Goal: Task Accomplishment & Management: Complete application form

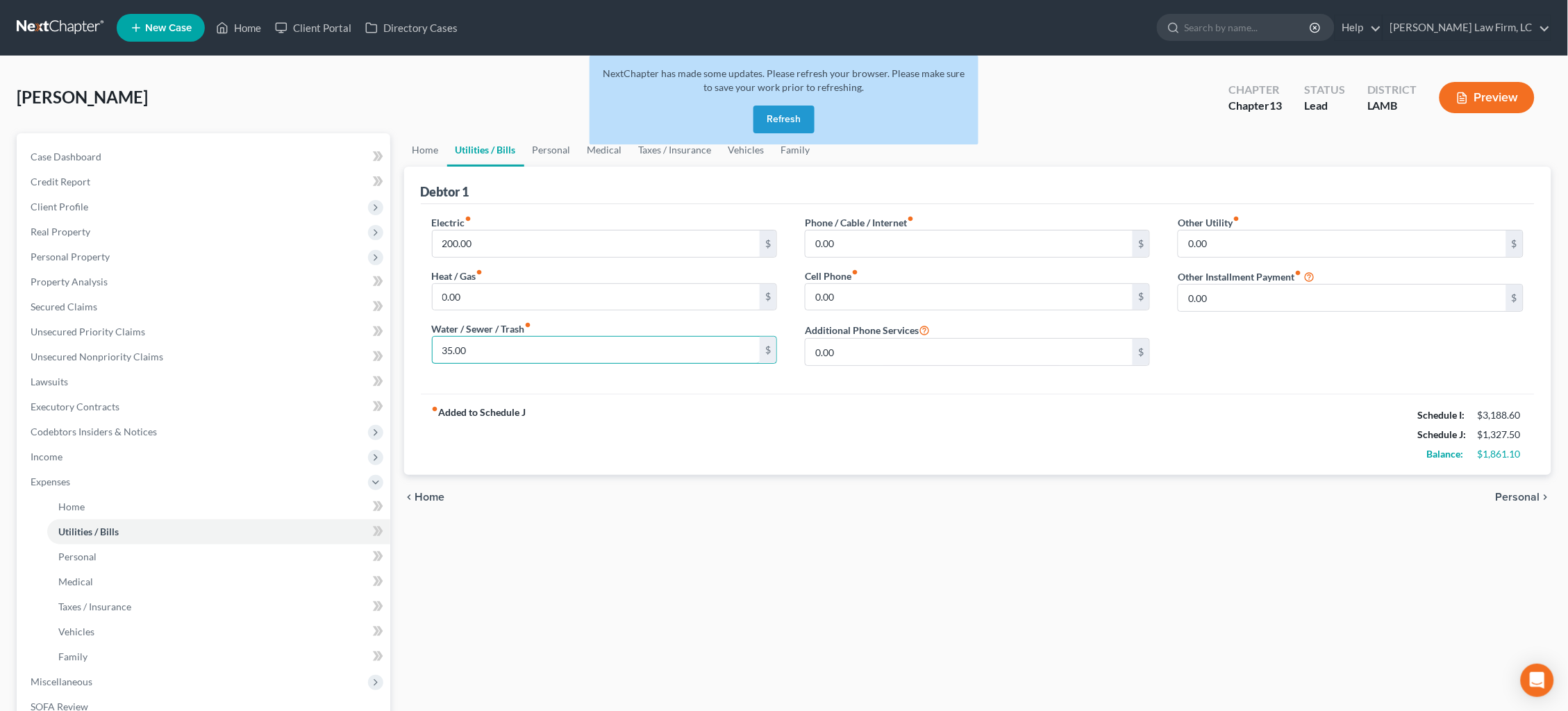
type input "35.00"
click at [43, 24] on link at bounding box center [61, 27] width 89 height 25
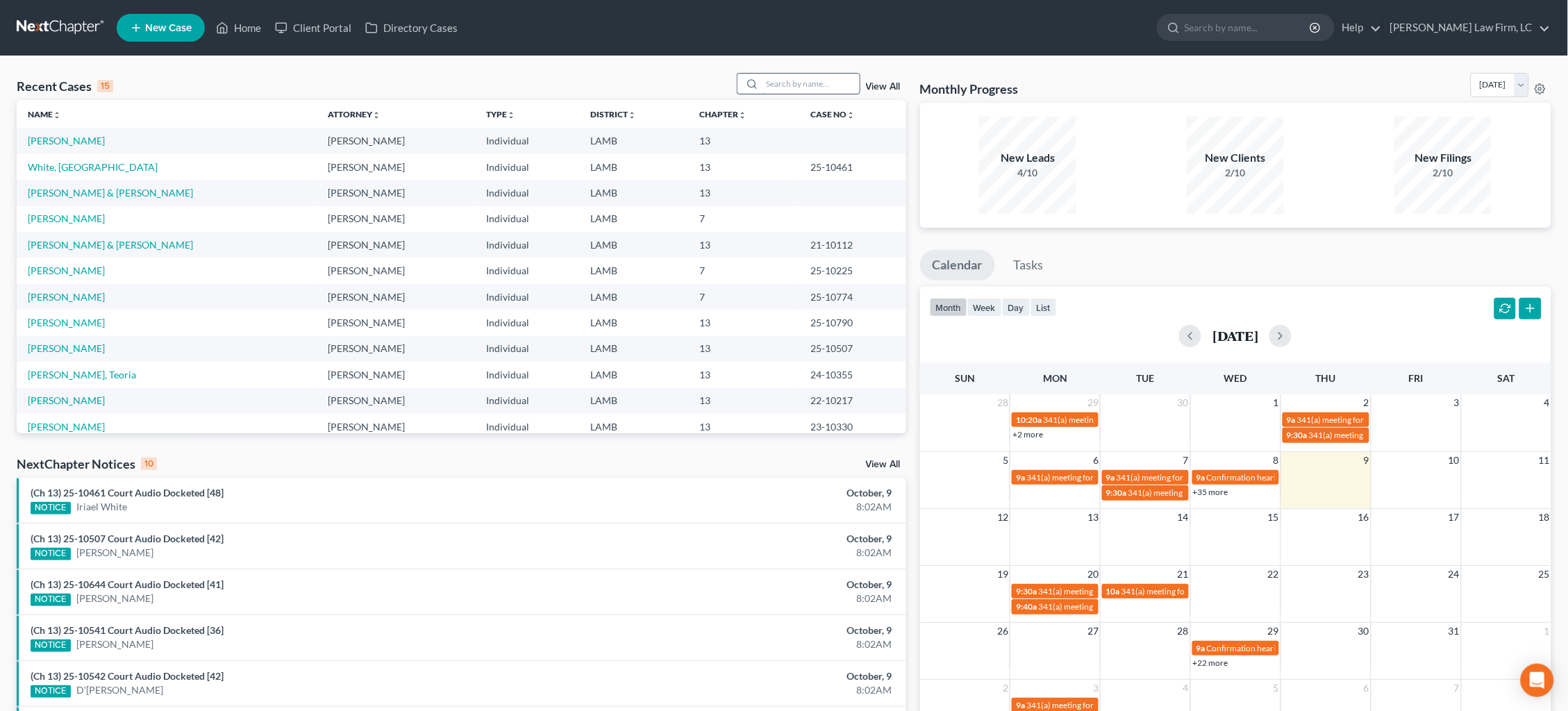
click at [821, 80] on input "search" at bounding box center [811, 83] width 97 height 20
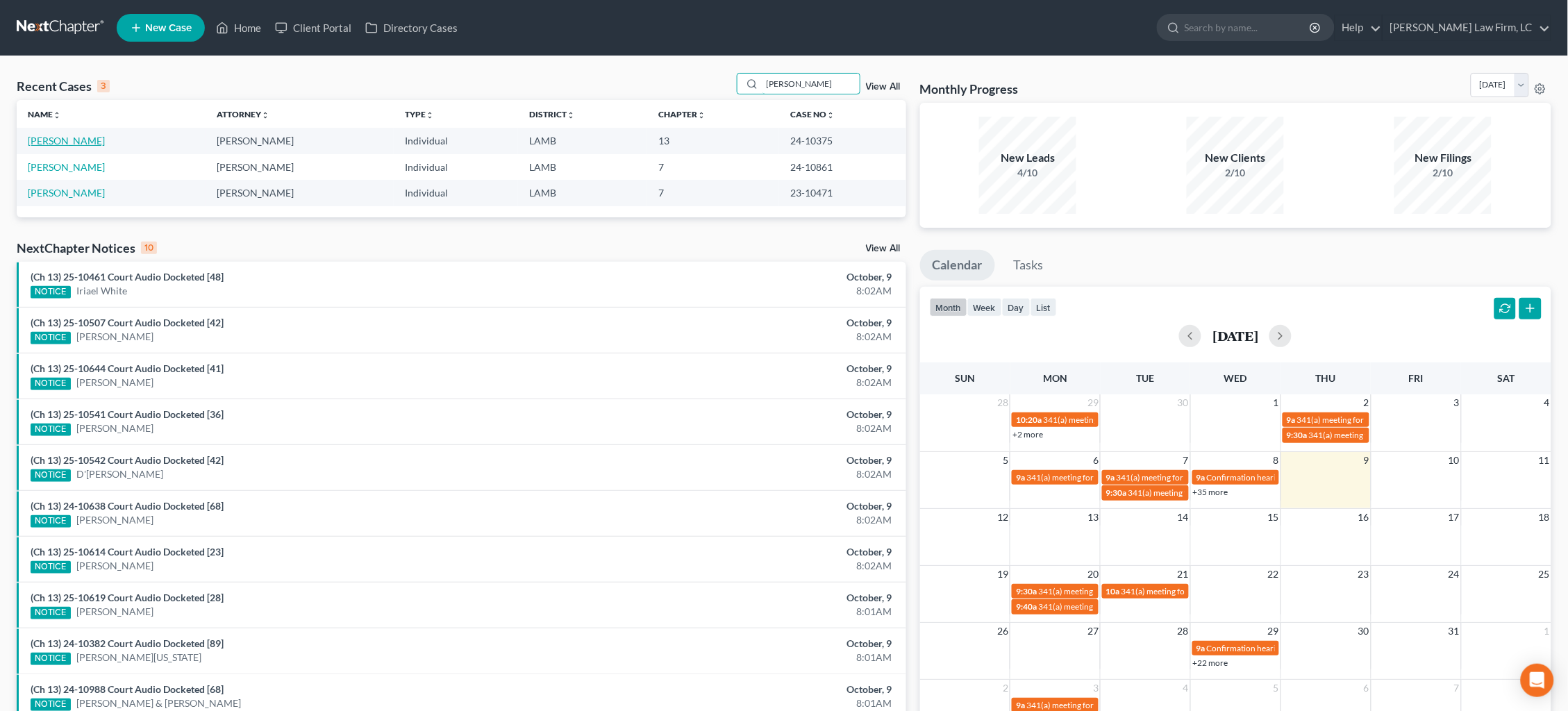
type input "dunn"
click at [66, 136] on link "Dunn, Shawntell" at bounding box center [66, 141] width 77 height 12
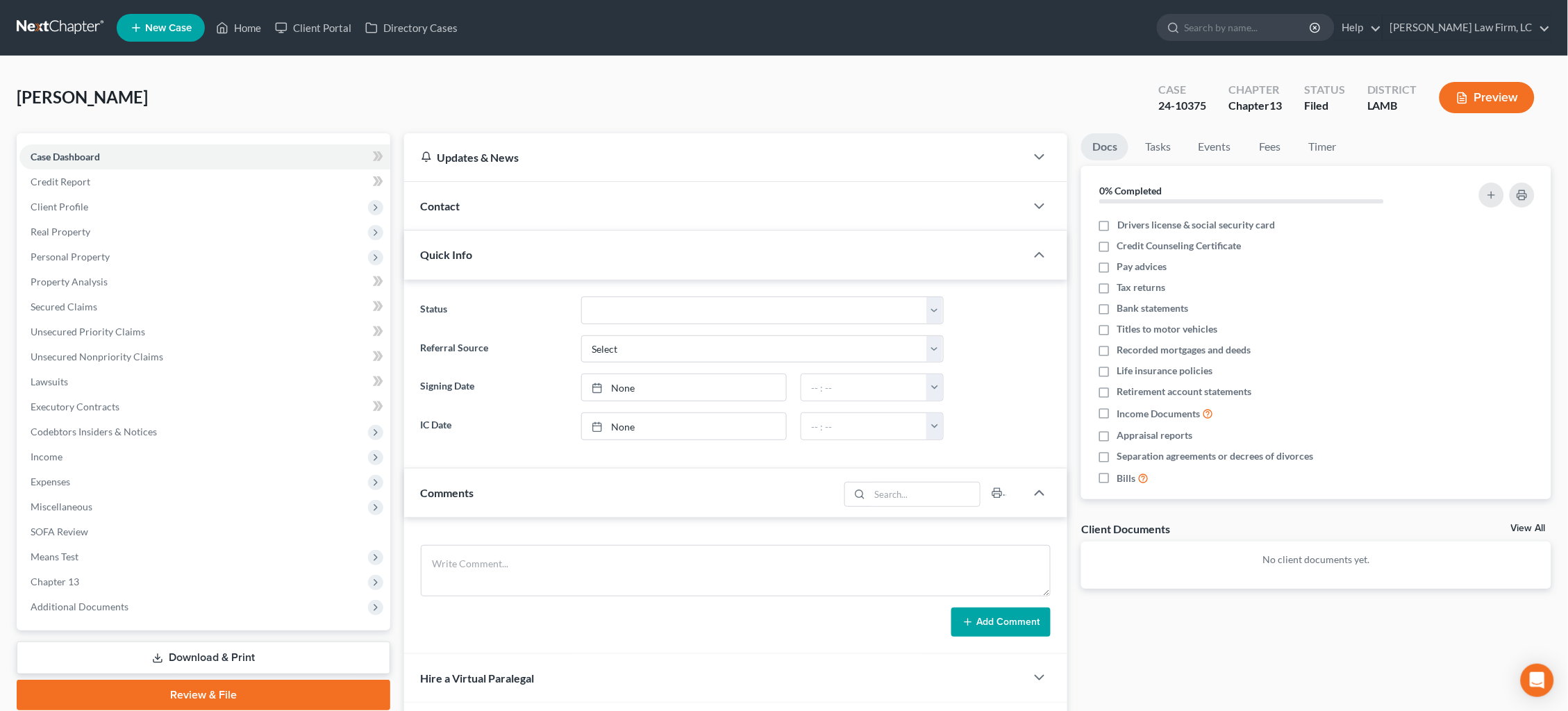
click at [35, 27] on link at bounding box center [61, 27] width 89 height 25
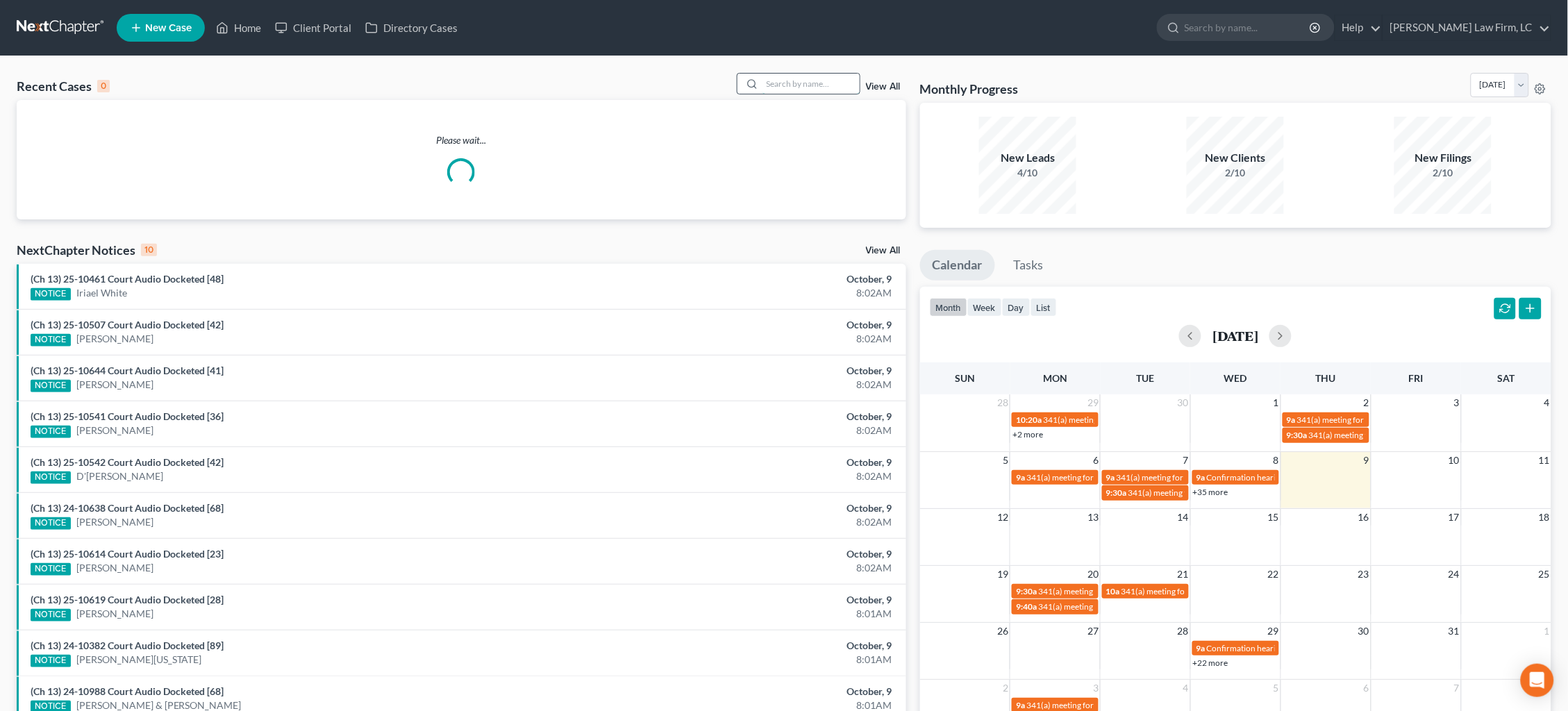
click at [779, 87] on input "search" at bounding box center [811, 83] width 97 height 20
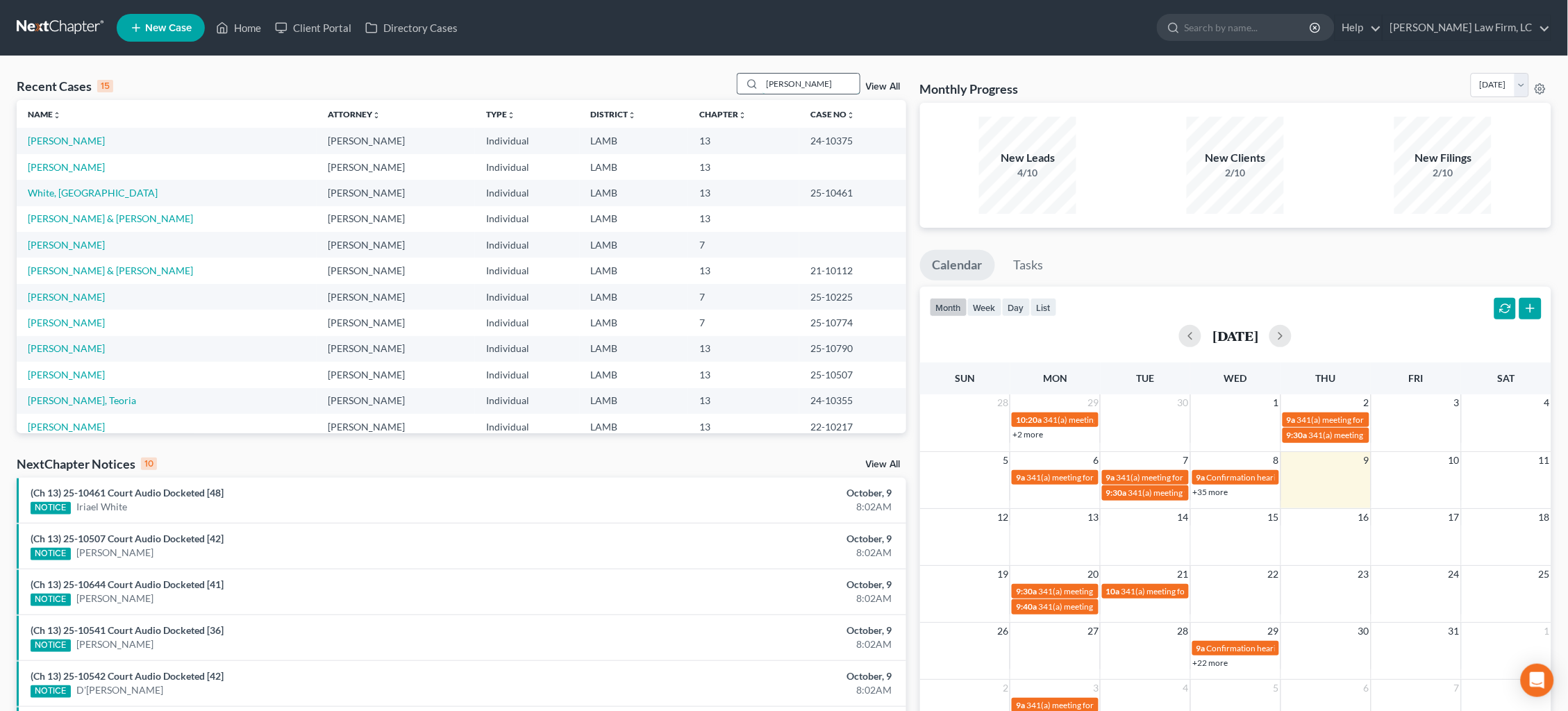
scroll to position [1, 0]
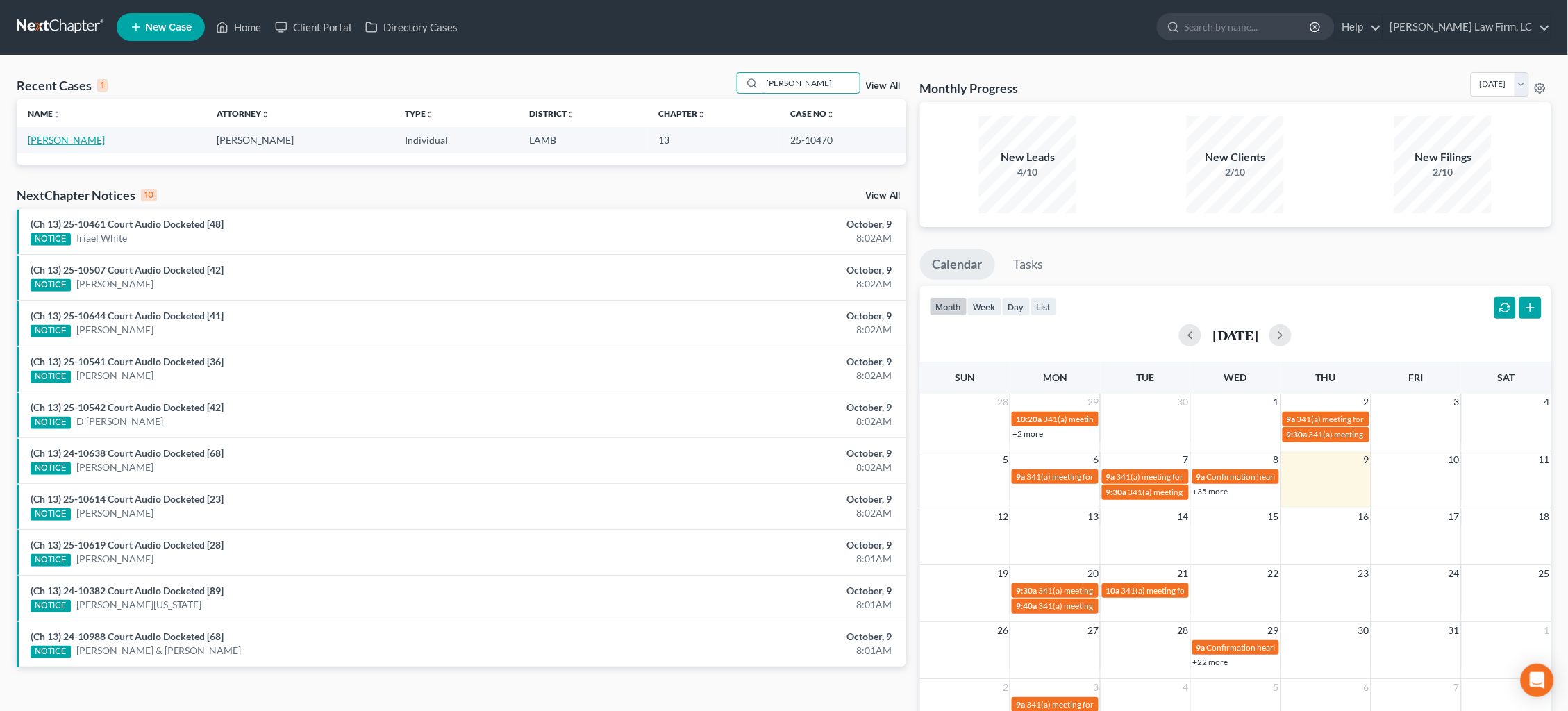
type input "stampley"
click at [81, 136] on link "[PERSON_NAME]" at bounding box center [66, 140] width 77 height 12
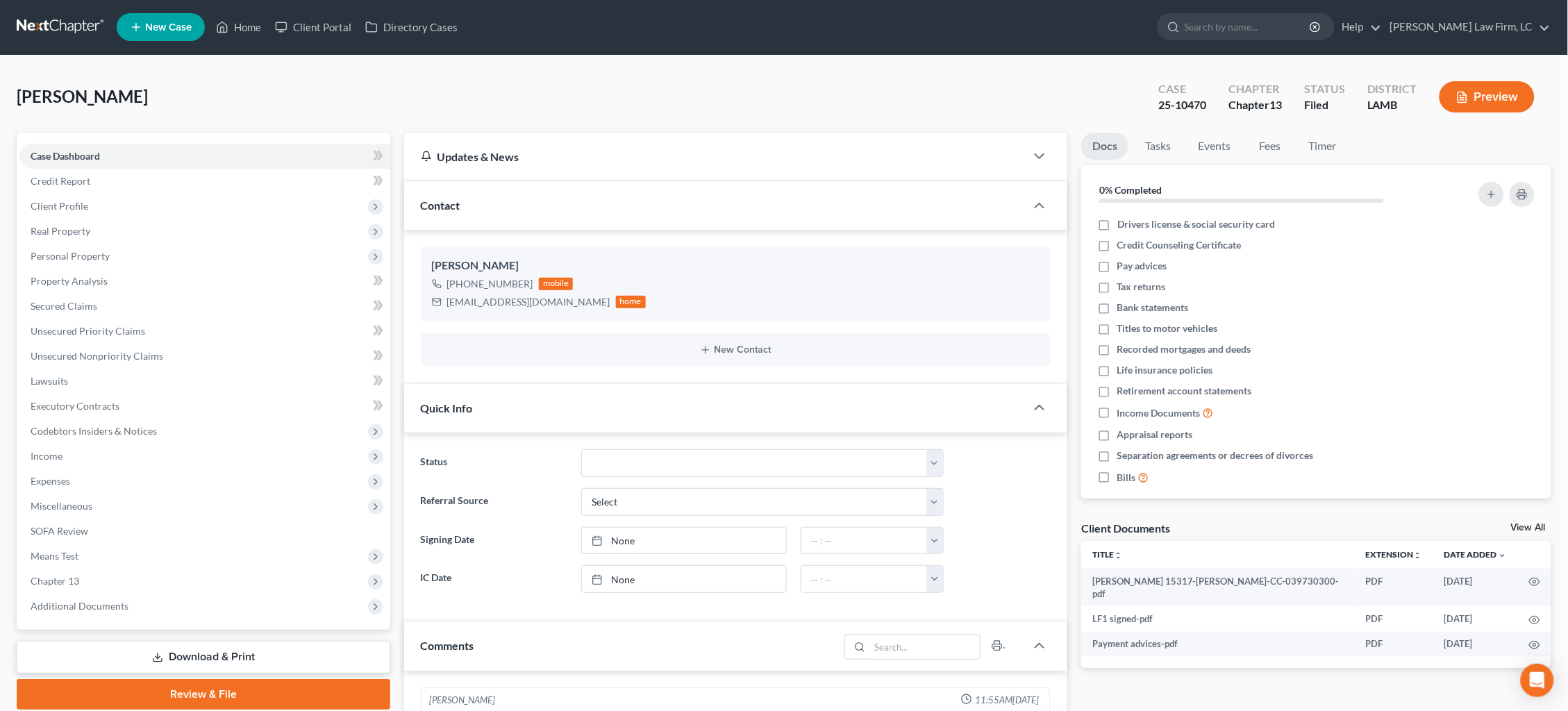
click at [74, 21] on link at bounding box center [61, 26] width 89 height 25
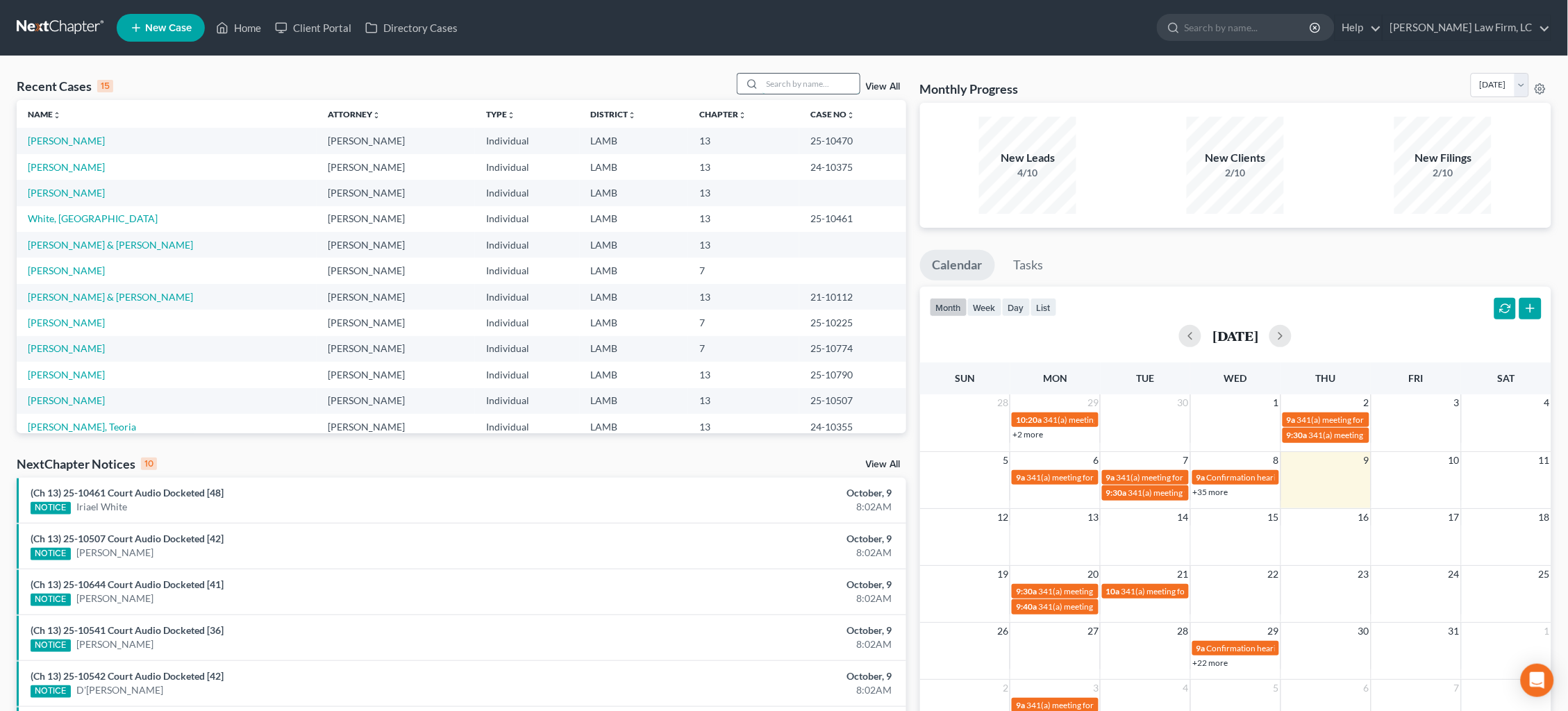
click at [807, 76] on input "search" at bounding box center [811, 83] width 97 height 20
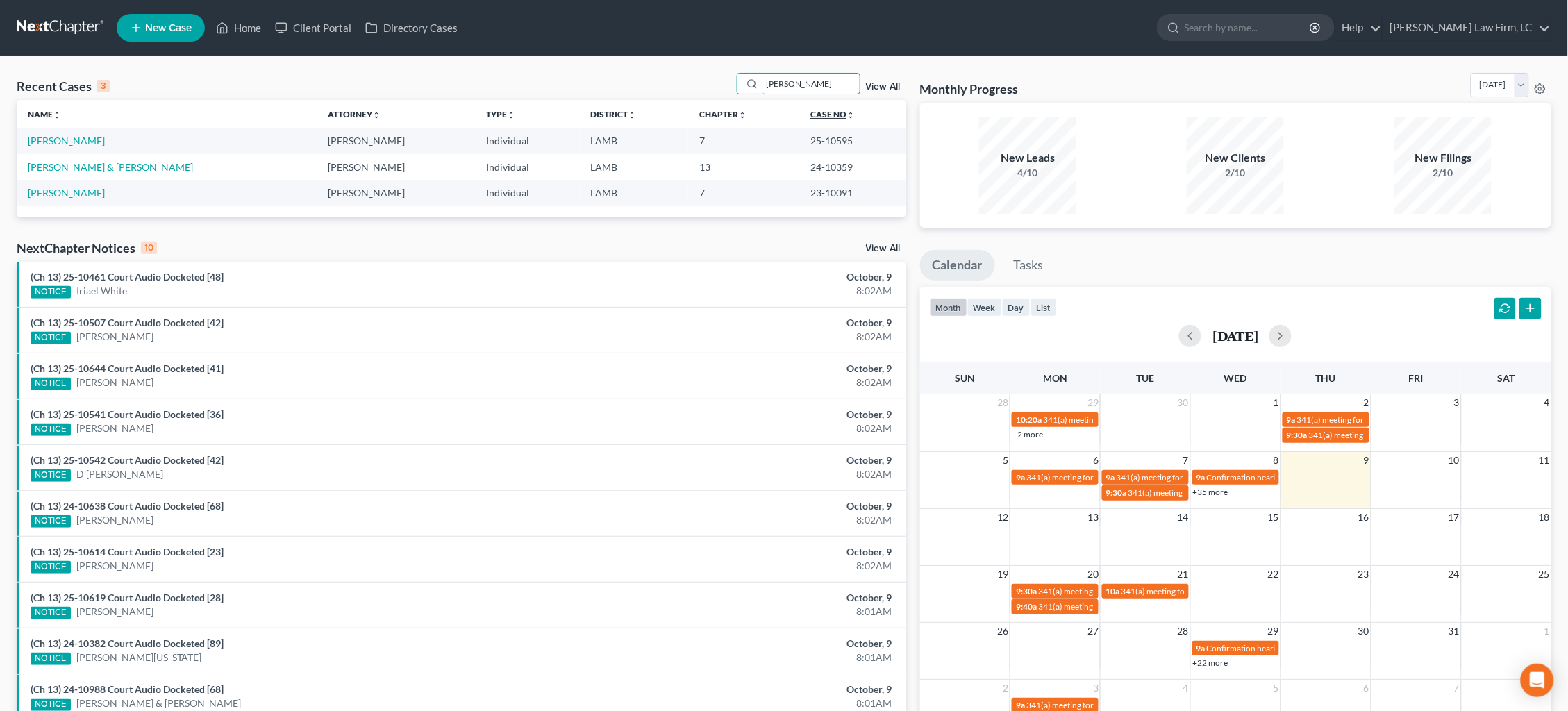
type input "Megan"
drag, startPoint x: 805, startPoint y: 109, endPoint x: 67, endPoint y: 145, distance: 738.9
click at [66, 148] on td "[PERSON_NAME]" at bounding box center [166, 141] width 300 height 25
click at [67, 144] on link "[PERSON_NAME]" at bounding box center [66, 141] width 77 height 12
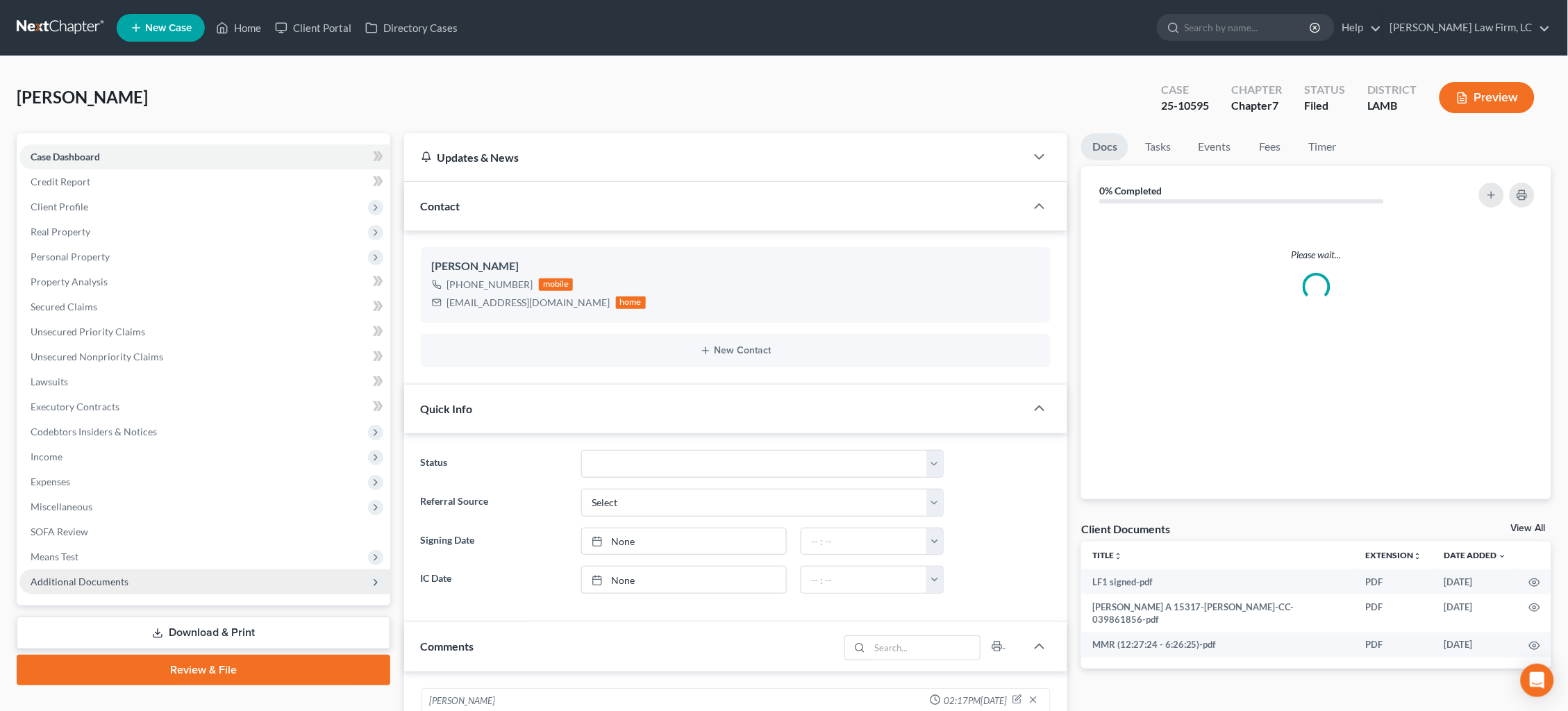
drag, startPoint x: 142, startPoint y: 567, endPoint x: 141, endPoint y: 576, distance: 9.1
click at [142, 569] on span "Additional Documents" at bounding box center [205, 581] width 371 height 25
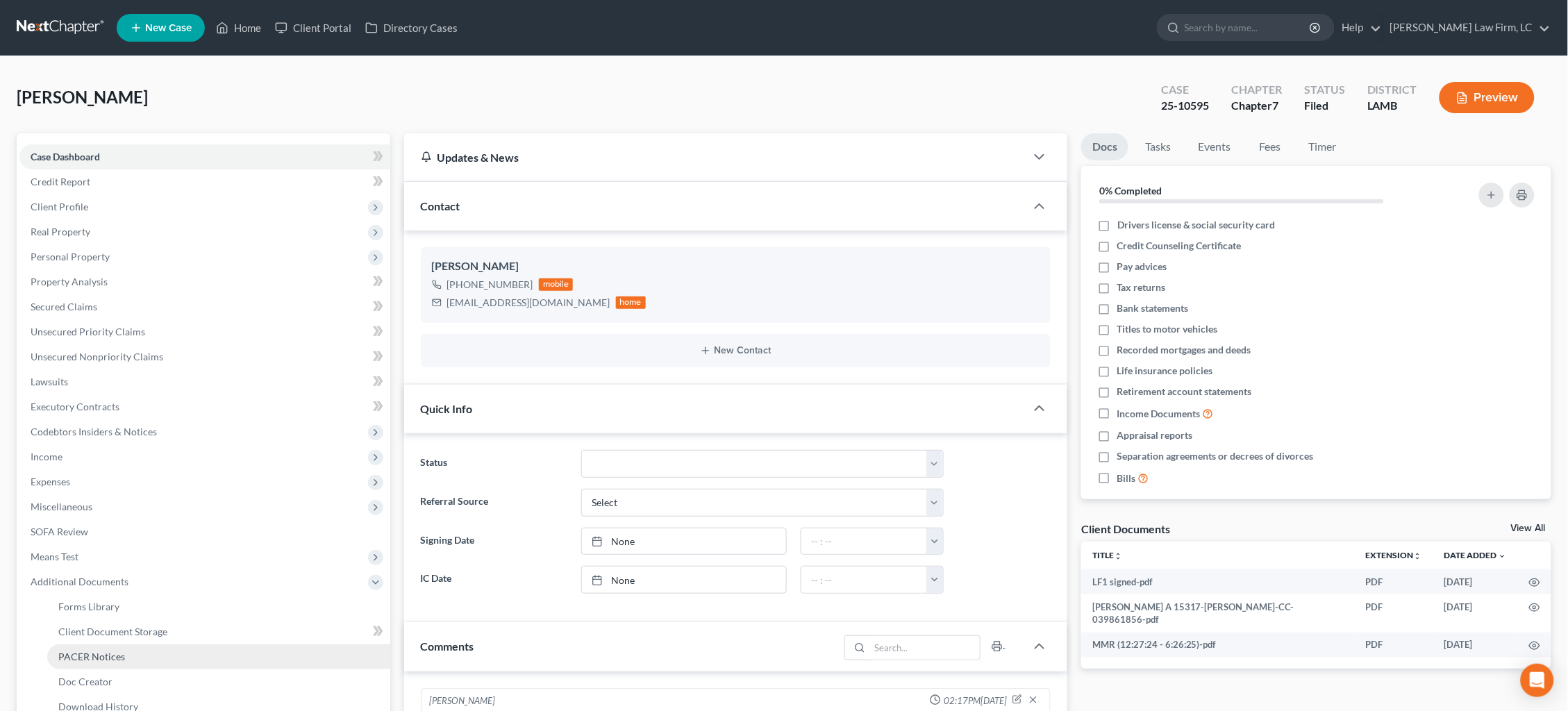
click at [135, 644] on link "PACER Notices" at bounding box center [219, 656] width 343 height 25
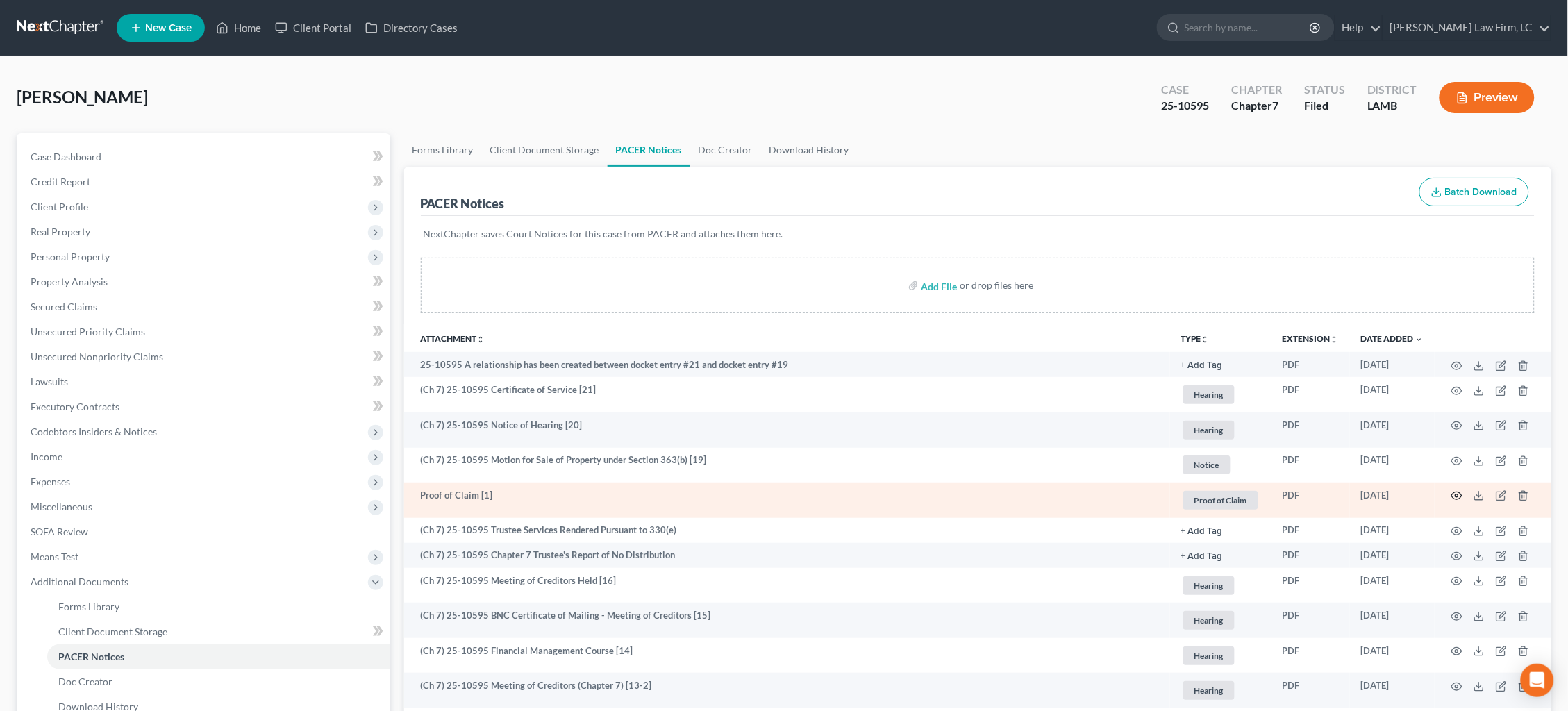
click at [1457, 494] on icon "button" at bounding box center [1456, 495] width 11 height 11
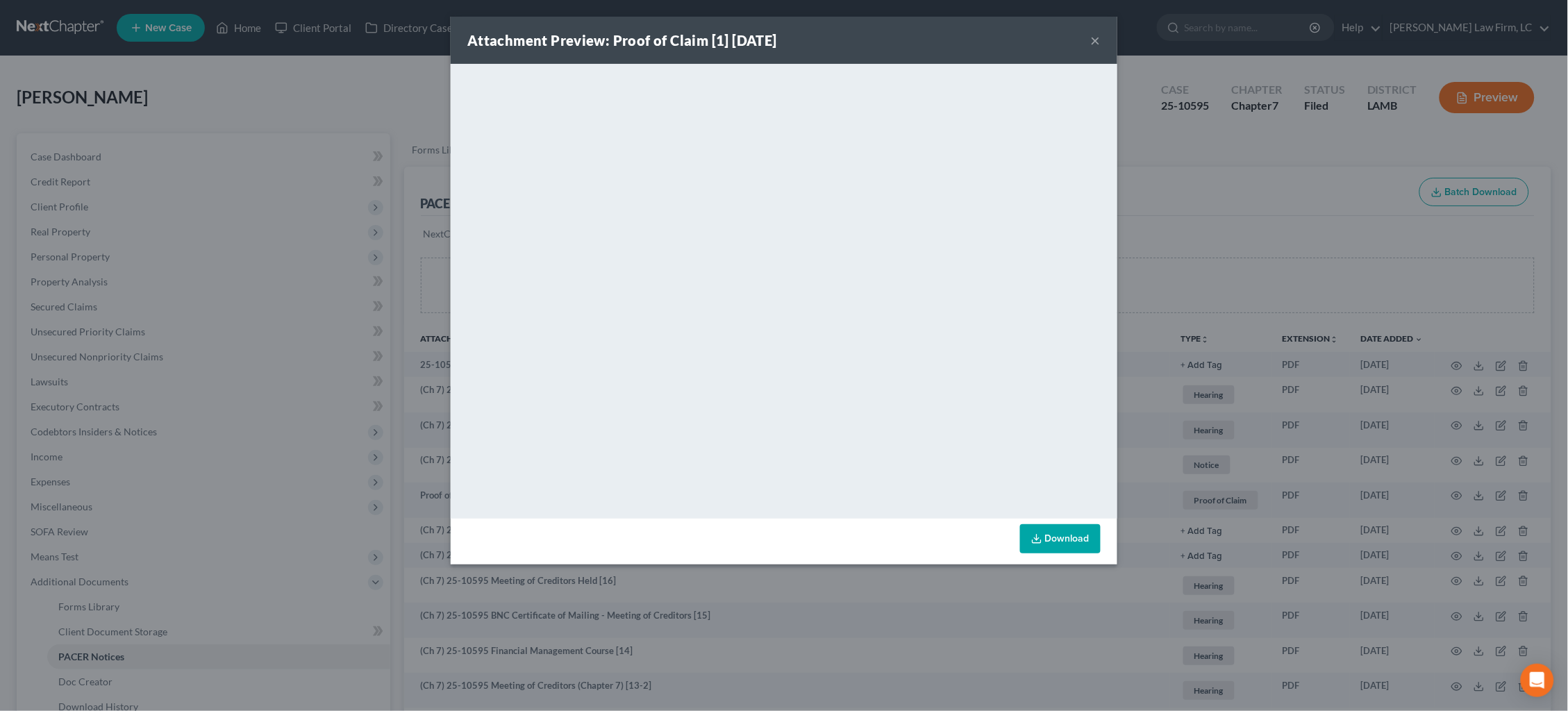
click at [1098, 43] on button "×" at bounding box center [1095, 40] width 10 height 16
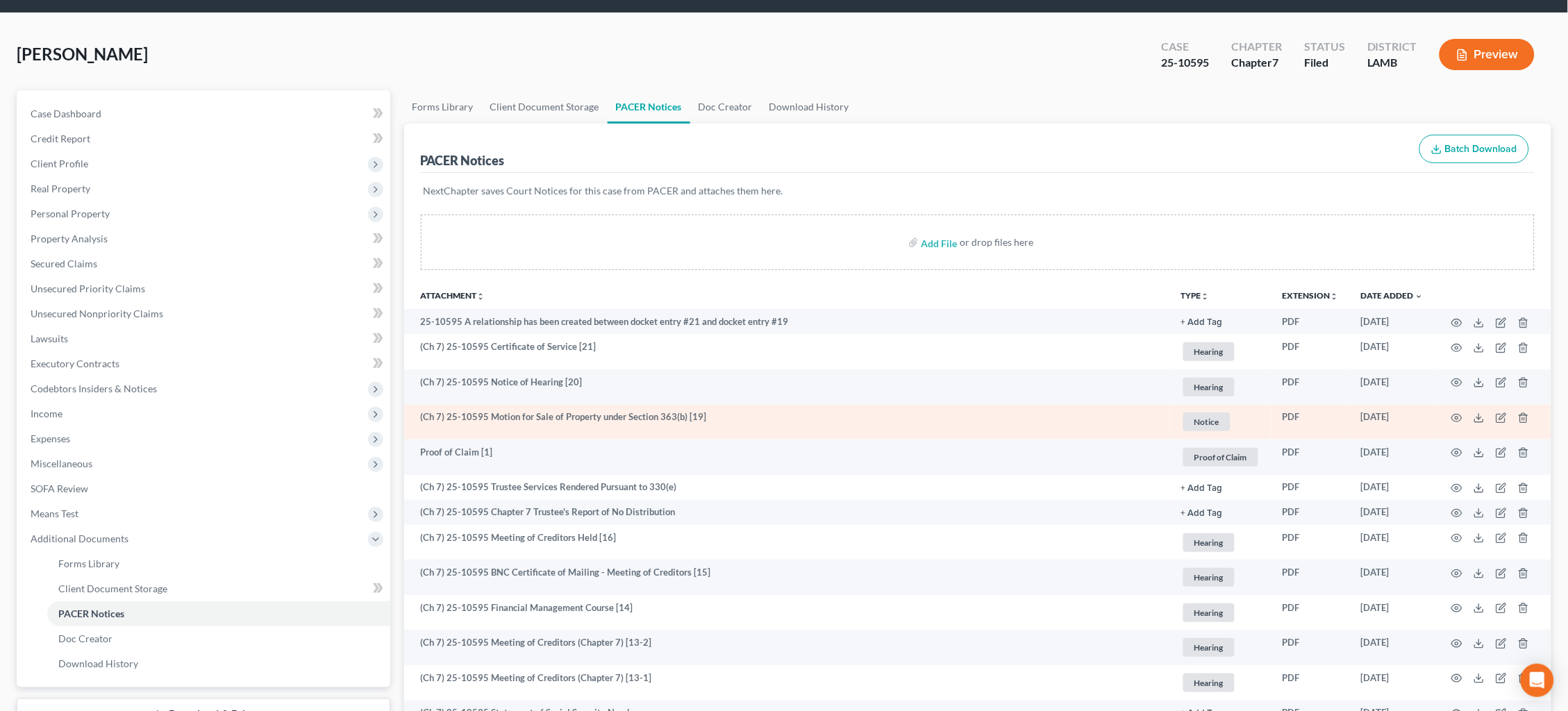
scroll to position [52, 0]
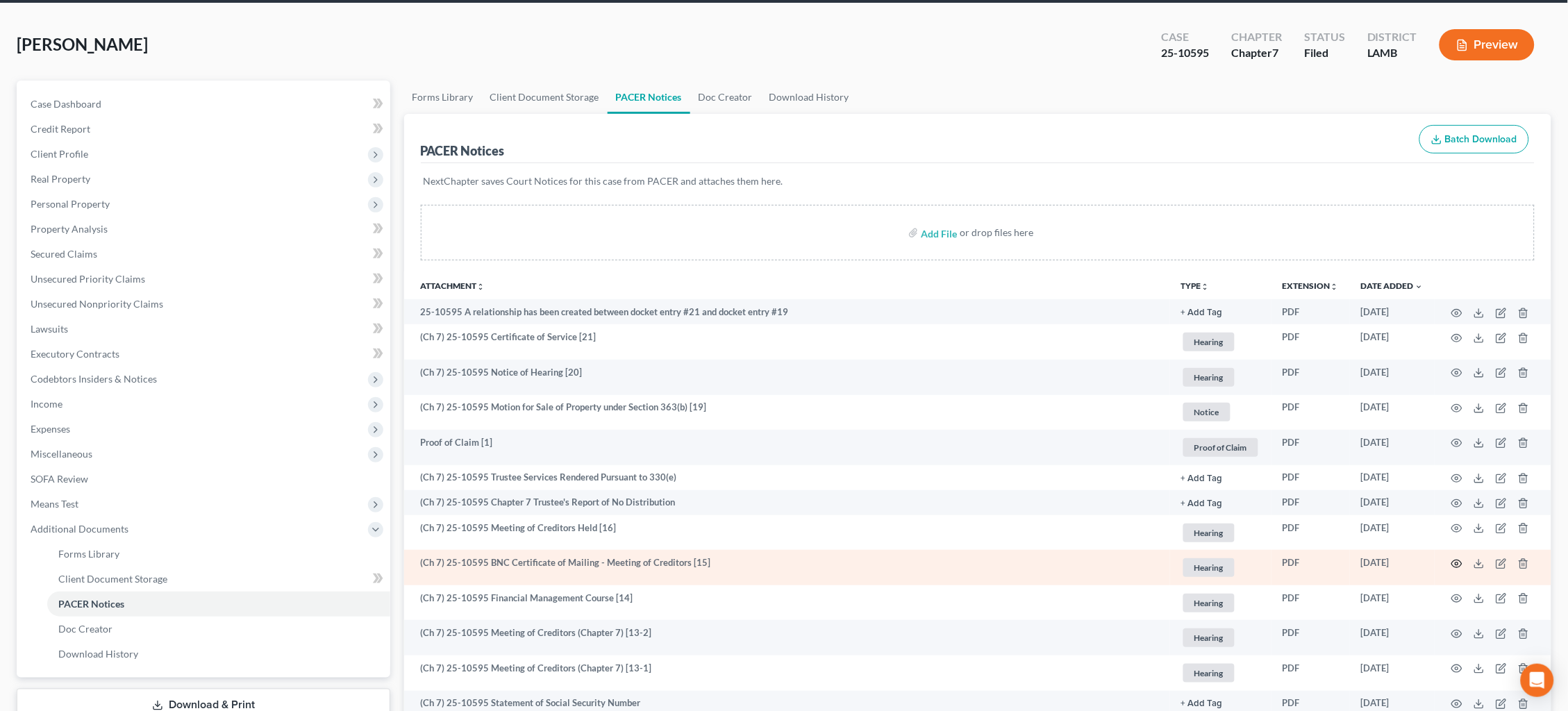
click at [1457, 560] on icon "button" at bounding box center [1456, 563] width 11 height 11
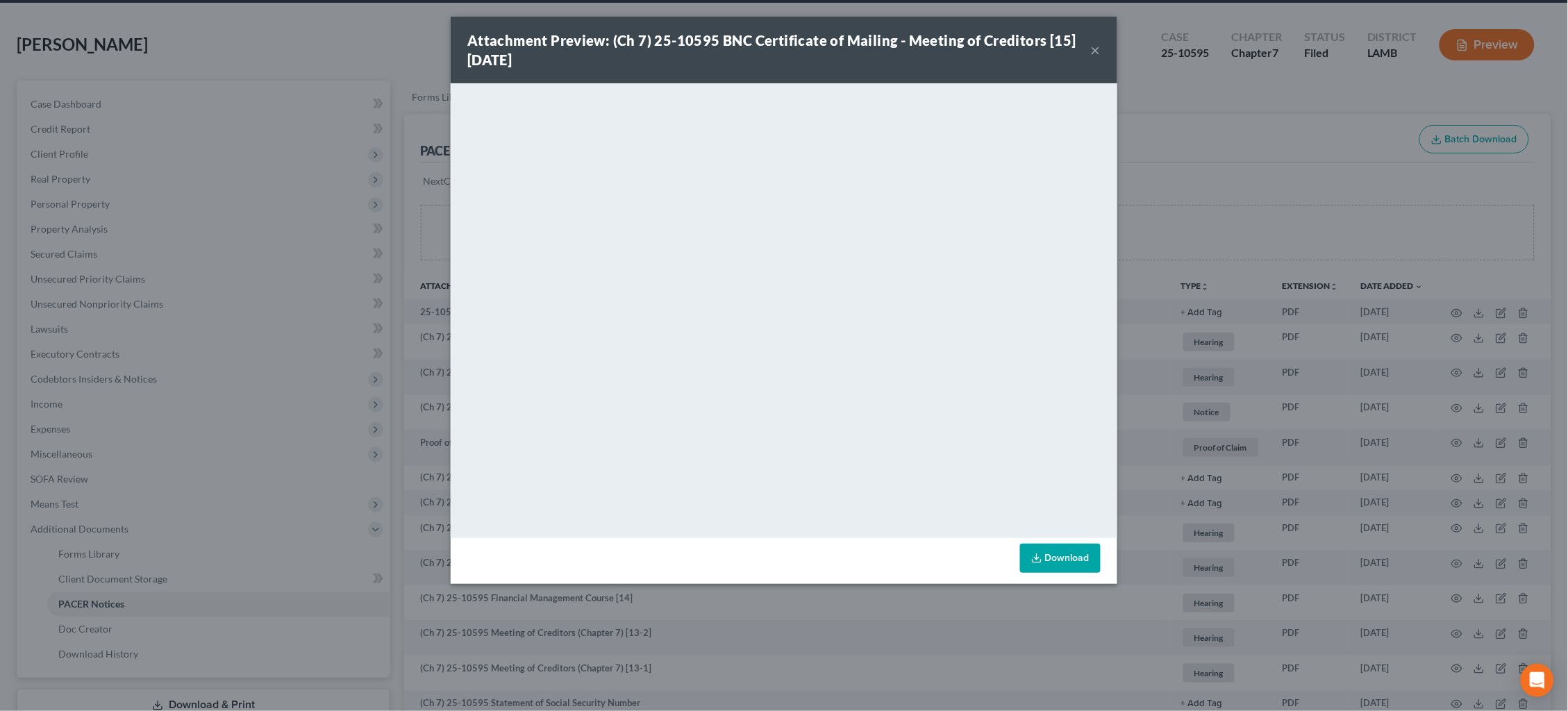
click at [1098, 49] on div "Attachment Preview: (Ch 7) 25-10595 BNC Certificate of Mailing - Meeting of Cre…" at bounding box center [784, 49] width 667 height 67
click at [1095, 49] on button "×" at bounding box center [1095, 50] width 10 height 16
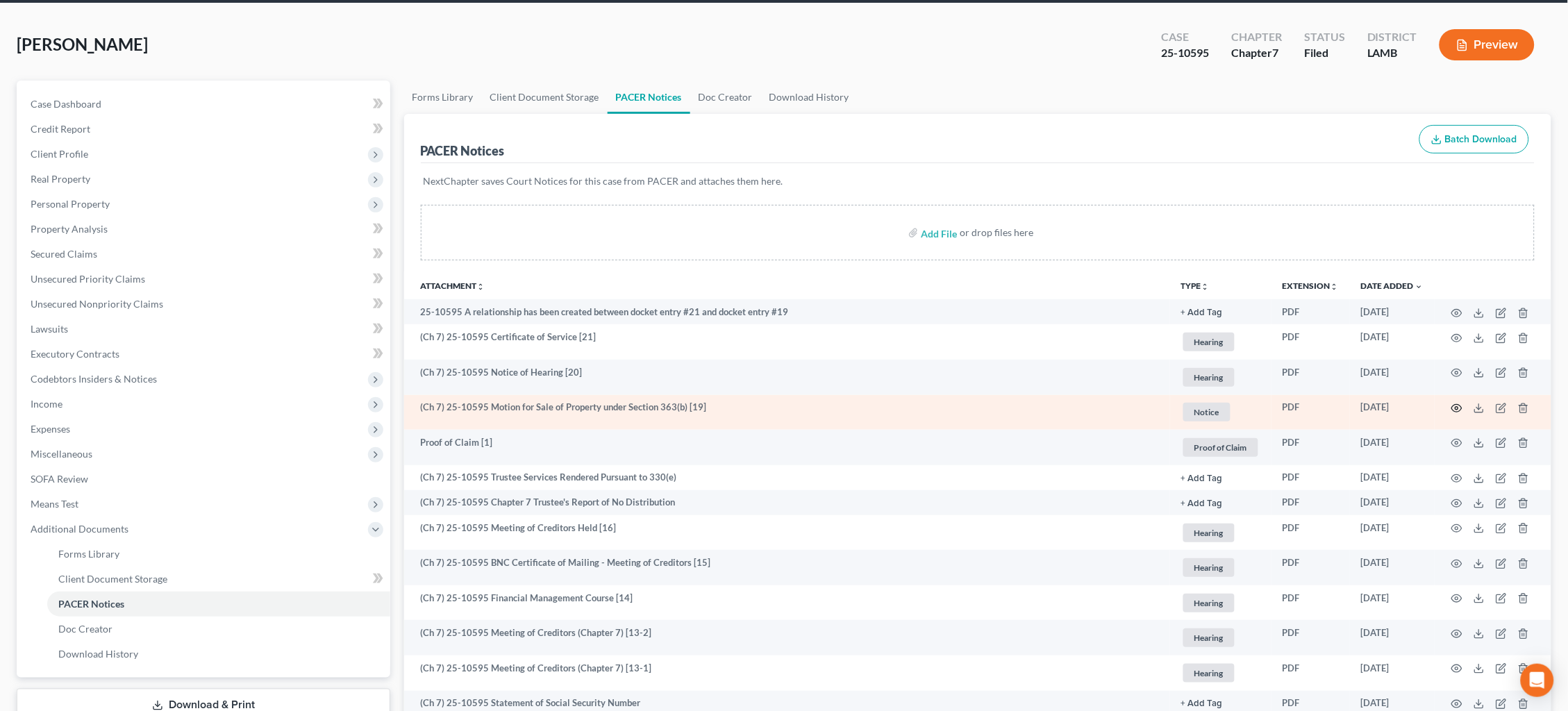
click at [1456, 404] on icon "button" at bounding box center [1456, 408] width 11 height 11
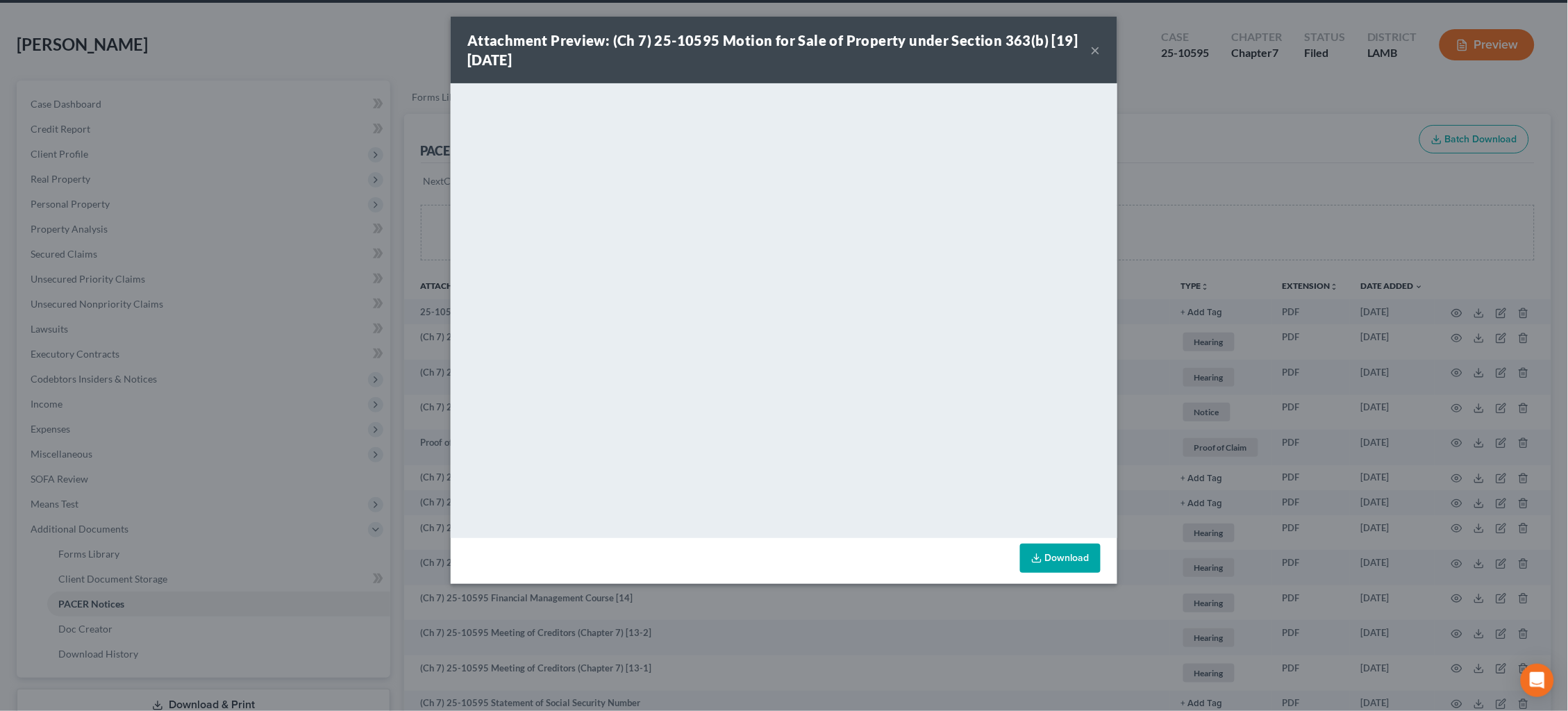
click at [1297, 409] on div "Attachment Preview: (Ch 7) 25-10595 Motion for Sale of Property under Section 3…" at bounding box center [784, 355] width 1568 height 711
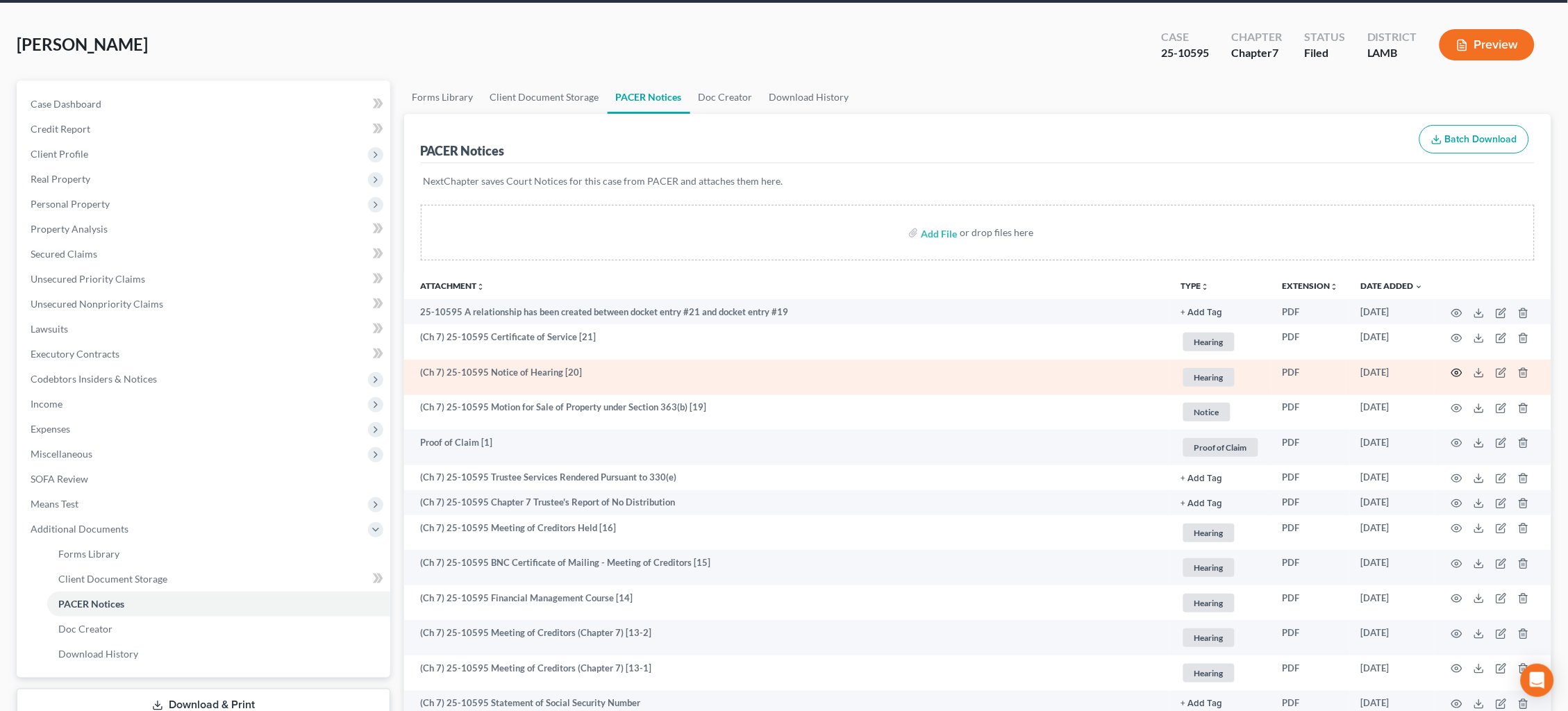
click at [1457, 371] on icon "button" at bounding box center [1456, 372] width 11 height 11
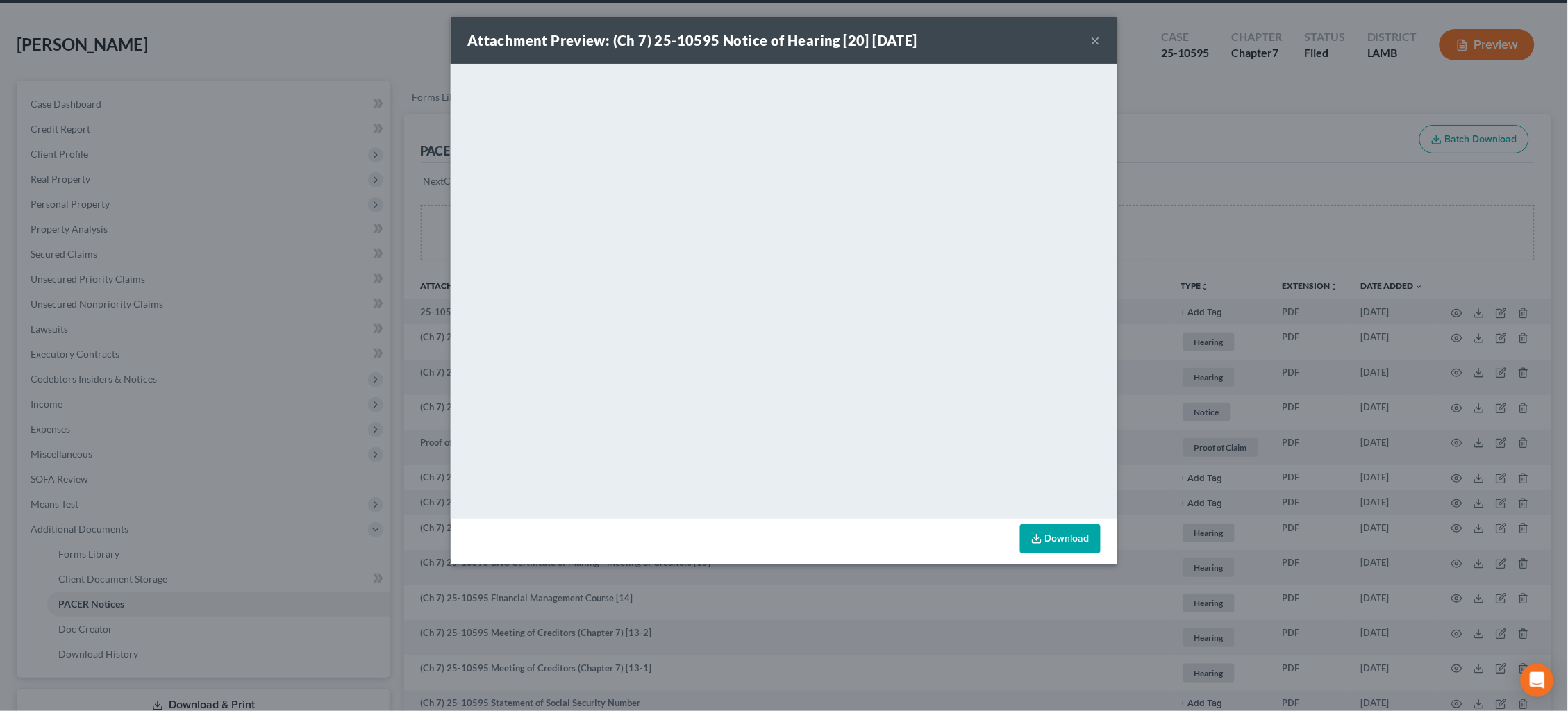
click at [393, 145] on div "Attachment Preview: (Ch 7) 25-10595 Notice of Hearing [20] 09/25/2025 × <object…" at bounding box center [784, 355] width 1568 height 711
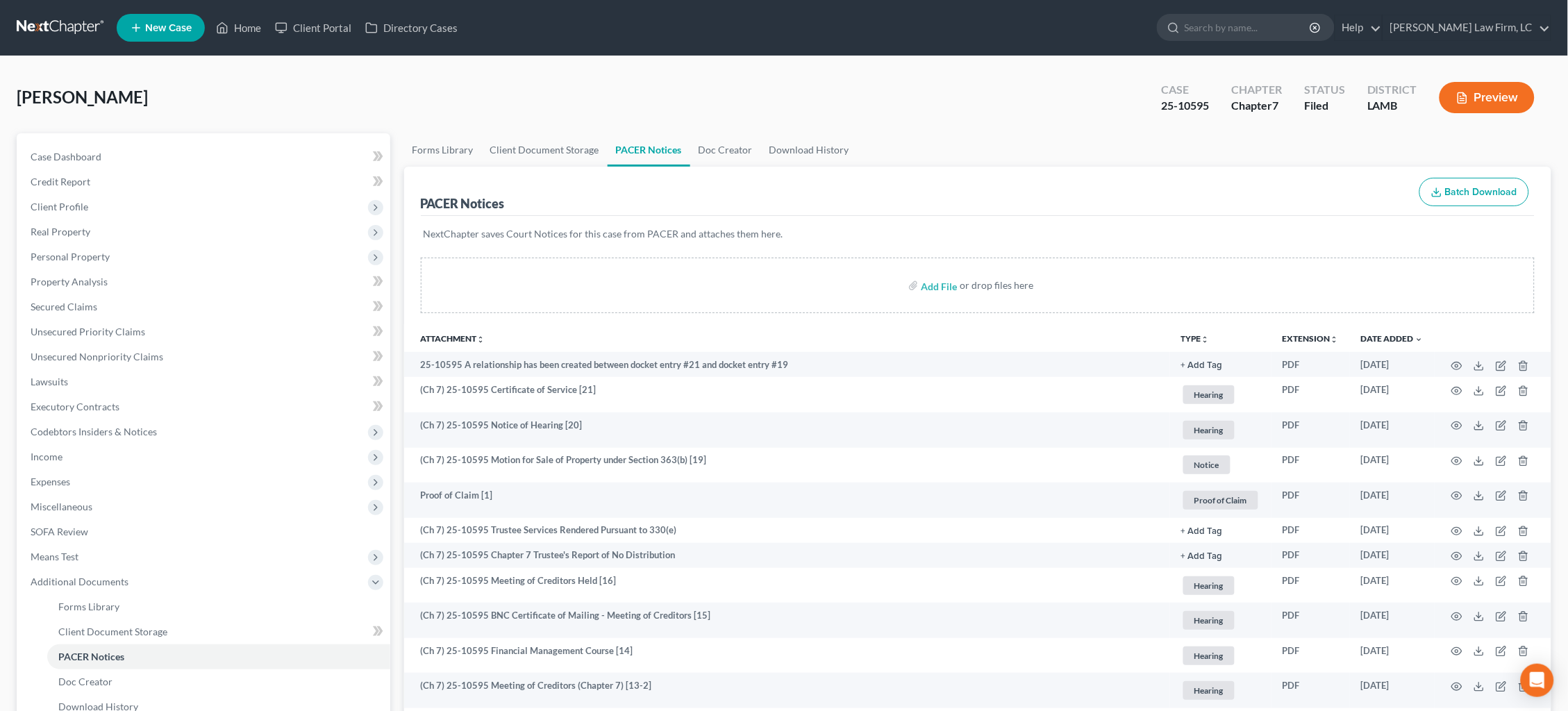
scroll to position [0, 0]
click at [54, 28] on link at bounding box center [61, 27] width 89 height 25
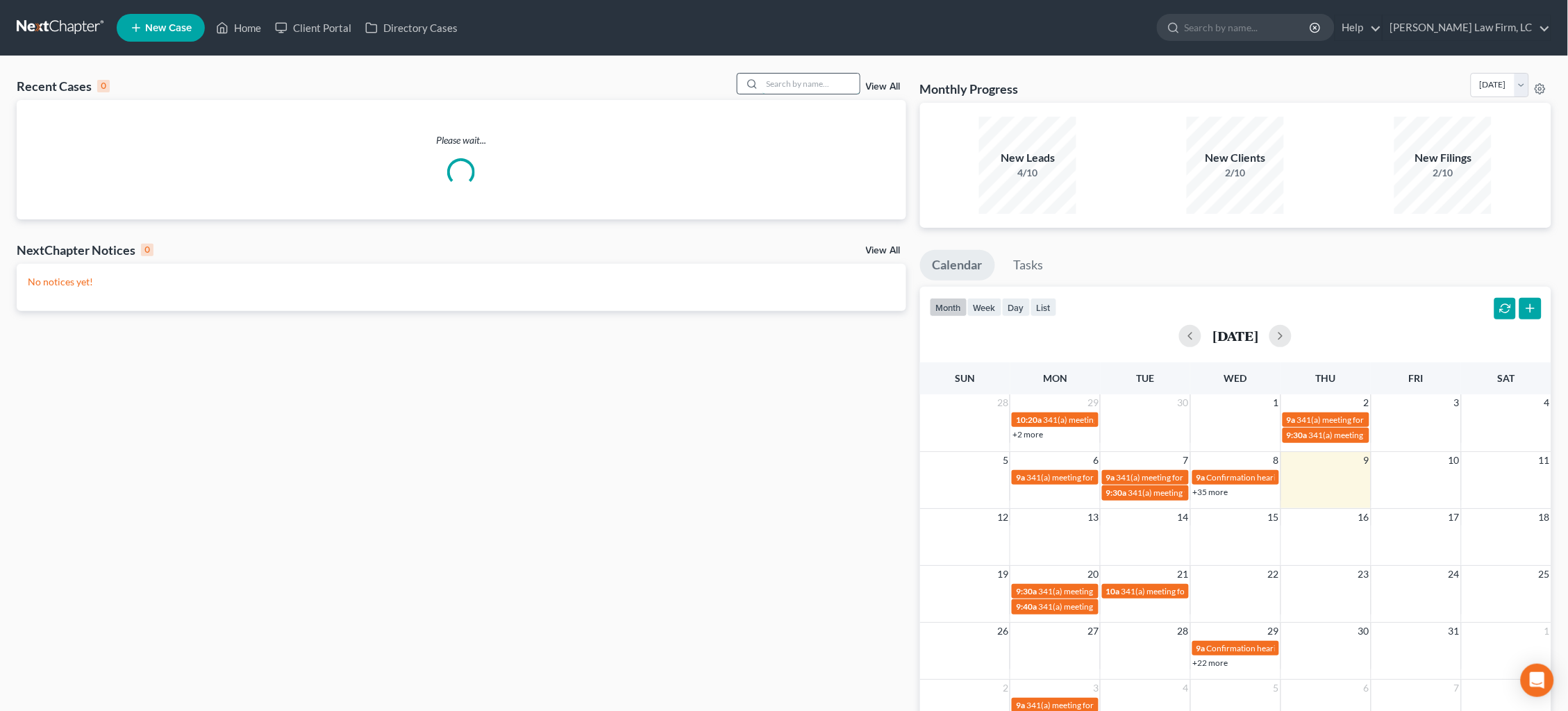
click at [797, 82] on input "search" at bounding box center [811, 83] width 97 height 20
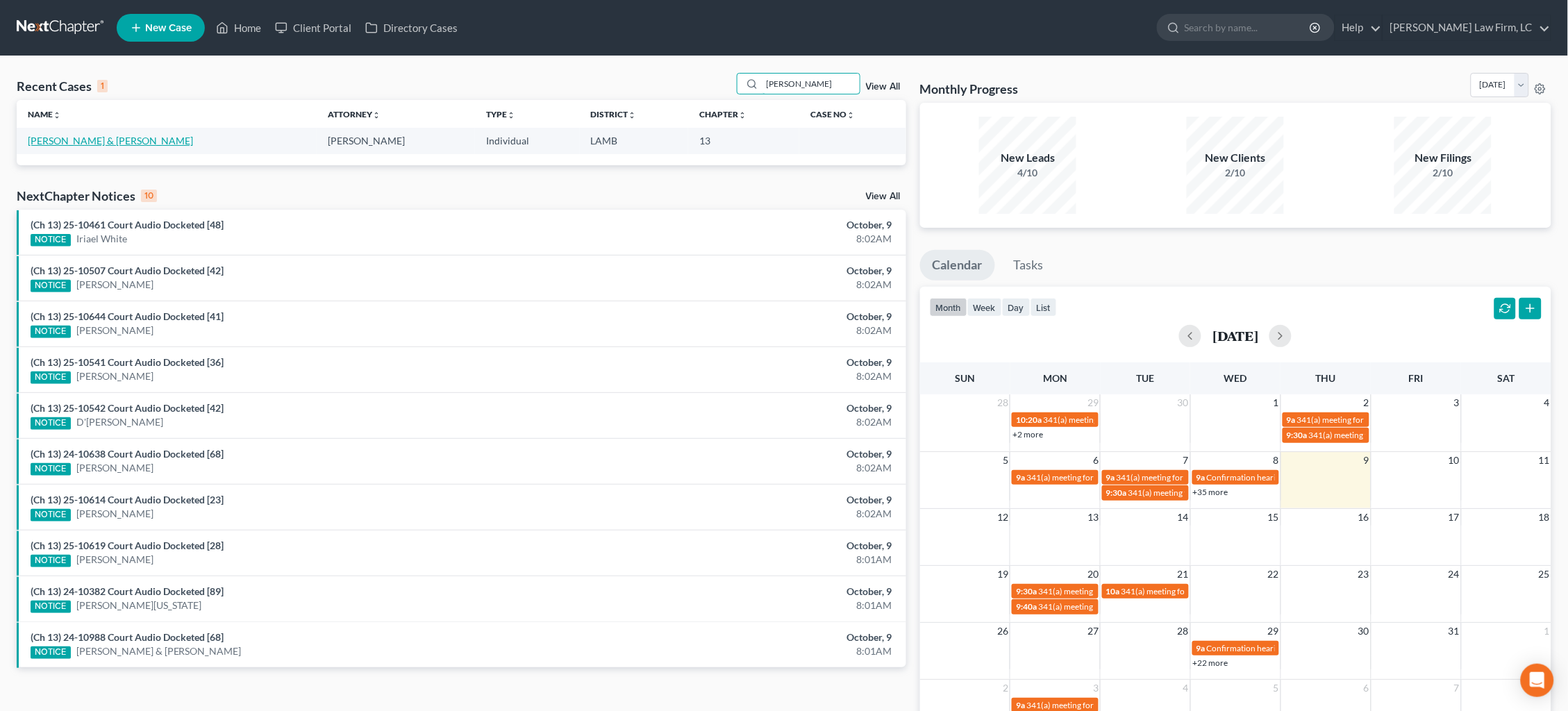
type input "[PERSON_NAME]"
click at [85, 144] on link "[PERSON_NAME] & [PERSON_NAME]" at bounding box center [110, 141] width 166 height 12
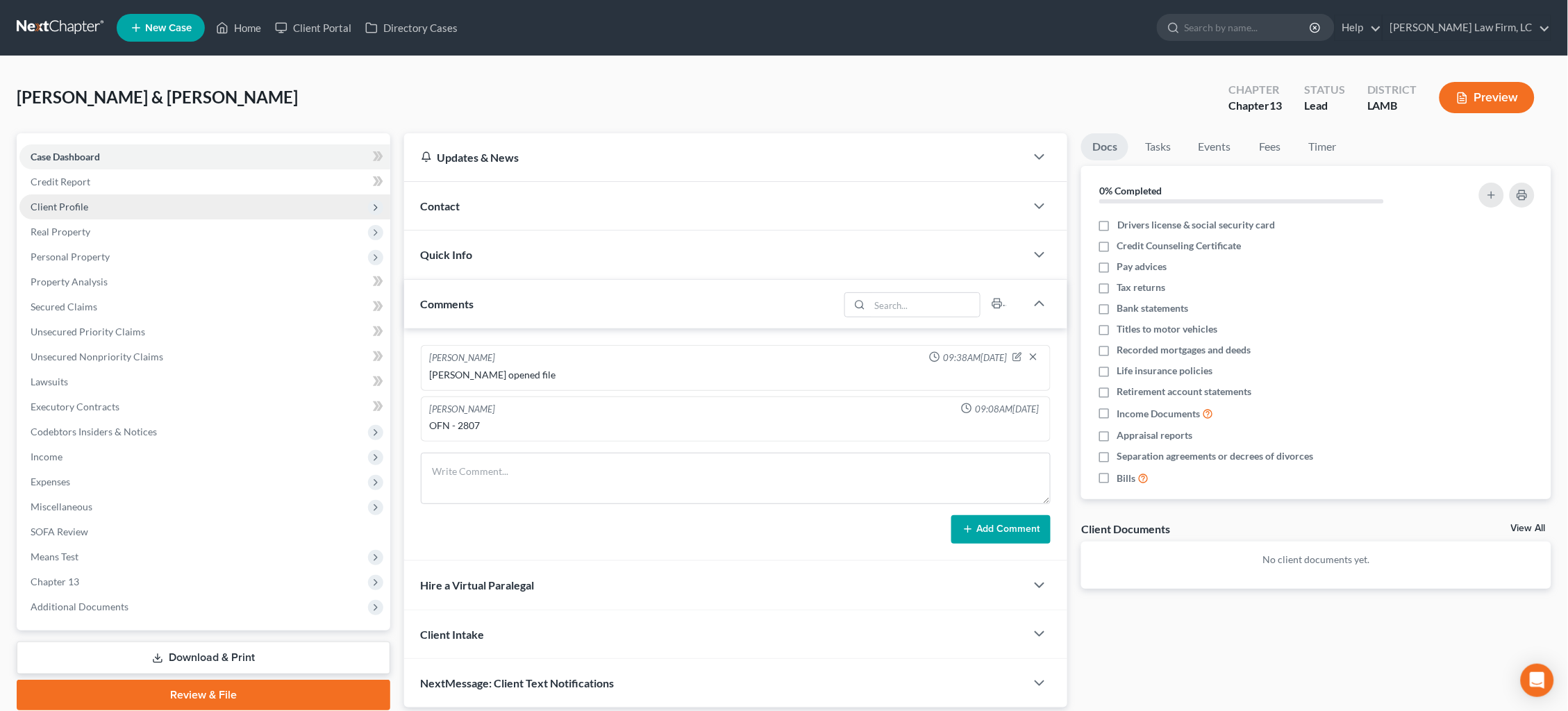
click at [84, 201] on span "Client Profile" at bounding box center [59, 207] width 58 height 12
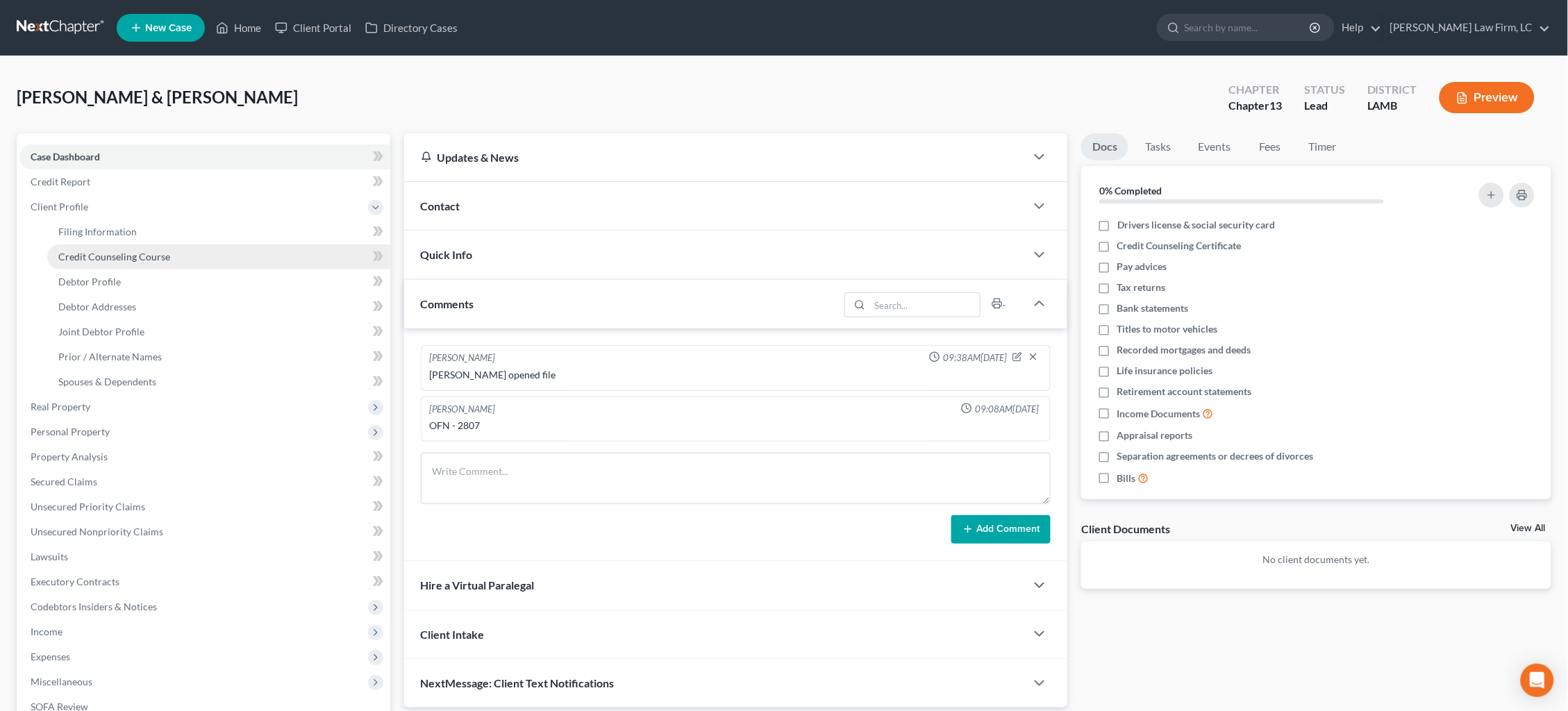
click at [237, 255] on link "Credit Counseling Course" at bounding box center [219, 256] width 343 height 25
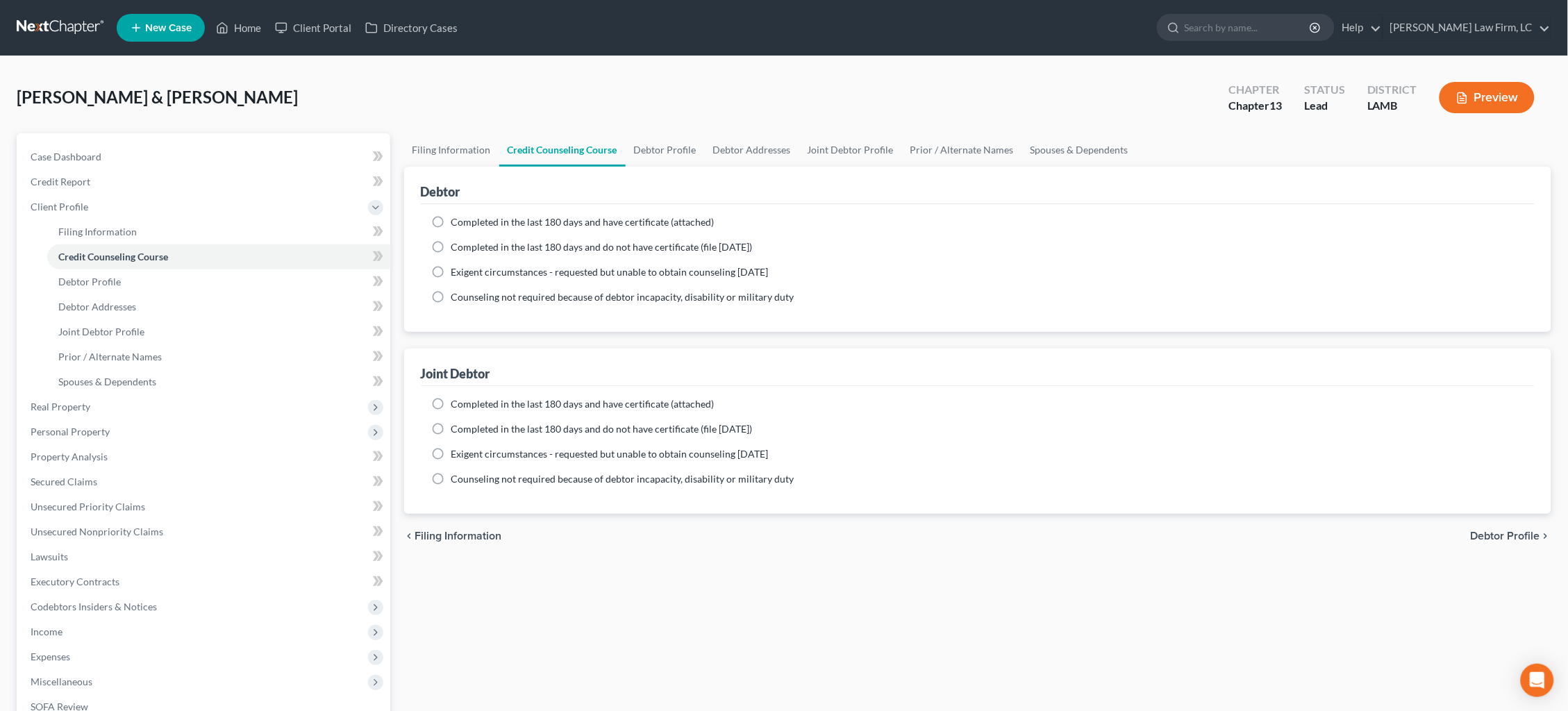
click at [578, 220] on span "Completed in the last 180 days and have certificate (attached)" at bounding box center [582, 222] width 263 height 12
click at [466, 220] on input "Completed in the last 180 days and have certificate (attached)" at bounding box center [461, 220] width 9 height 9
radio input "true"
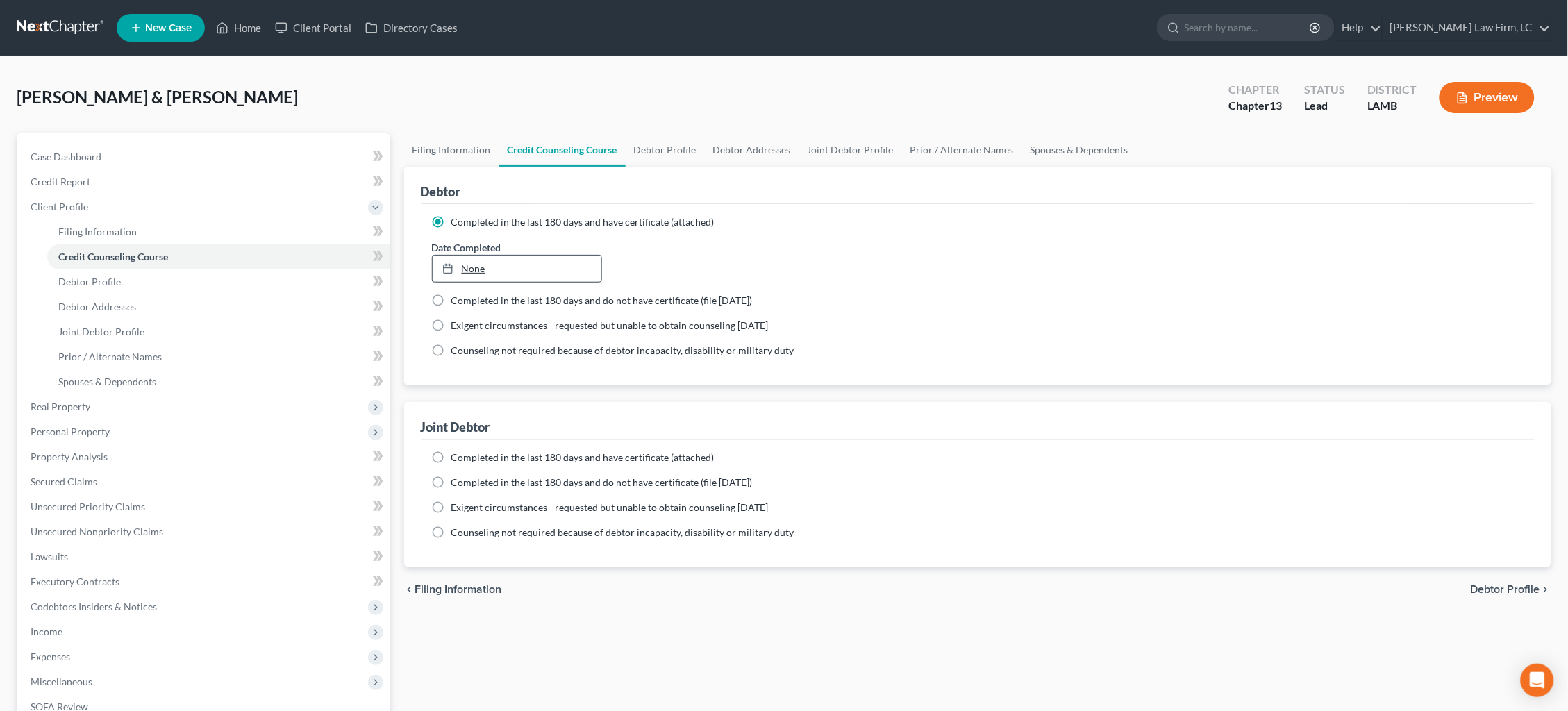
click at [491, 264] on link "None" at bounding box center [516, 268] width 169 height 26
click at [496, 455] on span "Completed in the last 180 days and have certificate (attached)" at bounding box center [582, 457] width 263 height 12
click at [466, 455] on input "Completed in the last 180 days and have certificate (attached)" at bounding box center [461, 456] width 9 height 9
radio input "true"
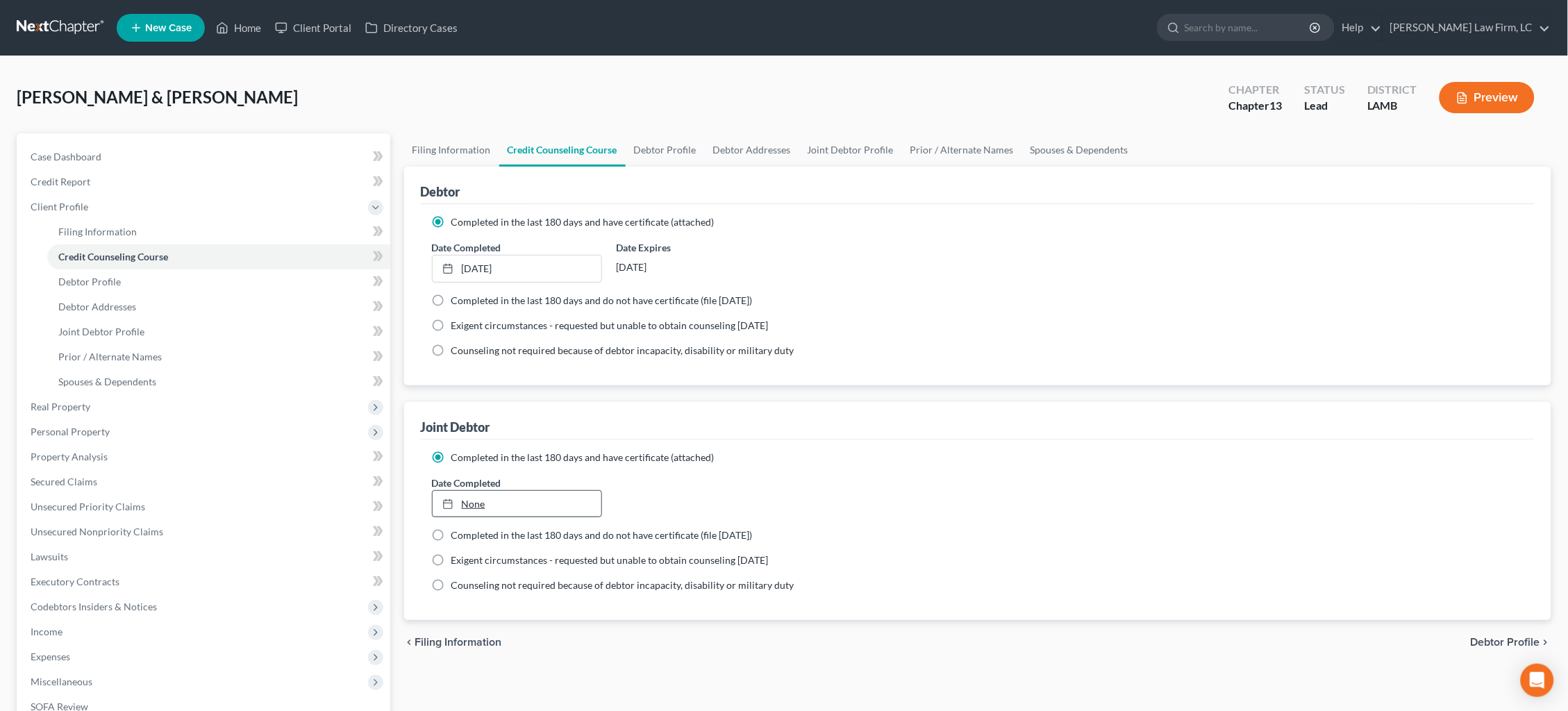
click at [480, 498] on link "None" at bounding box center [516, 503] width 169 height 26
click at [1520, 637] on span "Debtor Profile" at bounding box center [1505, 642] width 70 height 11
select select "1"
select select "3"
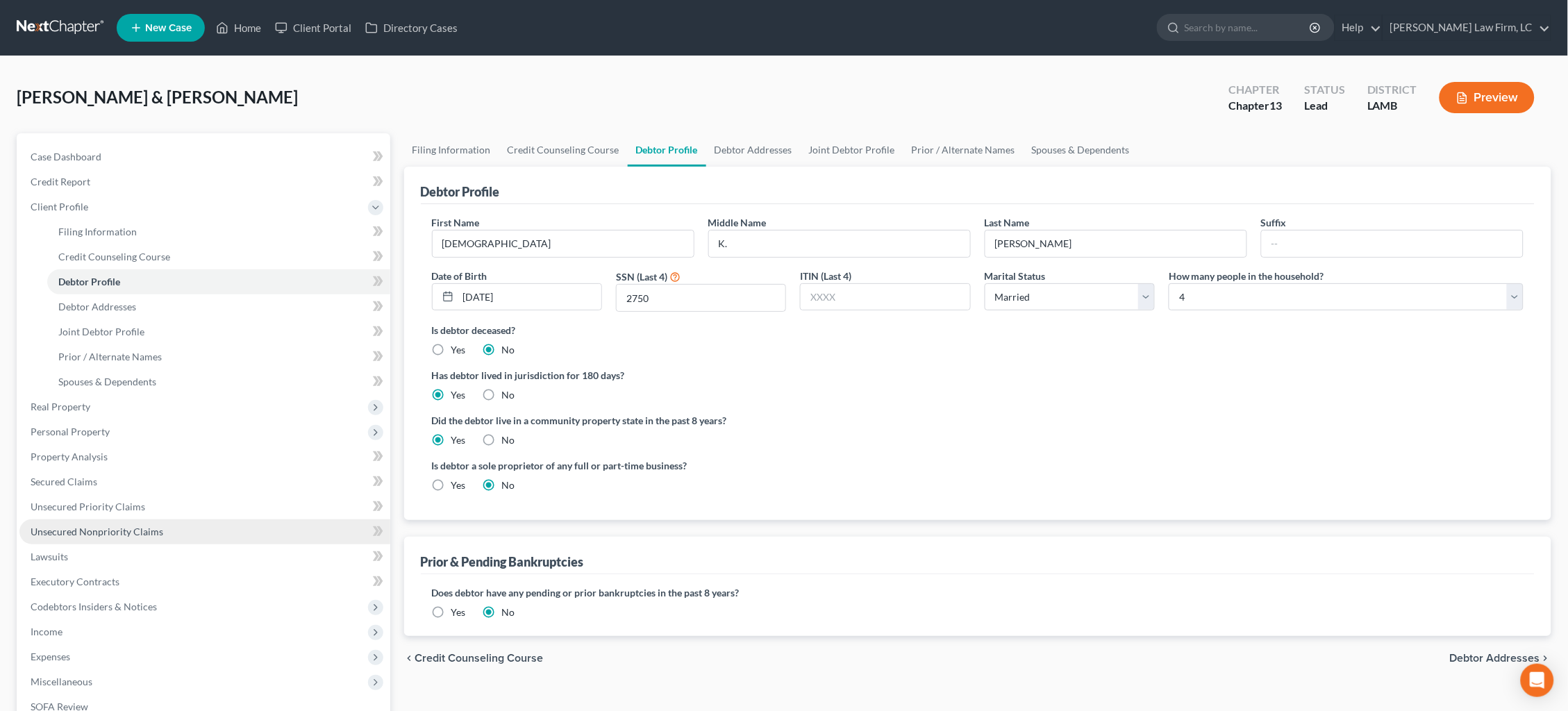
click at [108, 526] on span "Unsecured Nonpriority Claims" at bounding box center [97, 532] width 133 height 12
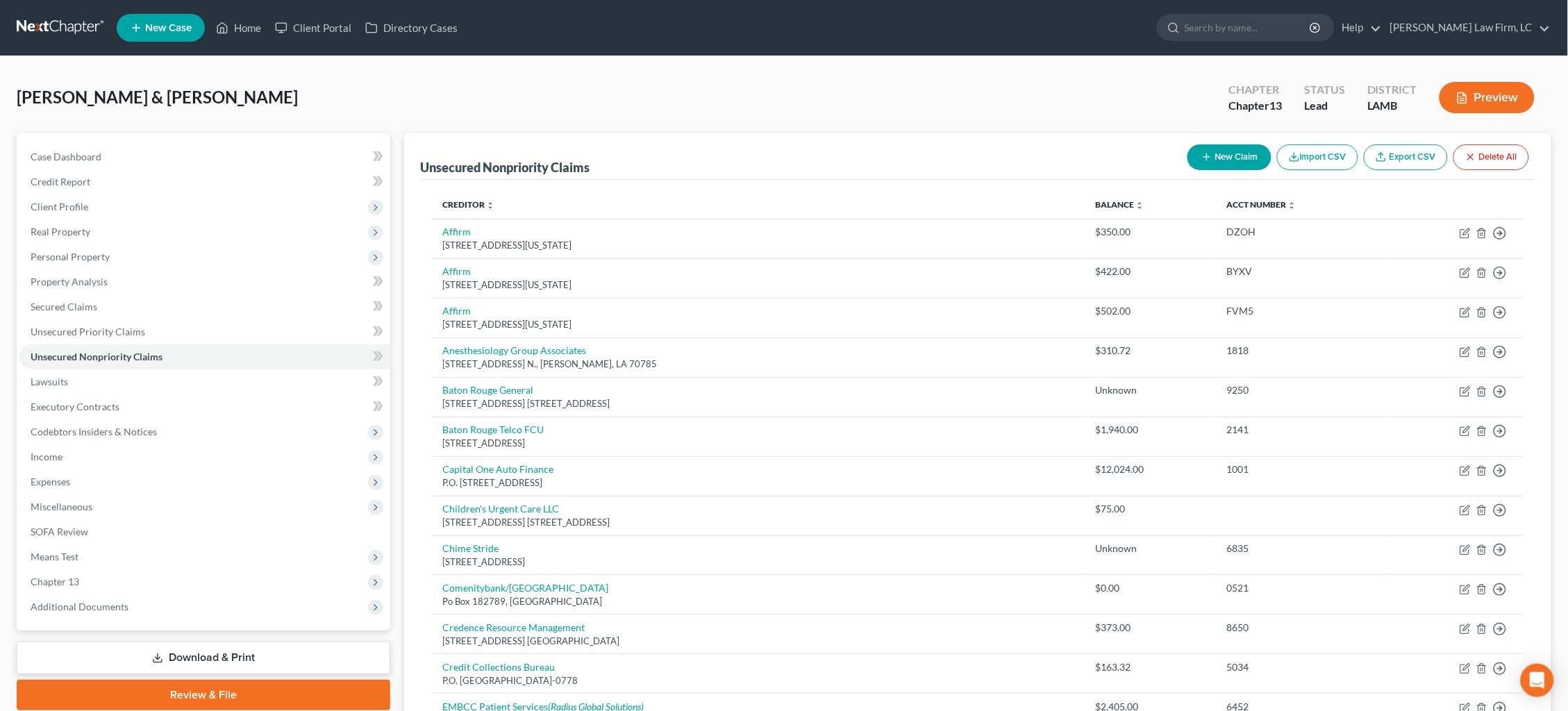
click at [49, 24] on link at bounding box center [61, 27] width 89 height 25
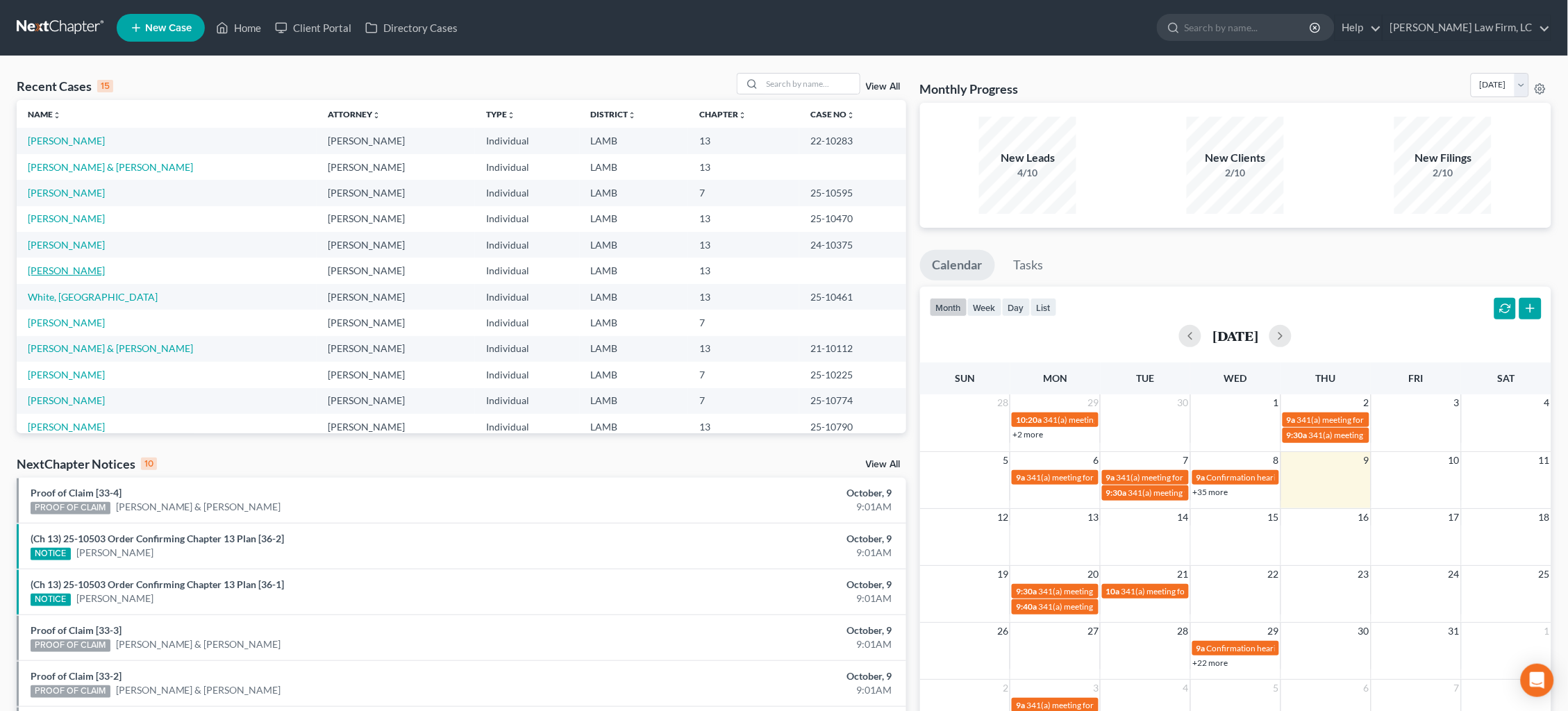
click at [61, 270] on link "[PERSON_NAME]" at bounding box center [66, 270] width 77 height 12
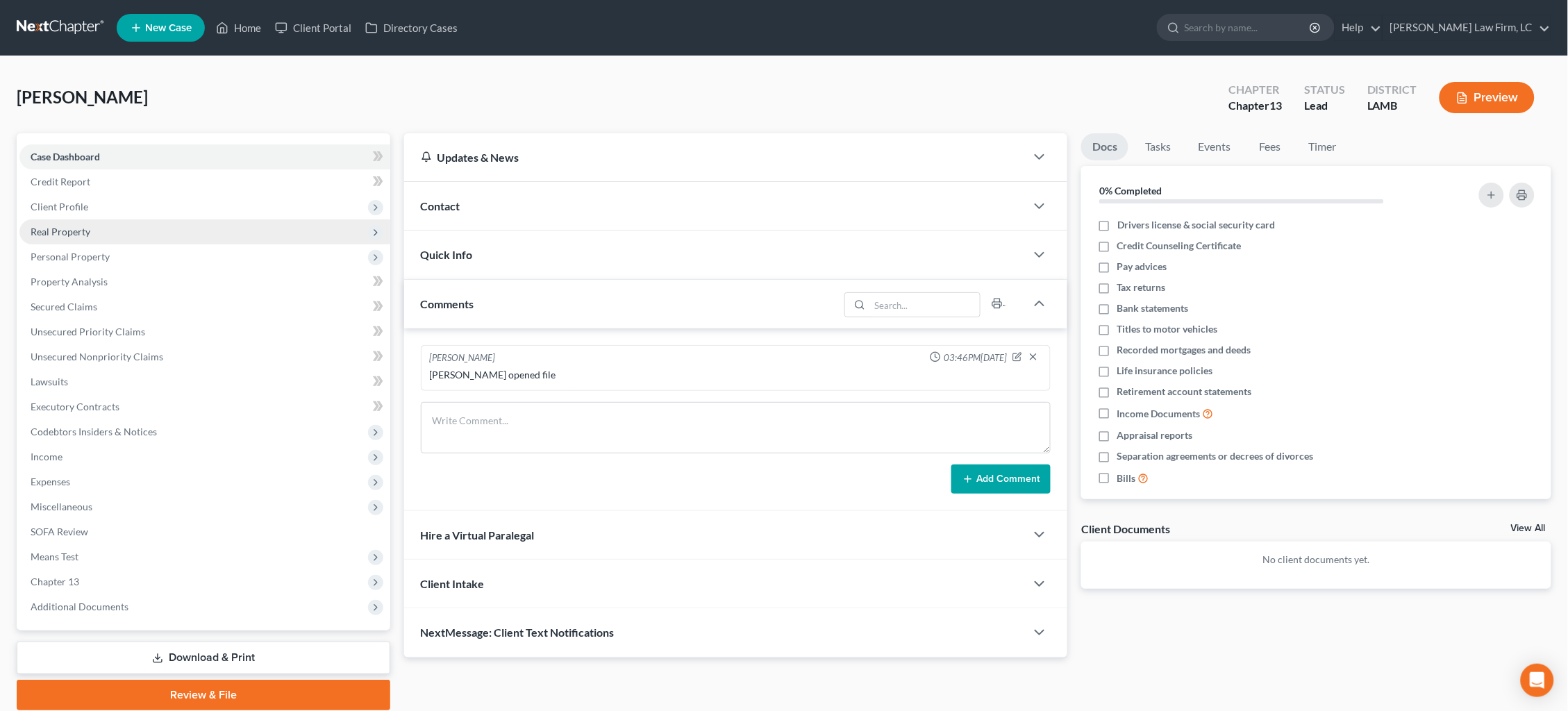
click at [140, 226] on span "Real Property" at bounding box center [205, 232] width 371 height 25
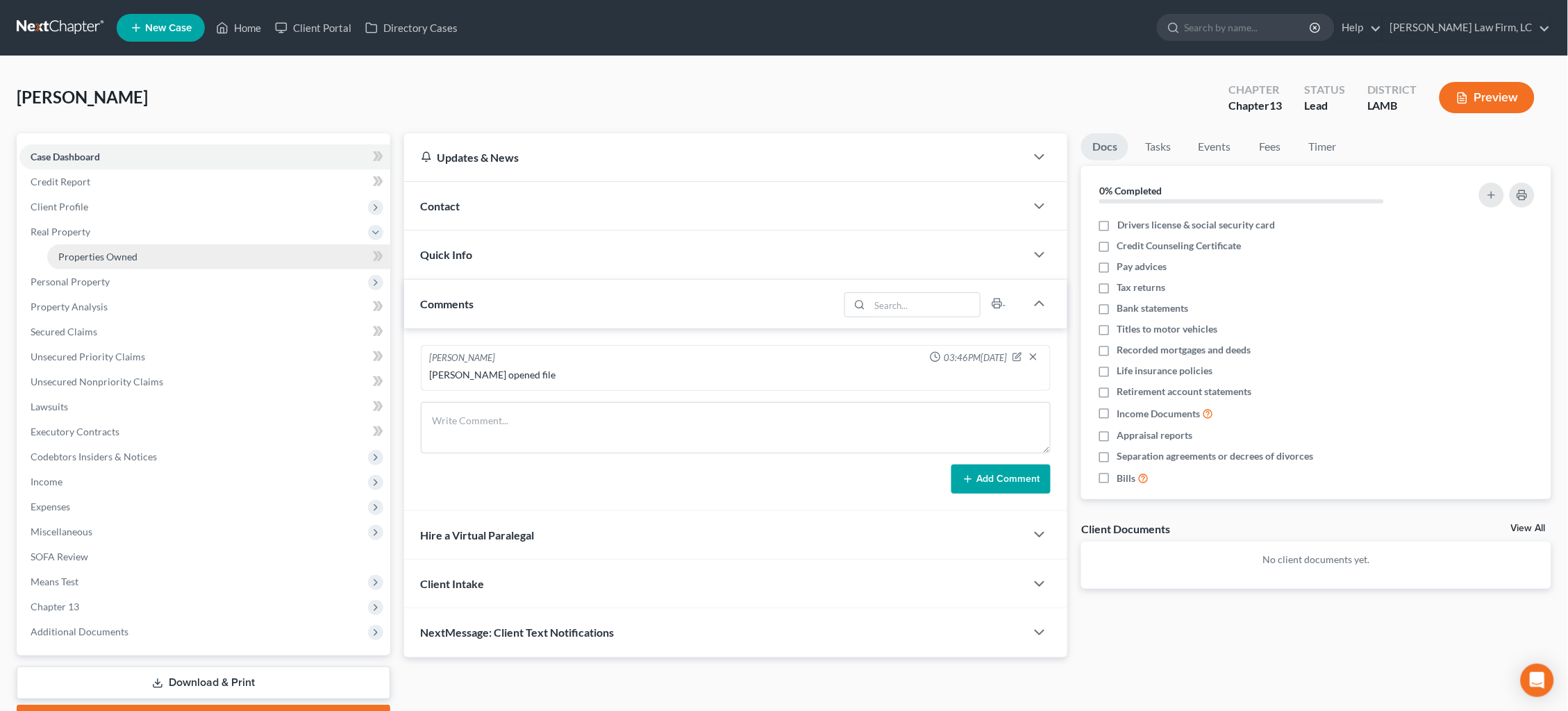
click at [149, 252] on link "Properties Owned" at bounding box center [219, 256] width 343 height 25
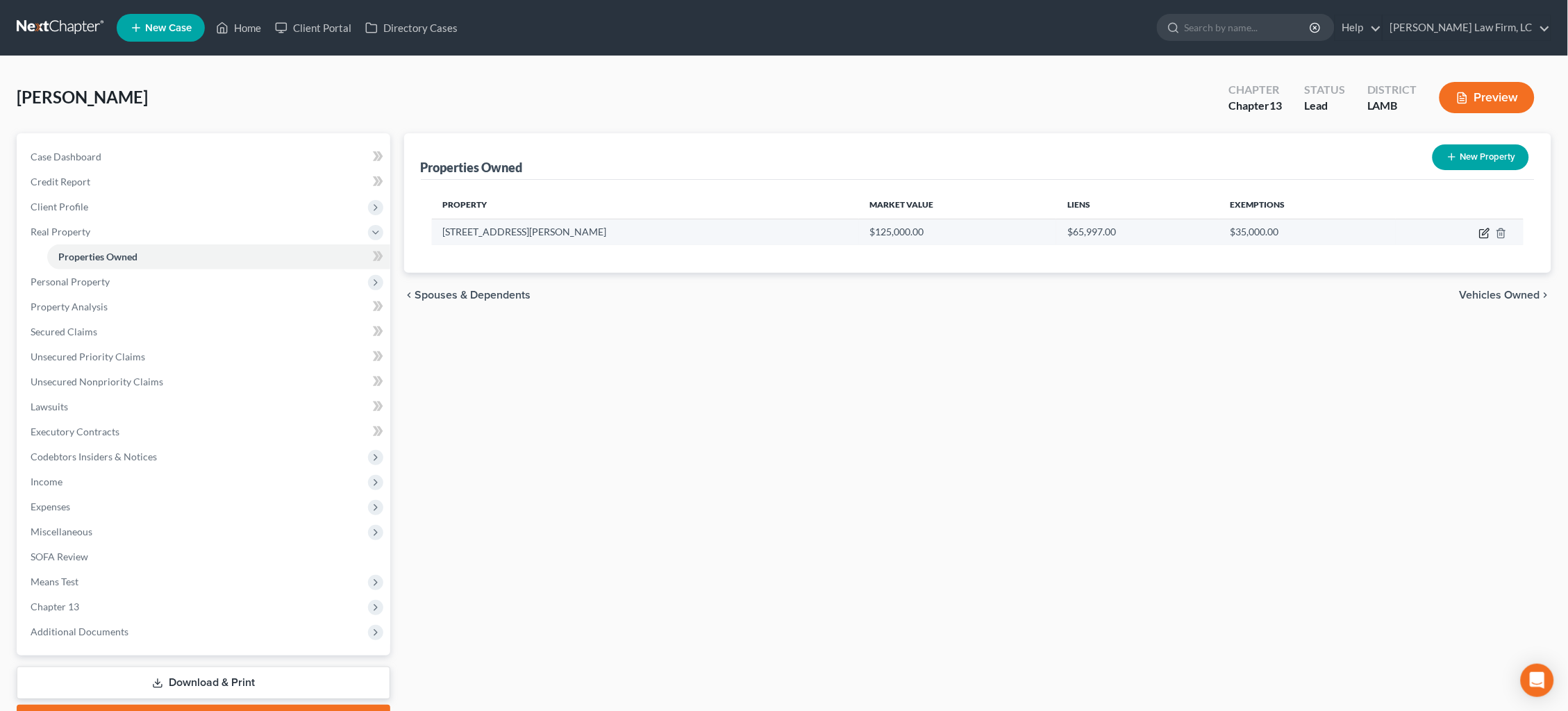
click at [1482, 229] on icon "button" at bounding box center [1484, 233] width 11 height 11
select select "19"
select select "18"
select select "0"
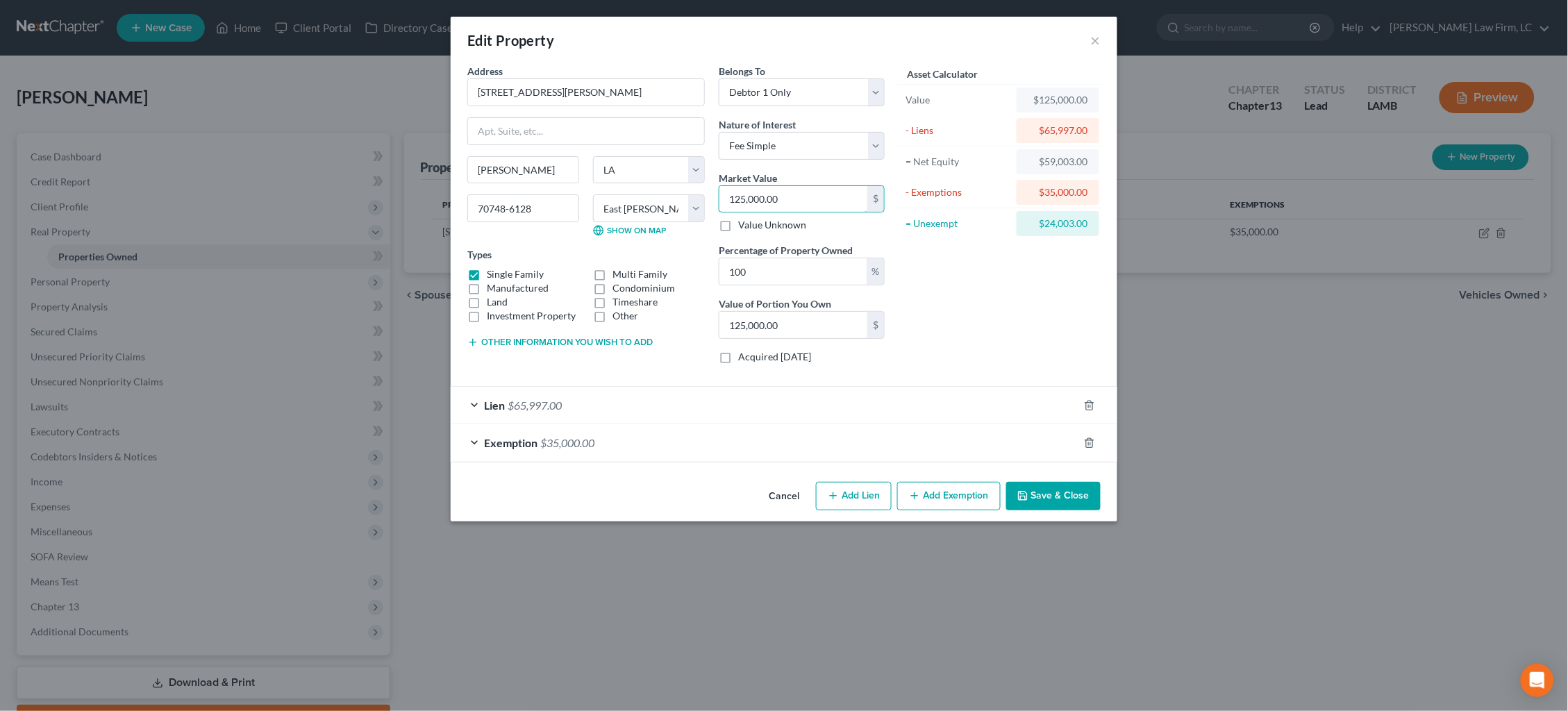
drag, startPoint x: 764, startPoint y: 195, endPoint x: 668, endPoint y: 183, distance: 96.7
click at [673, 184] on div "Address * 2413 Charles Dr. Jackson State AL AK AR AZ CA CO CT DE DC FL GA GU HI…" at bounding box center [676, 219] width 432 height 311
type input "1"
type input "1.00"
type input "12"
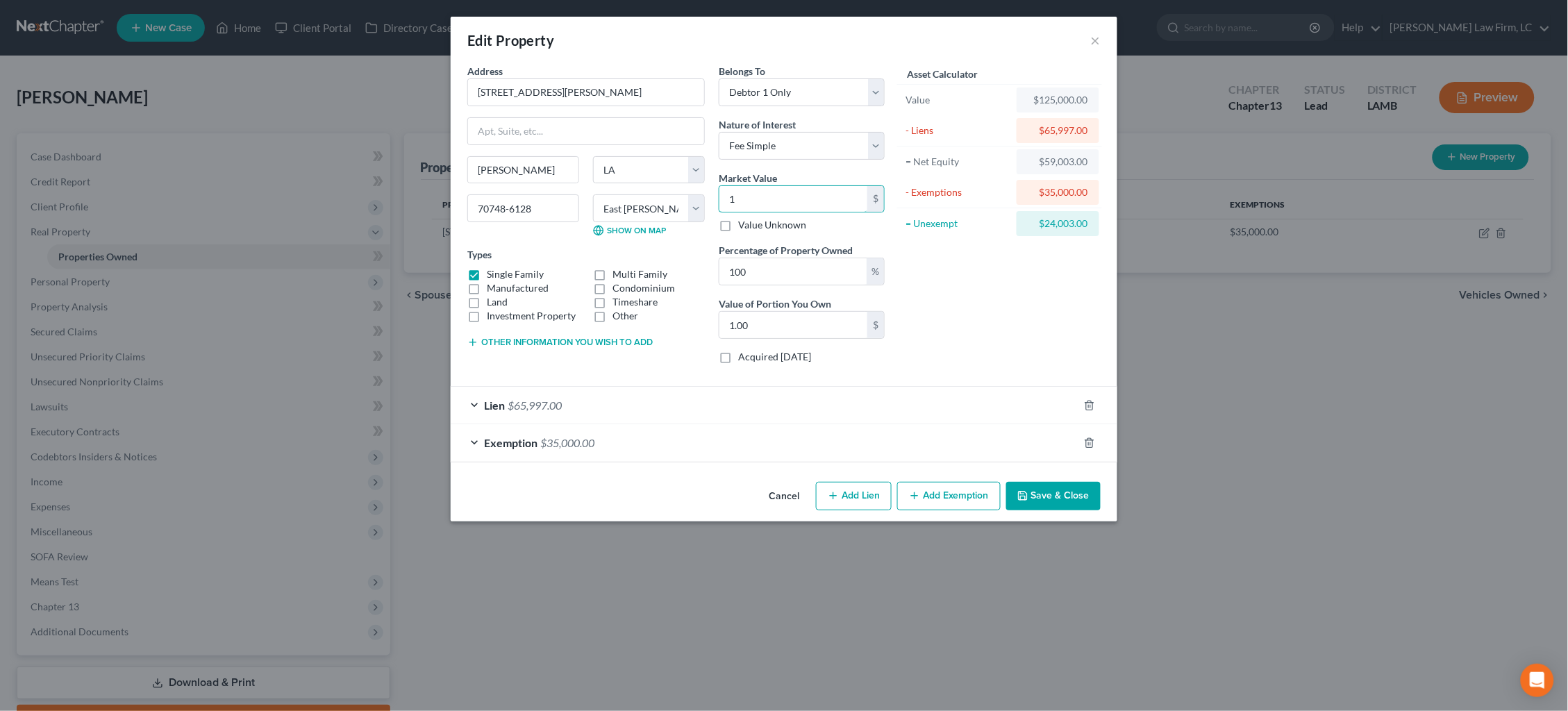
type input "12.00"
type input "120"
type input "120.00"
type input "1200"
type input "1,200.00"
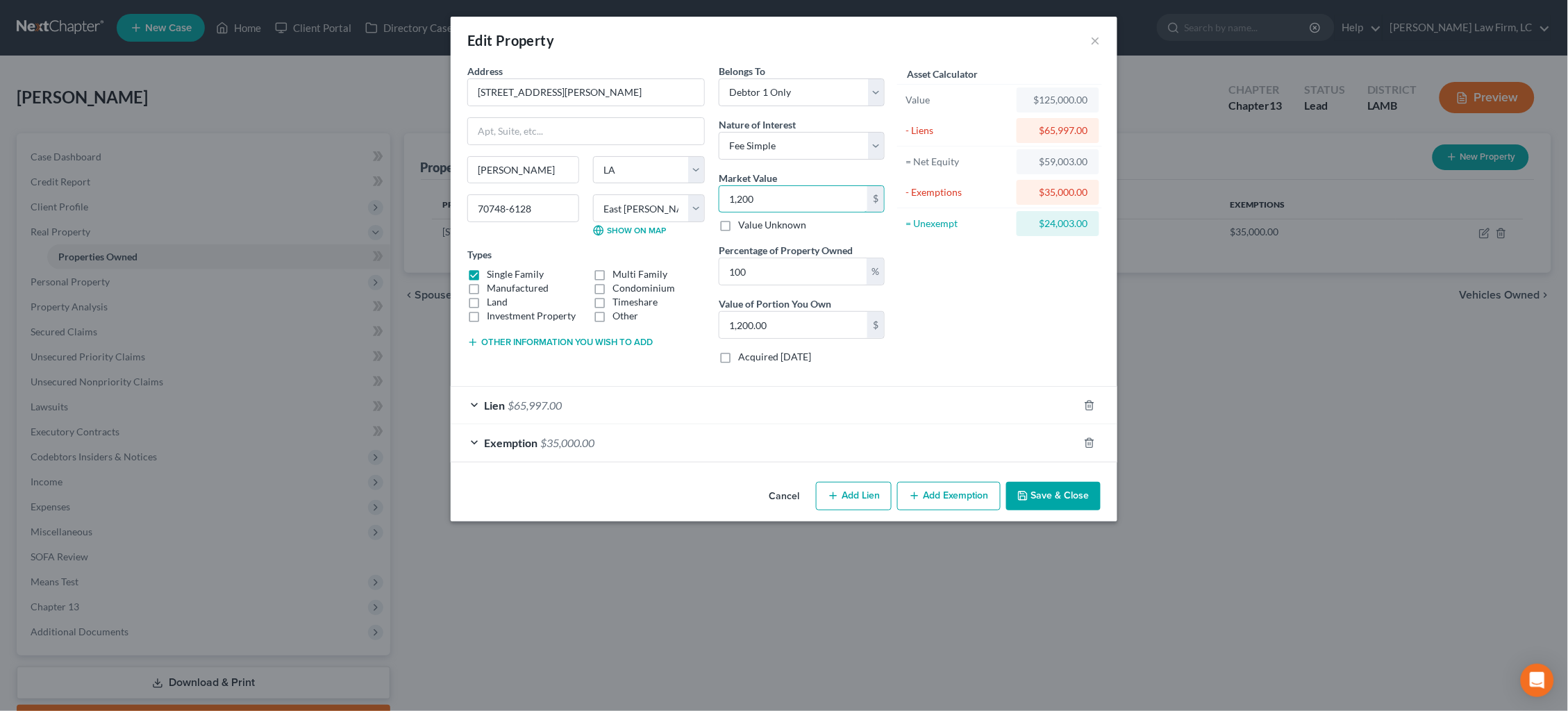
type input "1,2000"
type input "12,000.00"
type input "12,0000"
type input "120,000.00"
type input "120,000"
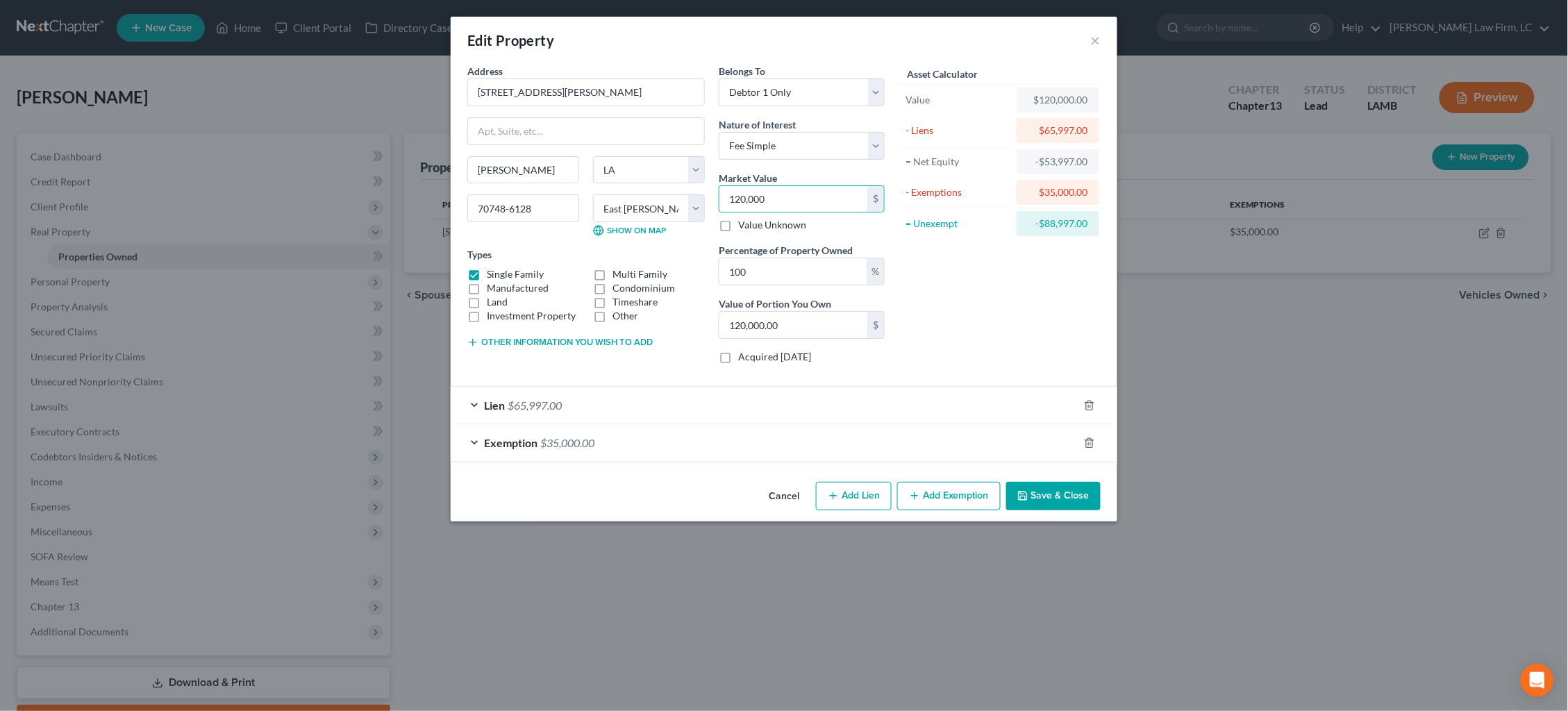
click at [1071, 498] on button "Save & Close" at bounding box center [1053, 496] width 94 height 29
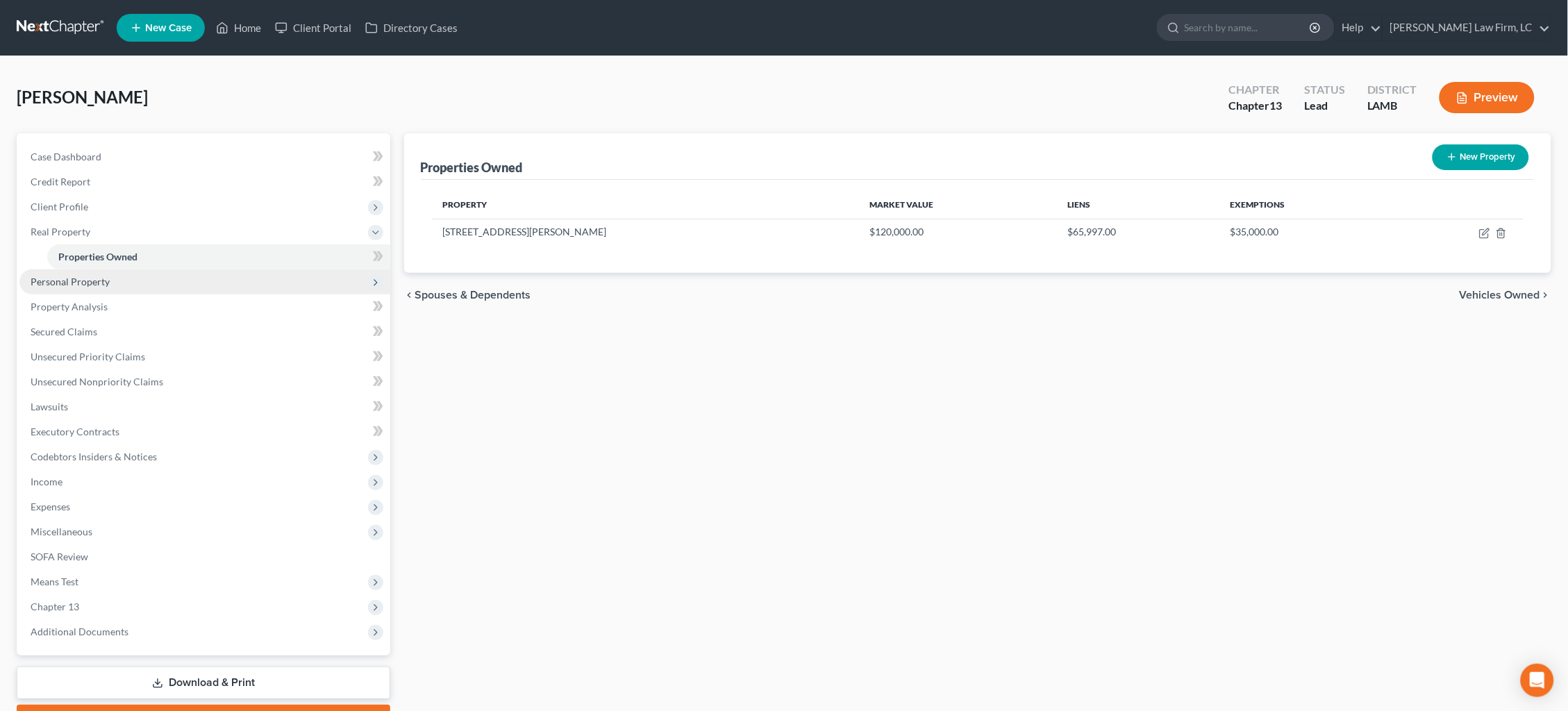
click at [75, 282] on span "Personal Property" at bounding box center [205, 282] width 371 height 25
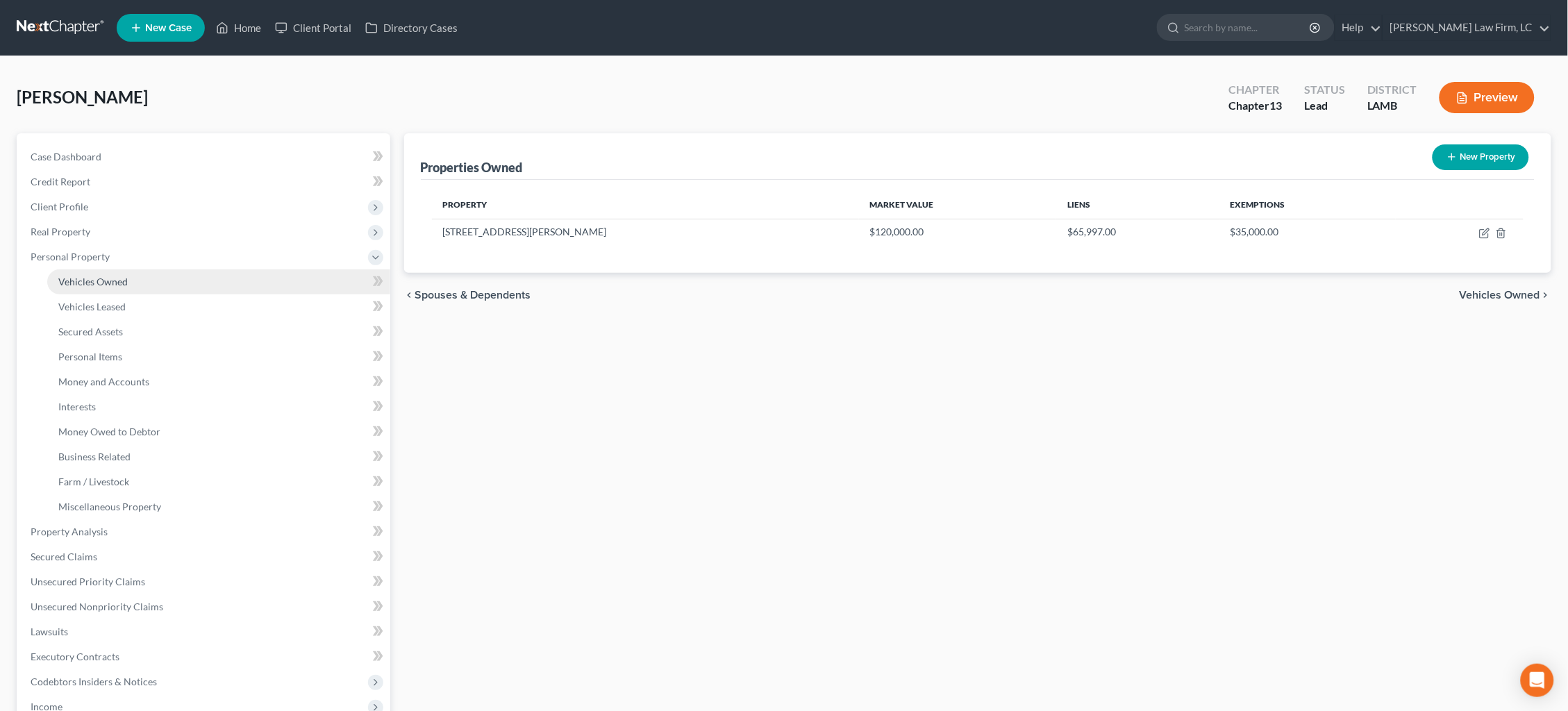
click at [141, 282] on link "Vehicles Owned" at bounding box center [219, 282] width 343 height 25
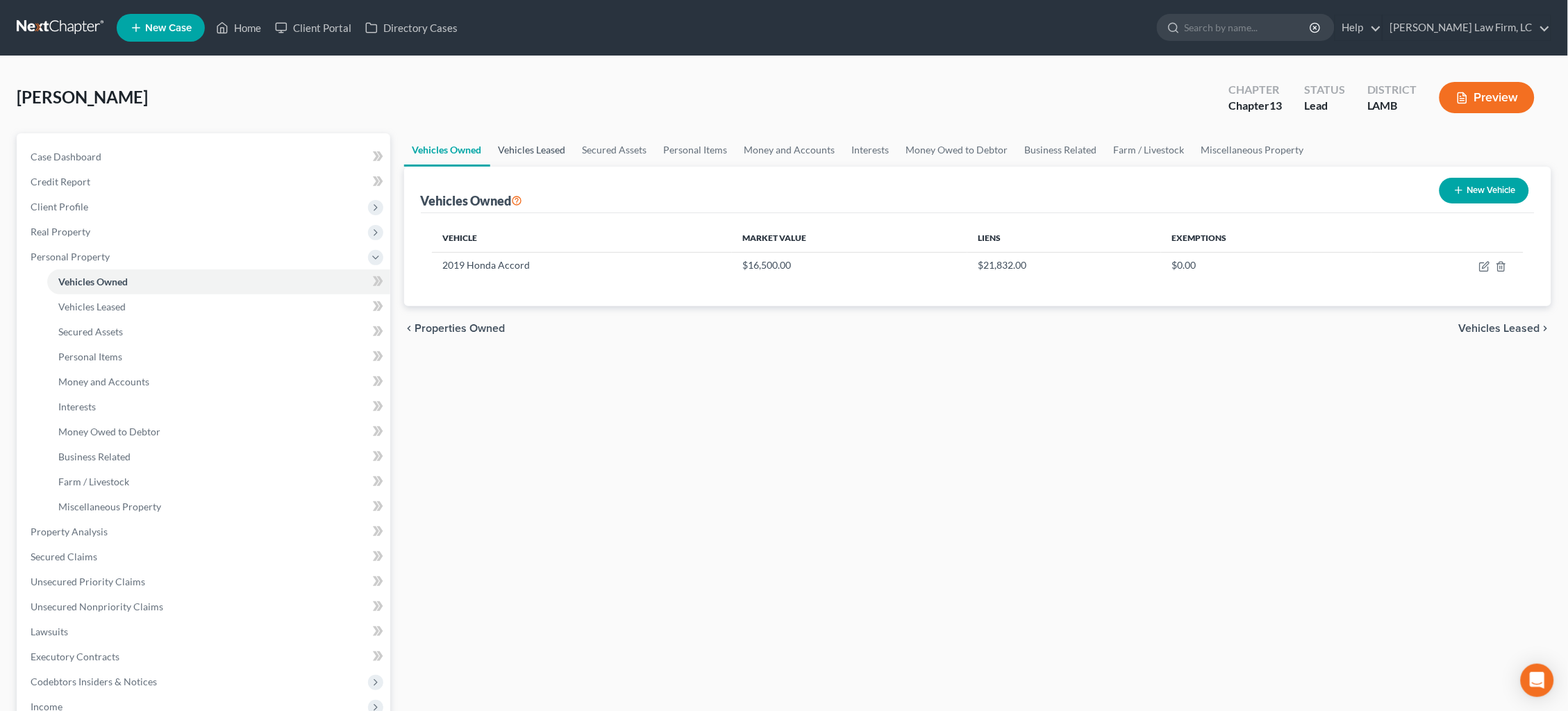
click at [534, 152] on link "Vehicles Leased" at bounding box center [532, 150] width 84 height 33
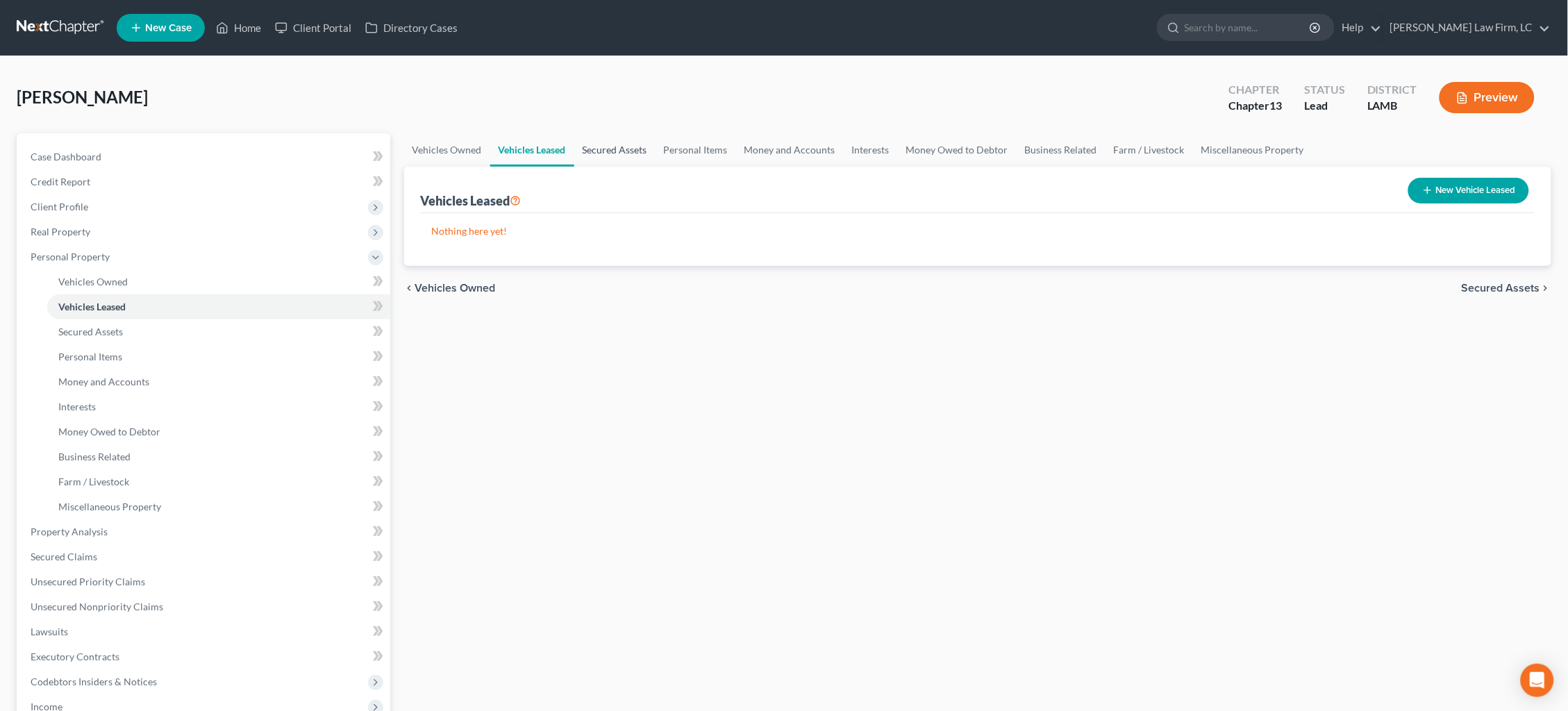
click at [602, 160] on link "Secured Assets" at bounding box center [615, 150] width 81 height 33
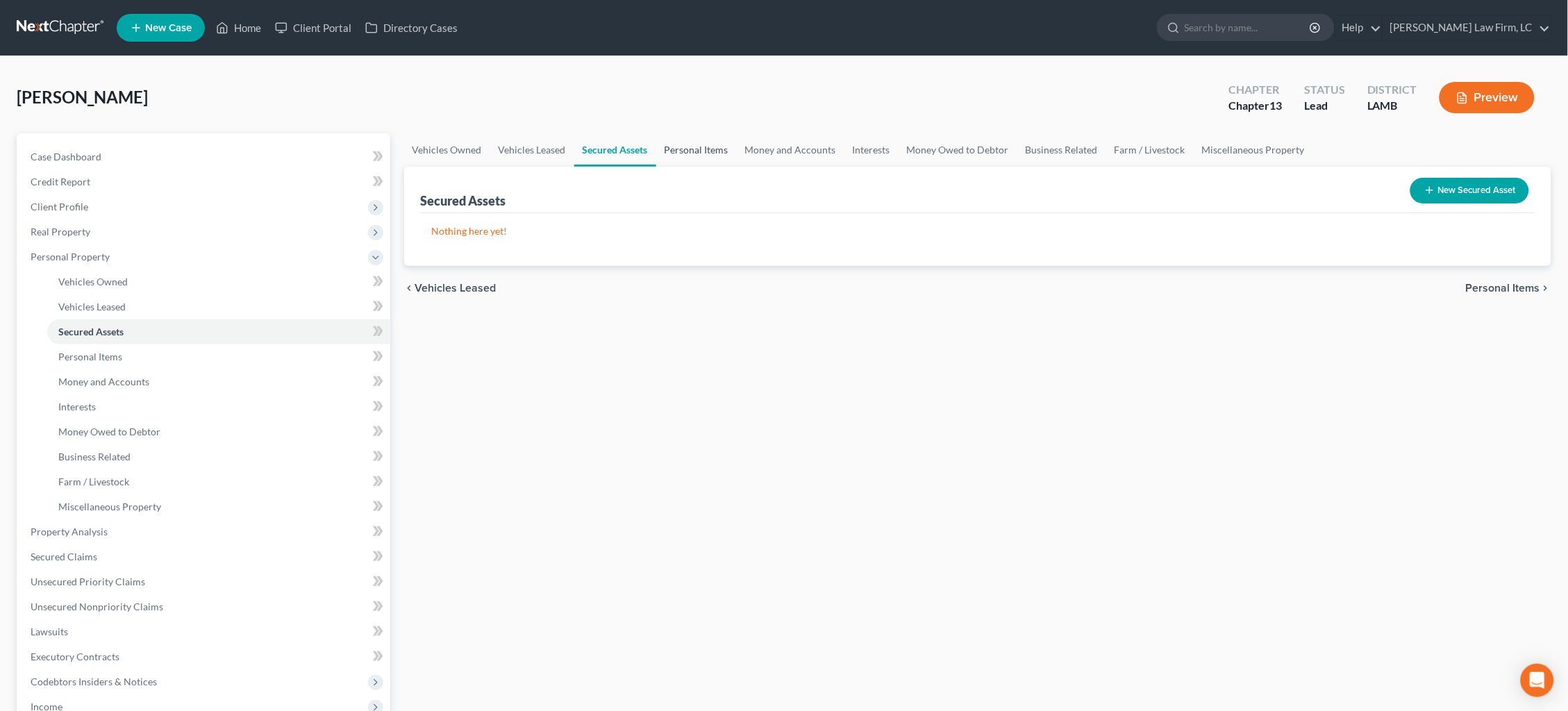
click at [706, 156] on link "Personal Items" at bounding box center [697, 150] width 81 height 33
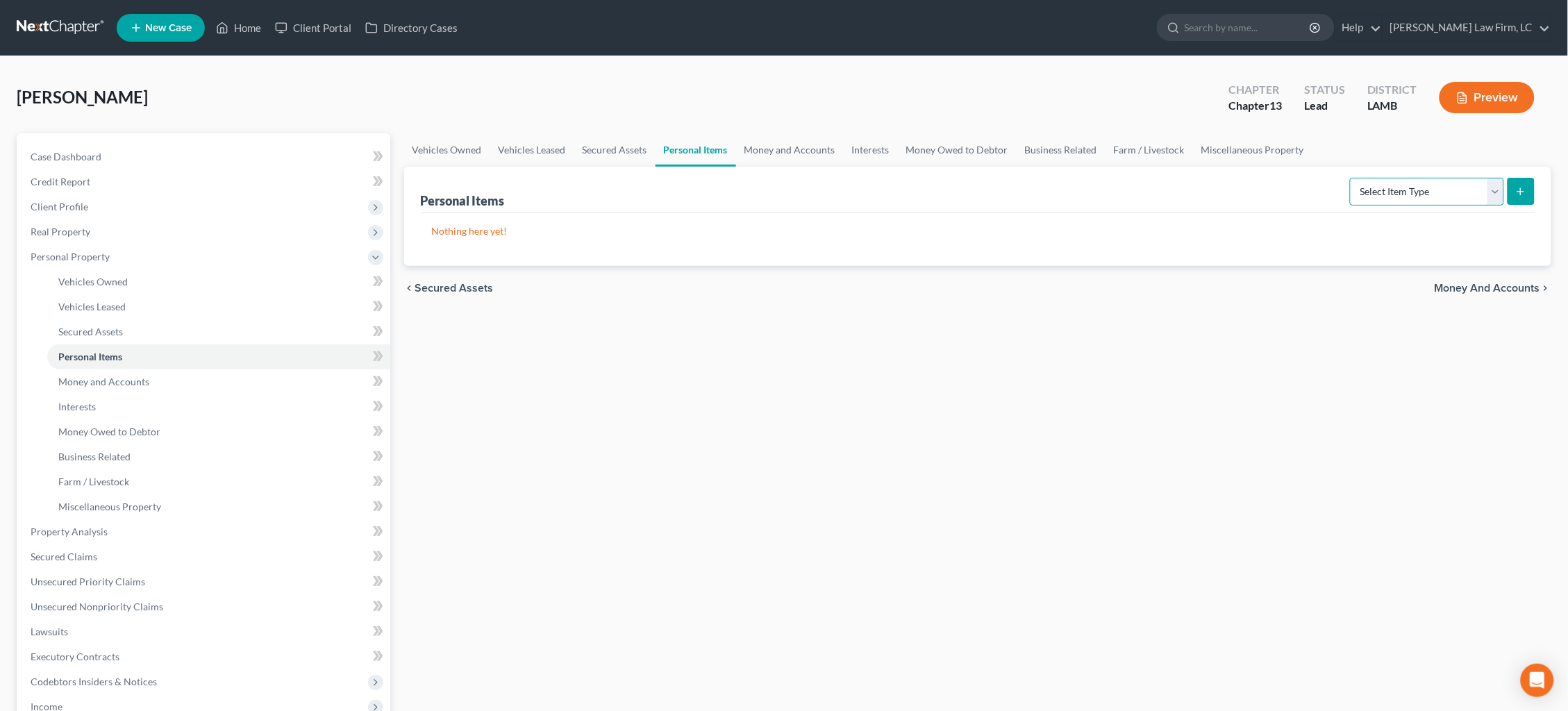
select select "clothing"
click at [1525, 195] on icon "submit" at bounding box center [1520, 191] width 11 height 11
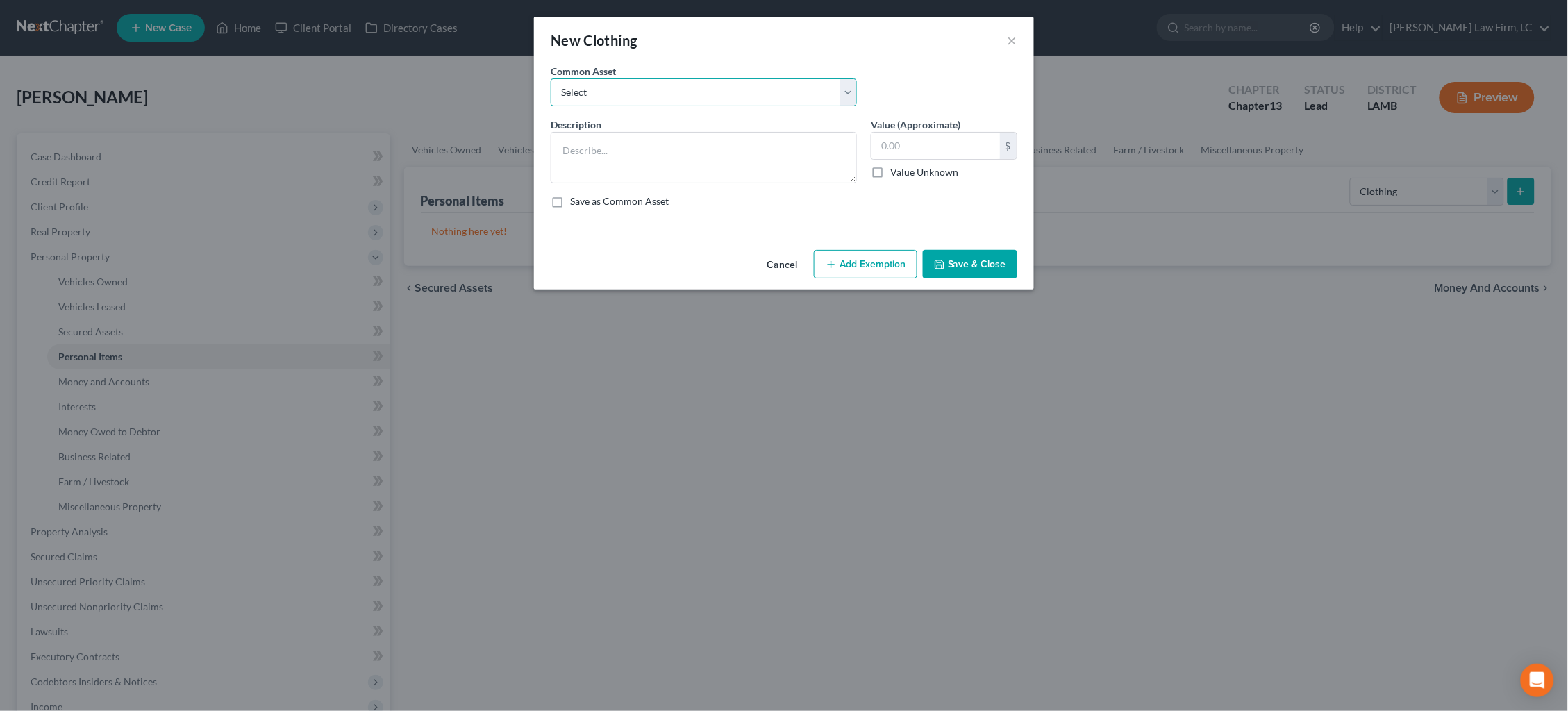
select select "0"
type textarea "Wearing apparel ($500)"
type input "500.00"
click at [883, 264] on button "Add Exemption" at bounding box center [865, 264] width 103 height 29
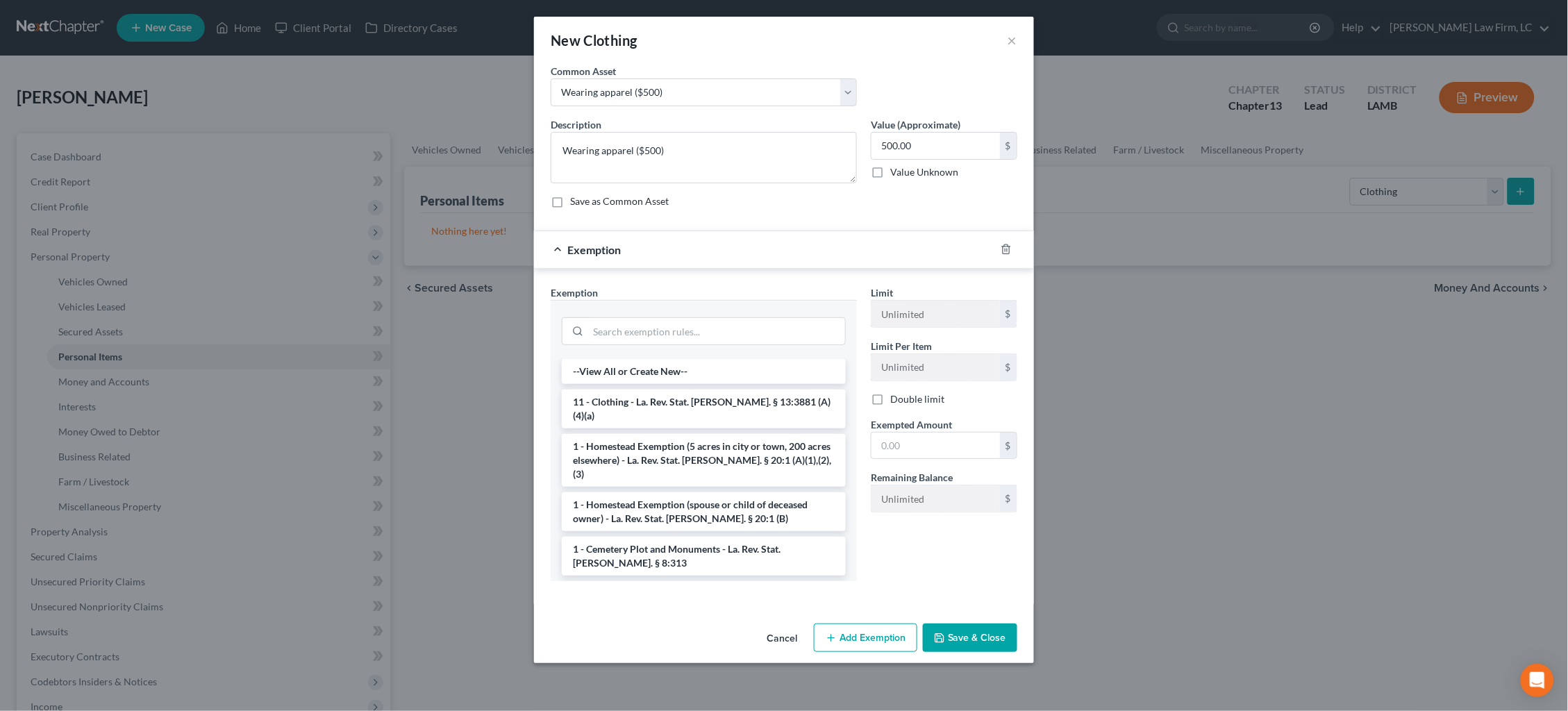
drag, startPoint x: 709, startPoint y: 395, endPoint x: 766, endPoint y: 406, distance: 58.1
click at [709, 395] on li "11 - Clothing - La. Rev. Stat. Ann. § 13:3881 (A)(4)(a)" at bounding box center [703, 409] width 284 height 39
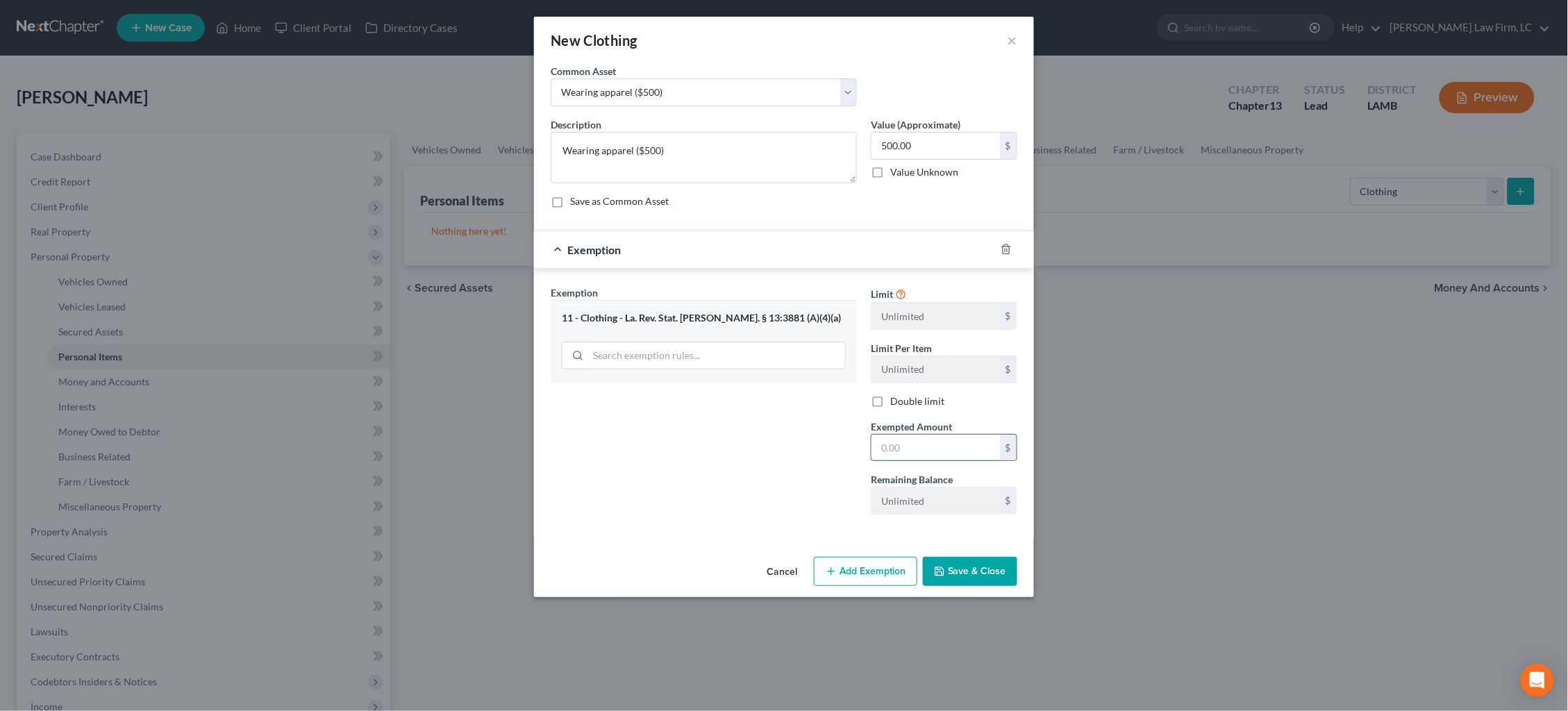
click at [964, 441] on input "text" at bounding box center [935, 447] width 128 height 26
type input "500.00"
click at [999, 575] on button "Save & Close" at bounding box center [970, 571] width 94 height 29
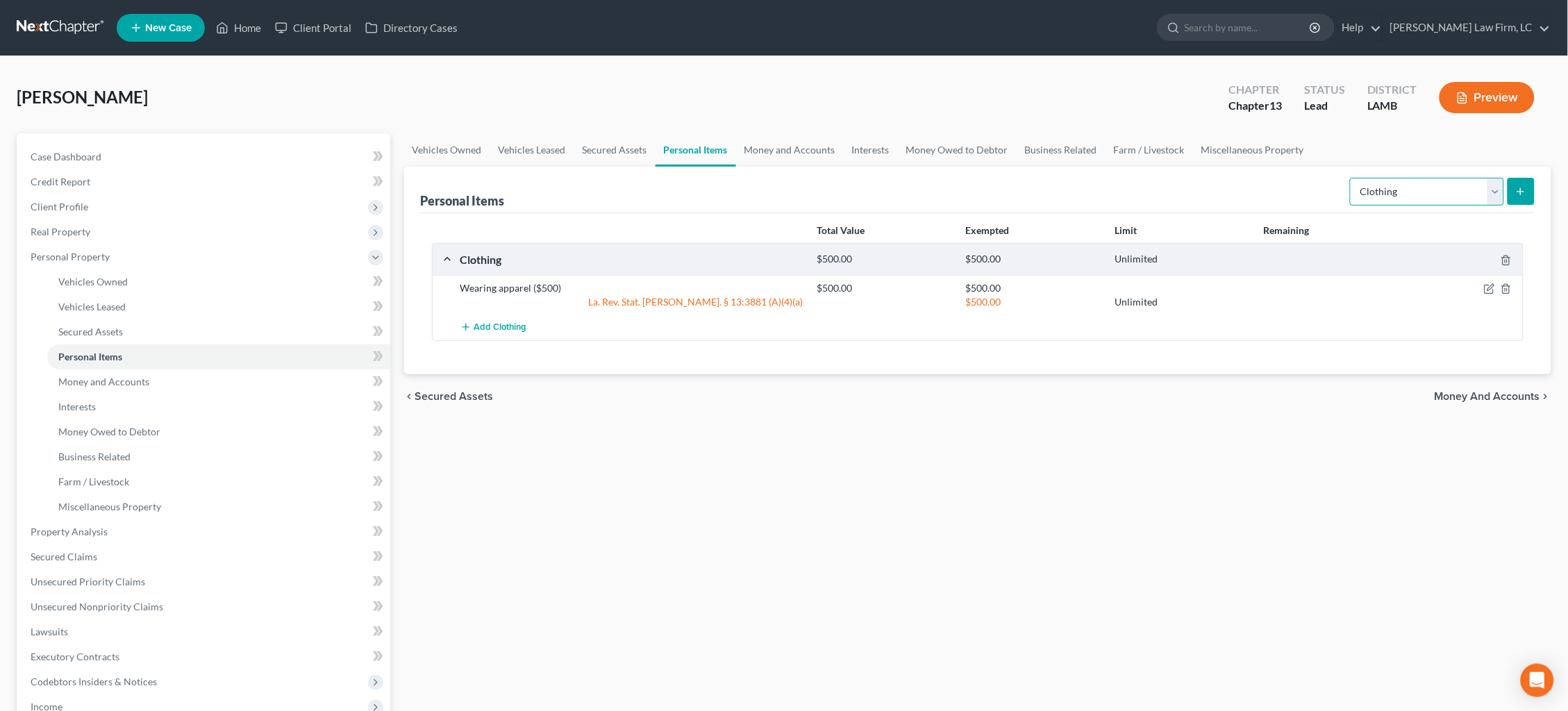
select select "household_goods"
click at [1516, 194] on icon "submit" at bounding box center [1520, 191] width 11 height 11
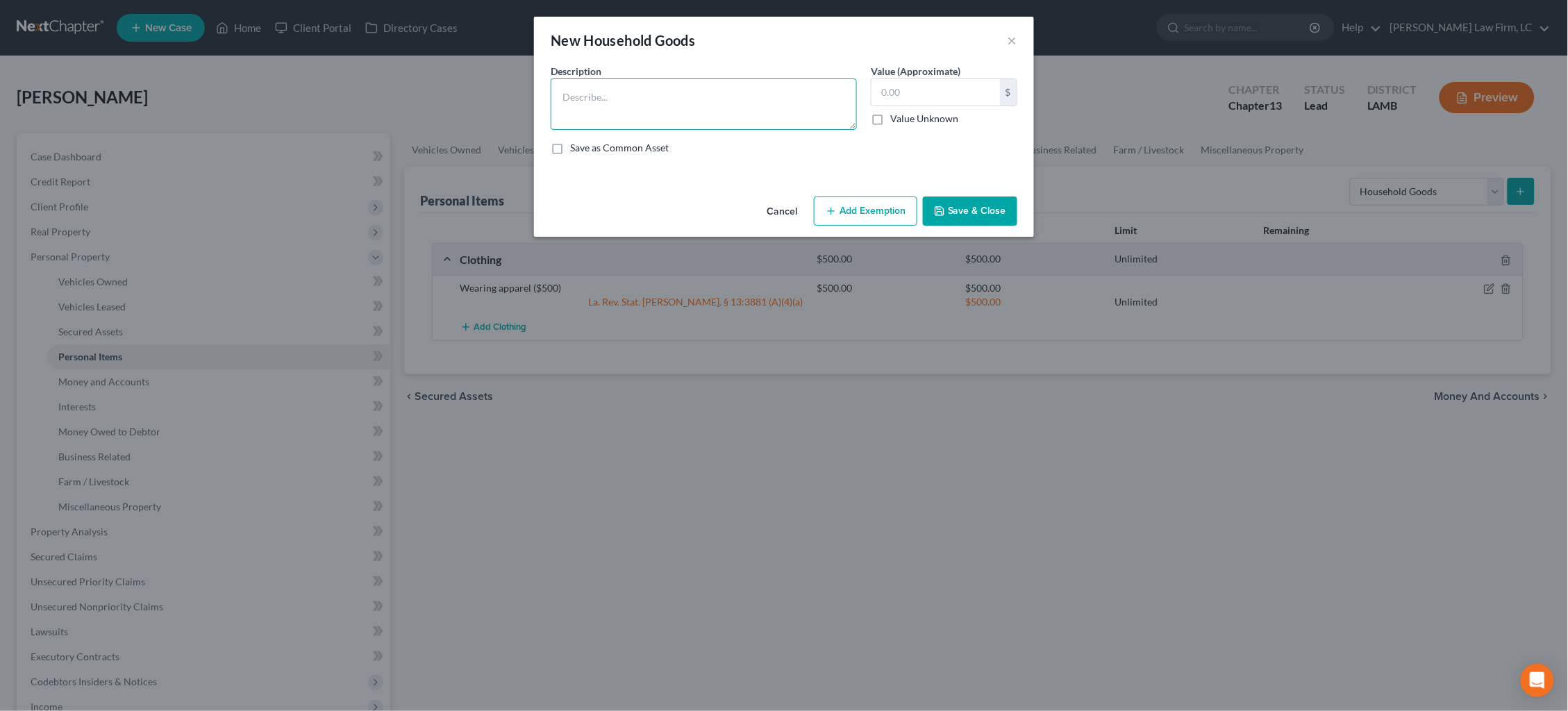
click at [720, 85] on textarea at bounding box center [703, 104] width 306 height 52
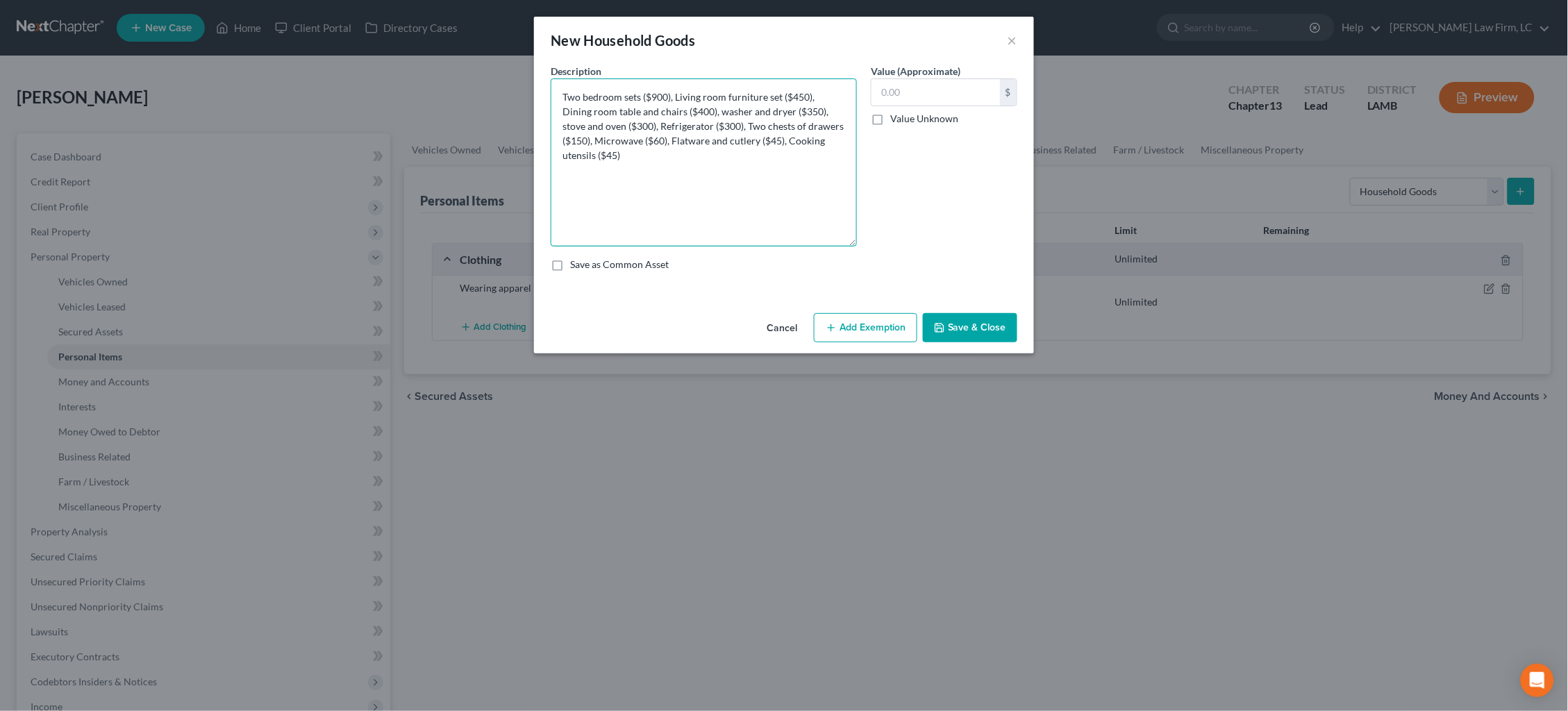
click at [853, 246] on textarea "Two bedroom sets ($900), Living room furniture set ($450), Dining room table an…" at bounding box center [703, 163] width 306 height 168
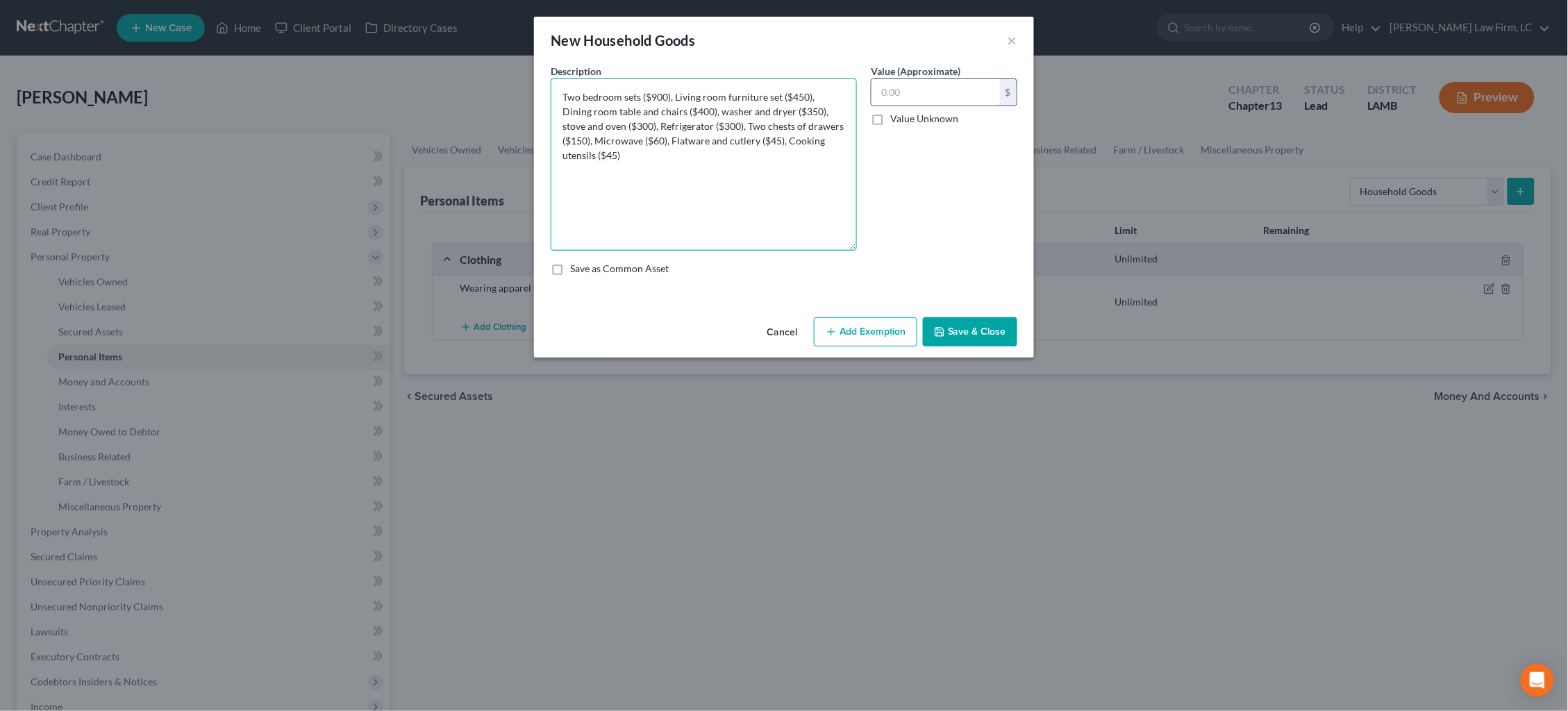
type textarea "Two bedroom sets ($900), Living room furniture set ($450), Dining room table an…"
click at [919, 103] on input "text" at bounding box center [935, 92] width 128 height 26
type input "3,000"
click at [869, 323] on button "Add Exemption" at bounding box center [865, 332] width 103 height 29
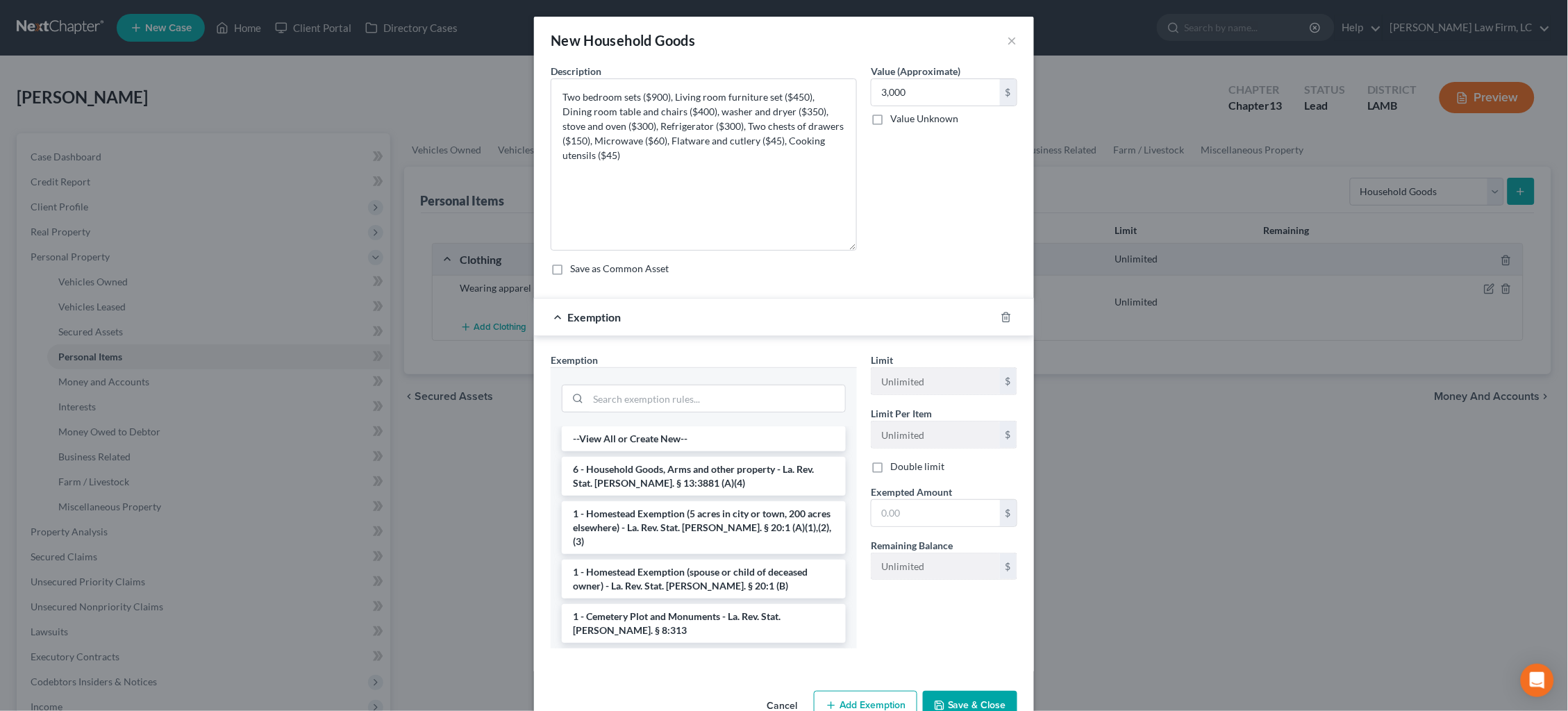
drag, startPoint x: 714, startPoint y: 474, endPoint x: 726, endPoint y: 479, distance: 13.0
click at [714, 474] on li "6 - Household Goods, Arms and other property - La. Rev. Stat. Ann. § 13:3881 (A…" at bounding box center [703, 476] width 284 height 39
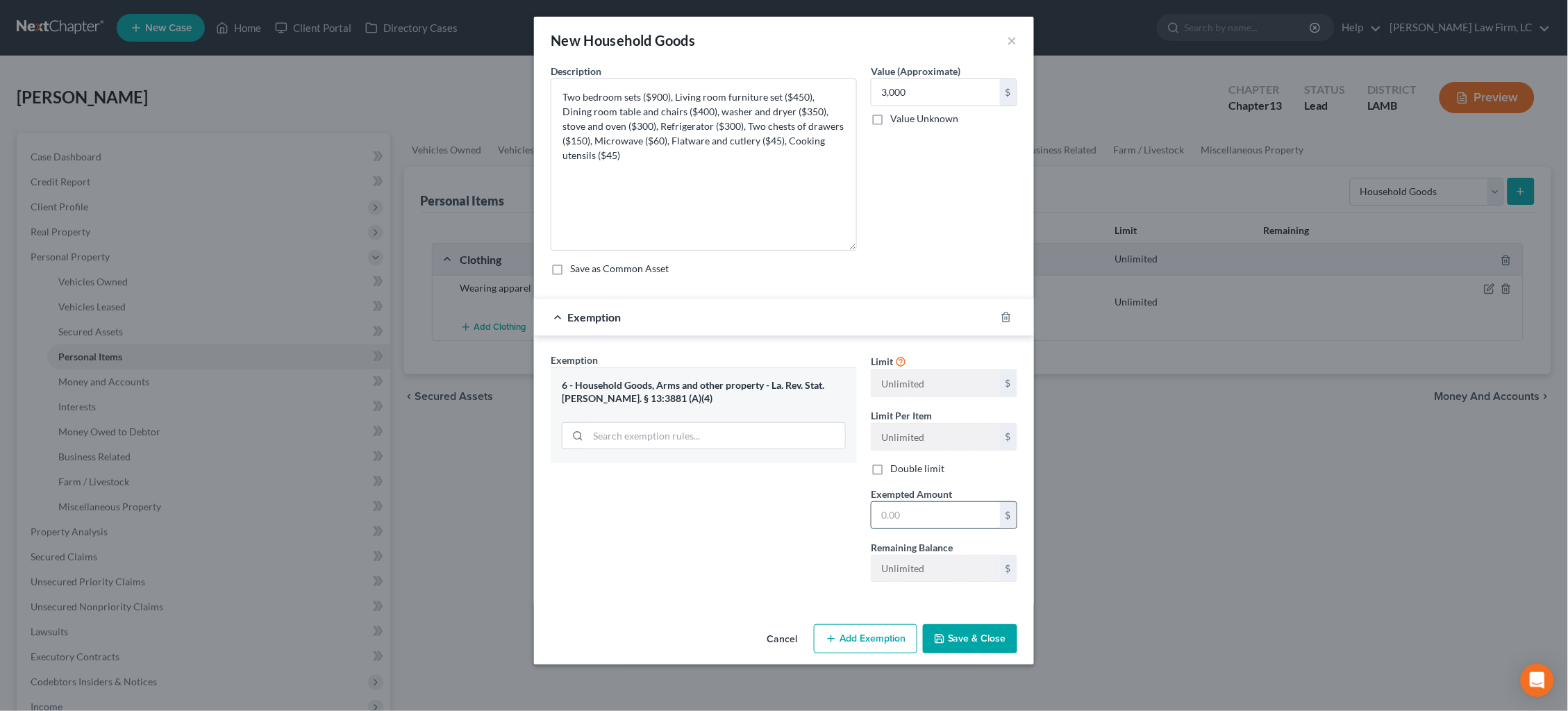
click at [898, 508] on input "text" at bounding box center [935, 515] width 128 height 26
type input "3,000"
drag, startPoint x: 972, startPoint y: 636, endPoint x: 978, endPoint y: 628, distance: 10.0
click at [972, 636] on button "Save & Close" at bounding box center [970, 638] width 94 height 29
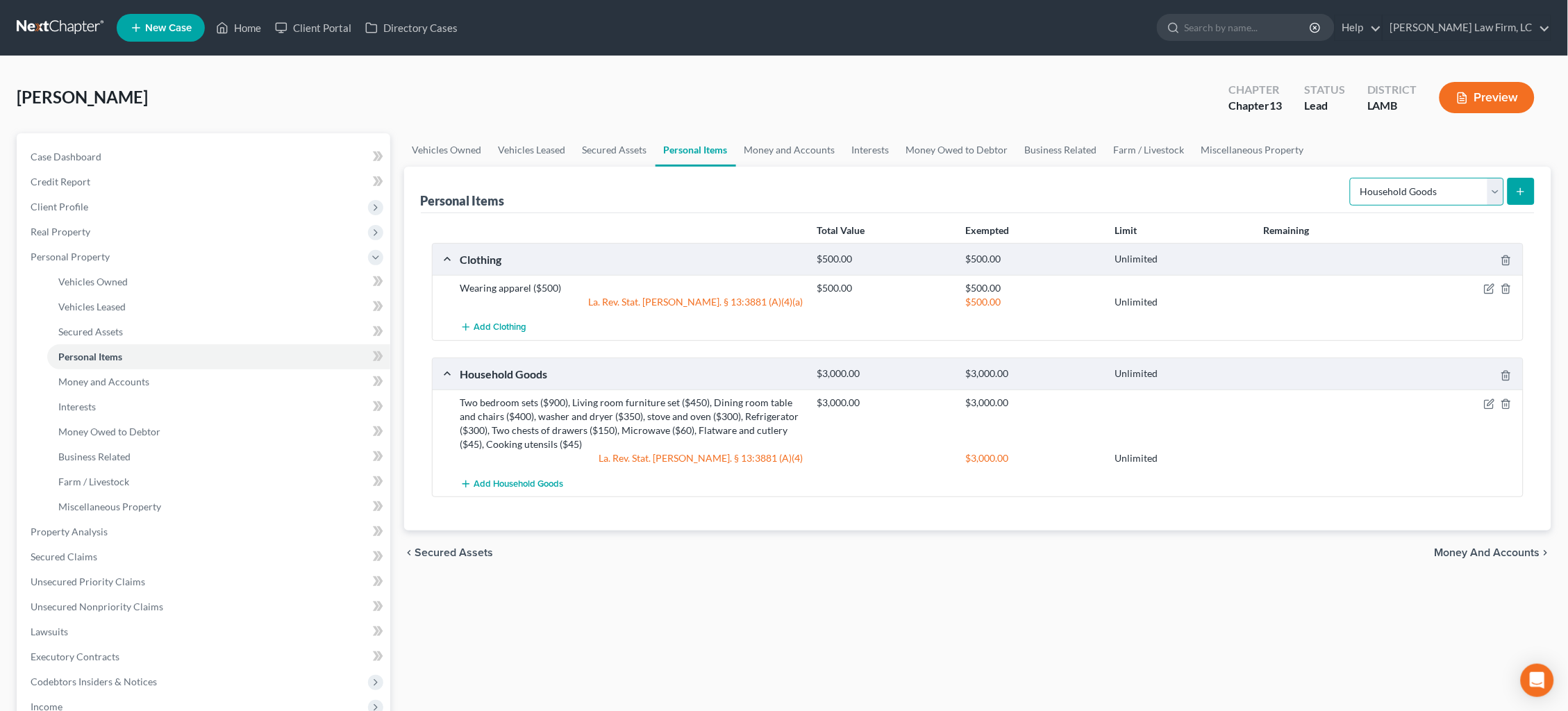
select select "electronics"
click at [1520, 188] on icon "submit" at bounding box center [1520, 191] width 11 height 11
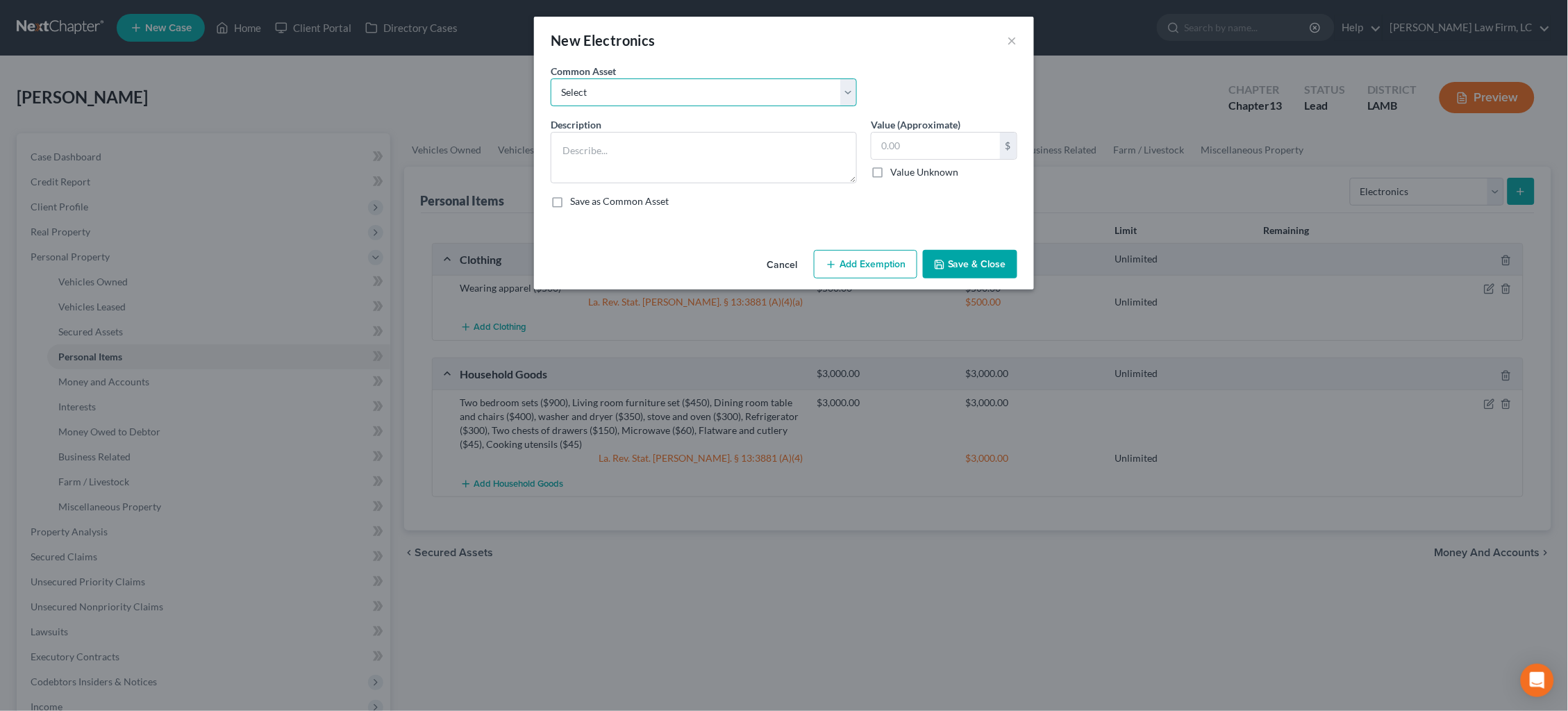
select select "0"
type textarea "Three televisions ($160), Stereo ($100), Computer ($100), Cell phone ($40),"
type input "40.00"
drag, startPoint x: 588, startPoint y: 148, endPoint x: 503, endPoint y: 145, distance: 85.1
click at [505, 145] on div "New Electronics × An exemption set must first be selected from the Filing Infor…" at bounding box center [784, 355] width 1568 height 711
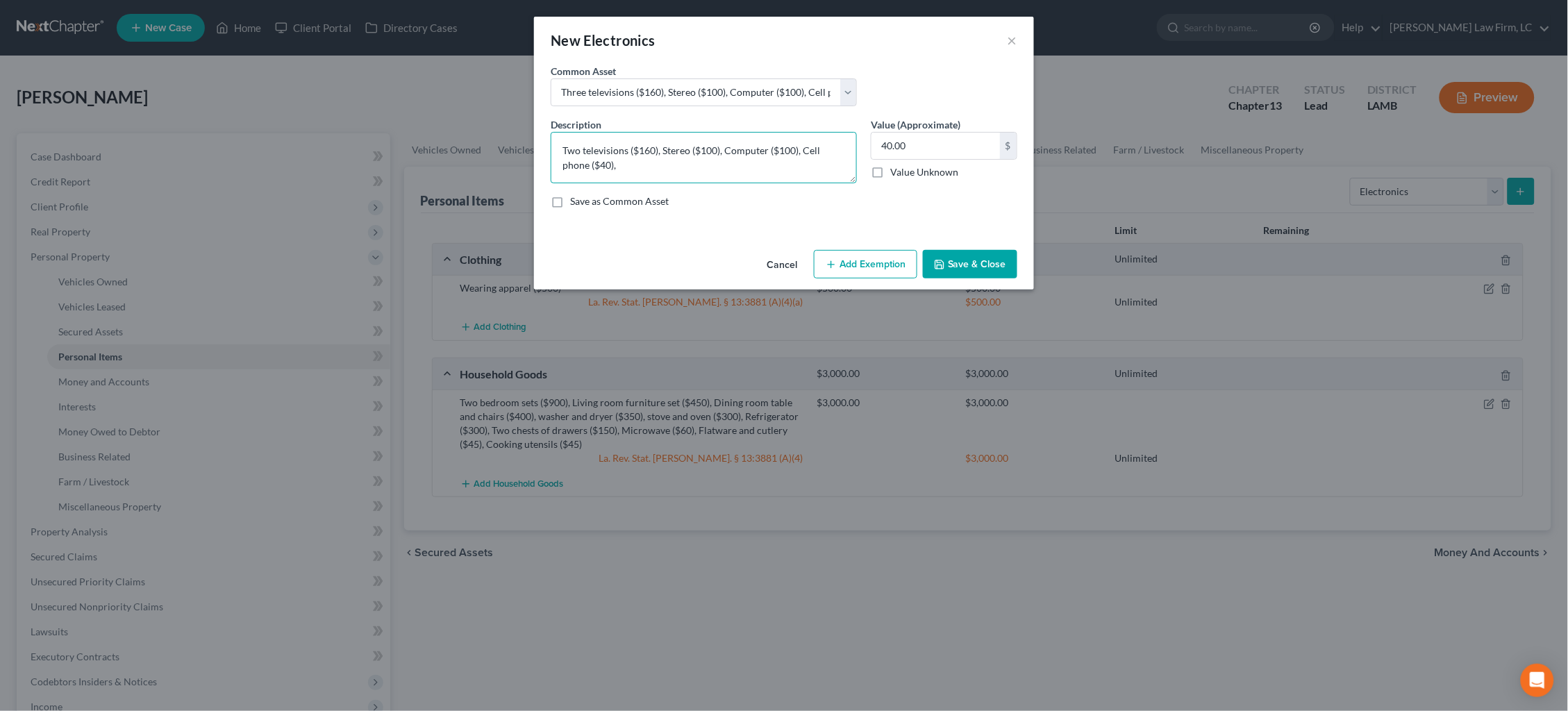
click at [651, 148] on textarea "Two televisions ($160), Stereo ($100), Computer ($100), Cell phone ($40)," at bounding box center [703, 157] width 306 height 52
drag, startPoint x: 724, startPoint y: 149, endPoint x: 661, endPoint y: 148, distance: 63.0
click at [661, 148] on textarea "Two televisions ($120), Stereo ($100), Computer ($100), Cell phone ($40)," at bounding box center [703, 157] width 306 height 52
type textarea "Two televisions ($120), Computer ($100), Cell phone ($40),"
click at [799, 118] on div "Description * Two televisions ($120), Computer ($100), Cell phone ($40), Value …" at bounding box center [784, 169] width 480 height 102
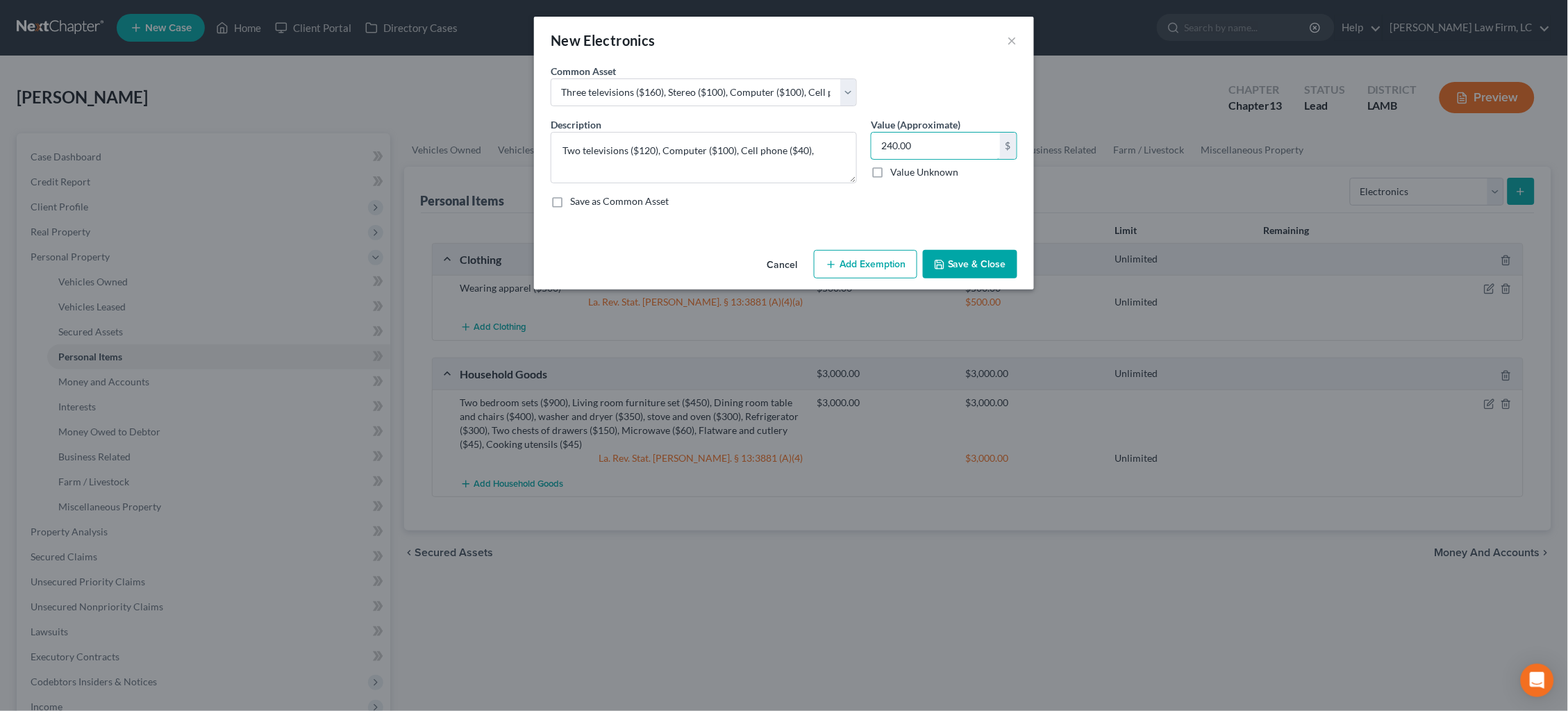
type input "240.00"
click at [975, 265] on button "Save & Close" at bounding box center [970, 264] width 94 height 29
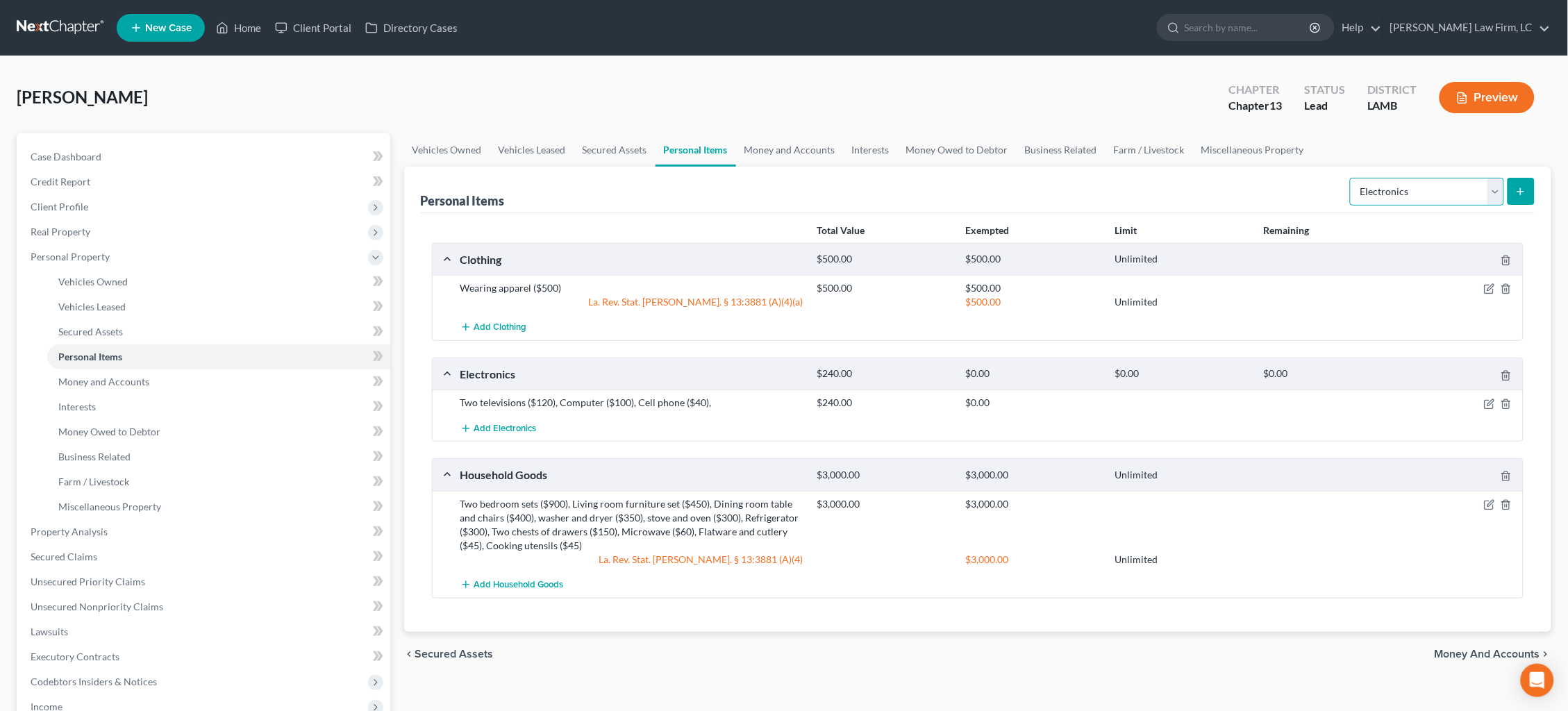
select select "jewelry"
click at [1516, 192] on icon "submit" at bounding box center [1520, 191] width 11 height 11
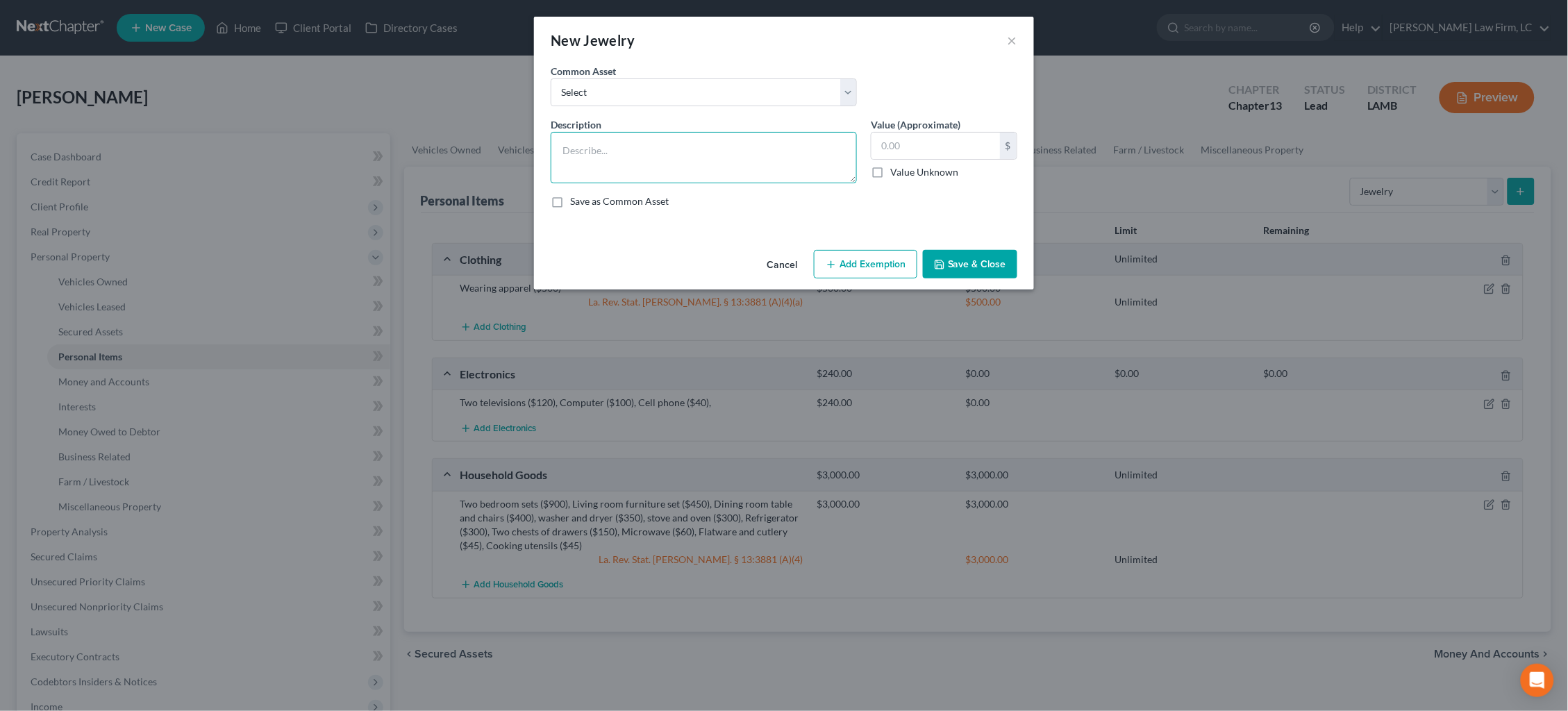
click at [760, 142] on textarea at bounding box center [703, 157] width 306 height 52
type textarea "Costume Jewelry ($45)"
click at [925, 138] on input "text" at bounding box center [935, 145] width 128 height 26
type input "45.00"
click at [983, 258] on button "Save & Close" at bounding box center [970, 264] width 94 height 29
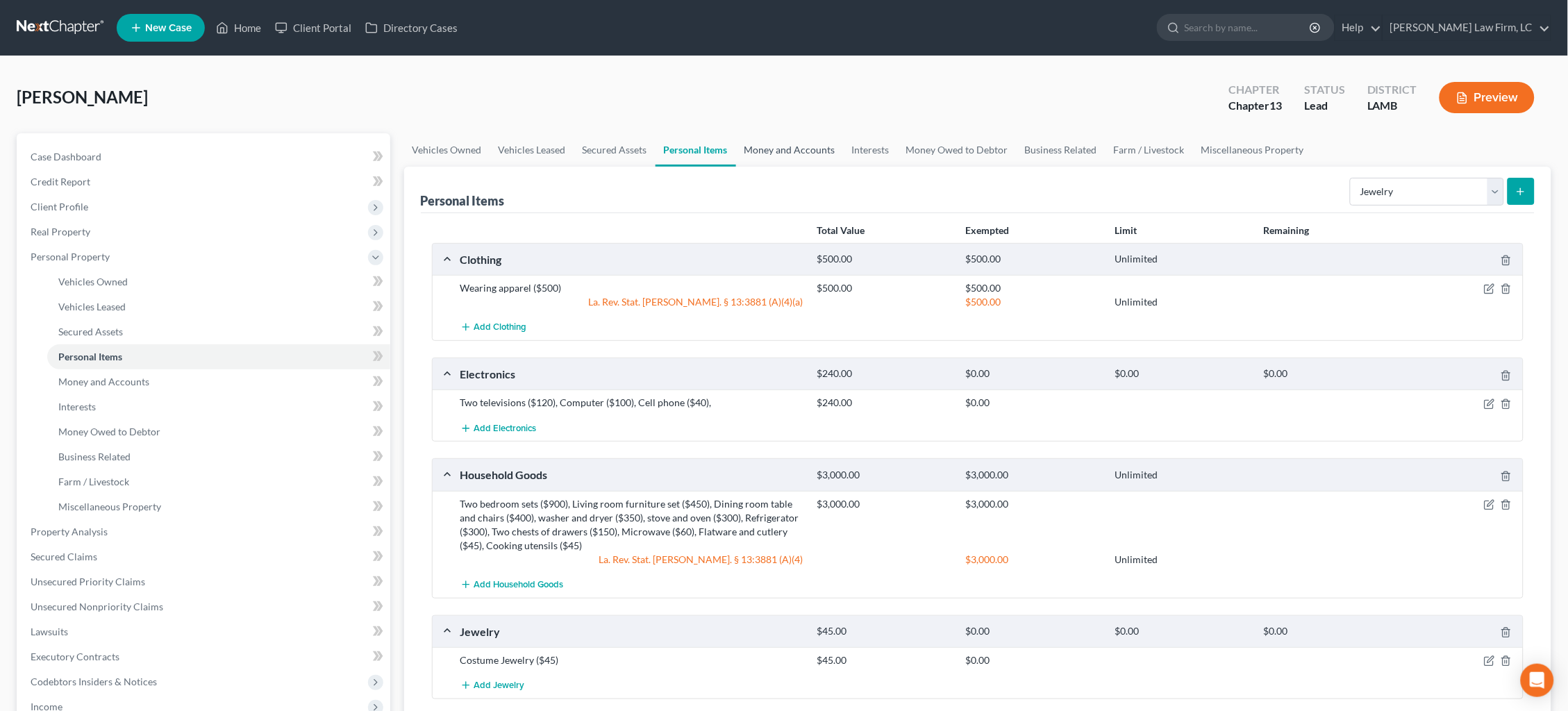
click at [790, 150] on link "Money and Accounts" at bounding box center [790, 150] width 108 height 33
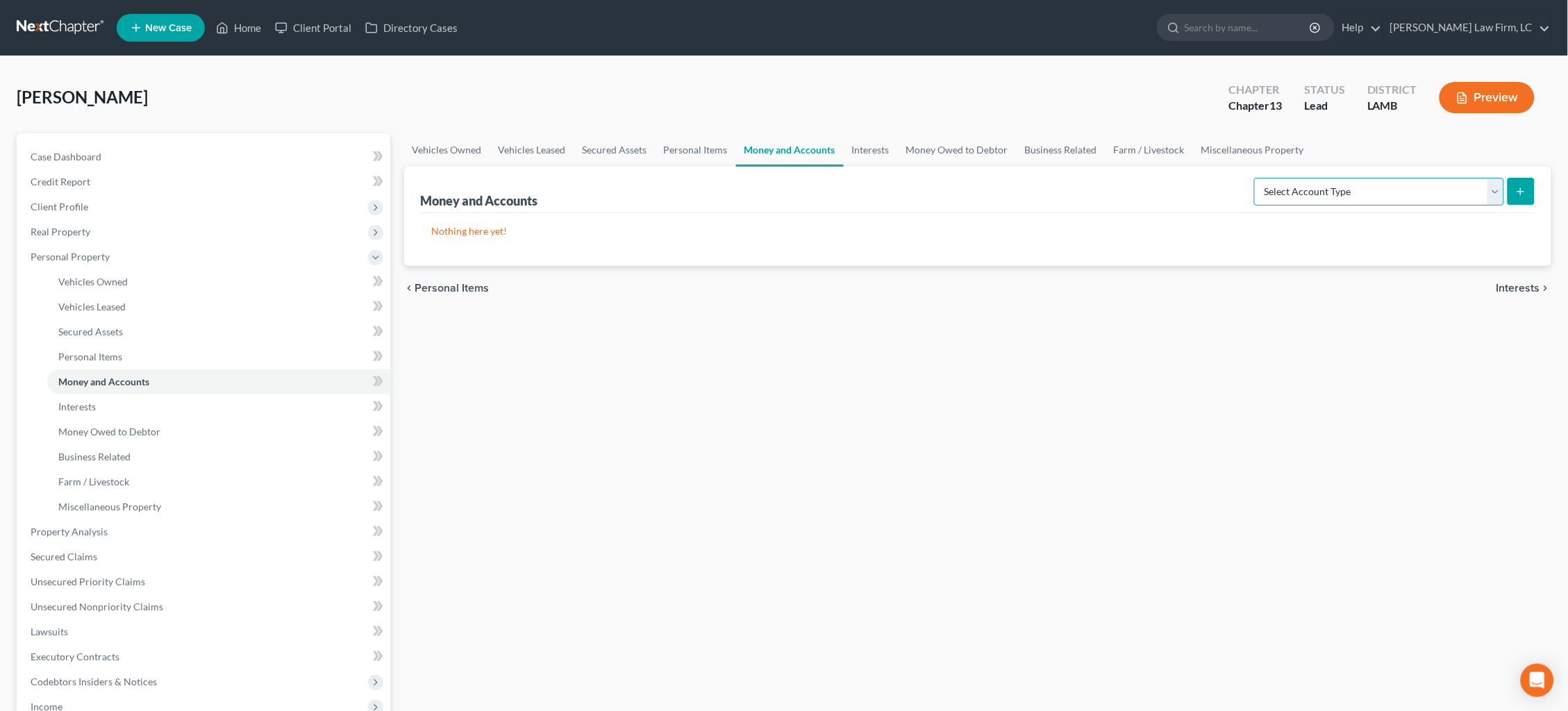
select select "checking"
click at [1516, 201] on button "submit" at bounding box center [1521, 191] width 27 height 27
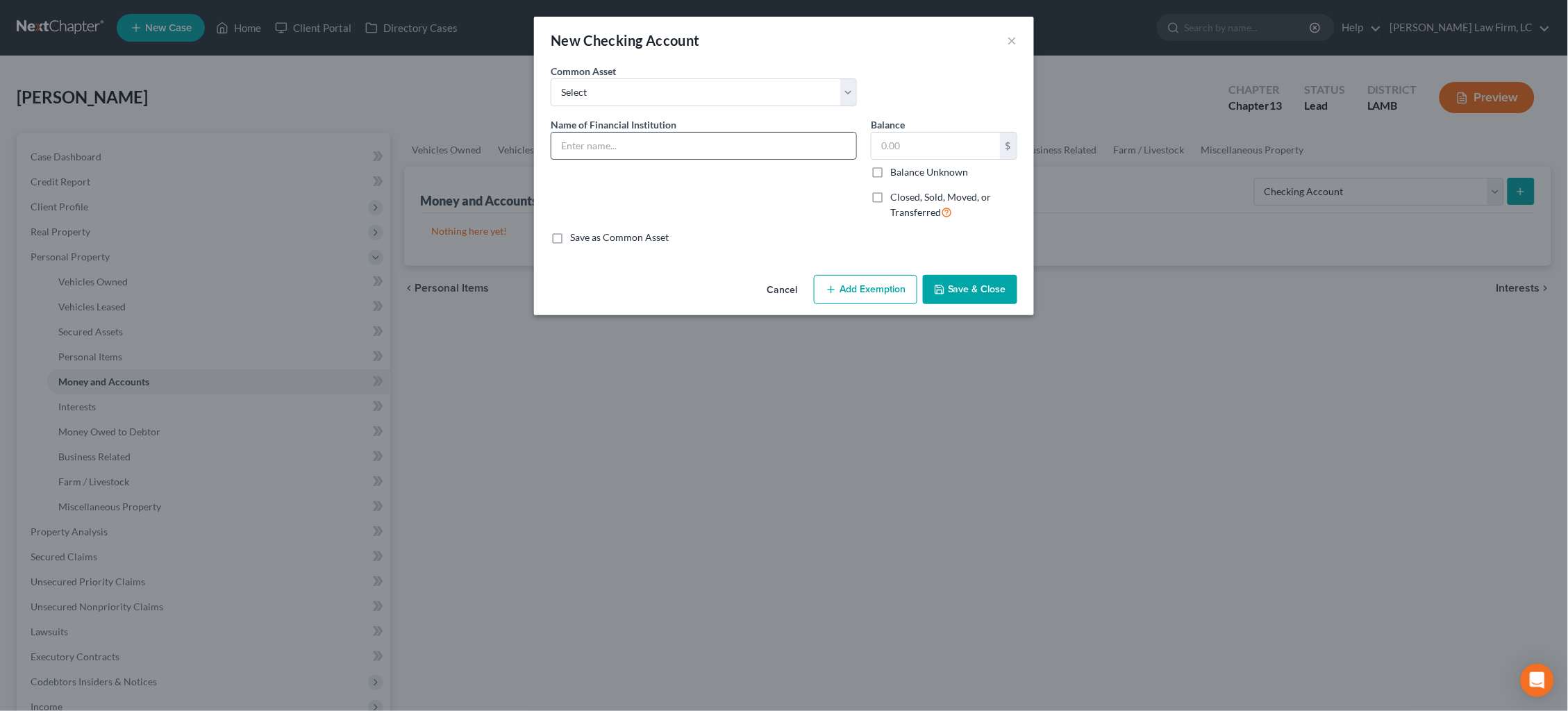
click at [713, 150] on input "text" at bounding box center [703, 145] width 305 height 26
type input "Netspend/Pathward"
click at [924, 172] on label "Balance Unknown" at bounding box center [929, 172] width 78 height 14
click at [905, 172] on input "Balance Unknown" at bounding box center [900, 170] width 9 height 9
checkbox input "true"
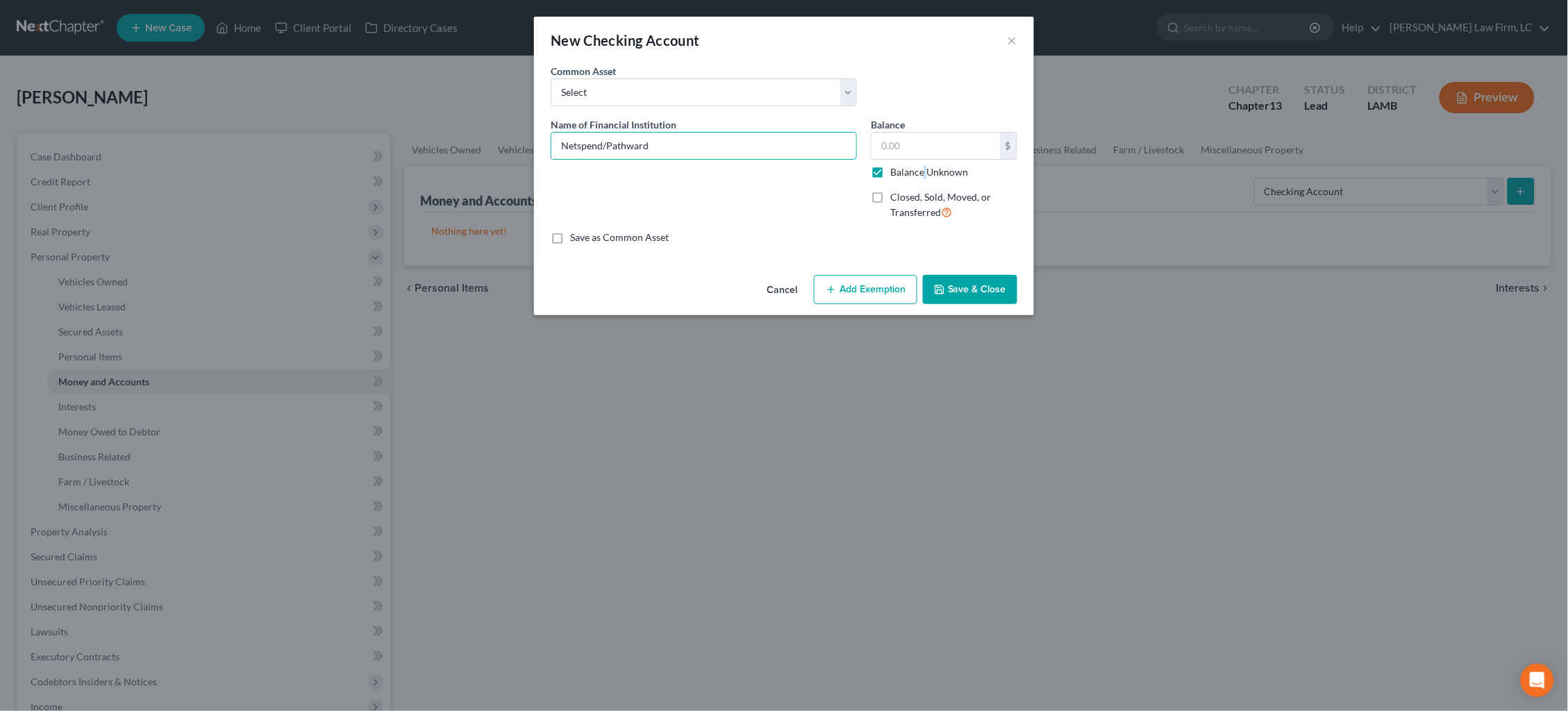
type input "0.00"
click at [975, 285] on button "Save & Close" at bounding box center [970, 289] width 94 height 29
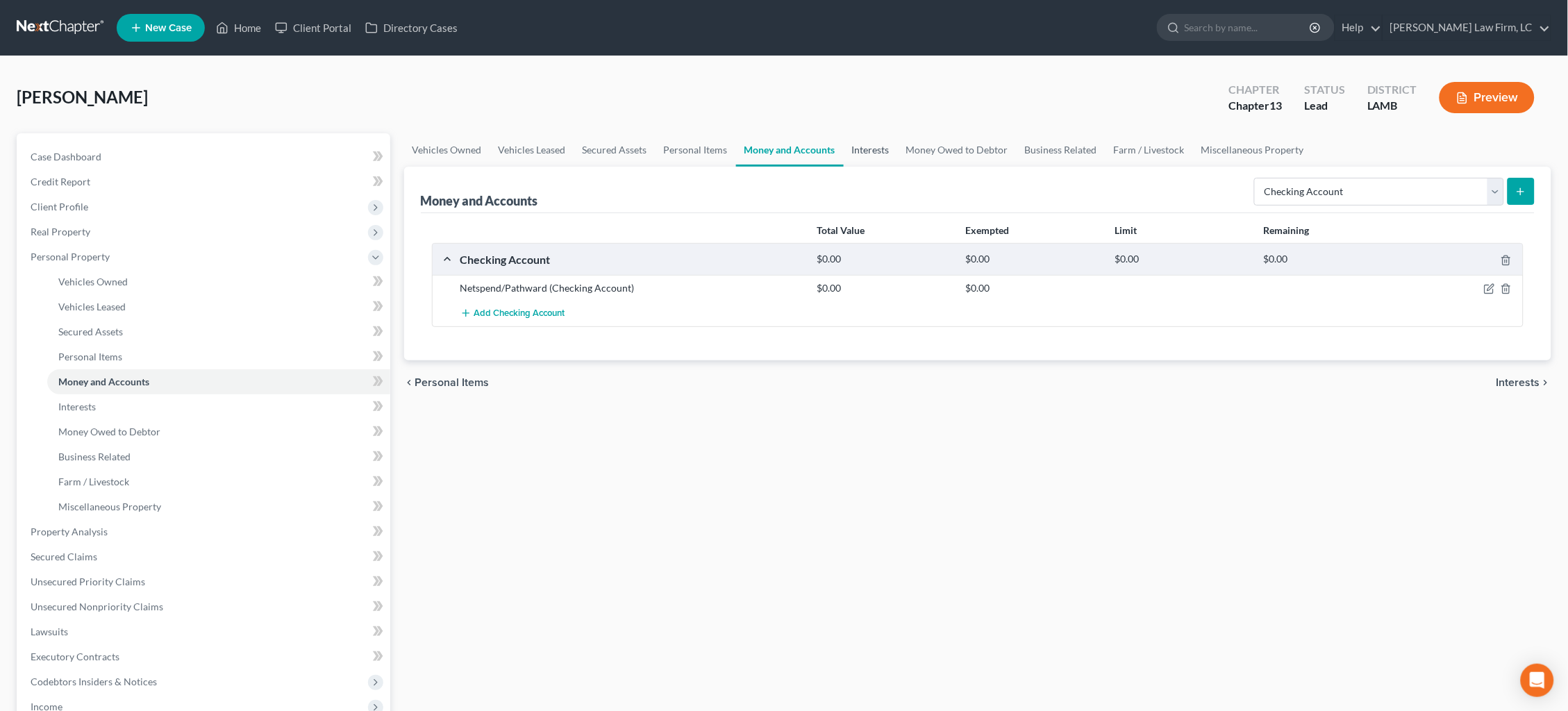
click at [859, 141] on link "Interests" at bounding box center [871, 150] width 54 height 33
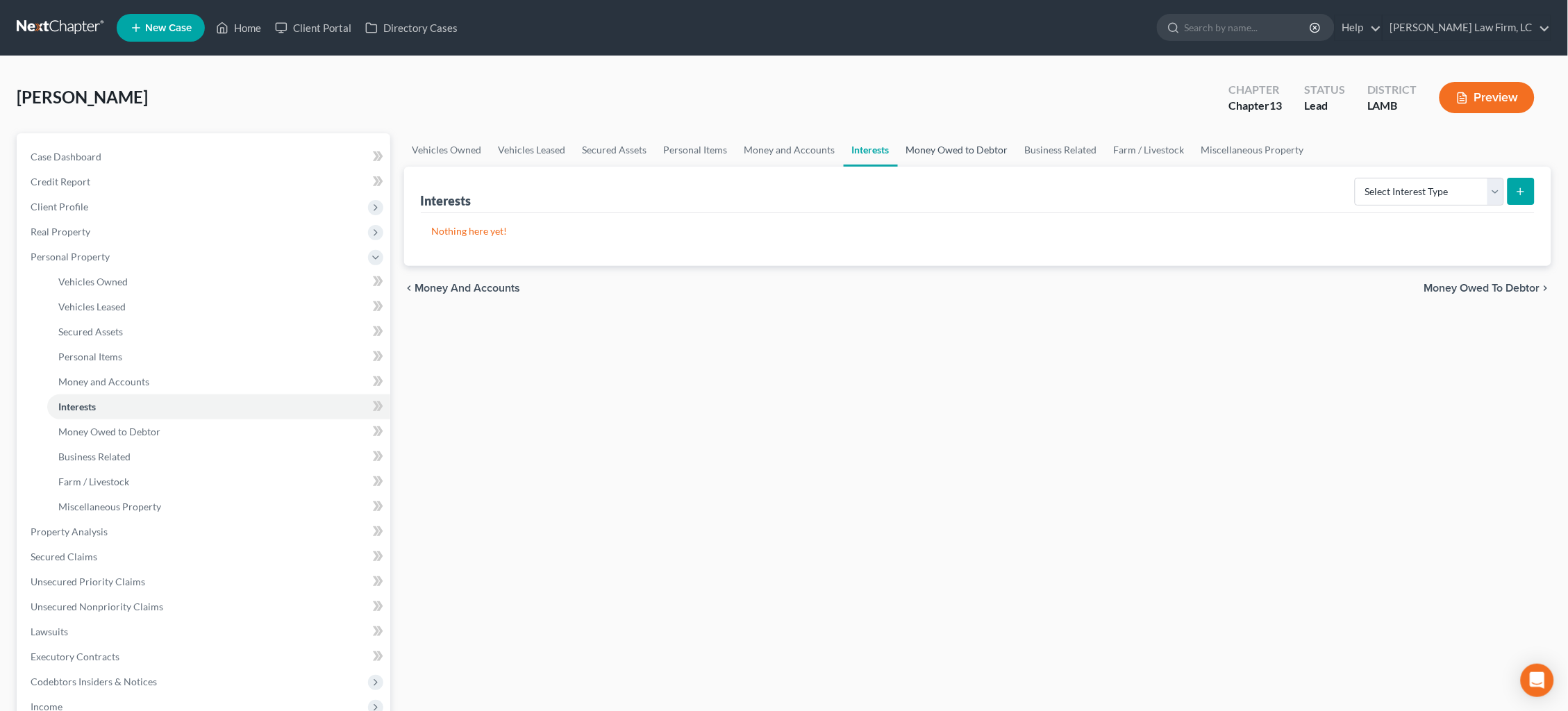
drag, startPoint x: 954, startPoint y: 151, endPoint x: 966, endPoint y: 149, distance: 12.2
click at [954, 151] on link "Money Owed to Debtor" at bounding box center [957, 150] width 118 height 33
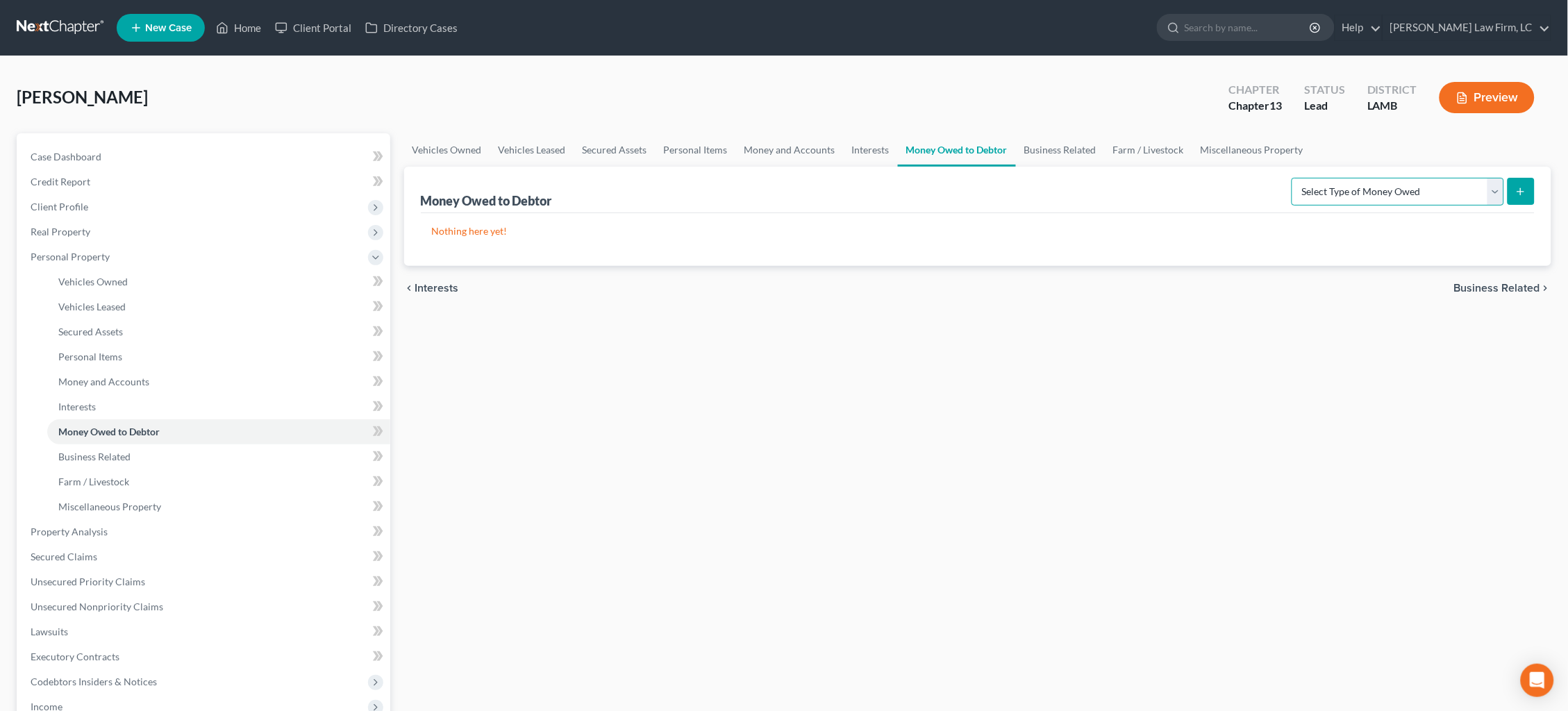
select select "unpaid_wages"
click at [1526, 182] on button "submit" at bounding box center [1521, 191] width 27 height 27
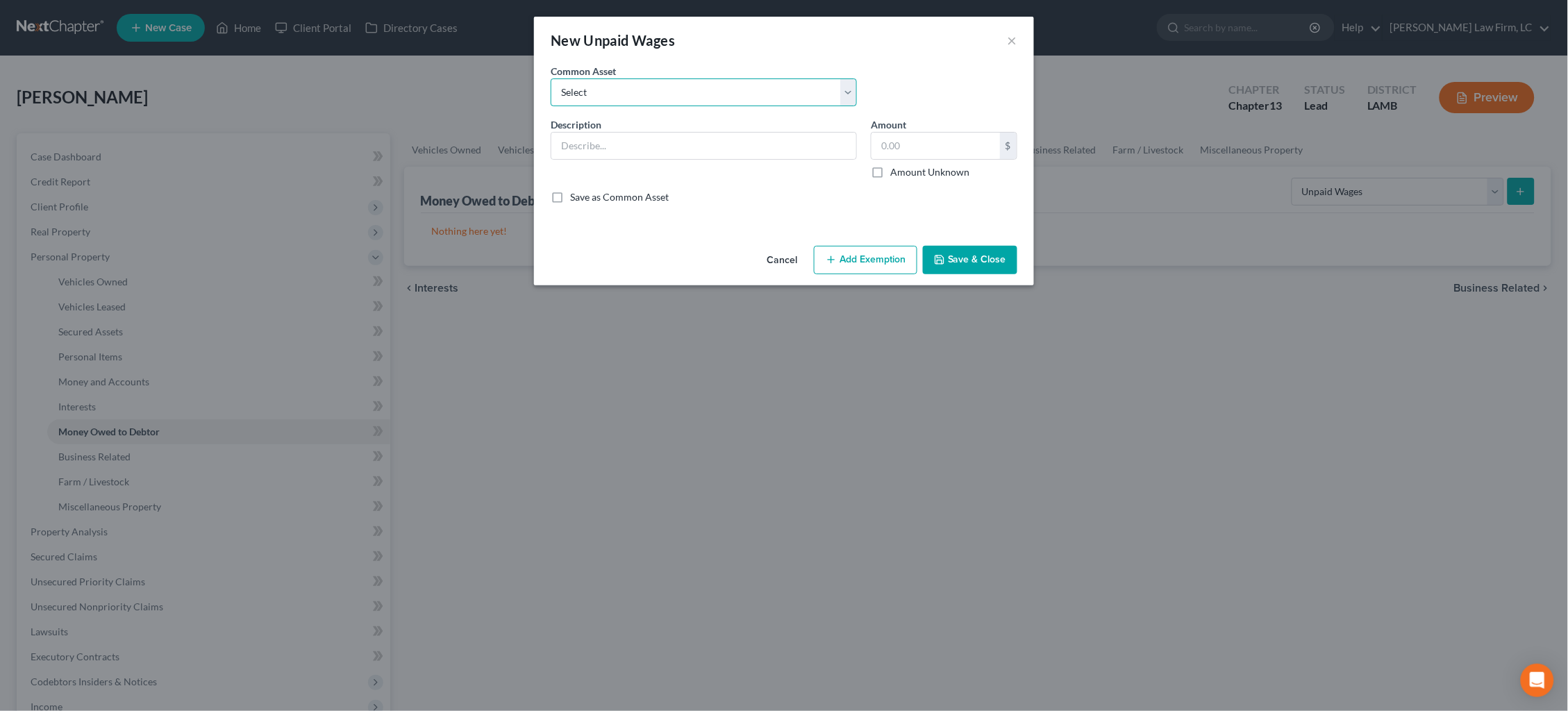
select select "1"
type input "75 percent of earned unpaid wages"
type input "0.00"
checkbox input "true"
click at [834, 254] on icon "button" at bounding box center [831, 259] width 11 height 11
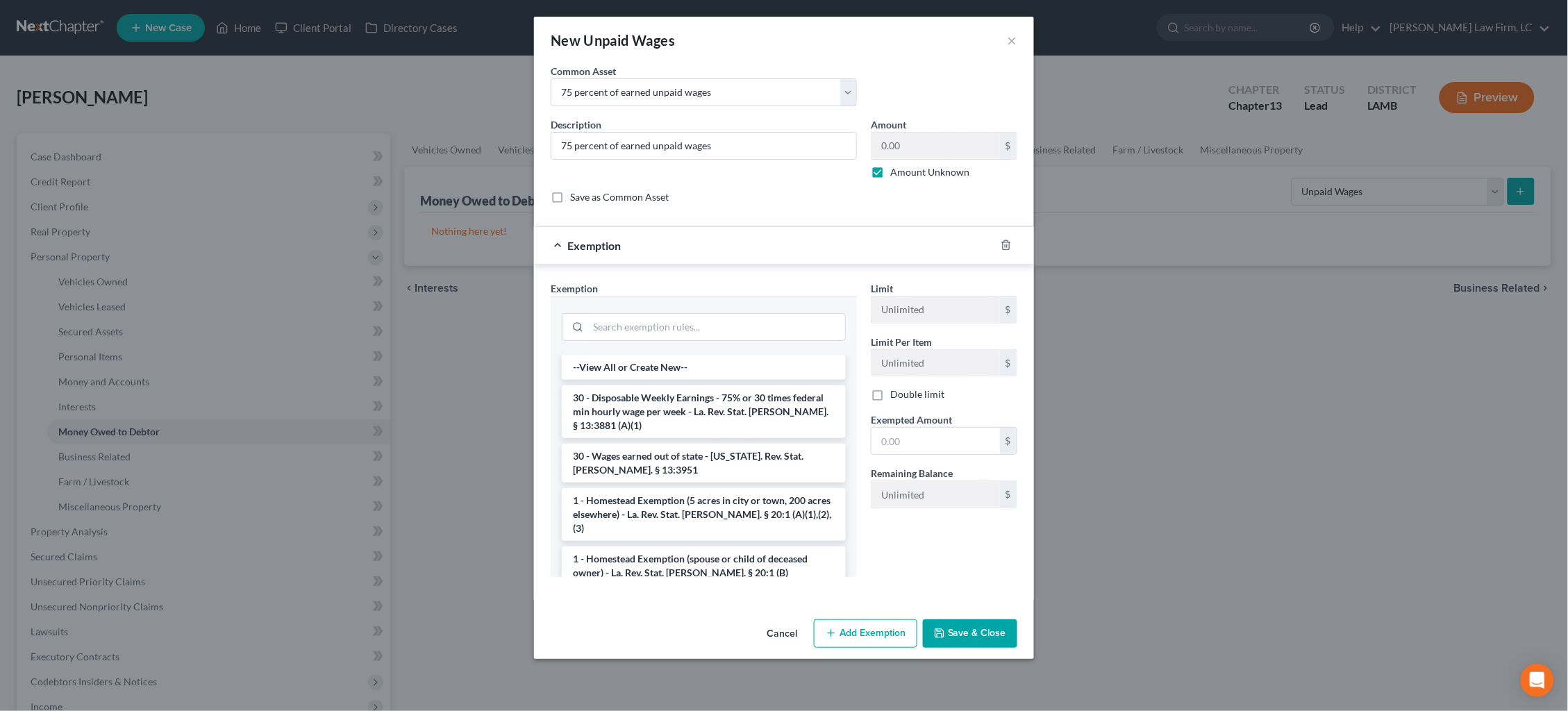
drag, startPoint x: 754, startPoint y: 422, endPoint x: 789, endPoint y: 423, distance: 35.0
click at [755, 422] on li "30 - Disposable Weekly Earnings - 75% or 30 times federal min hourly wage per w…" at bounding box center [703, 411] width 284 height 52
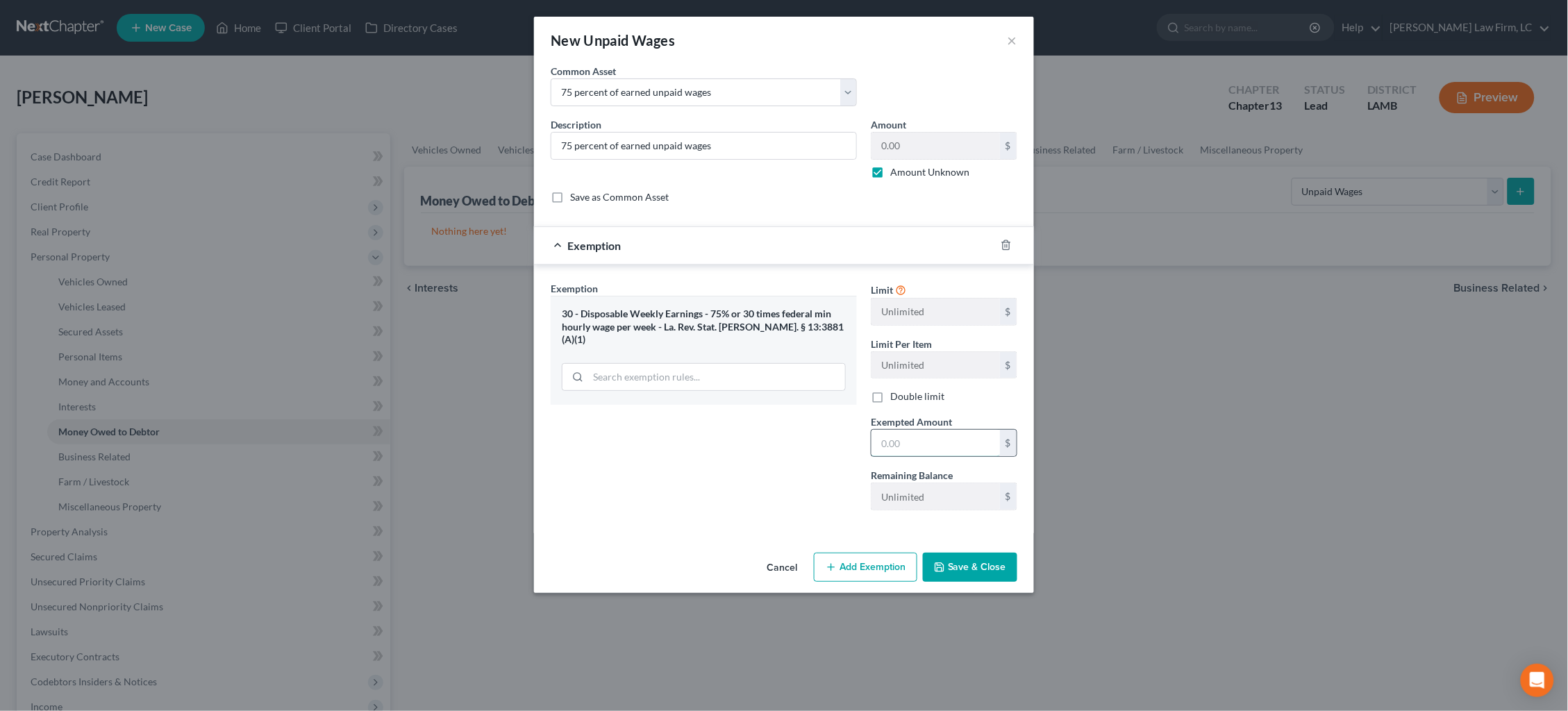
click at [970, 442] on input "text" at bounding box center [935, 443] width 128 height 26
type input "100.00"
click at [973, 559] on button "Save & Close" at bounding box center [970, 567] width 94 height 29
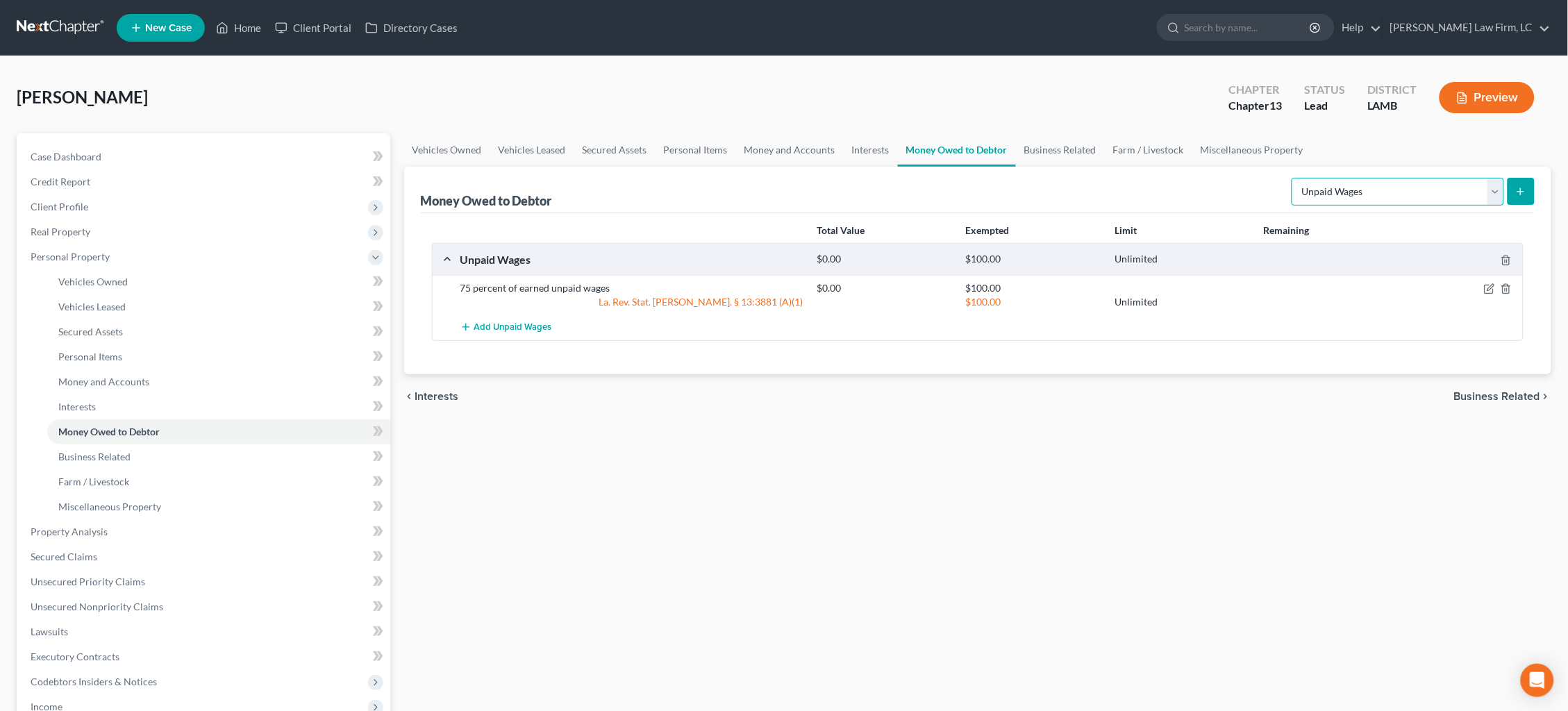
select select "expected_tax_refund"
click at [1520, 183] on button "submit" at bounding box center [1521, 191] width 27 height 27
select select "0"
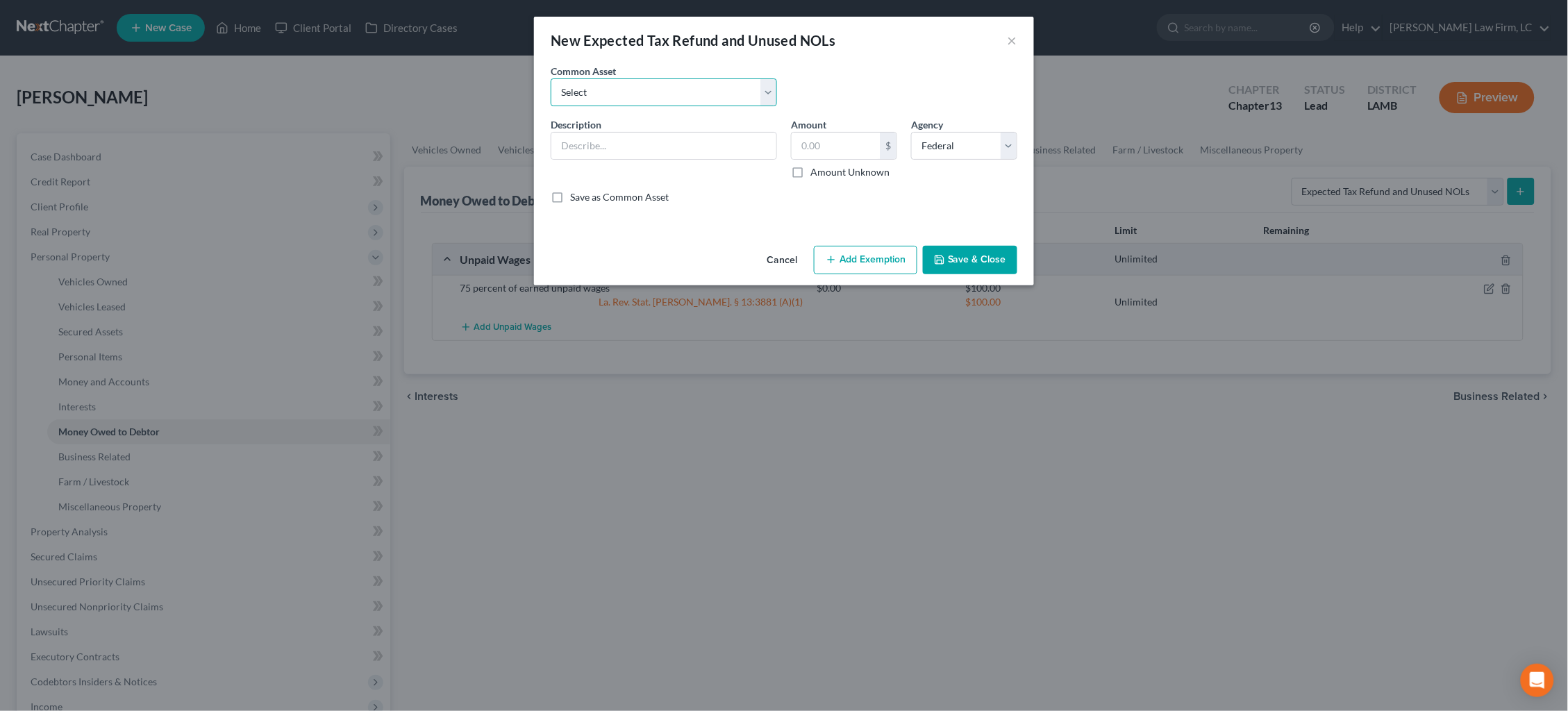
select select "4"
type input "Federal earned income tax credit and the refundable portion of the child tax cr…"
type input "0.00"
checkbox input "true"
click at [853, 258] on button "Add Exemption" at bounding box center [865, 260] width 103 height 29
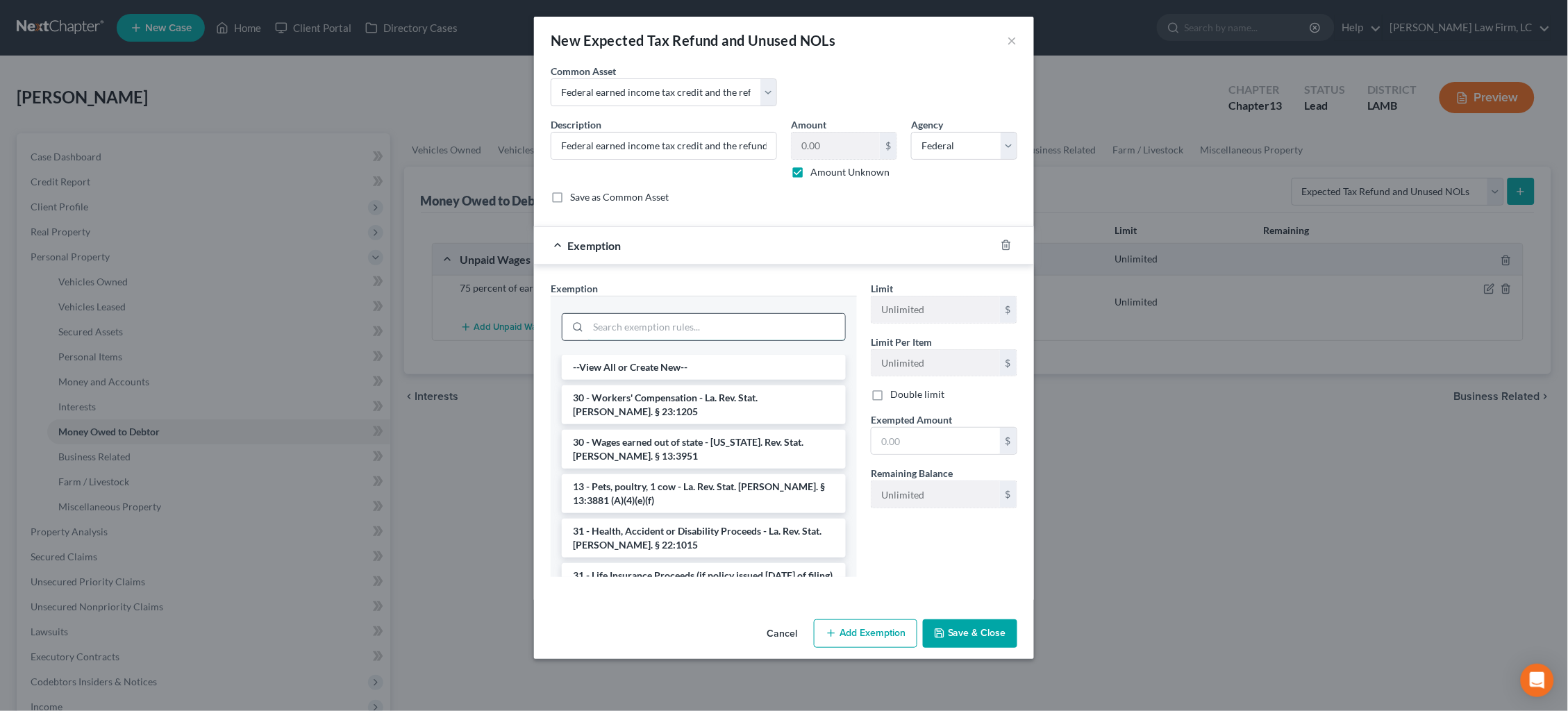
click at [720, 330] on input "search" at bounding box center [716, 327] width 257 height 26
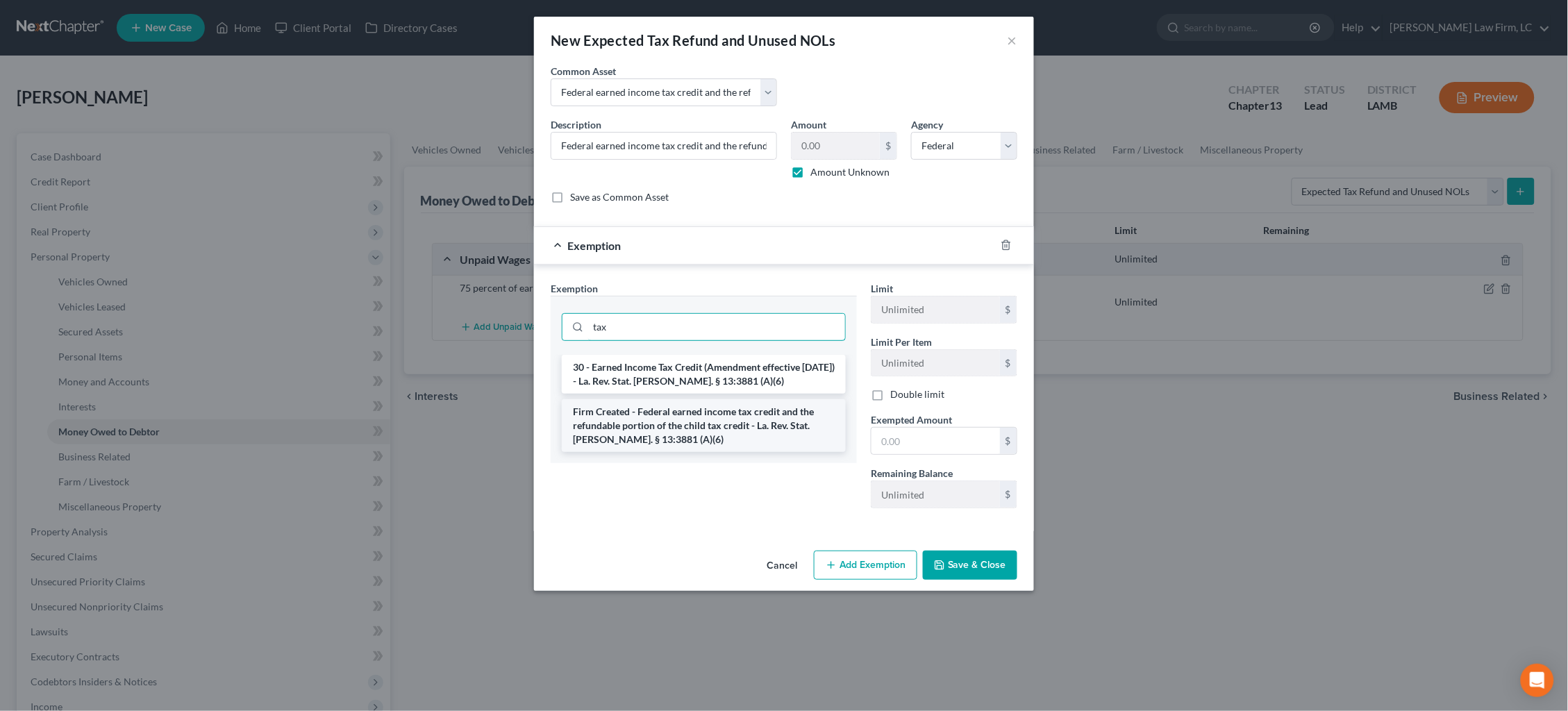
type input "tax"
click at [727, 419] on li "Firm Created - Federal earned income tax credit and the refundable portion of t…" at bounding box center [703, 426] width 284 height 52
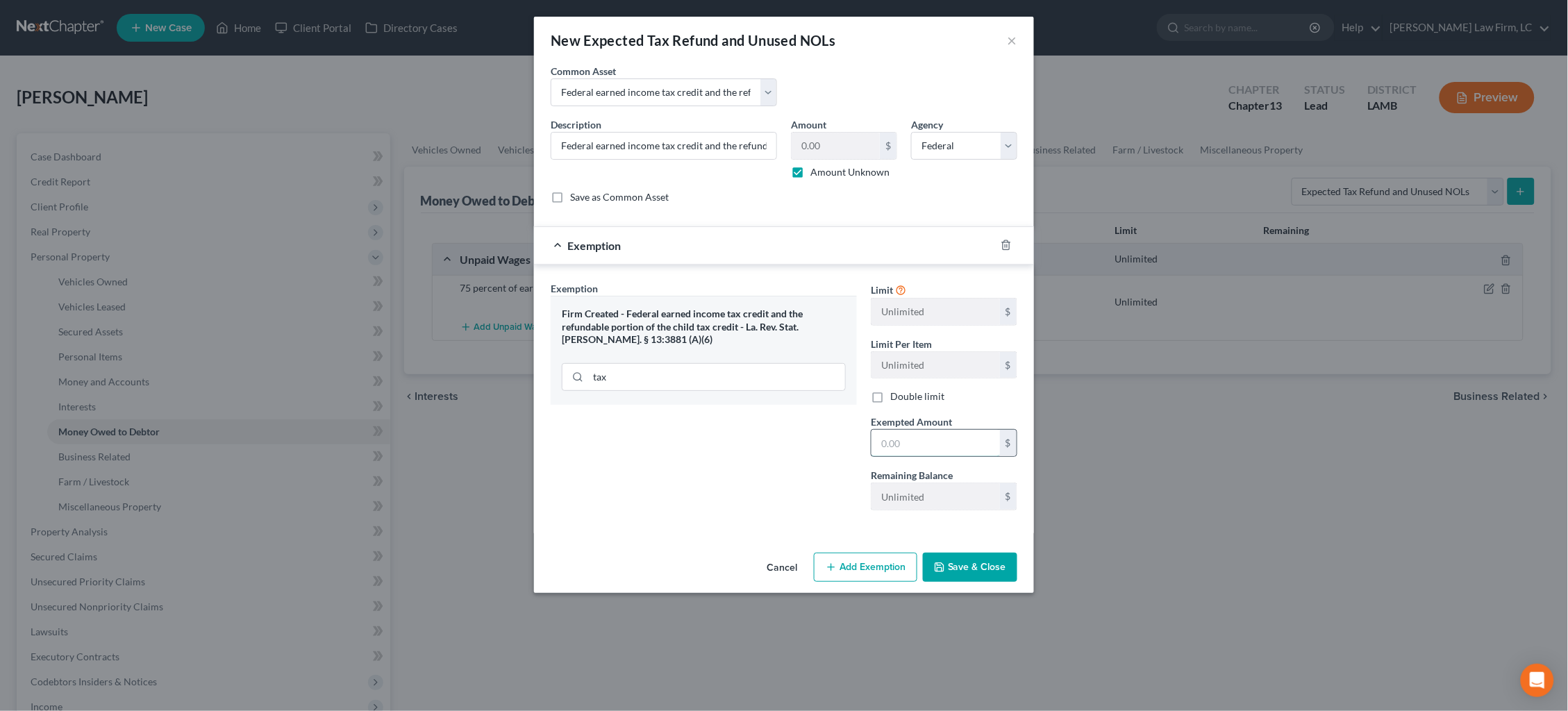
click at [977, 452] on input "text" at bounding box center [935, 443] width 128 height 26
type input "100.00"
click at [974, 566] on button "Save & Close" at bounding box center [970, 567] width 94 height 29
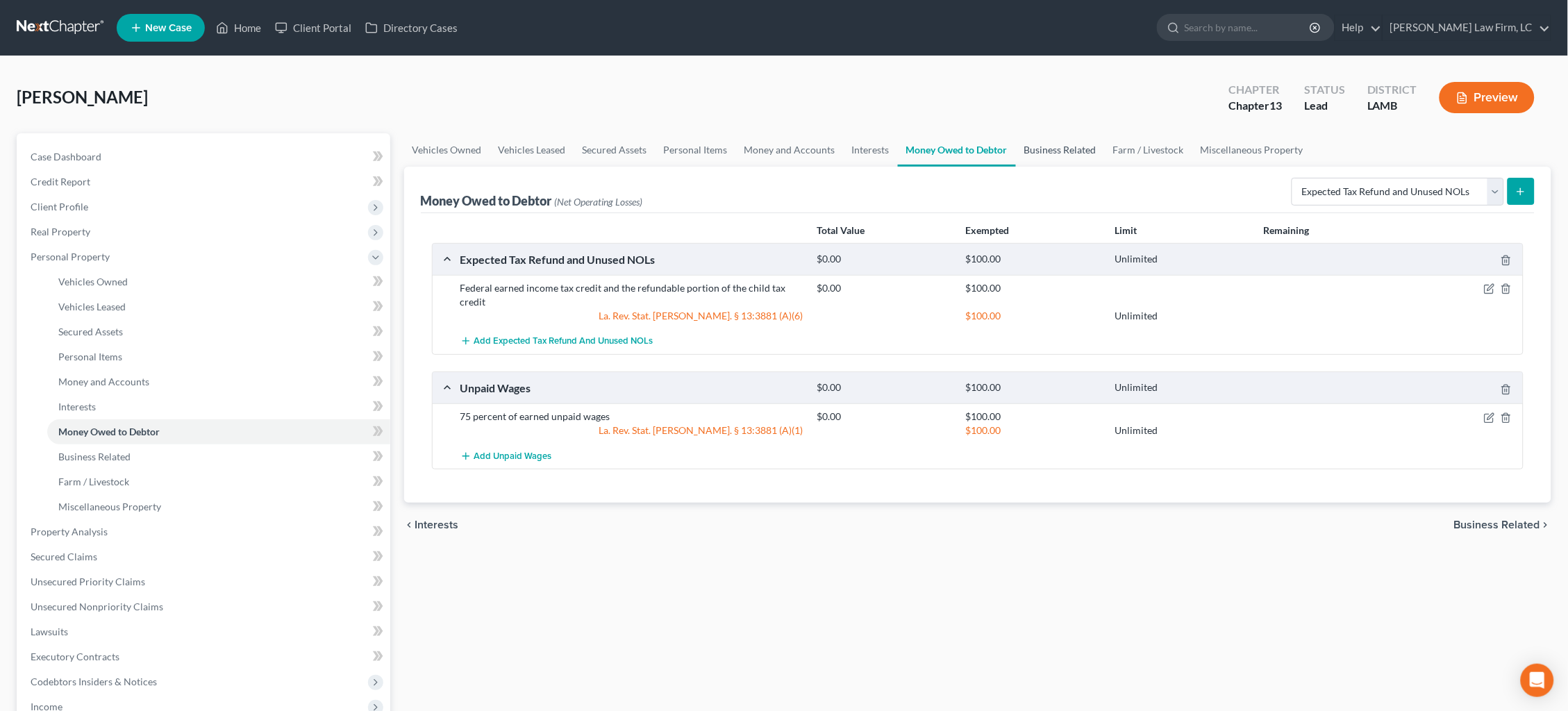
click at [1077, 154] on link "Business Related" at bounding box center [1060, 150] width 89 height 33
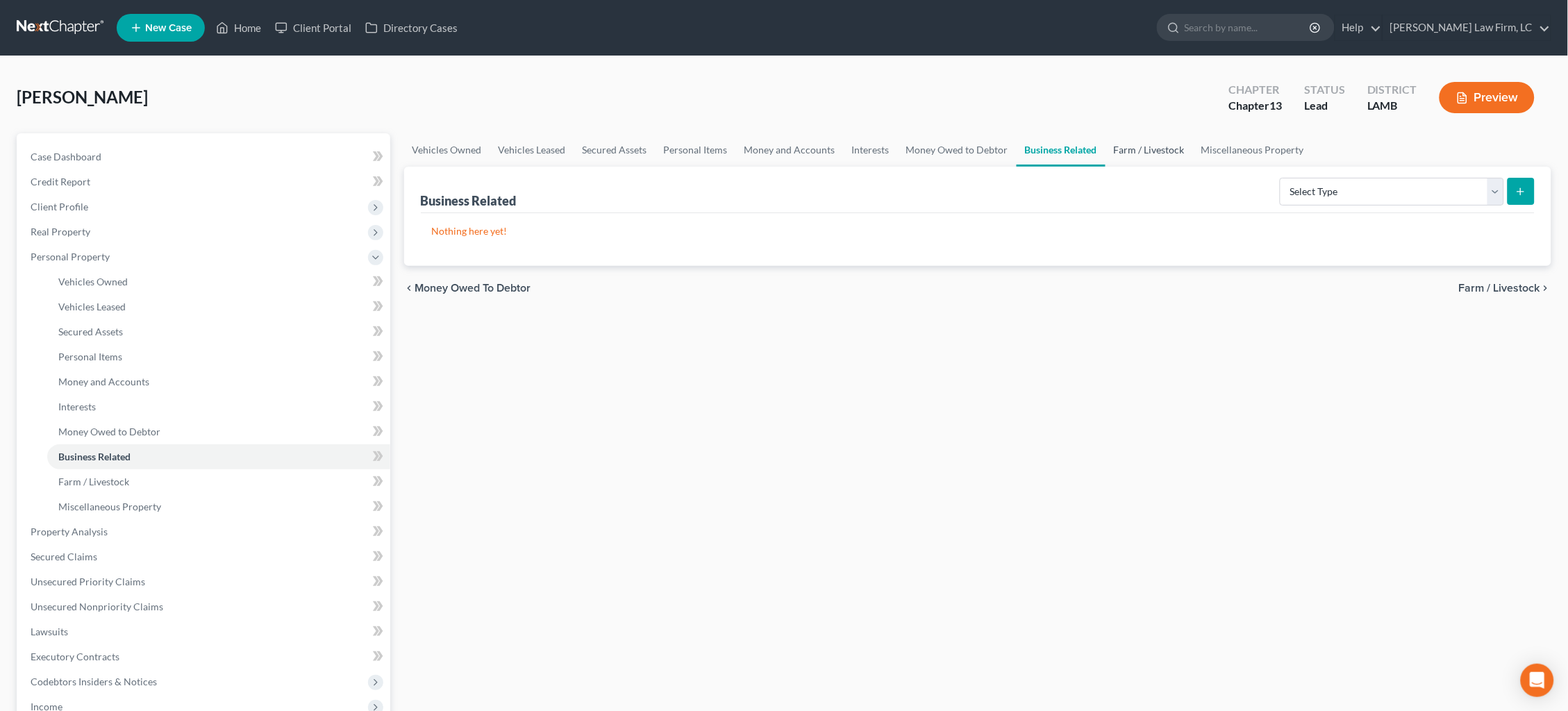
click at [1142, 151] on link "Farm / Livestock" at bounding box center [1149, 150] width 88 height 33
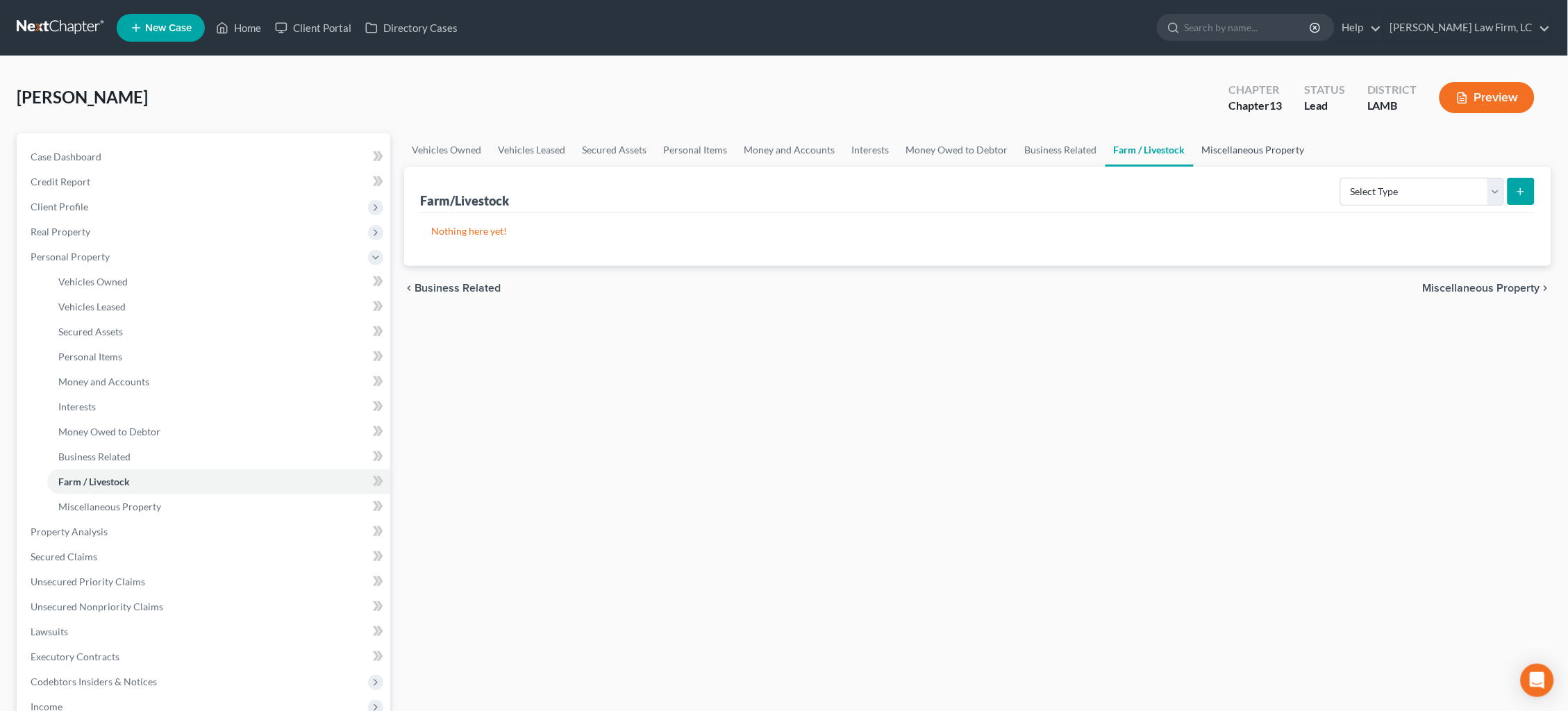
click at [1225, 148] on link "Miscellaneous Property" at bounding box center [1253, 150] width 119 height 33
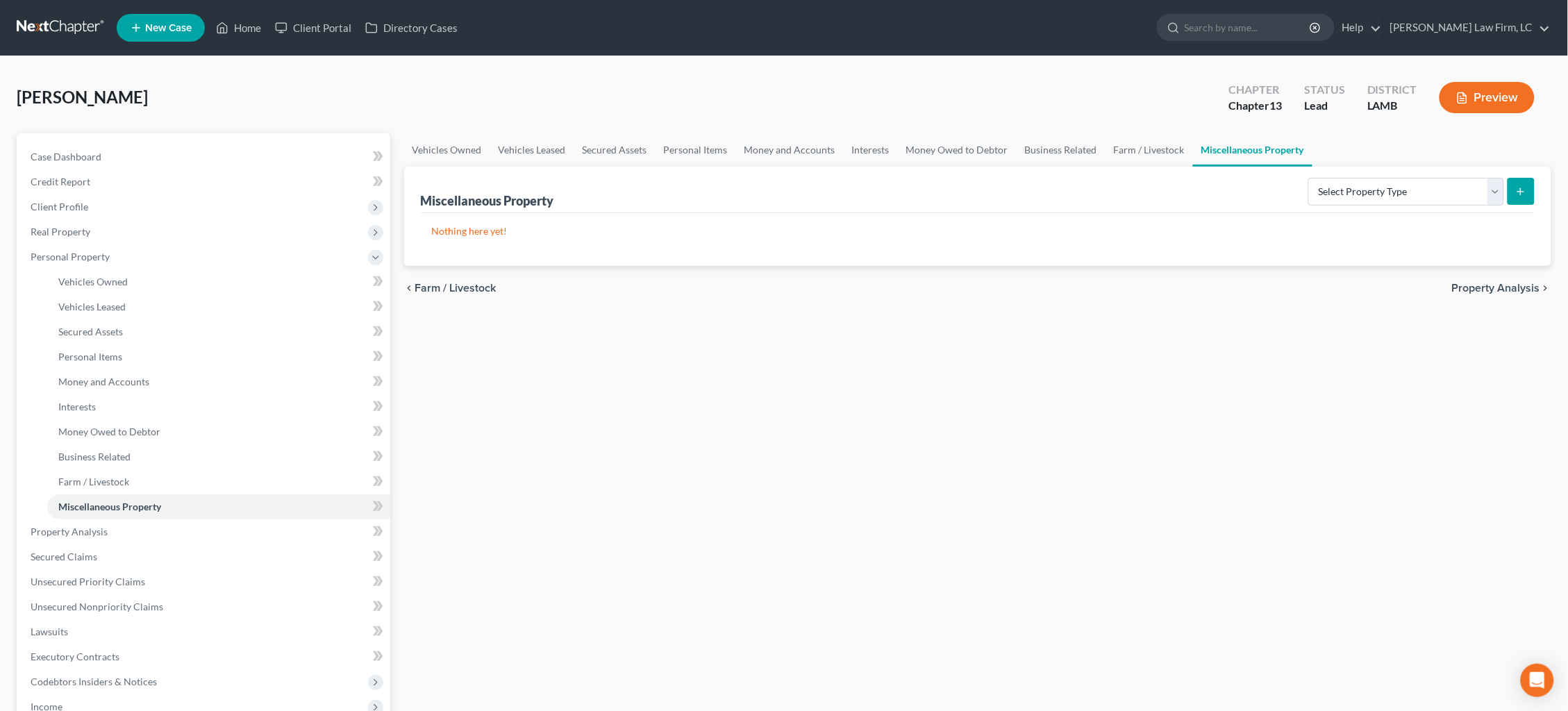
click at [1501, 285] on span "Property Analysis" at bounding box center [1496, 288] width 88 height 11
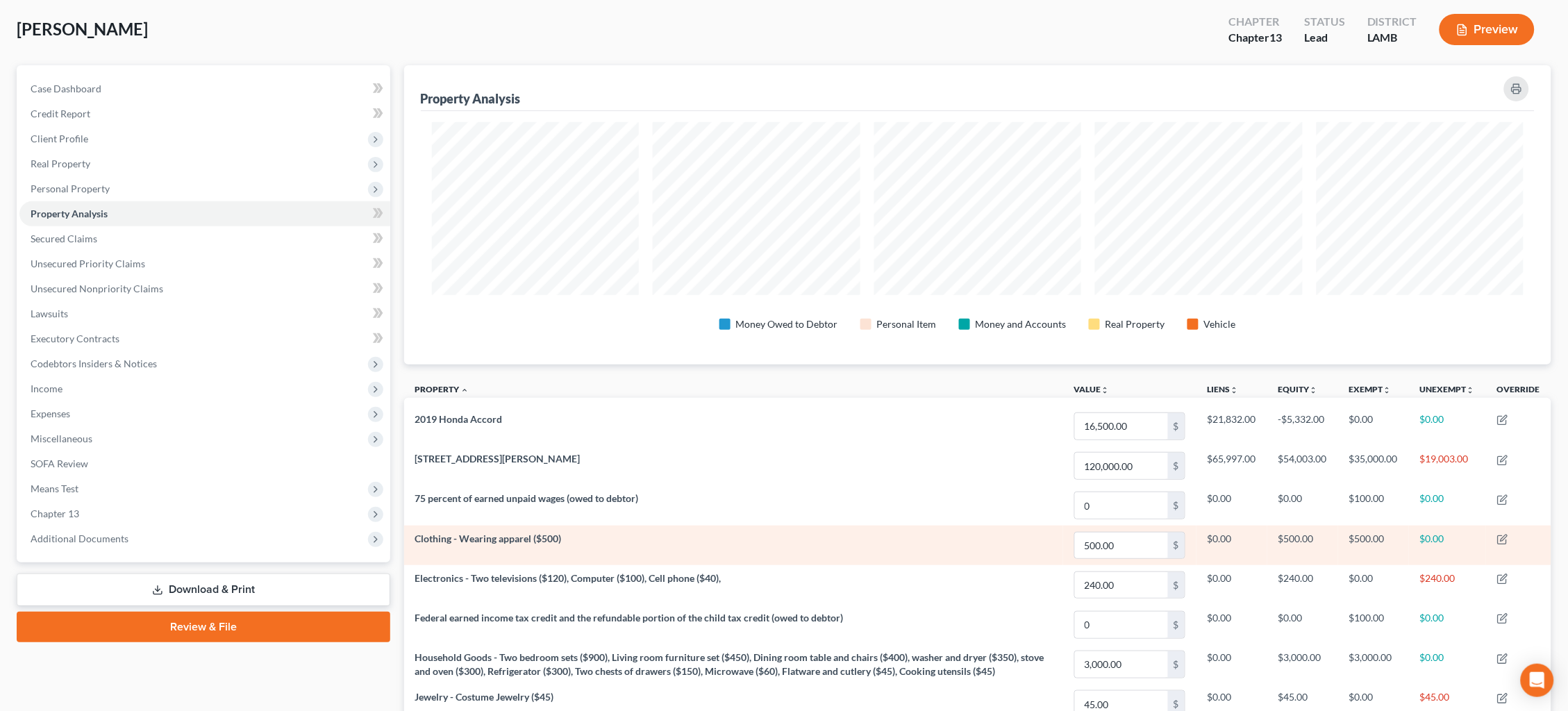
scroll to position [80, 0]
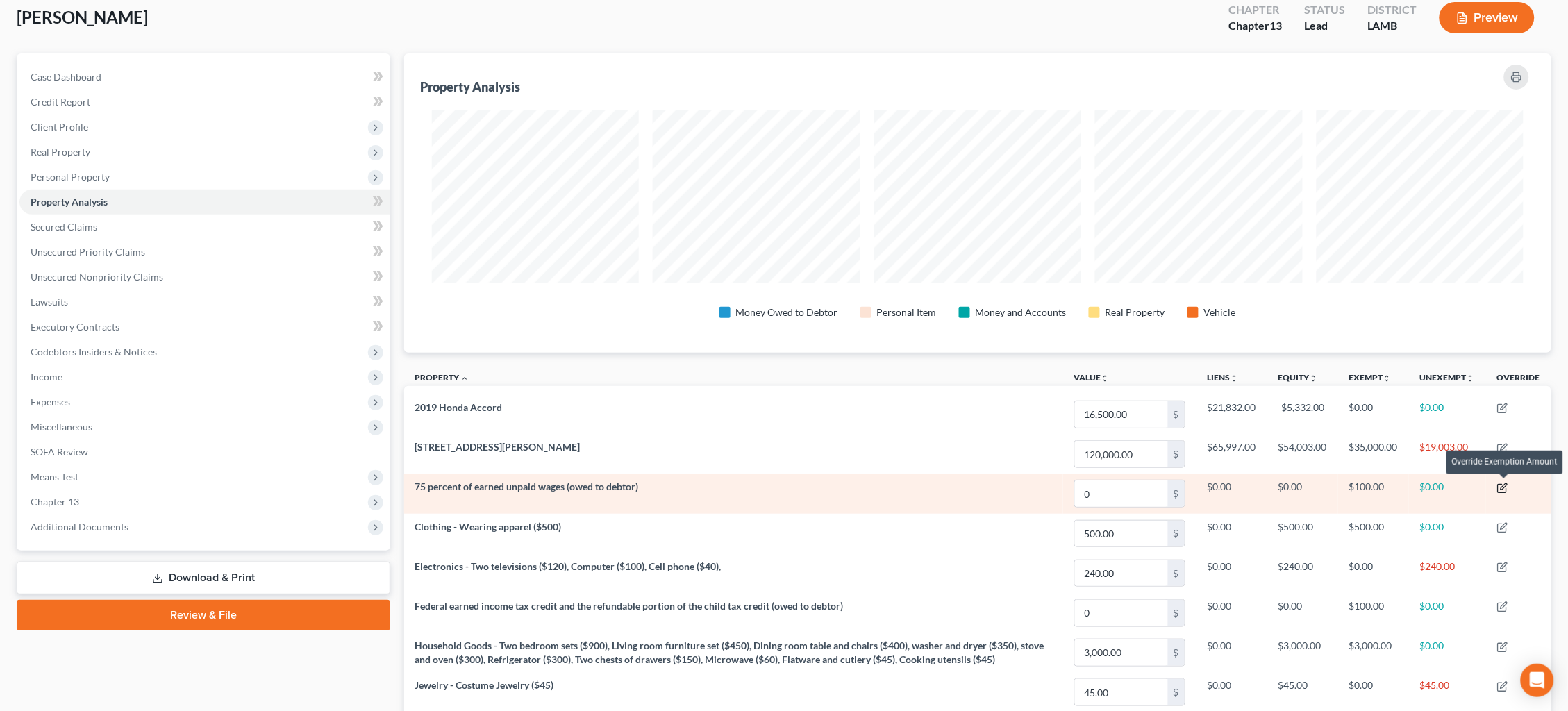
click at [1505, 484] on icon "button" at bounding box center [1504, 486] width 6 height 6
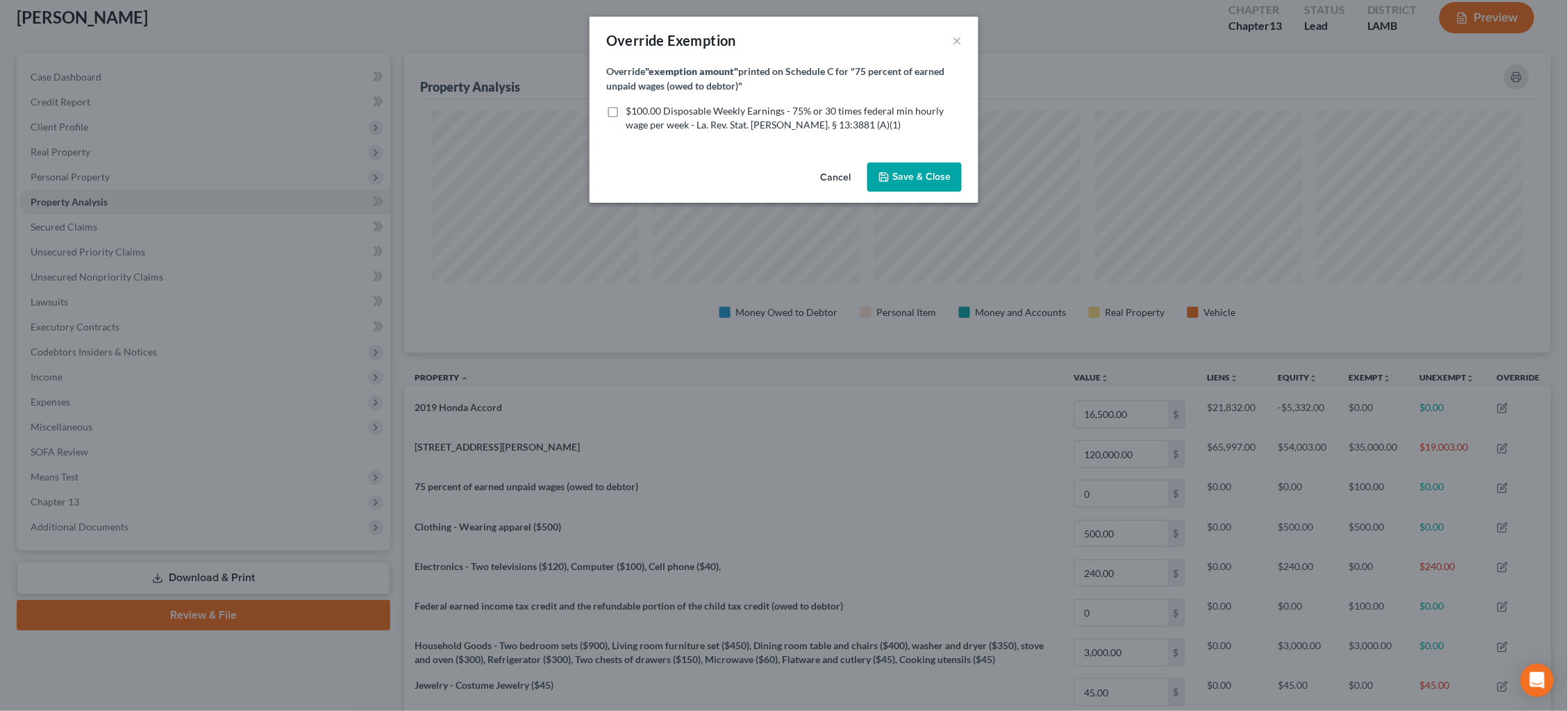
drag, startPoint x: 764, startPoint y: 104, endPoint x: 787, endPoint y: 106, distance: 23.1
click at [765, 105] on span "$100.00 Disposable Weekly Earnings - 75% or 30 times federal min hourly wage pe…" at bounding box center [784, 118] width 318 height 25
click at [641, 104] on input "$100.00 Disposable Weekly Earnings - 75% or 30 times federal min hourly wage pe…" at bounding box center [636, 109] width 9 height 9
checkbox input "true"
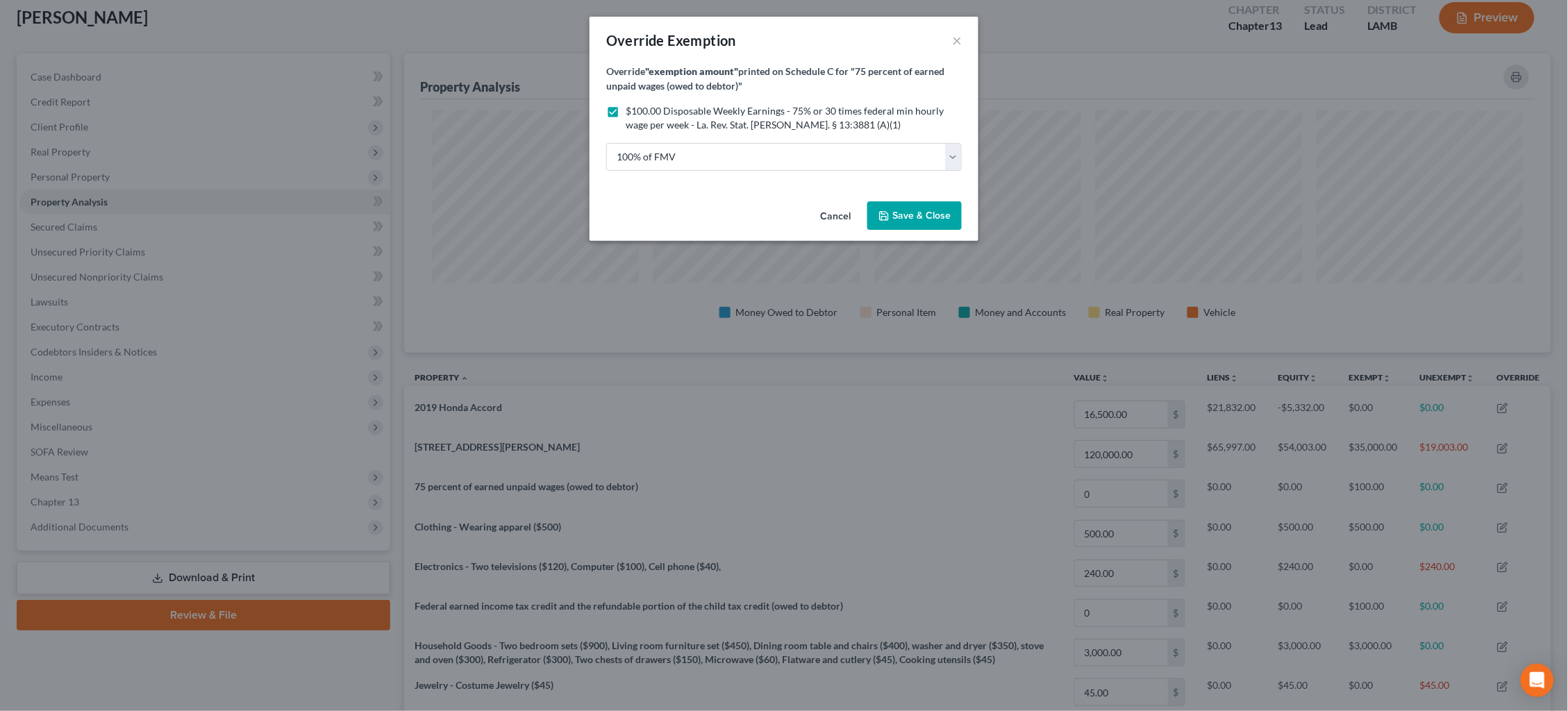
click at [917, 211] on span "Save & Close" at bounding box center [921, 216] width 58 height 12
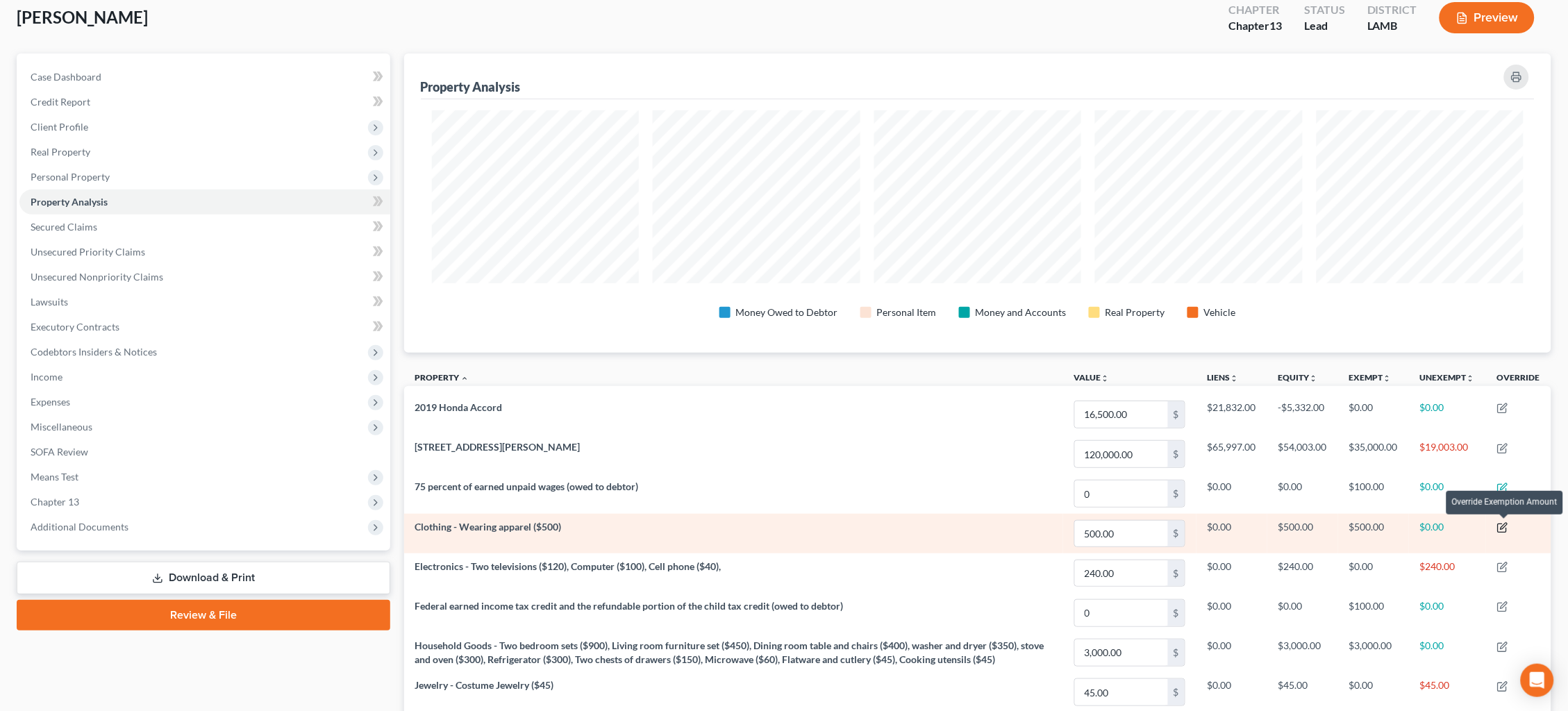
click at [1503, 528] on icon "button" at bounding box center [1502, 527] width 11 height 11
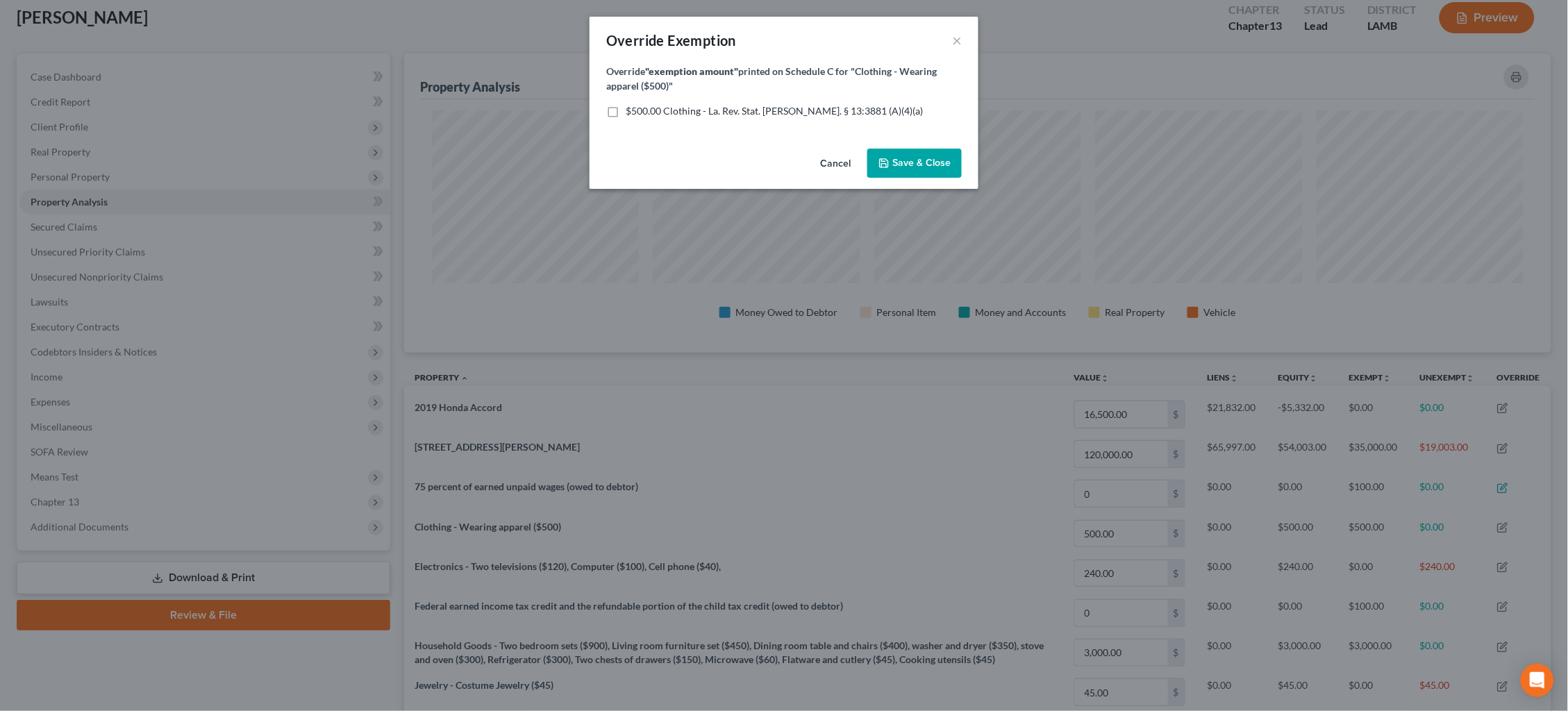
click at [762, 100] on form "Override "exemption amount" printed on Schedule C for "Clothing - Wearing appar…" at bounding box center [784, 91] width 356 height 54
click at [771, 105] on span "$500.00 Clothing - La. Rev. Stat. Ann. § 13:3881 (A)(4)(a)" at bounding box center [774, 111] width 297 height 12
click at [641, 105] on input "$500.00 Clothing - La. Rev. Stat. Ann. § 13:3881 (A)(4)(a)" at bounding box center [636, 109] width 9 height 9
checkbox input "true"
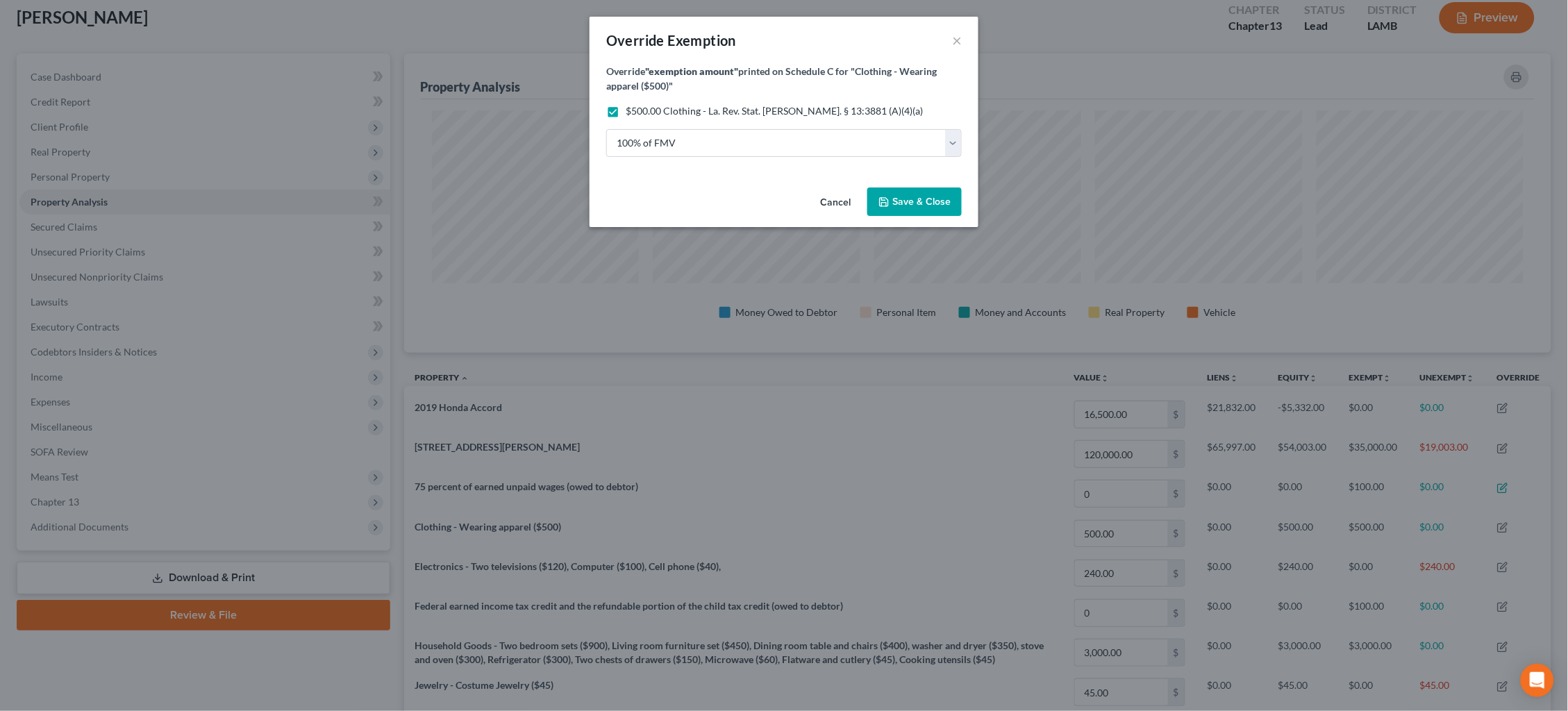
drag, startPoint x: 924, startPoint y: 205, endPoint x: 924, endPoint y: 214, distance: 9.0
click at [924, 205] on button "Save & Close" at bounding box center [915, 202] width 94 height 29
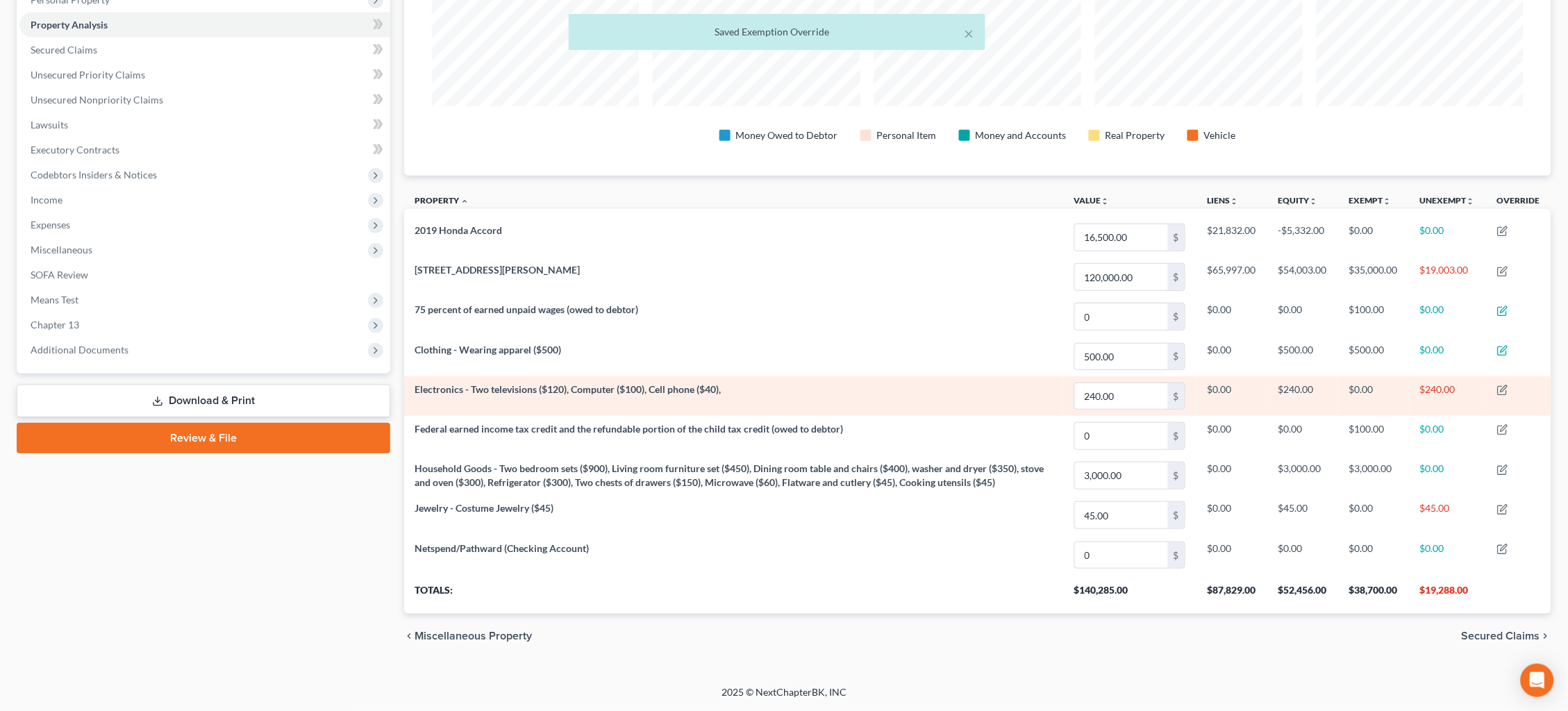
scroll to position [255, 0]
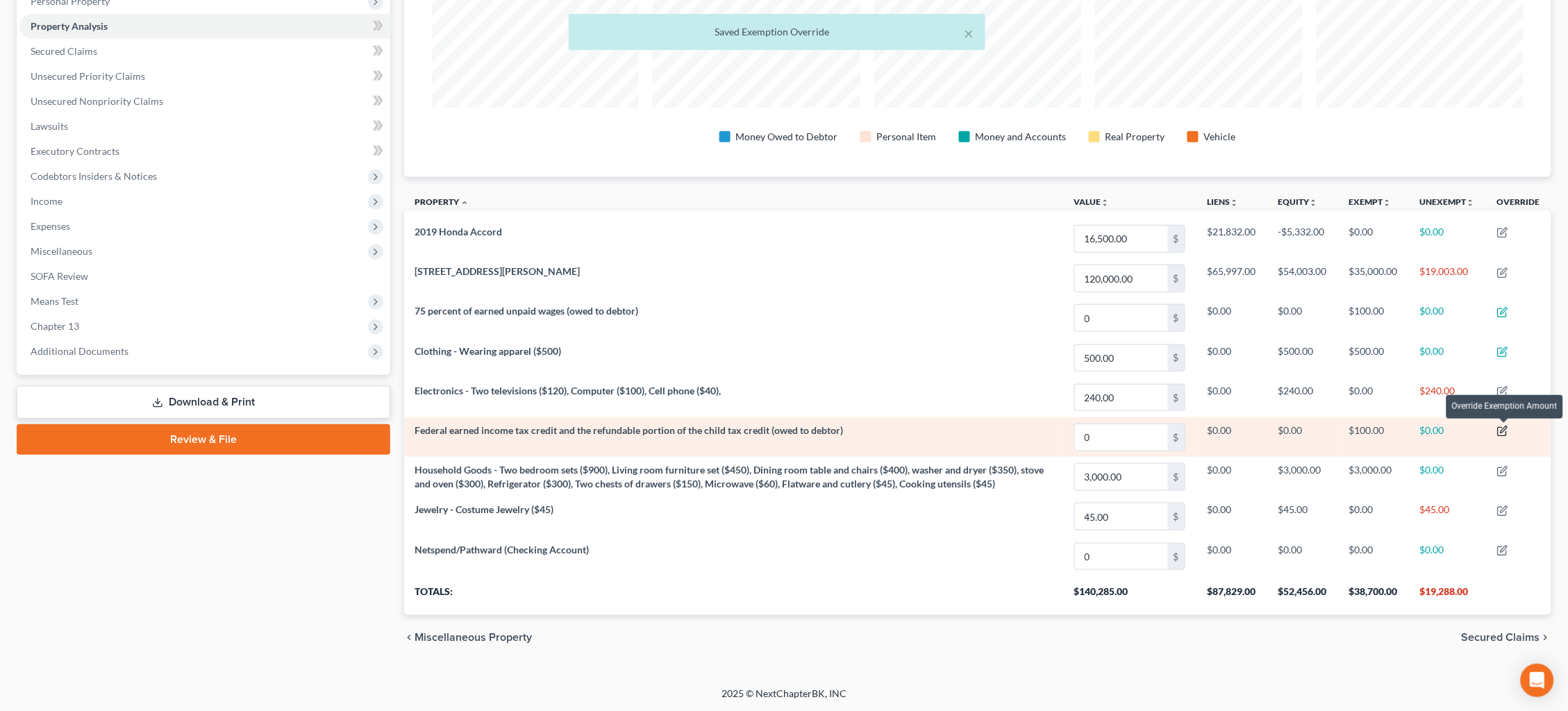
click at [1504, 429] on icon "button" at bounding box center [1502, 431] width 11 height 11
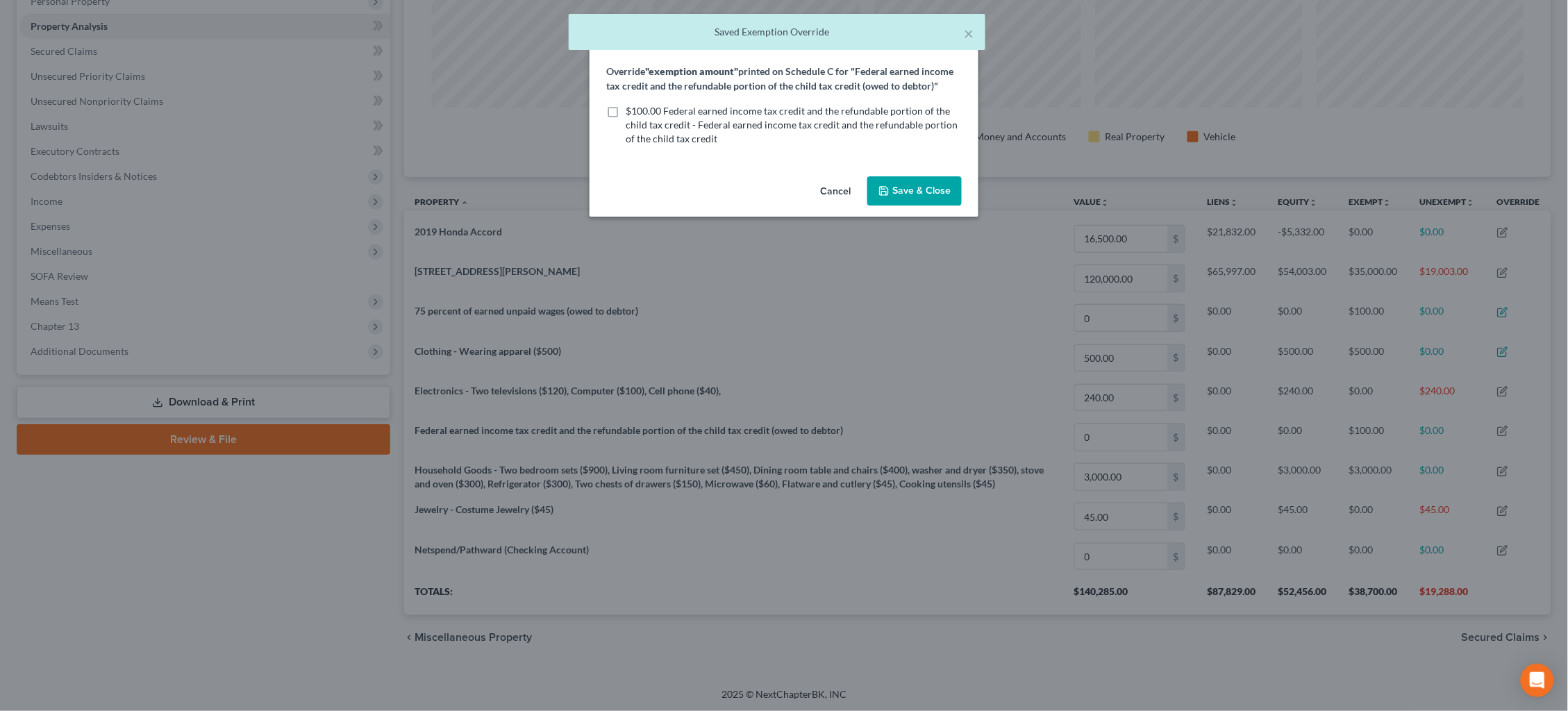
click at [897, 109] on span "$100.00 Federal earned income tax credit and the refundable portion of the chil…" at bounding box center [791, 124] width 332 height 40
click at [641, 109] on input "$100.00 Federal earned income tax credit and the refundable portion of the chil…" at bounding box center [636, 109] width 9 height 9
checkbox input "true"
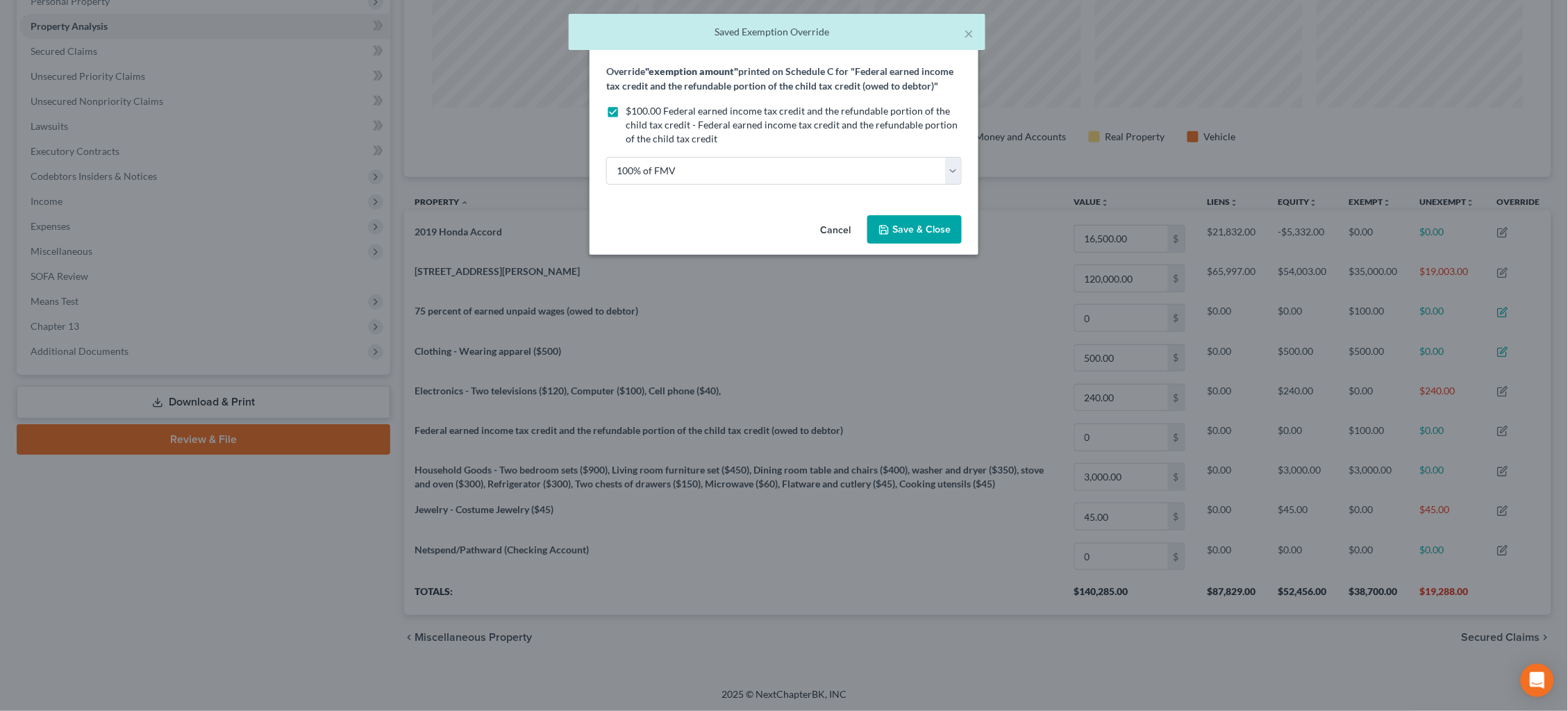
click at [911, 225] on span "Save & Close" at bounding box center [921, 229] width 58 height 12
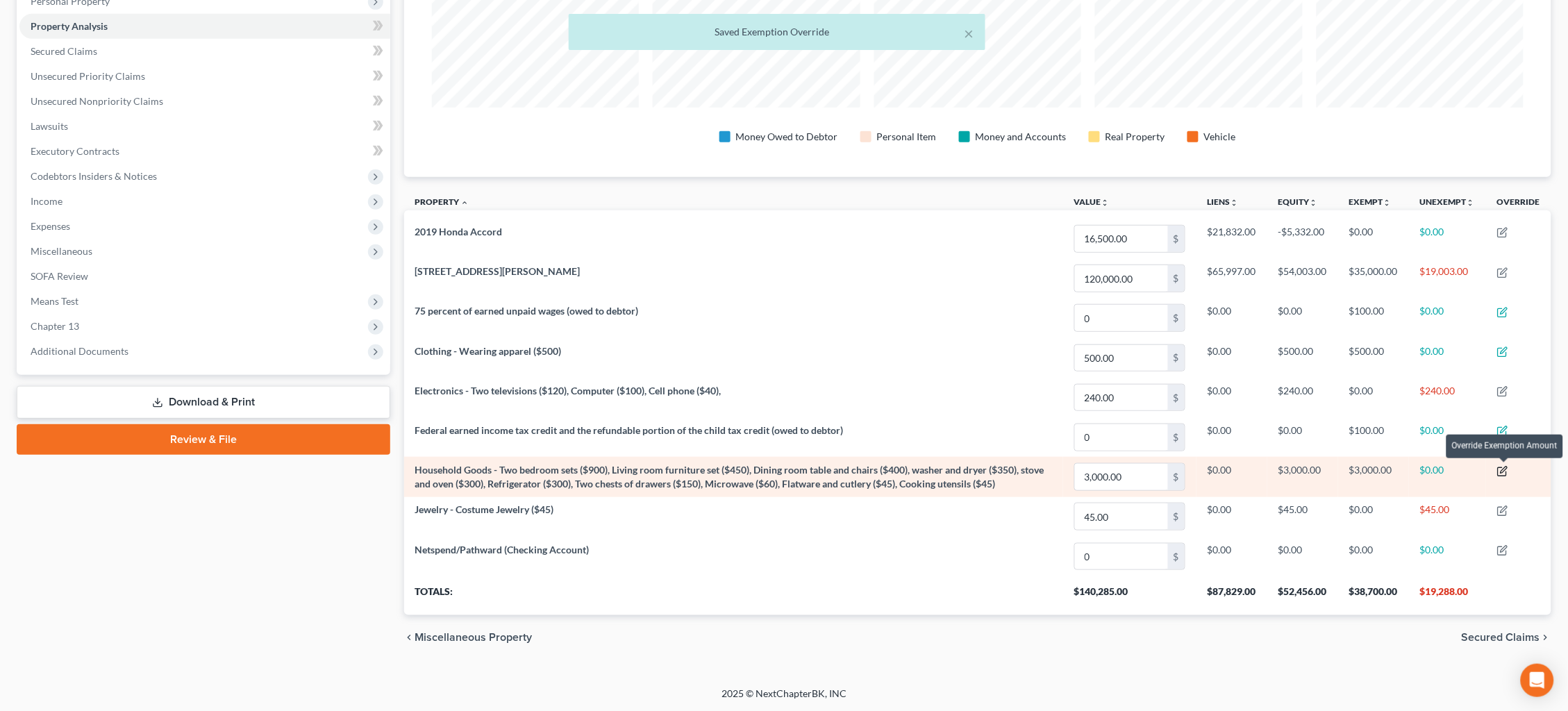
click at [1504, 471] on icon "button" at bounding box center [1502, 471] width 11 height 11
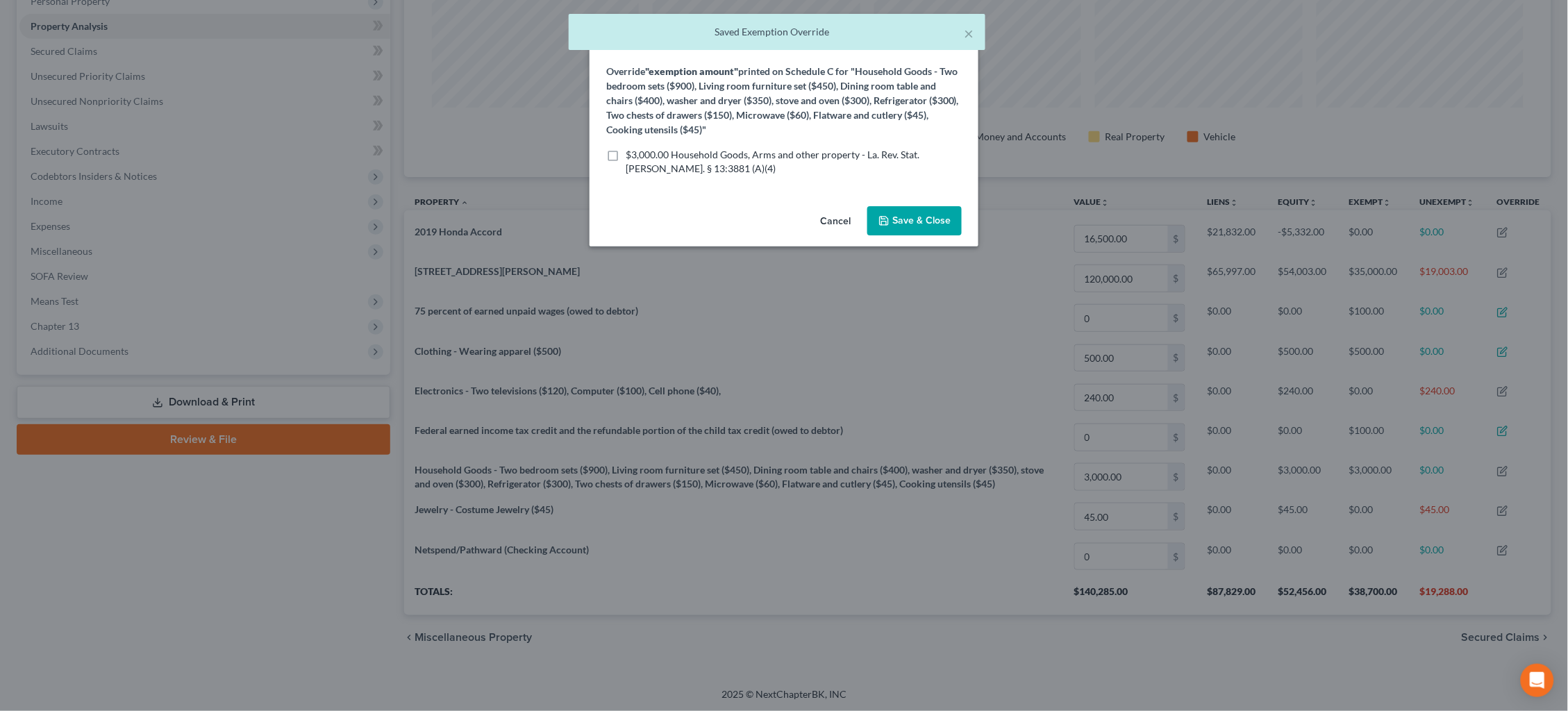
click at [762, 151] on span "$3,000.00 Household Goods, Arms and other property - La. Rev. Stat. Ann. § 13:3…" at bounding box center [772, 161] width 294 height 25
click at [641, 151] on input "$3,000.00 Household Goods, Arms and other property - La. Rev. Stat. Ann. § 13:3…" at bounding box center [636, 152] width 9 height 9
checkbox input "true"
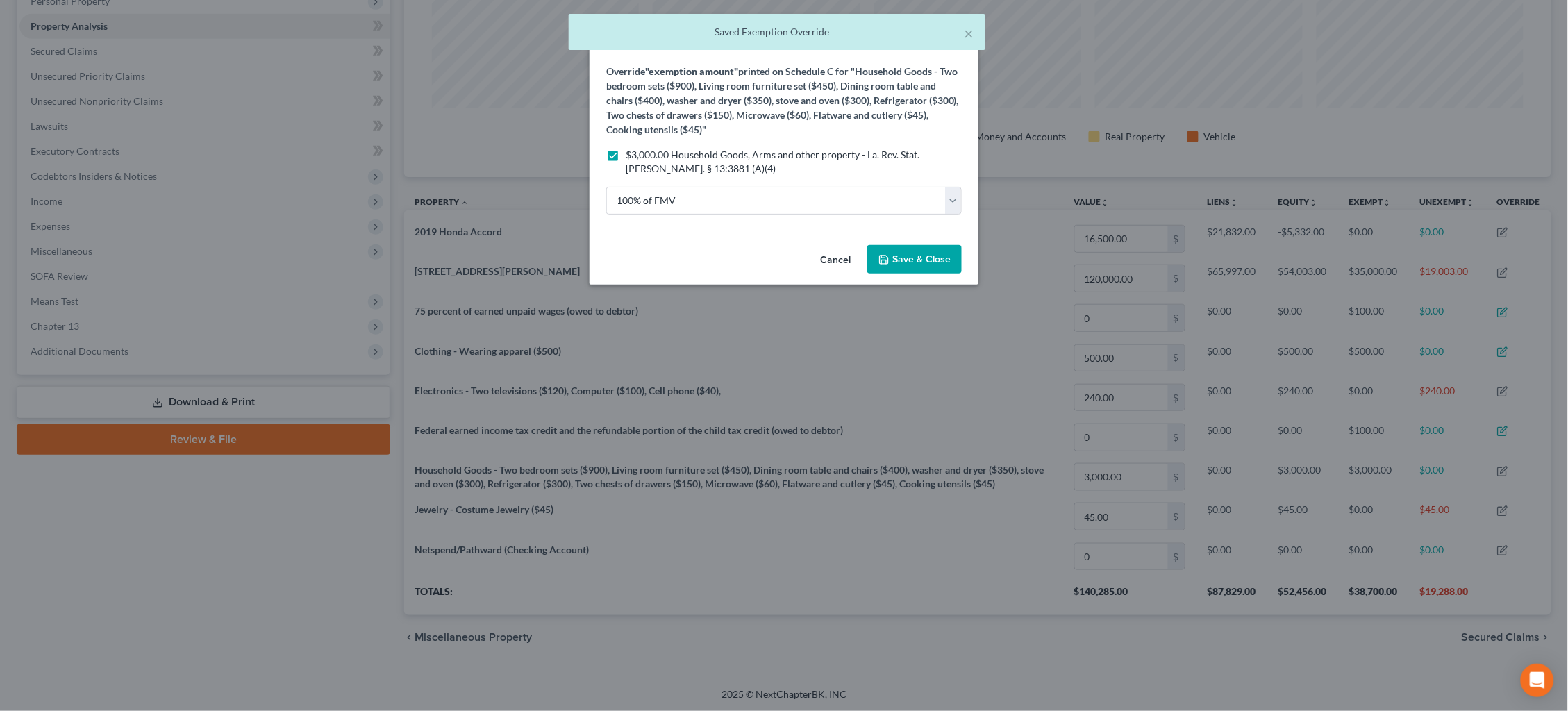
click at [915, 246] on button "Save & Close" at bounding box center [915, 259] width 94 height 29
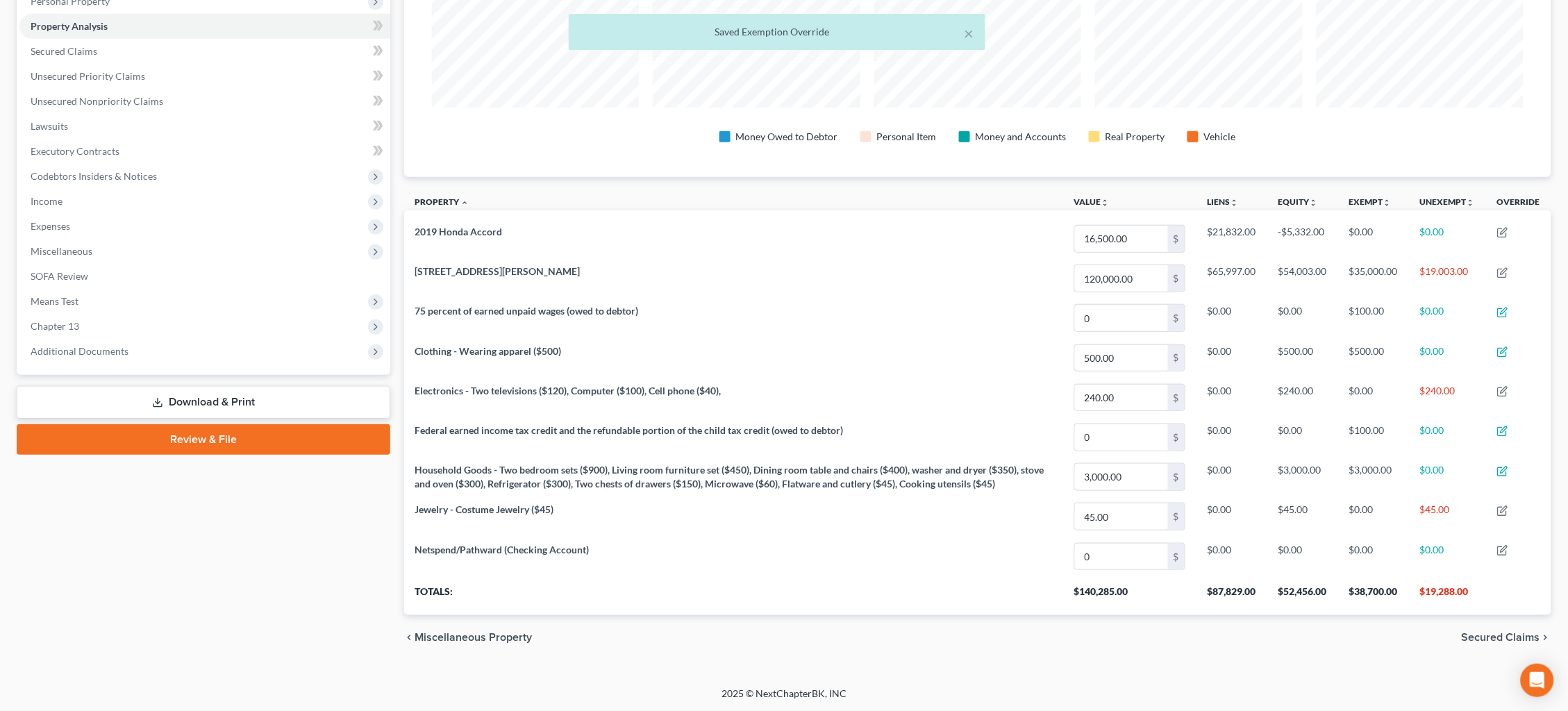
click at [1502, 637] on span "Secured Claims" at bounding box center [1501, 637] width 79 height 11
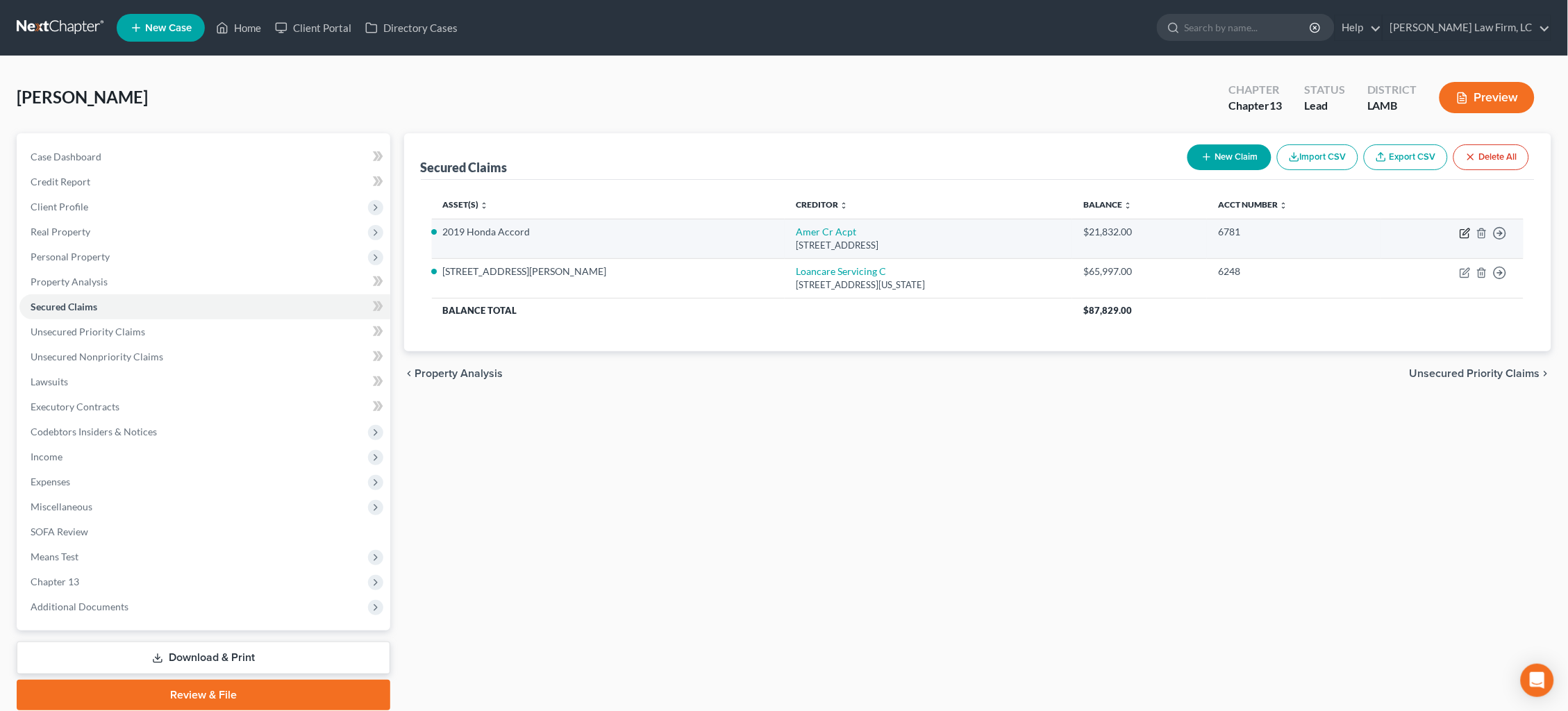
click at [1465, 233] on icon "button" at bounding box center [1466, 232] width 6 height 6
select select "42"
select select "0"
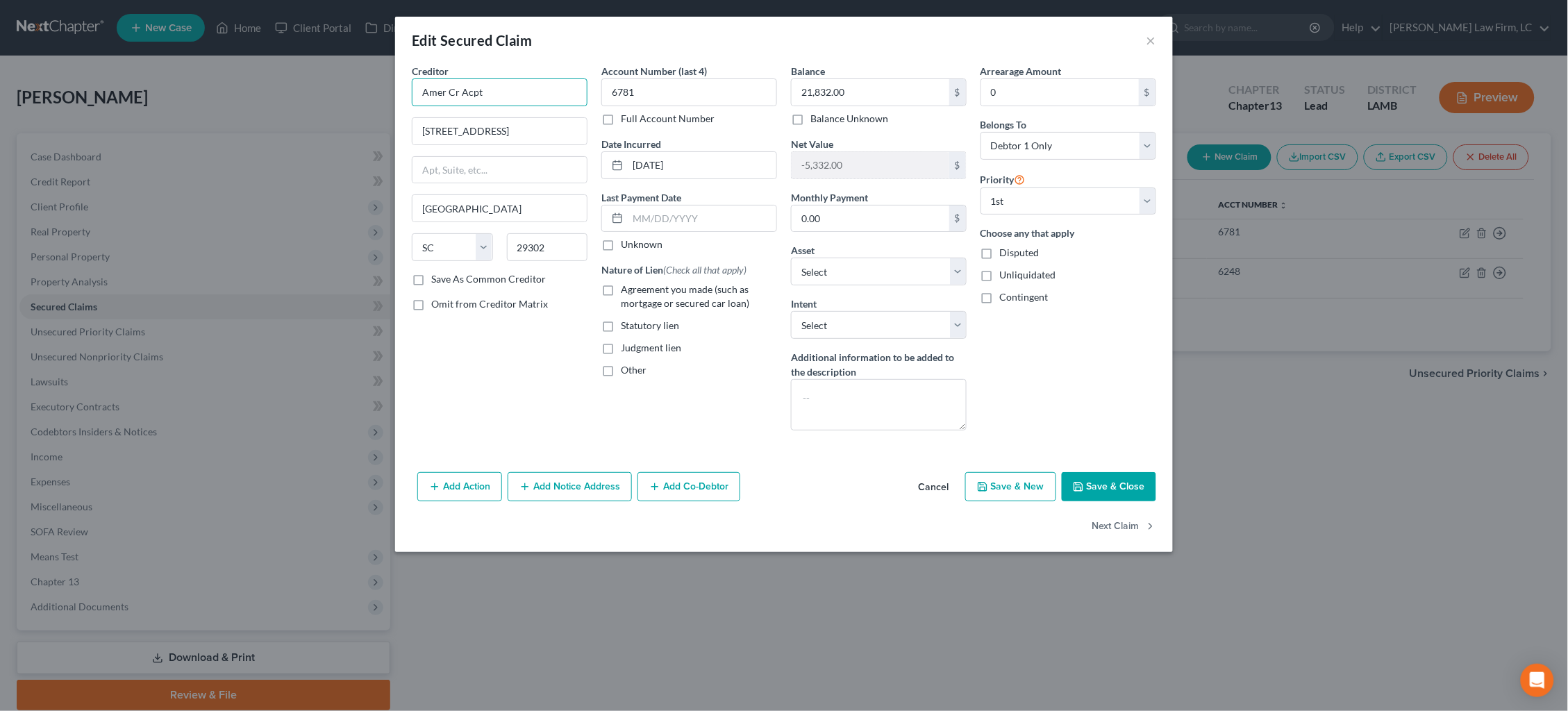
drag, startPoint x: 493, startPoint y: 90, endPoint x: 270, endPoint y: 65, distance: 224.4
click at [271, 65] on div "Edit Secured Claim × Creditor * Amer Cr Acpt 961 E Main St Spartanburg State AL…" at bounding box center [784, 355] width 1568 height 711
click at [515, 201] on div "961 E. Main St. 2nd Fl., Spartanburg, SC 29302" at bounding box center [494, 195] width 145 height 12
type input "American Credit Acceptance"
type input "961 E. Main St."
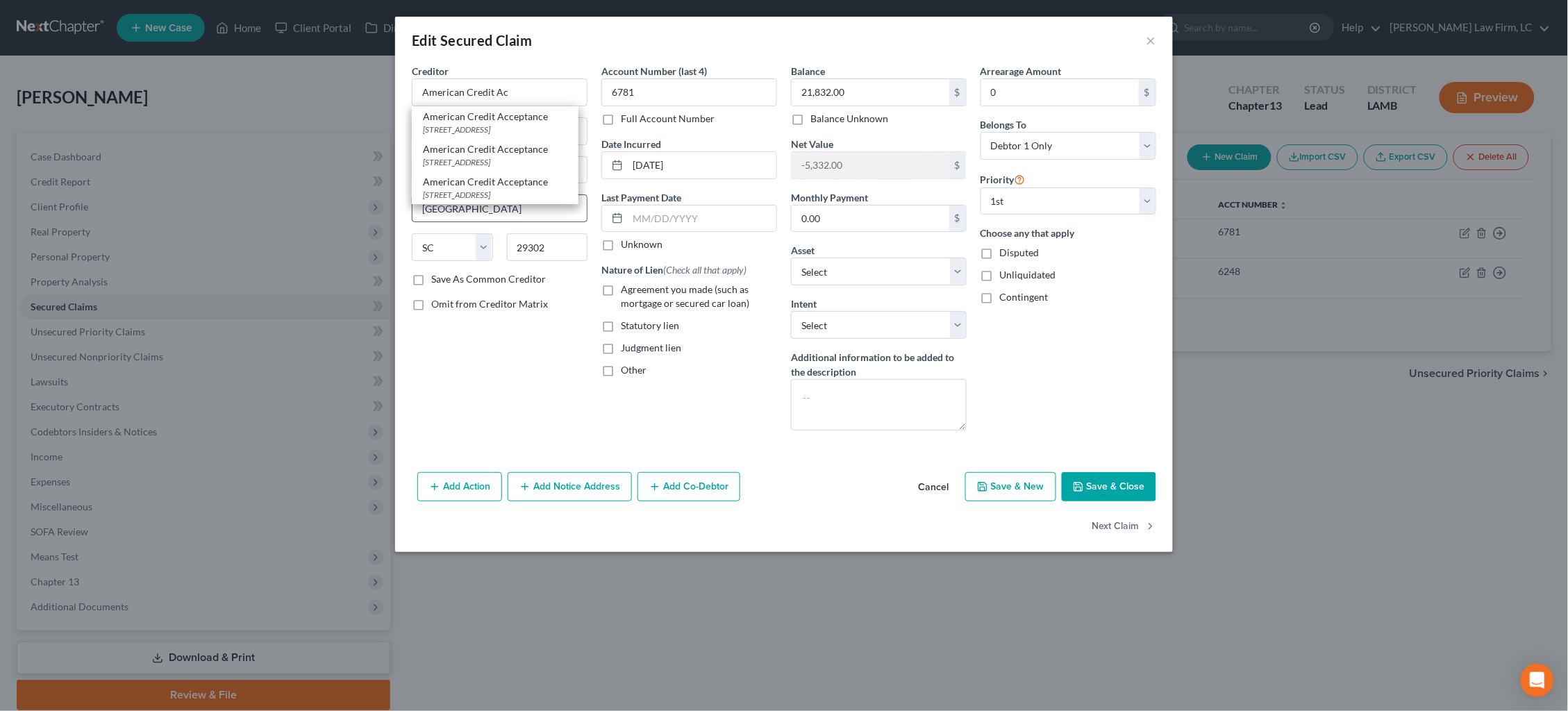
type input "2nd Fl."
drag, startPoint x: 386, startPoint y: 156, endPoint x: 358, endPoint y: 151, distance: 28.4
click at [593, 474] on button "Add Notice Address" at bounding box center [570, 486] width 124 height 29
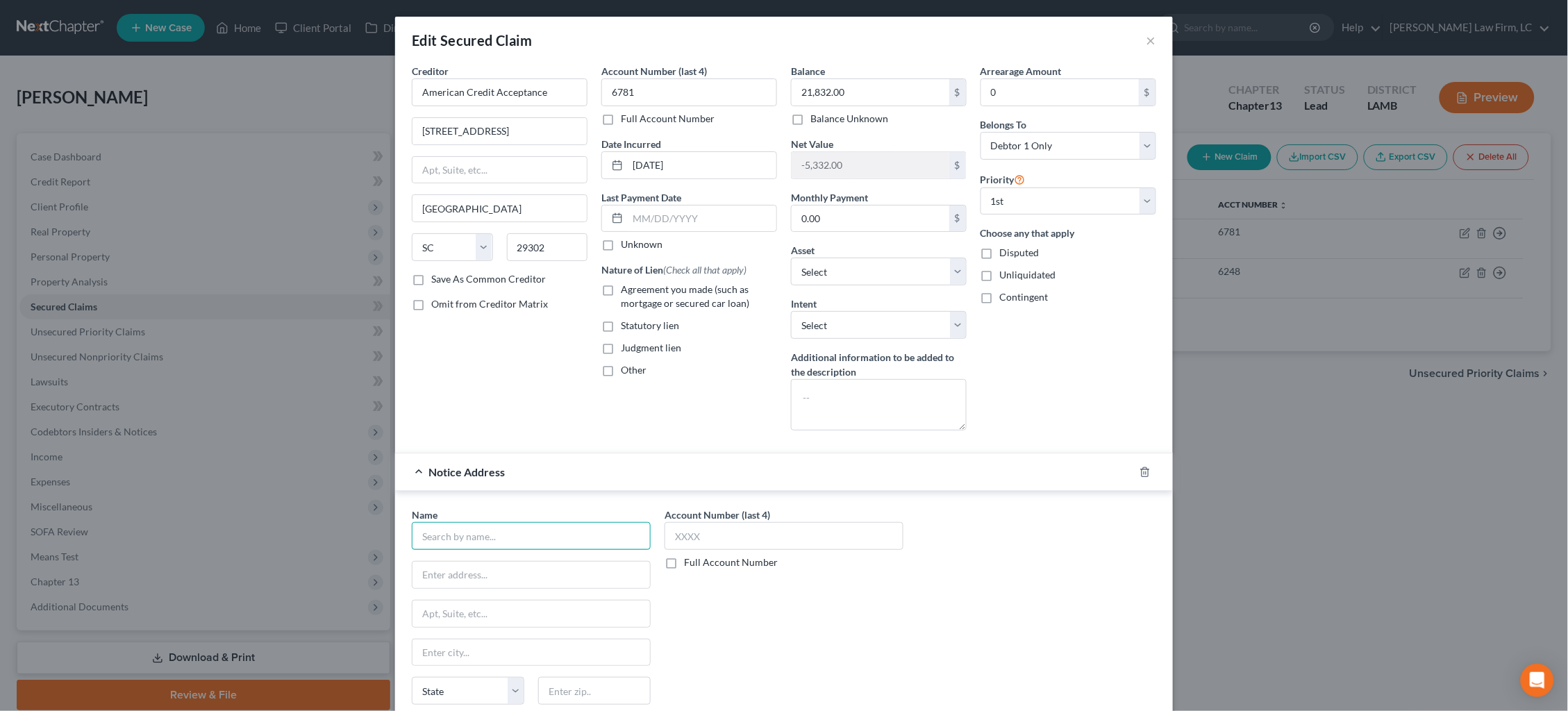
click at [576, 522] on input "text" at bounding box center [531, 536] width 239 height 28
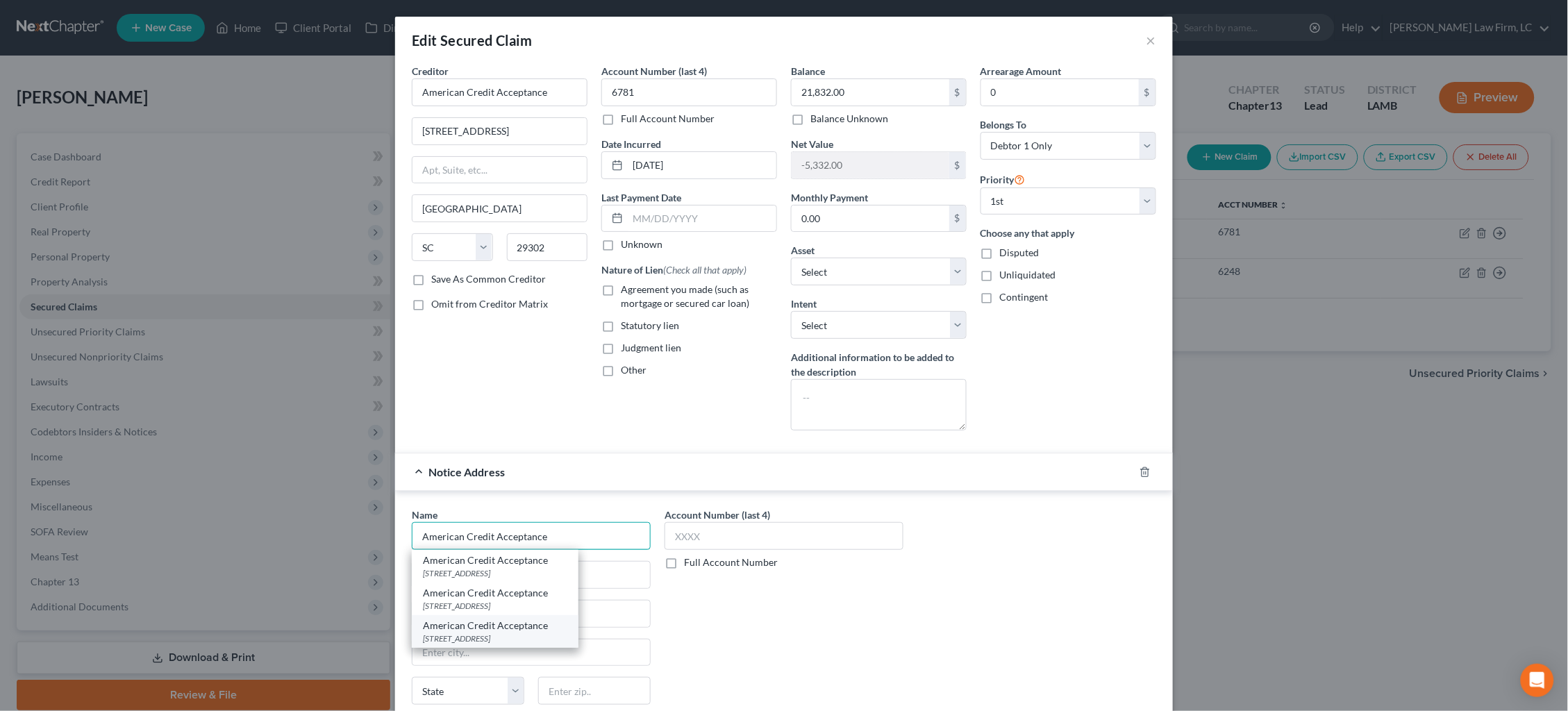
type input "American Credit Acceptance"
click at [536, 632] on div "961 E. Main St. 2nd Fl., Spartanburg, SC 29302" at bounding box center [494, 638] width 145 height 12
type input "961 E. Main St."
type input "2nd Fl."
type input "Spartanburg"
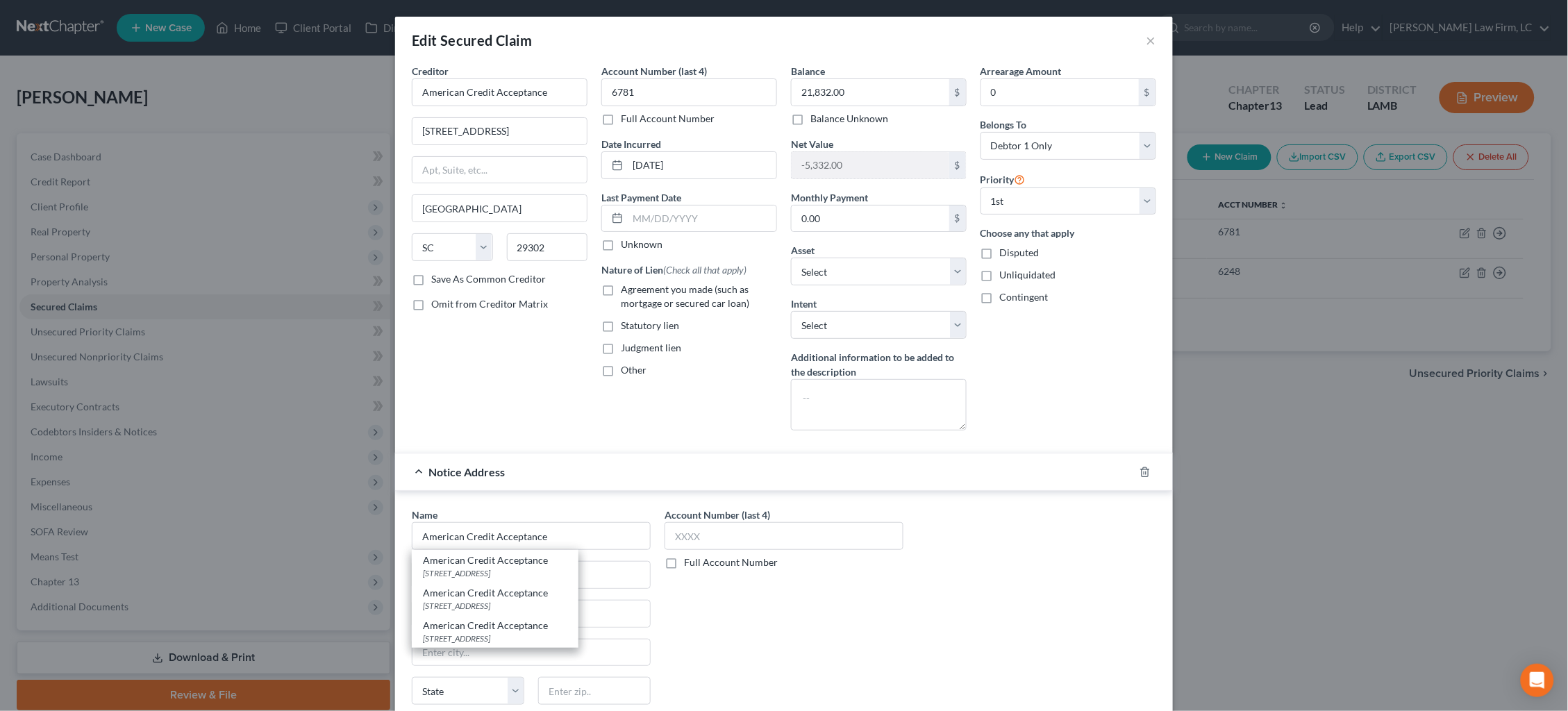
select select "42"
type input "29302"
type input "6781"
click at [664, 163] on input "04-04-2023" at bounding box center [702, 165] width 148 height 26
type input "04/2023"
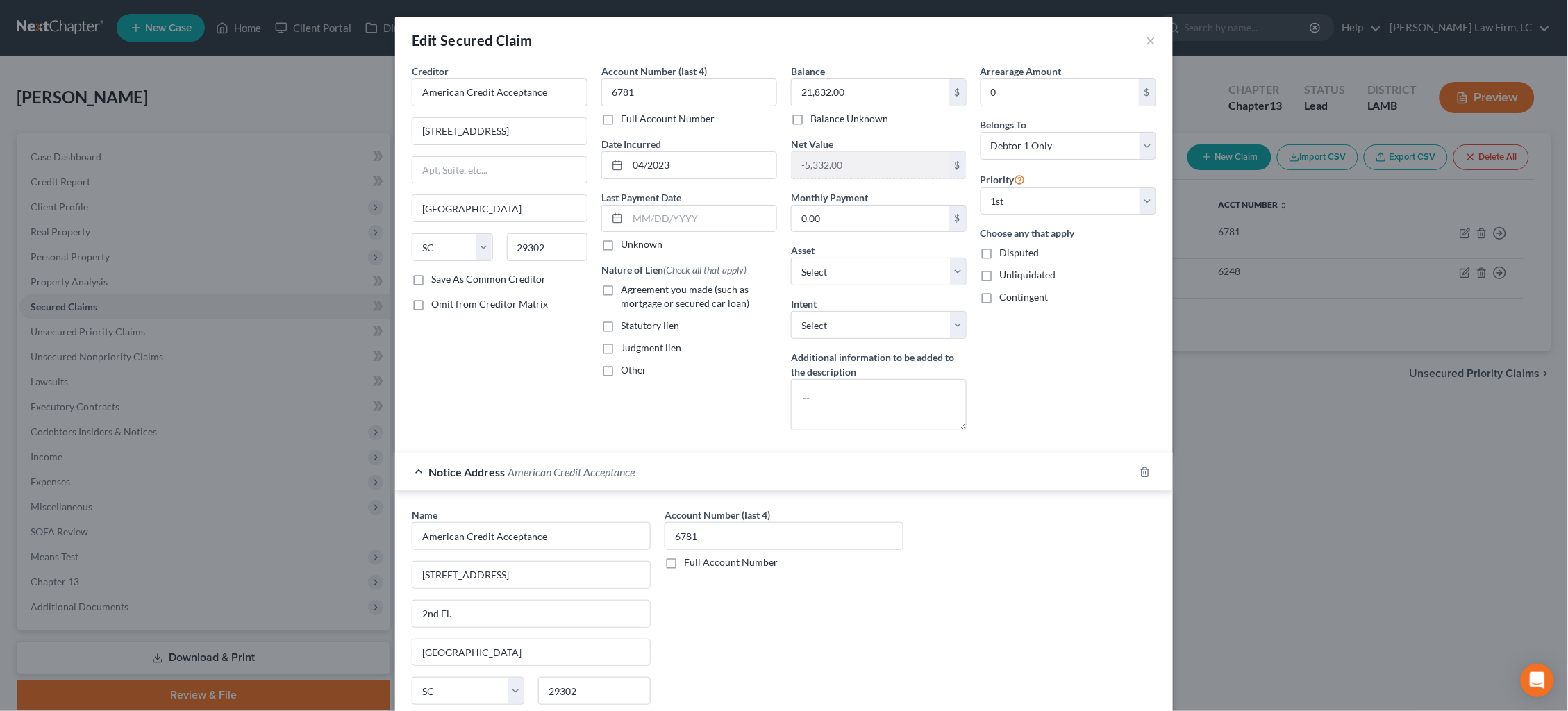
click at [1154, 41] on button "×" at bounding box center [1151, 40] width 10 height 16
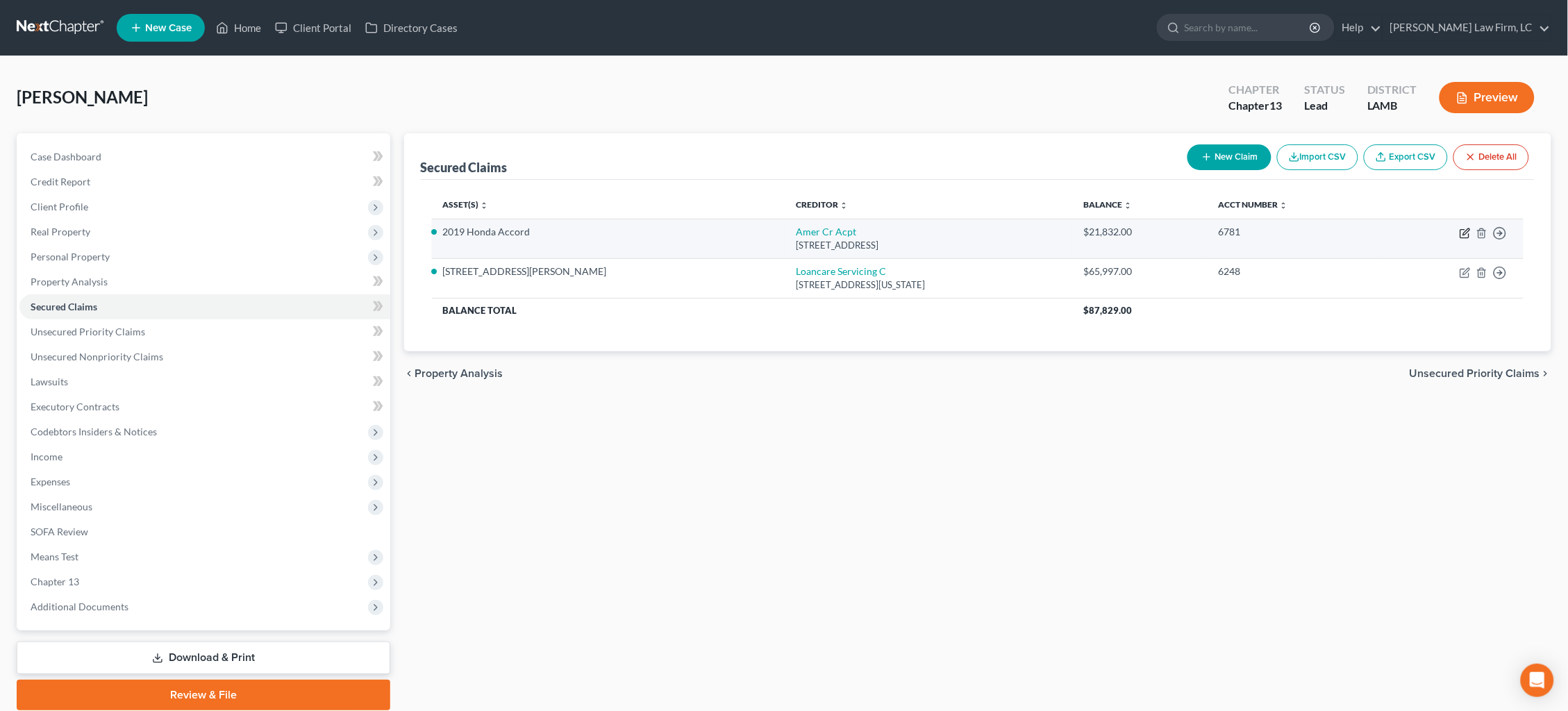
click at [1465, 233] on icon "button" at bounding box center [1465, 233] width 11 height 11
select select "42"
select select "7"
select select "0"
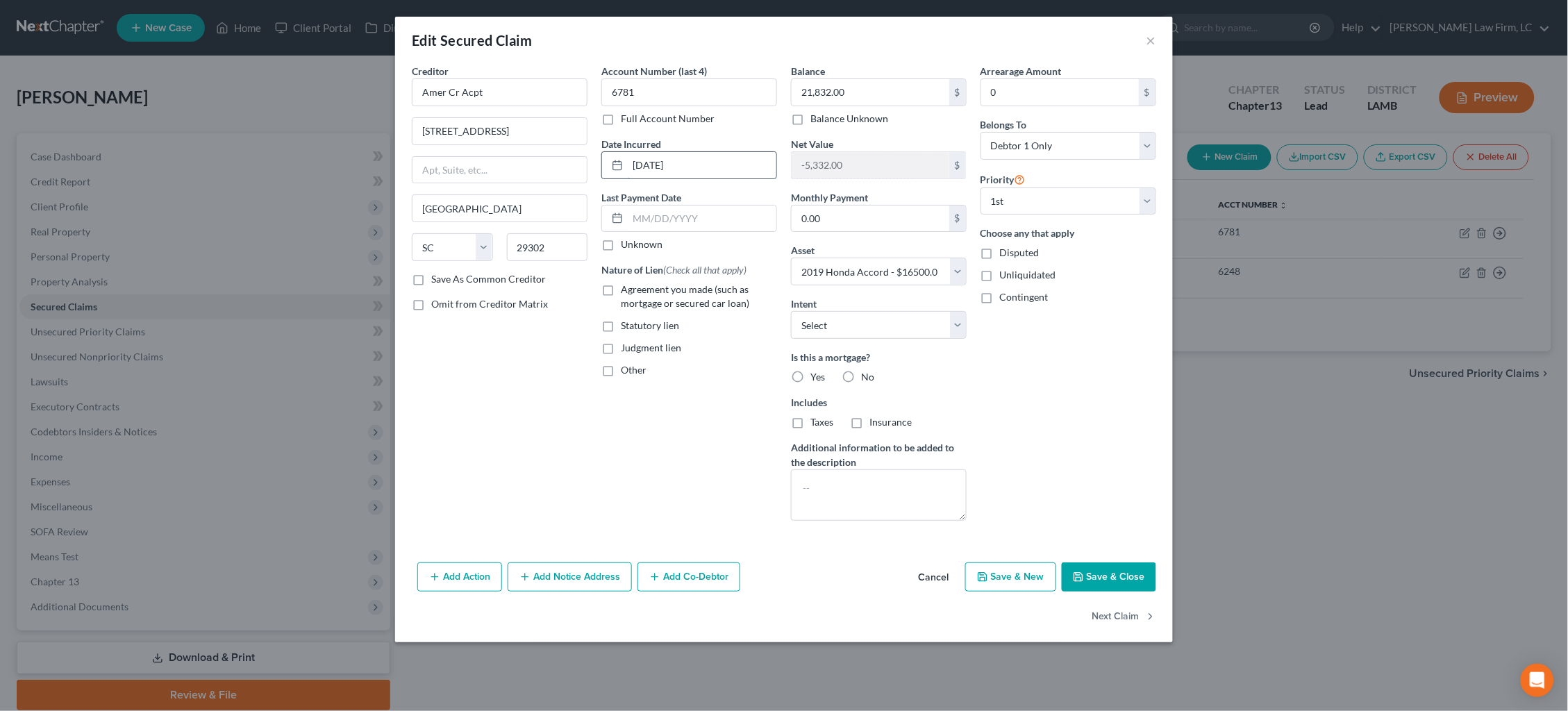
click at [665, 163] on input "04-04-2023" at bounding box center [702, 165] width 148 height 26
click at [650, 167] on input "04-04/2023" at bounding box center [702, 165] width 148 height 26
type input "04/04/2023"
drag, startPoint x: 381, startPoint y: 71, endPoint x: 332, endPoint y: 67, distance: 49.2
click at [332, 67] on div "Edit Secured Claim × Creditor * Amer Cr Acpt 961 E Main St Spartanburg State AL…" at bounding box center [784, 355] width 1568 height 711
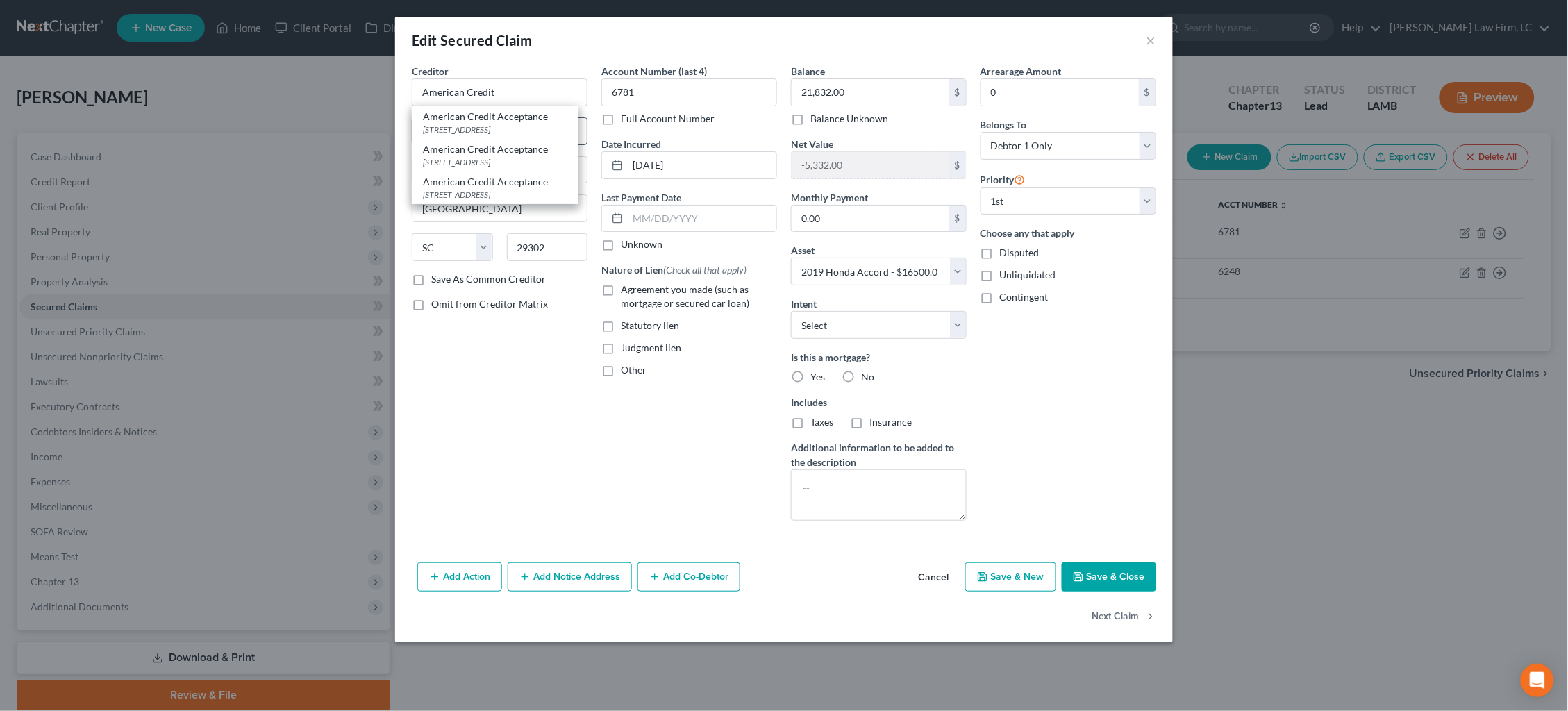
click at [541, 124] on div "961 E. Main St., Spartanburg, SC 29302" at bounding box center [494, 130] width 145 height 12
type input "American Credit Acceptance"
type input "961 E. Main St."
click at [665, 295] on span "Agreement you made (such as mortgage or secured car loan)" at bounding box center [685, 296] width 128 height 25
click at [635, 291] on input "Agreement you made (such as mortgage or secured car loan)" at bounding box center [631, 287] width 9 height 9
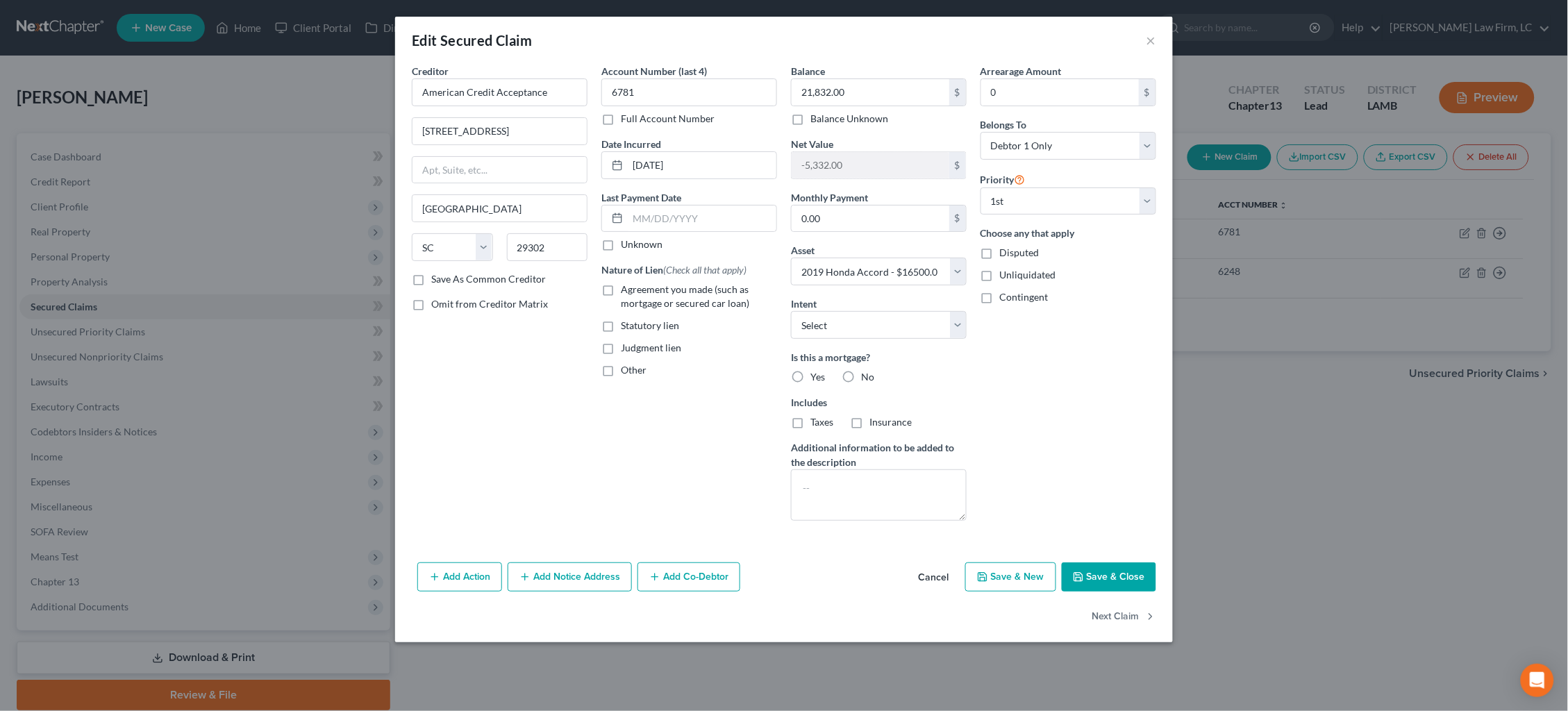
checkbox input "true"
click at [587, 568] on button "Add Notice Address" at bounding box center [570, 577] width 124 height 29
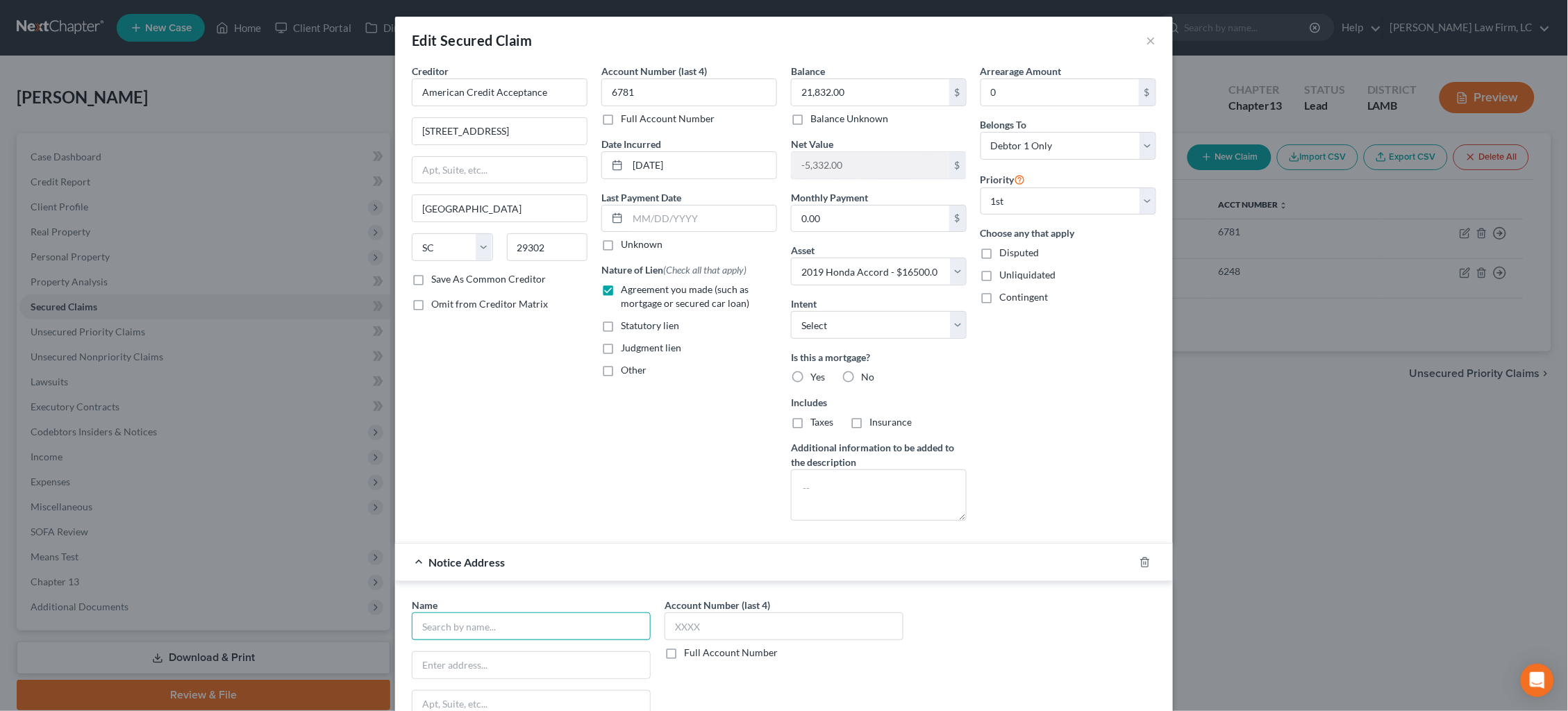
click at [546, 612] on input "text" at bounding box center [531, 626] width 239 height 28
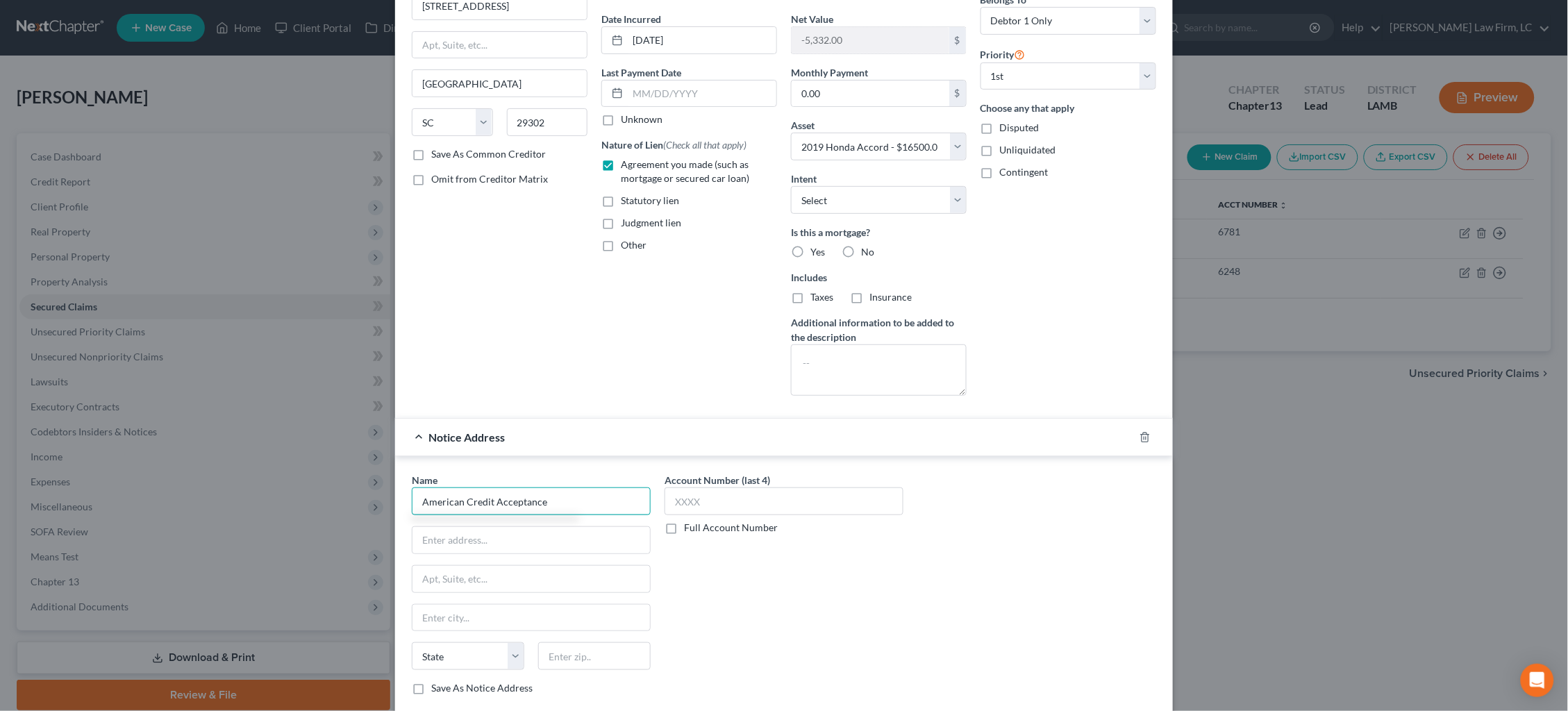
scroll to position [140, 0]
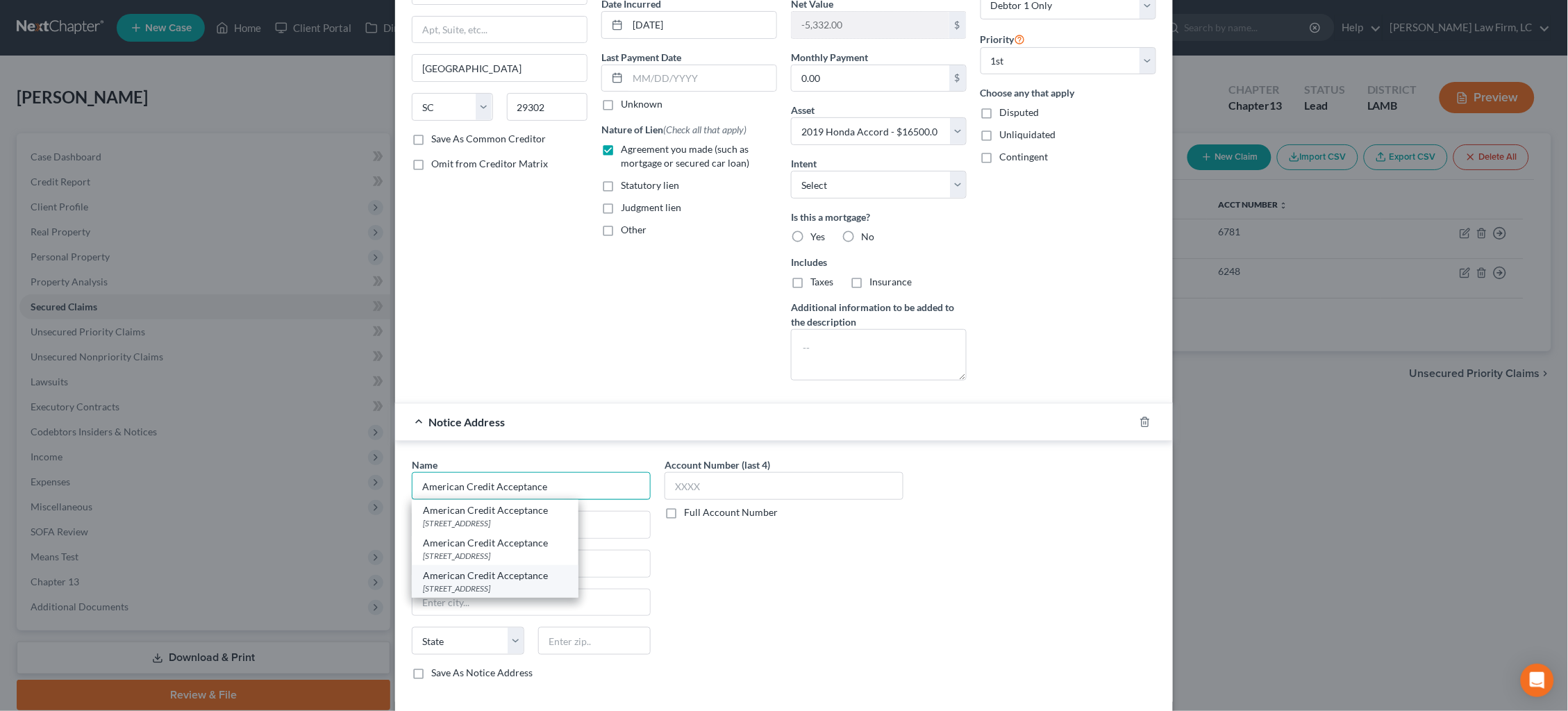
type input "American Credit Acceptance"
drag, startPoint x: 563, startPoint y: 575, endPoint x: 589, endPoint y: 564, distance: 28.2
click at [563, 583] on div "961 E. Main St. 2nd Fl., Spartanburg, SC 29302" at bounding box center [494, 589] width 145 height 12
type input "961 E. Main St."
type input "2nd Fl."
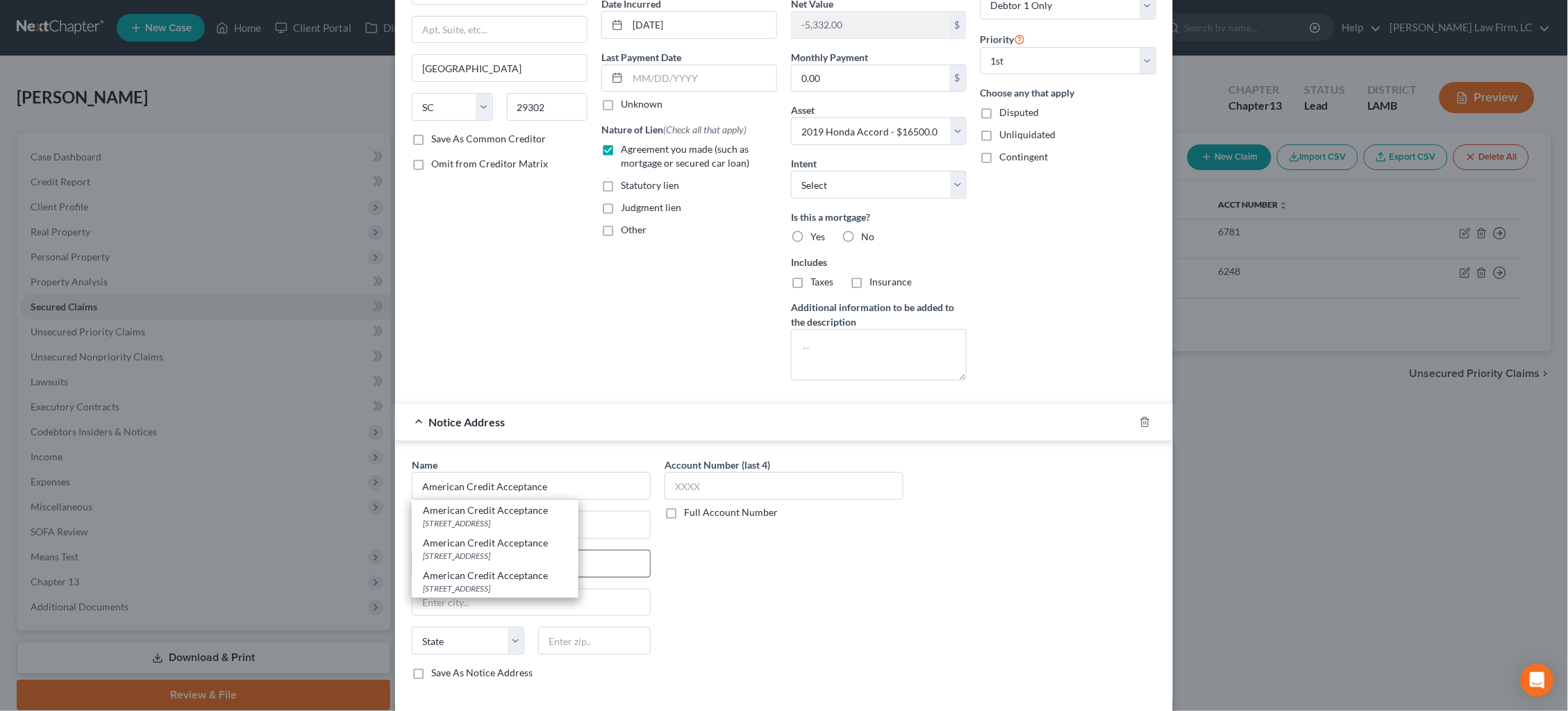
type input "Spartanburg"
select select "42"
type input "29302"
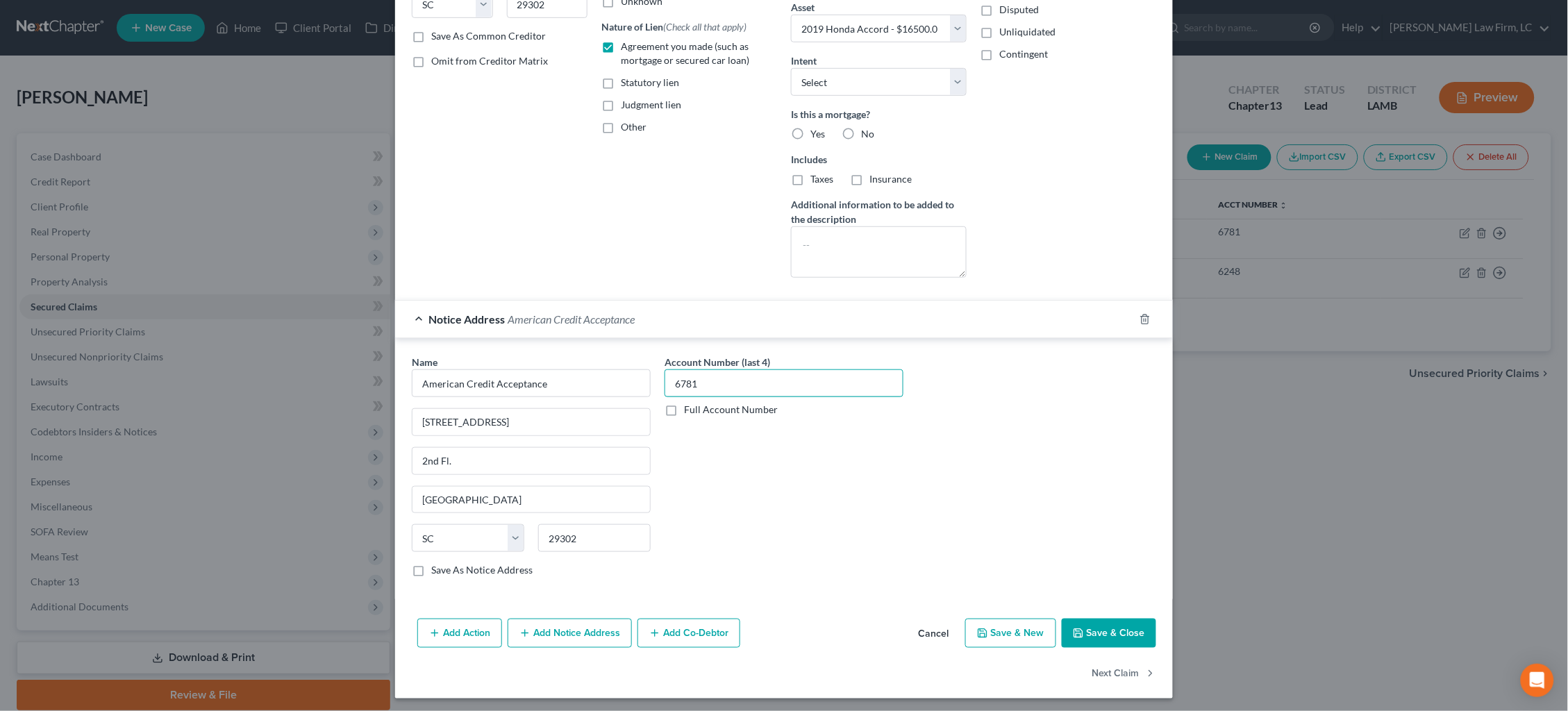
scroll to position [242, 0]
type input "6781"
click at [1104, 635] on button "Save & Close" at bounding box center [1109, 635] width 94 height 29
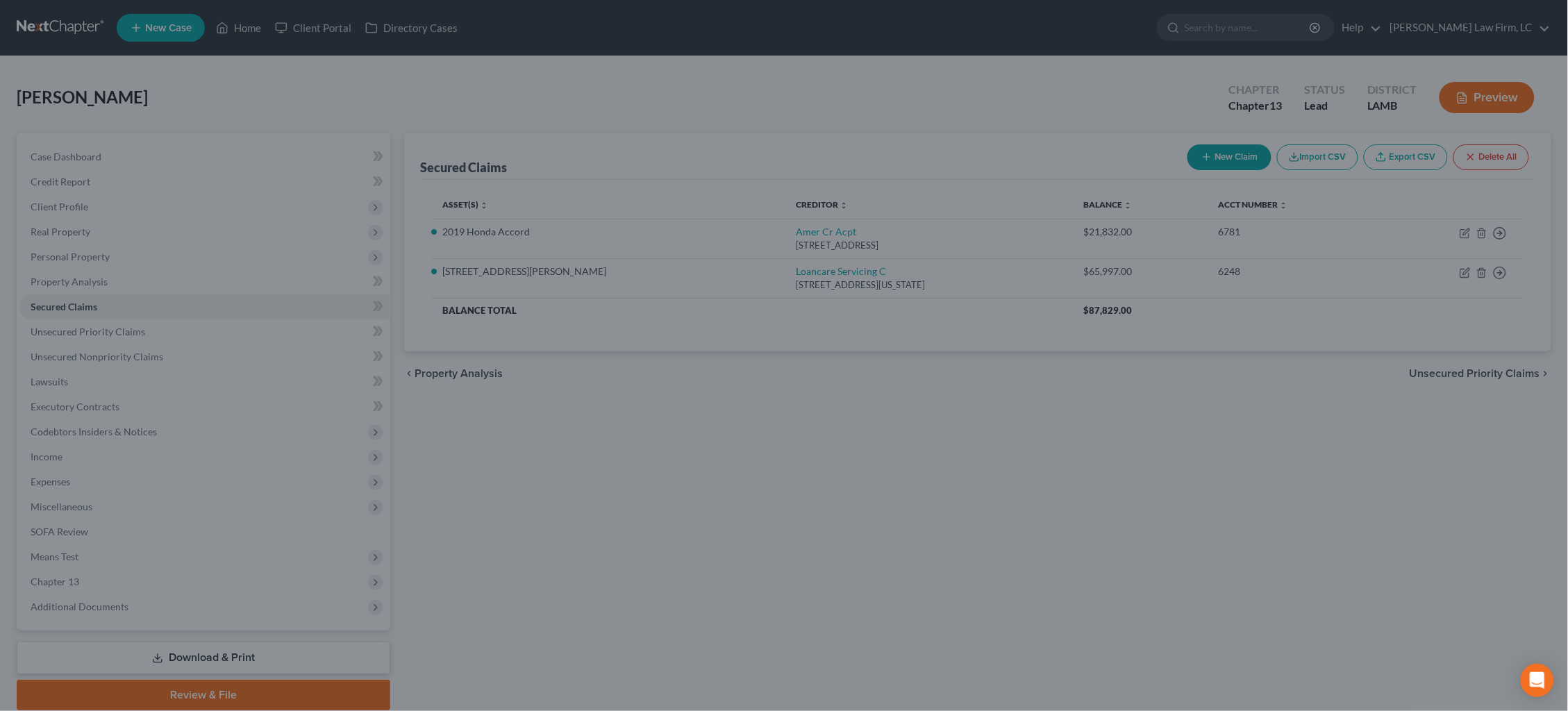
select select "7"
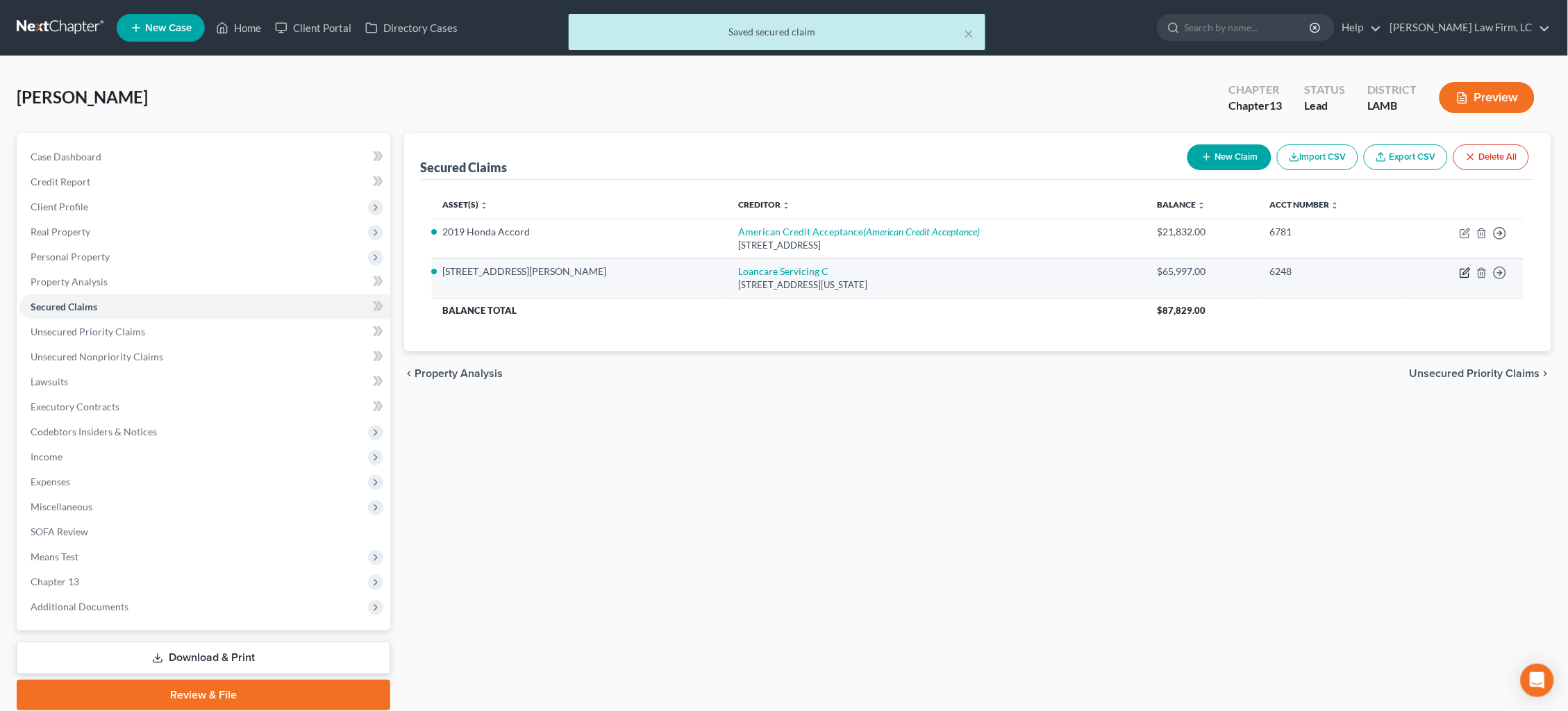
click at [1464, 267] on icon "button" at bounding box center [1465, 273] width 11 height 11
select select "48"
select select "0"
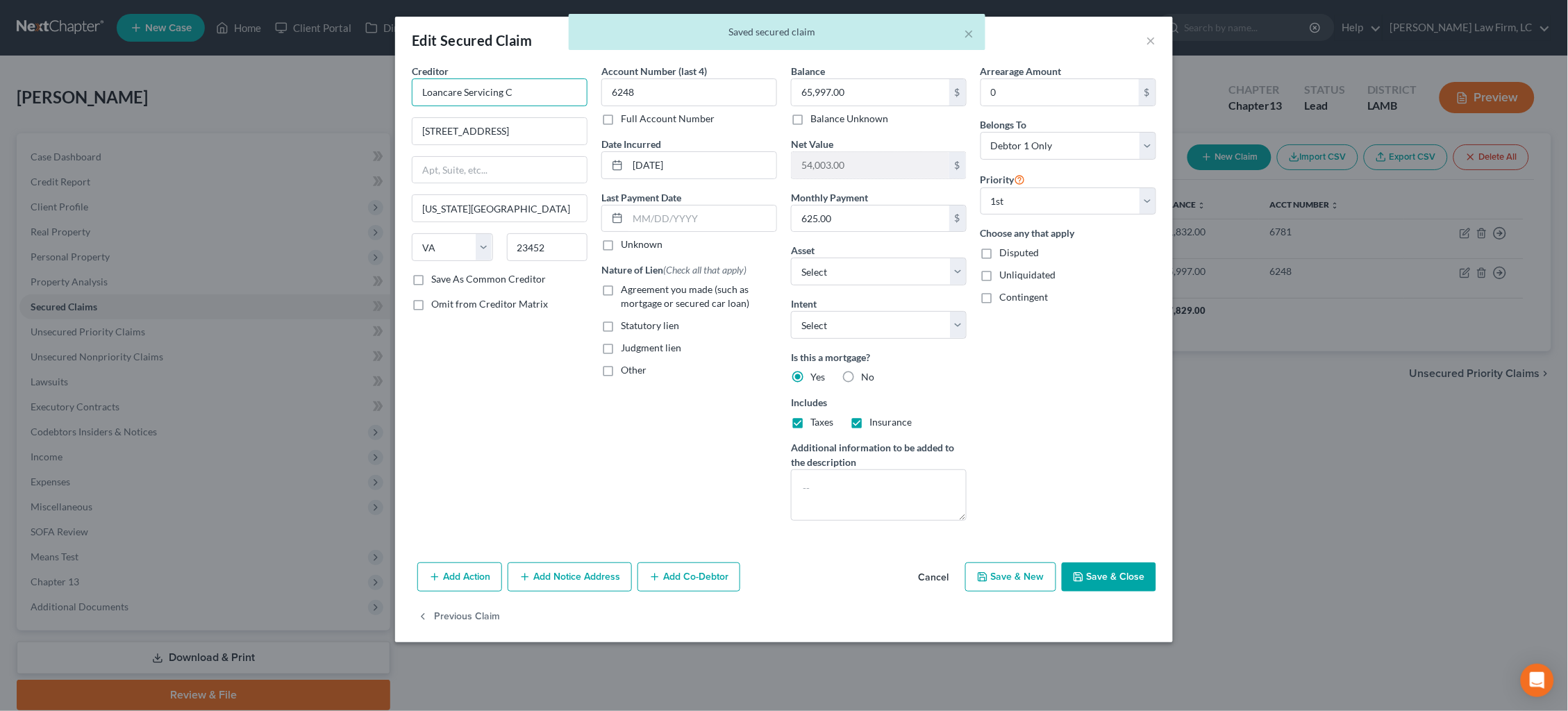
click at [530, 98] on input "Loancare Servicing C" at bounding box center [500, 92] width 175 height 28
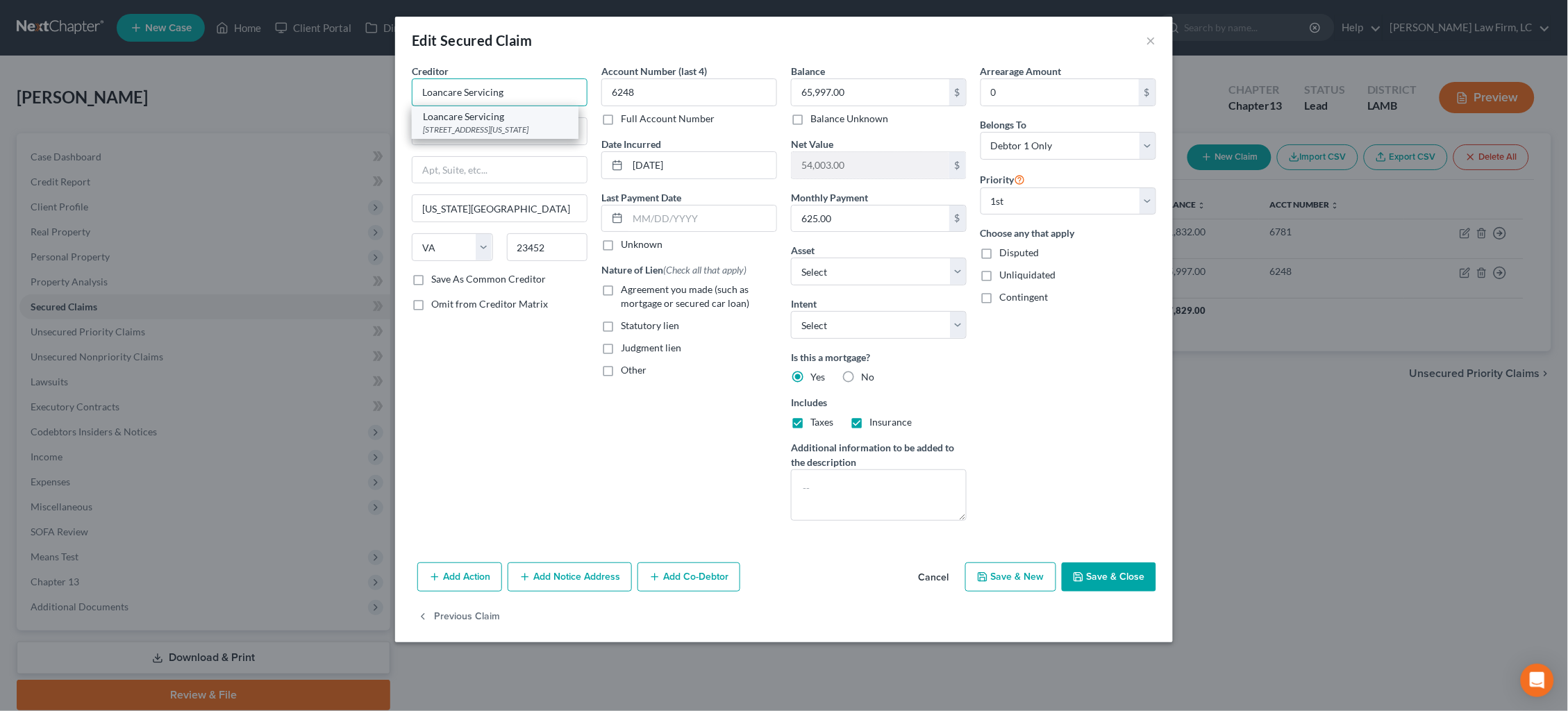
type input "Loancare Servicing"
drag, startPoint x: 548, startPoint y: 117, endPoint x: 561, endPoint y: 122, distance: 13.9
click at [548, 117] on div "Loancare Servicing" at bounding box center [494, 116] width 145 height 14
click at [664, 166] on input "11-07-2014" at bounding box center [702, 165] width 148 height 26
type input "11/2014"
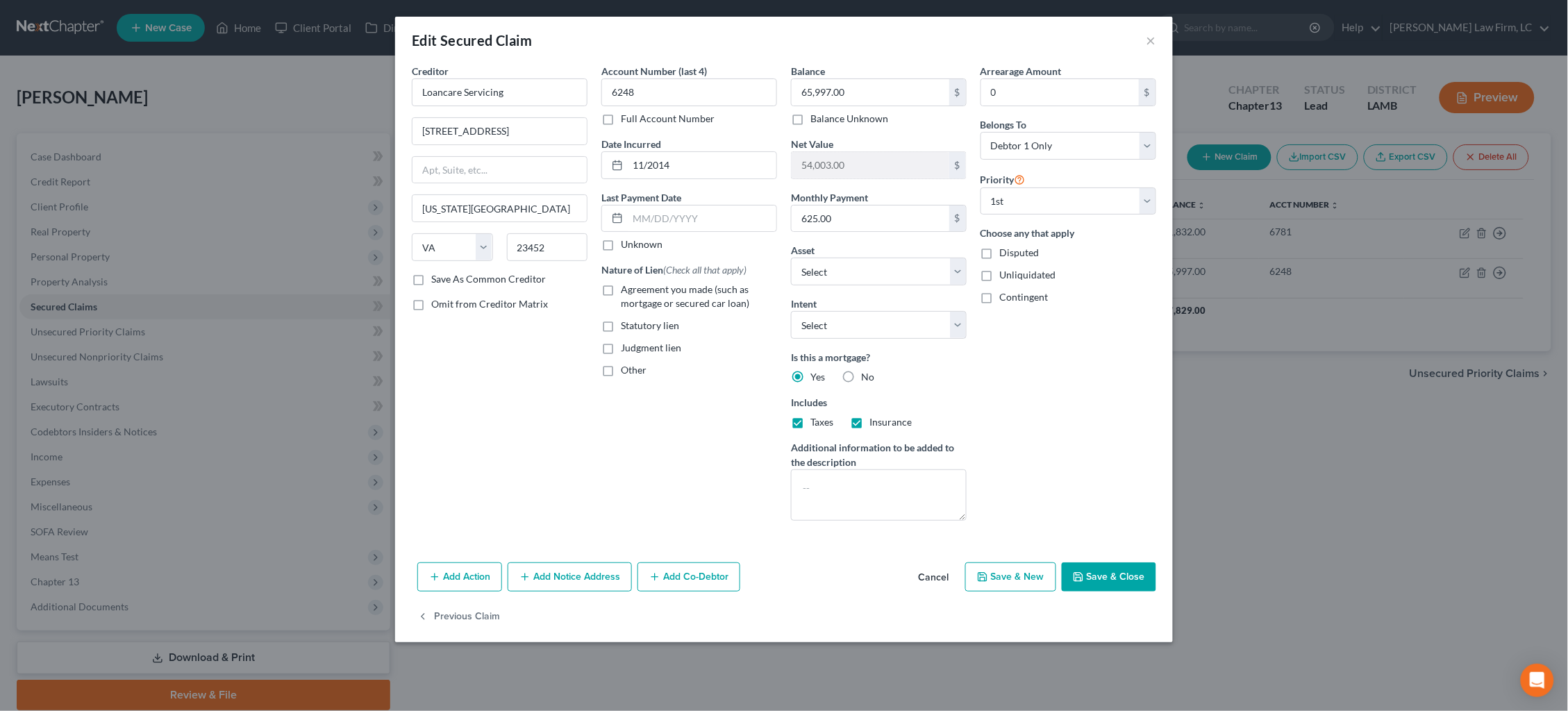
click at [652, 292] on span "Agreement you made (such as mortgage or secured car loan)" at bounding box center [685, 296] width 128 height 25
click at [635, 291] on input "Agreement you made (such as mortgage or secured car loan)" at bounding box center [631, 287] width 9 height 9
checkbox input "true"
click at [593, 572] on button "Add Notice Address" at bounding box center [570, 577] width 124 height 29
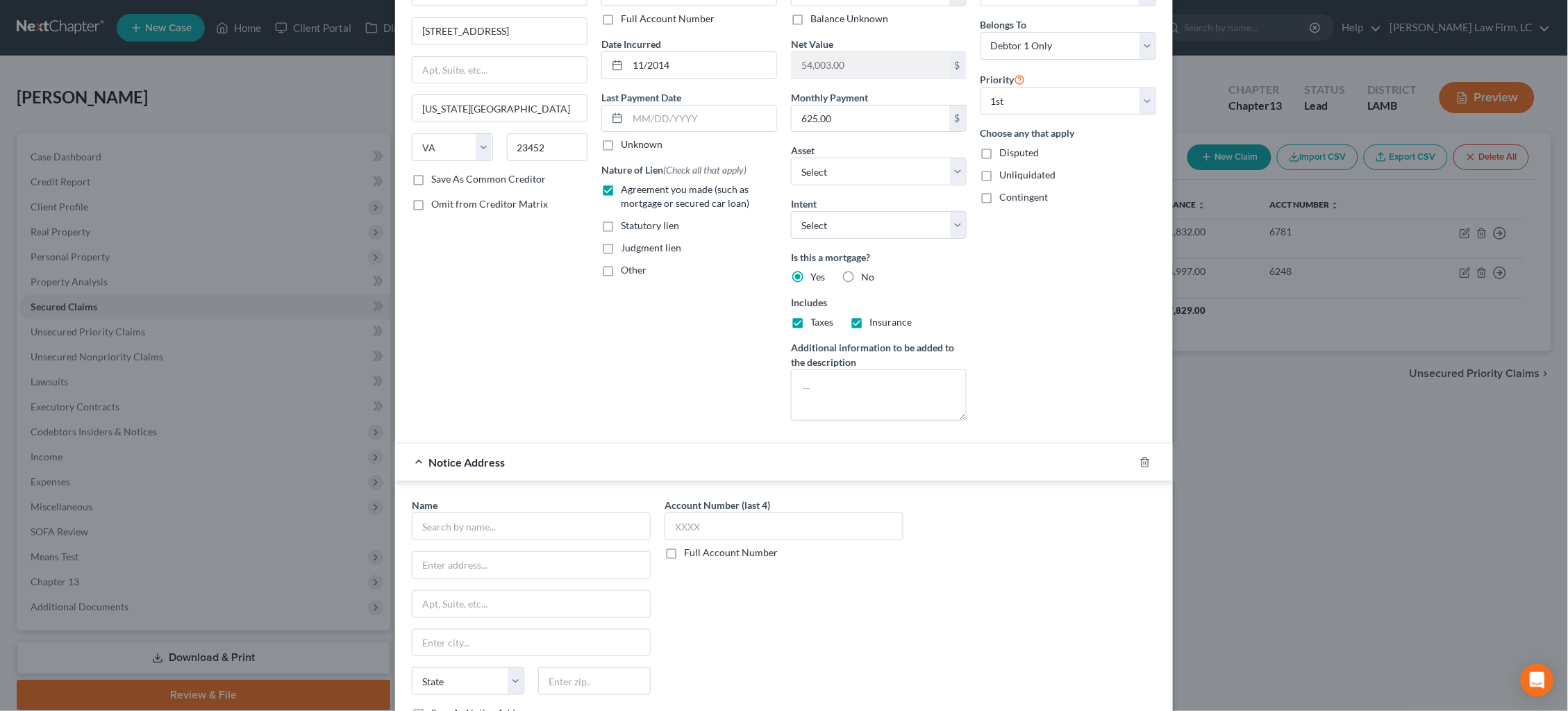
scroll to position [172, 0]
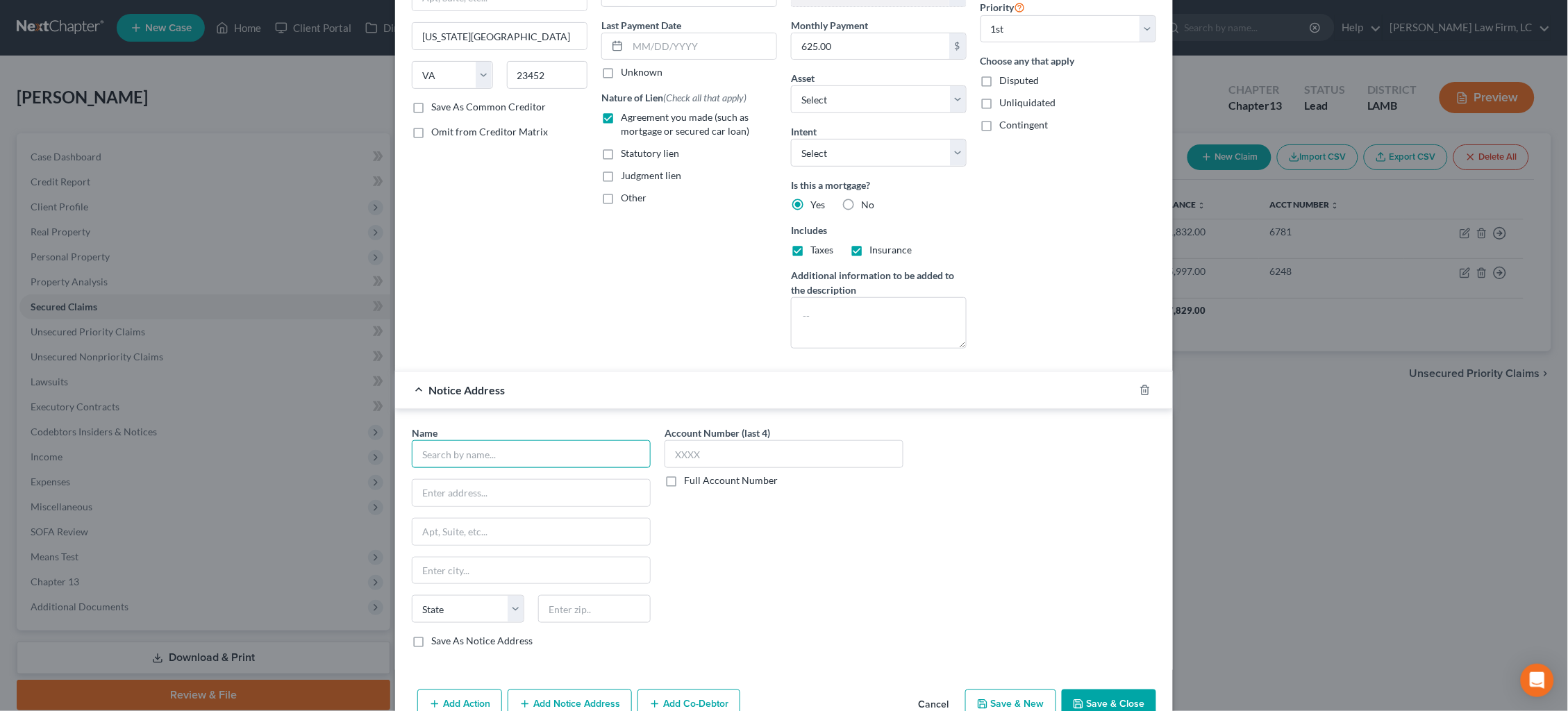
click at [520, 442] on input "text" at bounding box center [531, 454] width 239 height 28
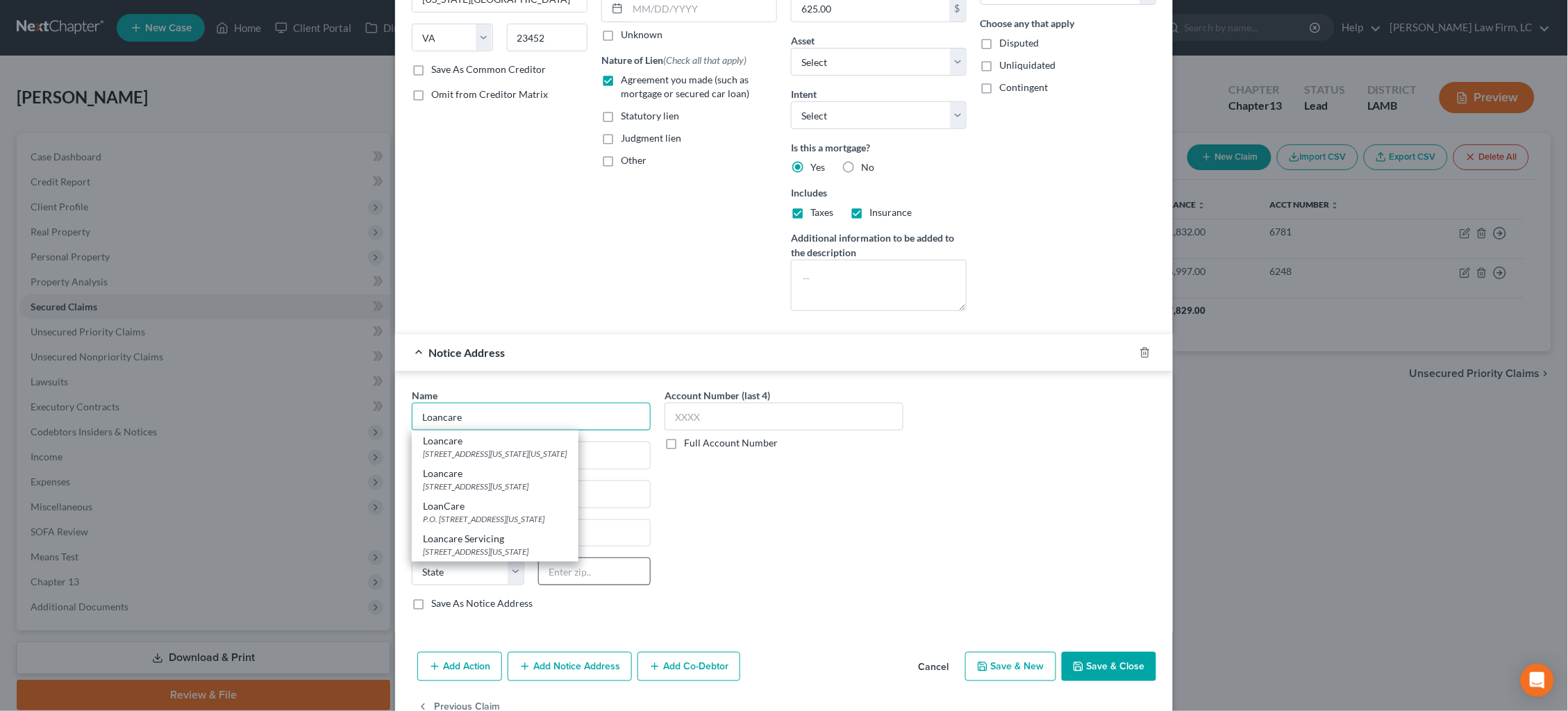
scroll to position [229, 0]
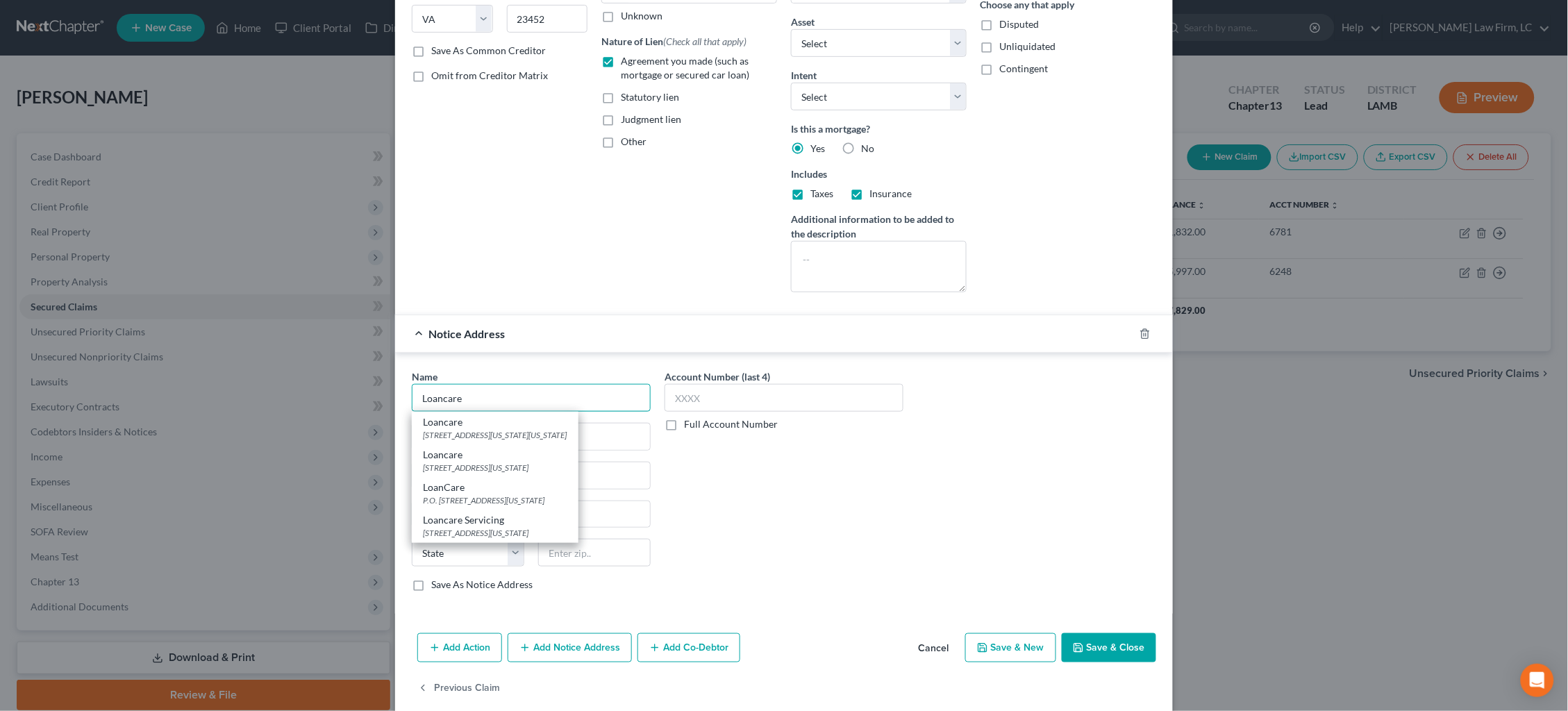
type input "Loancare"
click at [1082, 471] on div "Name * Loancare Loancare 2420 Virginia Beach, Virginia Beach, VA 23450 Loancare…" at bounding box center [784, 485] width 758 height 233
type input "P.O. Box 60509"
type input "City of Industry"
select select "4"
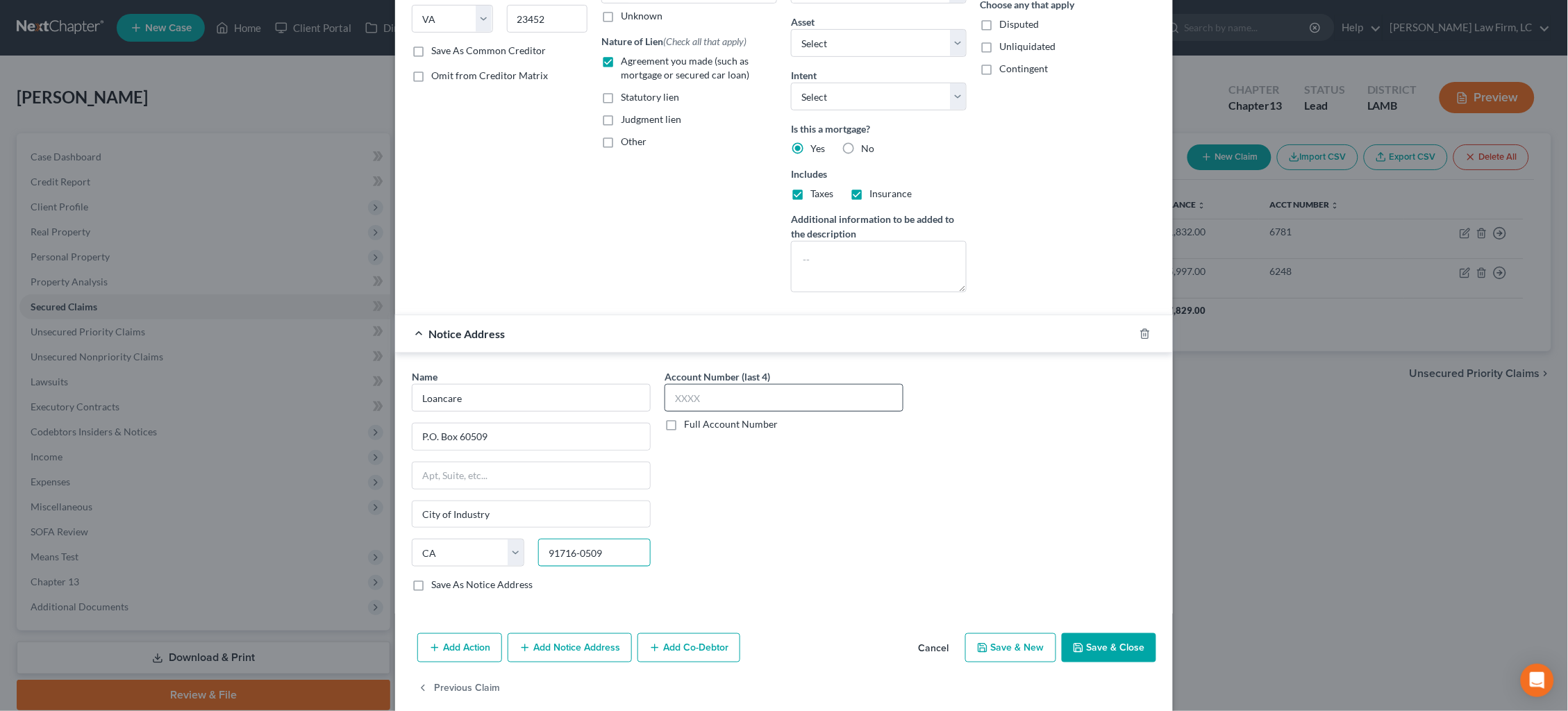
type input "91716-0509"
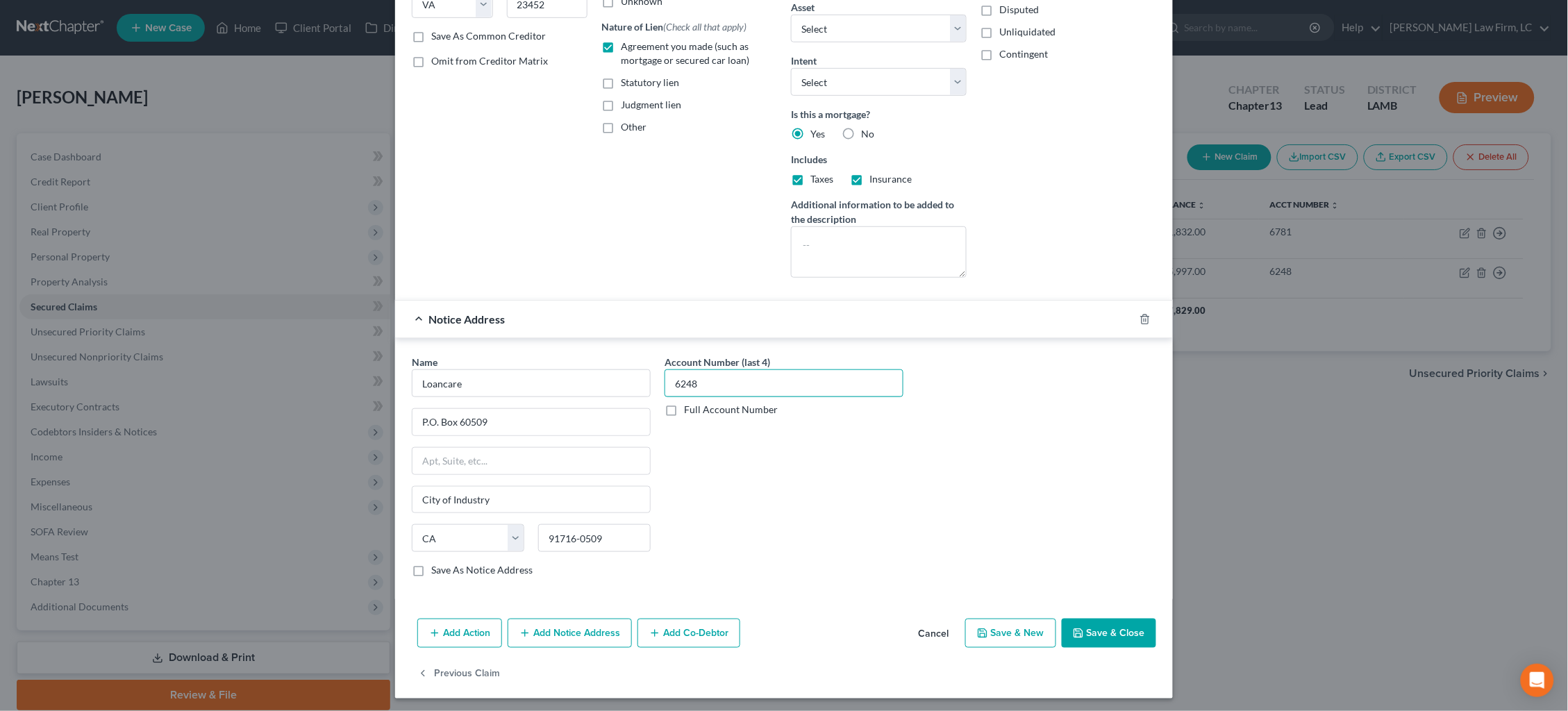
scroll to position [242, 0]
type input "6248"
click at [1121, 633] on button "Save & Close" at bounding box center [1109, 635] width 94 height 29
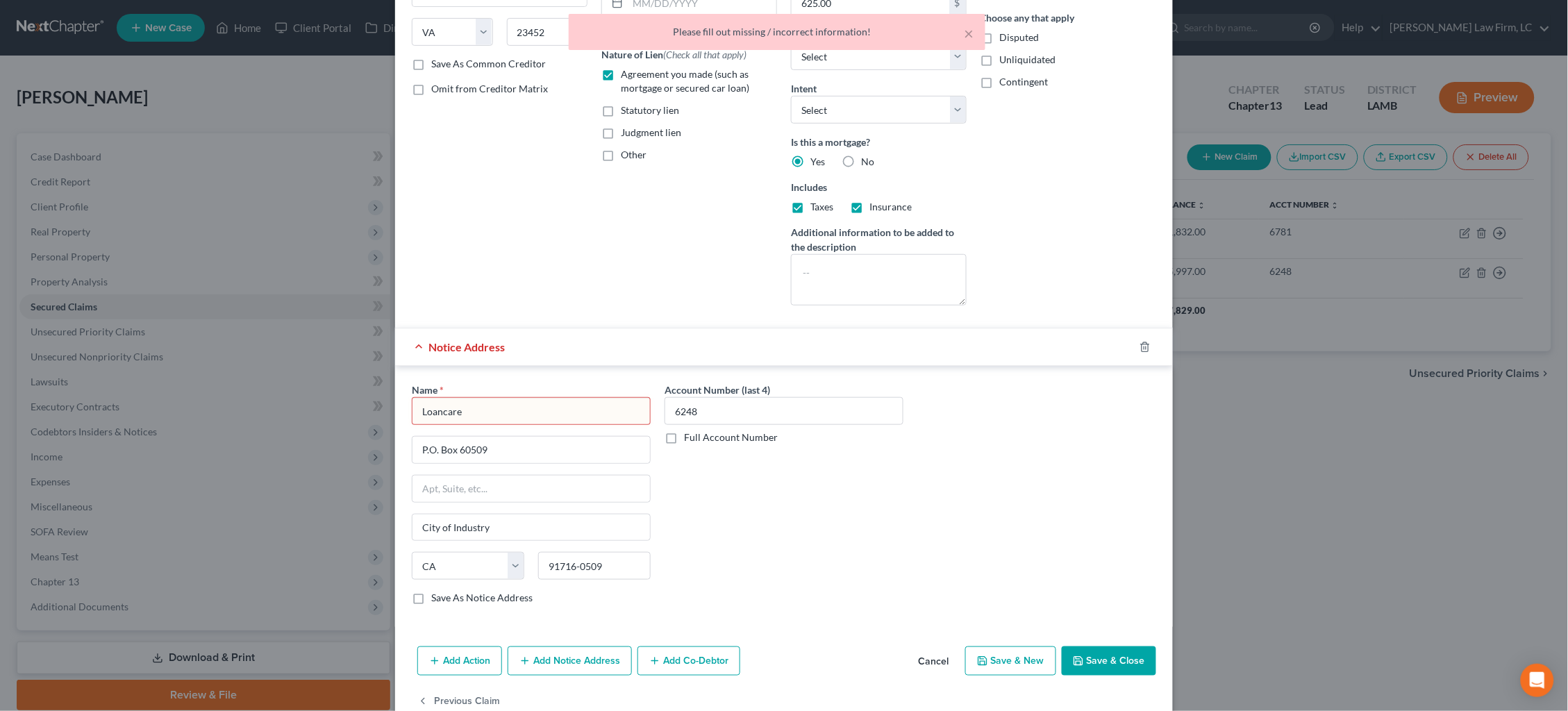
scroll to position [214, 0]
click at [506, 409] on input "Loancare" at bounding box center [531, 412] width 239 height 28
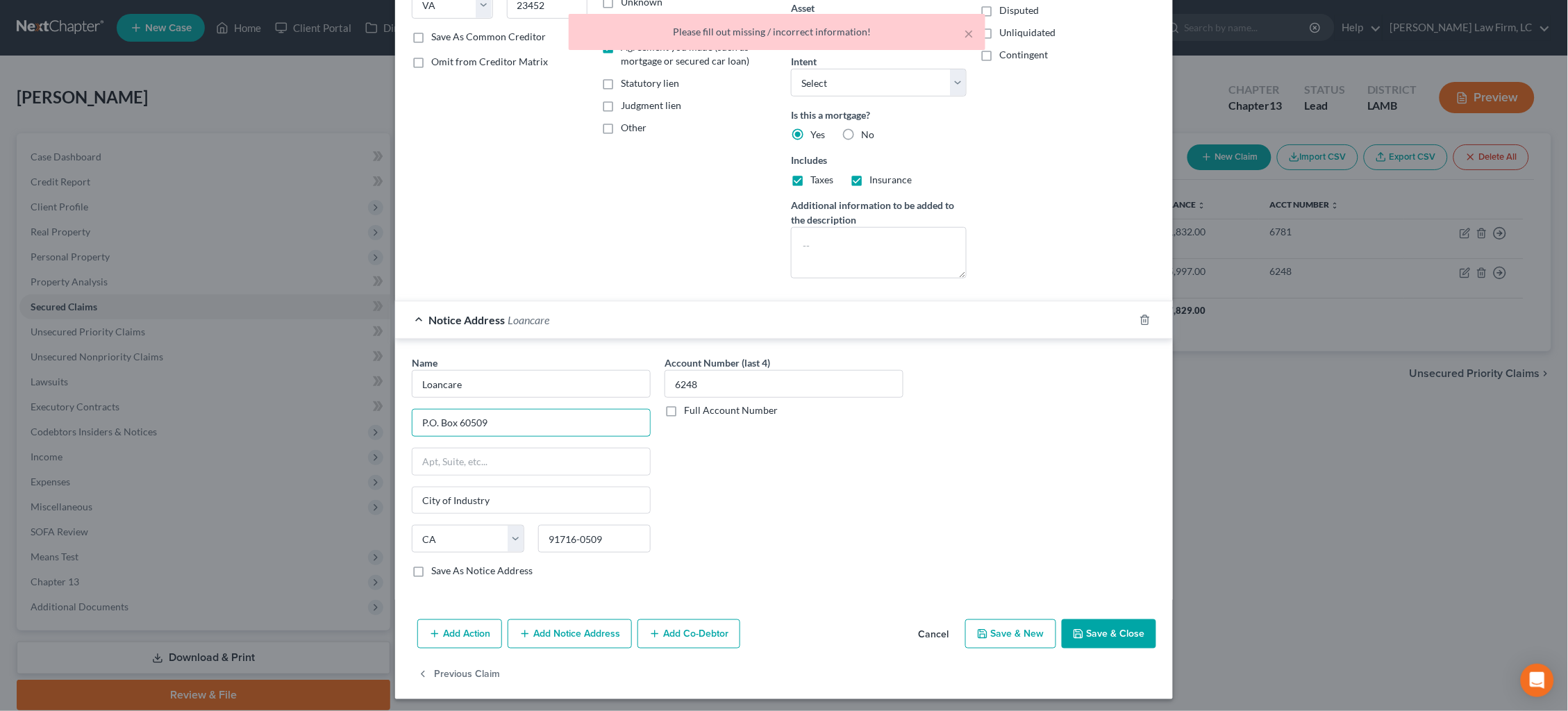
scroll to position [242, 0]
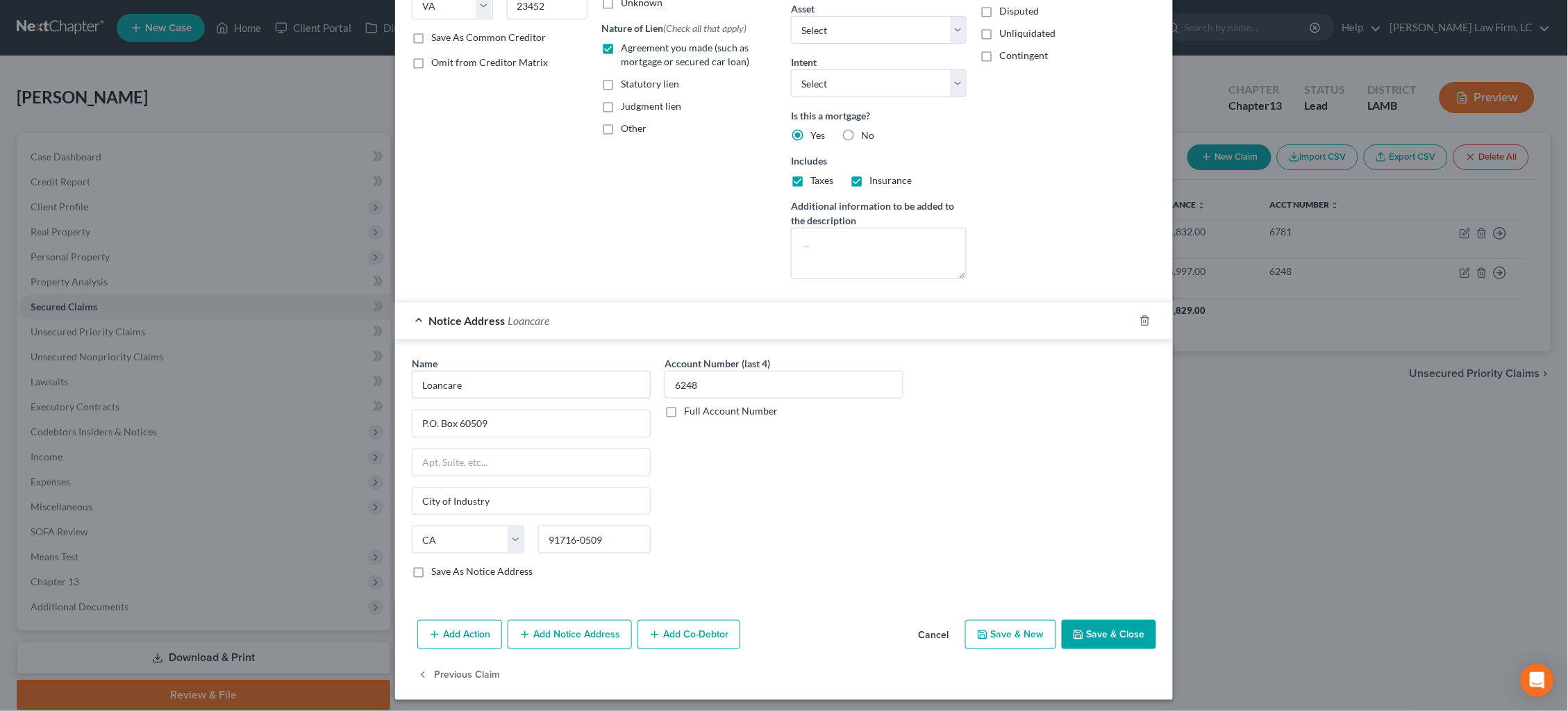
click at [572, 638] on button "Add Notice Address" at bounding box center [570, 635] width 124 height 29
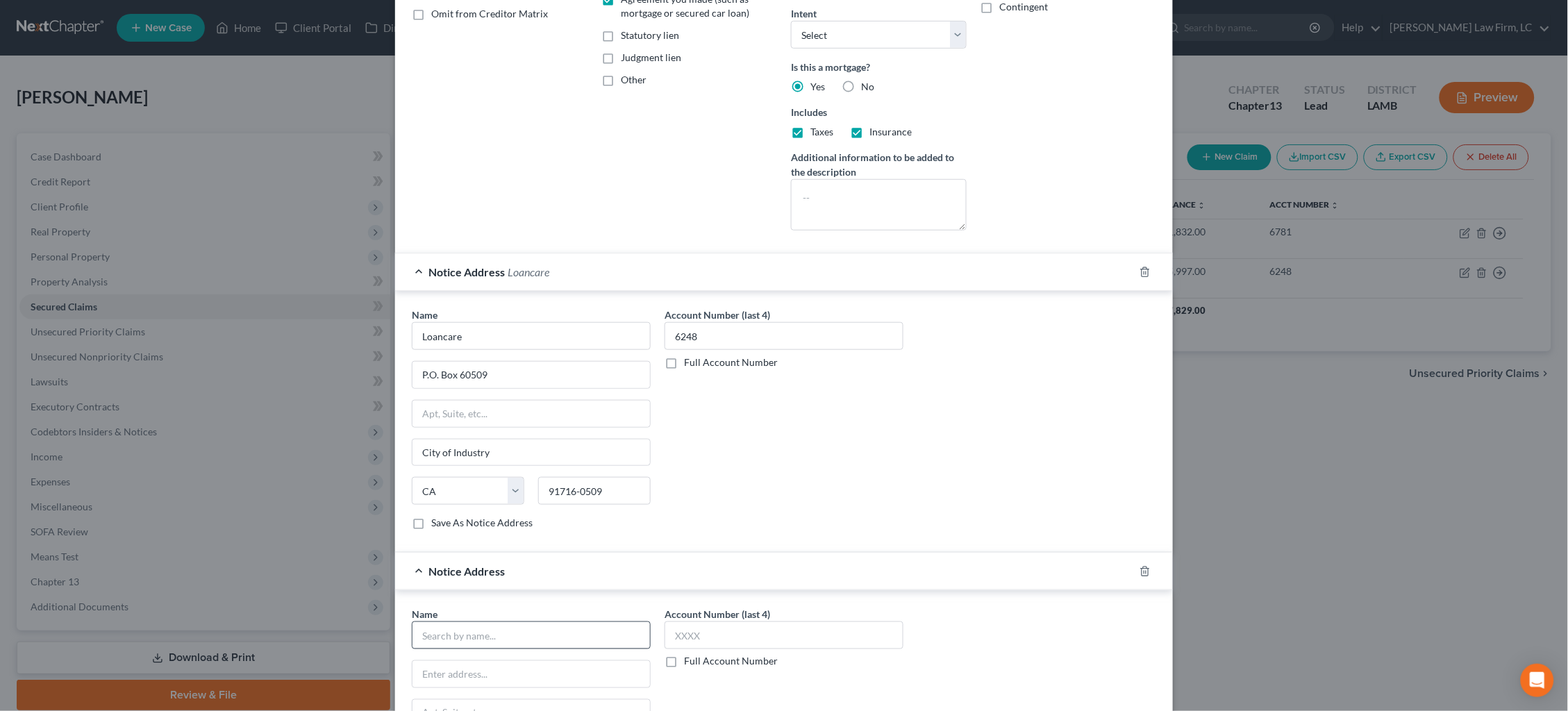
scroll to position [297, 0]
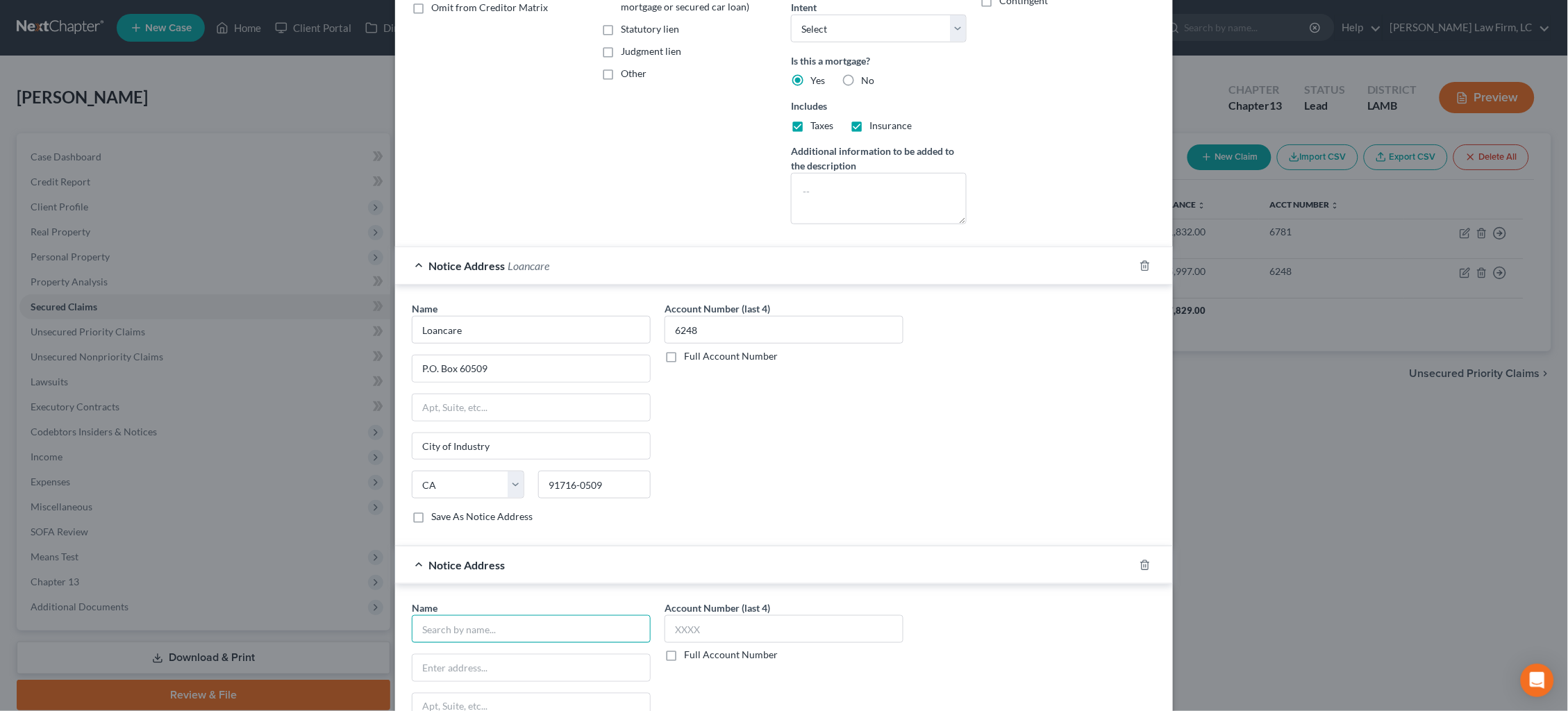
click at [561, 620] on input "text" at bounding box center [531, 629] width 239 height 28
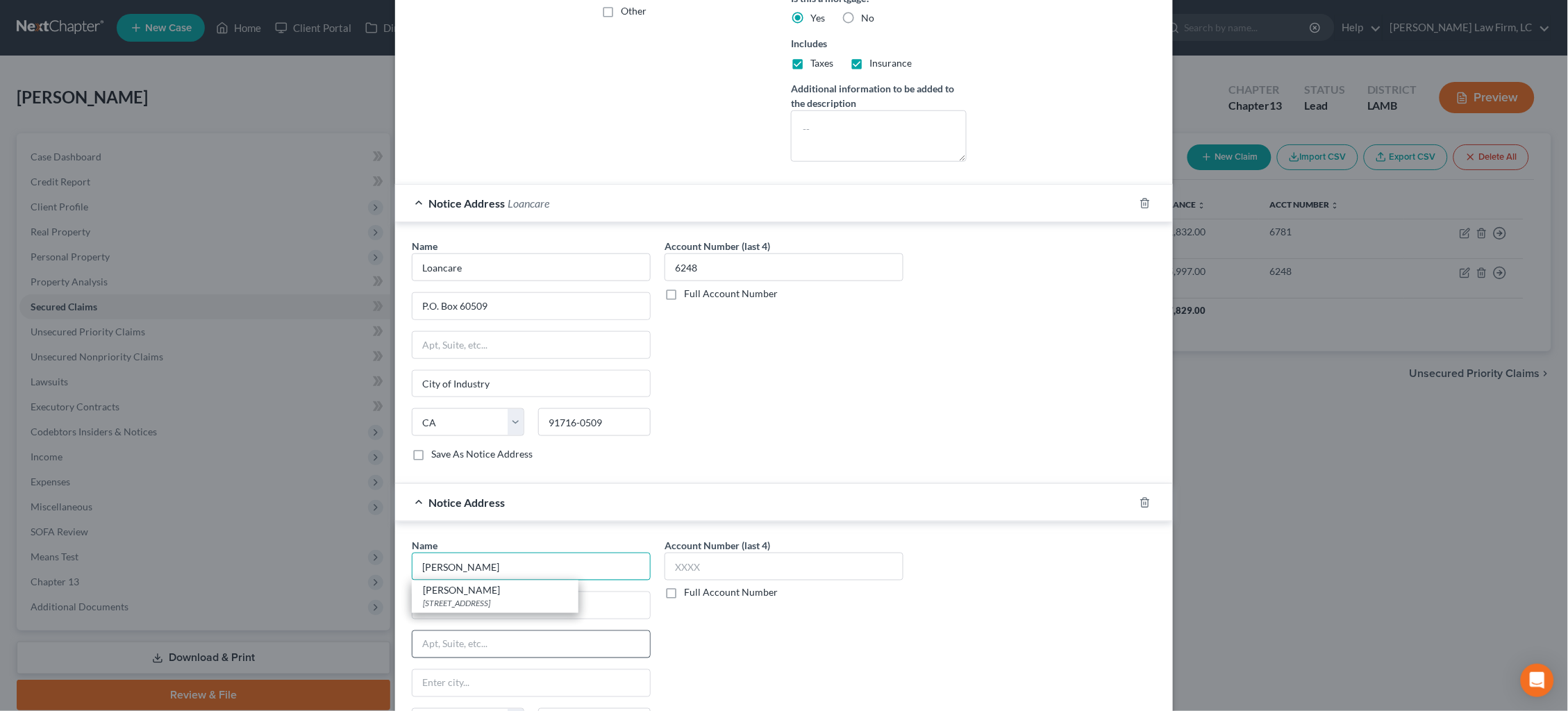
scroll to position [361, 0]
click at [533, 596] on div "1505 N. 19th St., Monroe, LA 71207" at bounding box center [494, 602] width 145 height 12
type input "Dean Morris"
type input "1505 N. 19th St."
type input "Monroe"
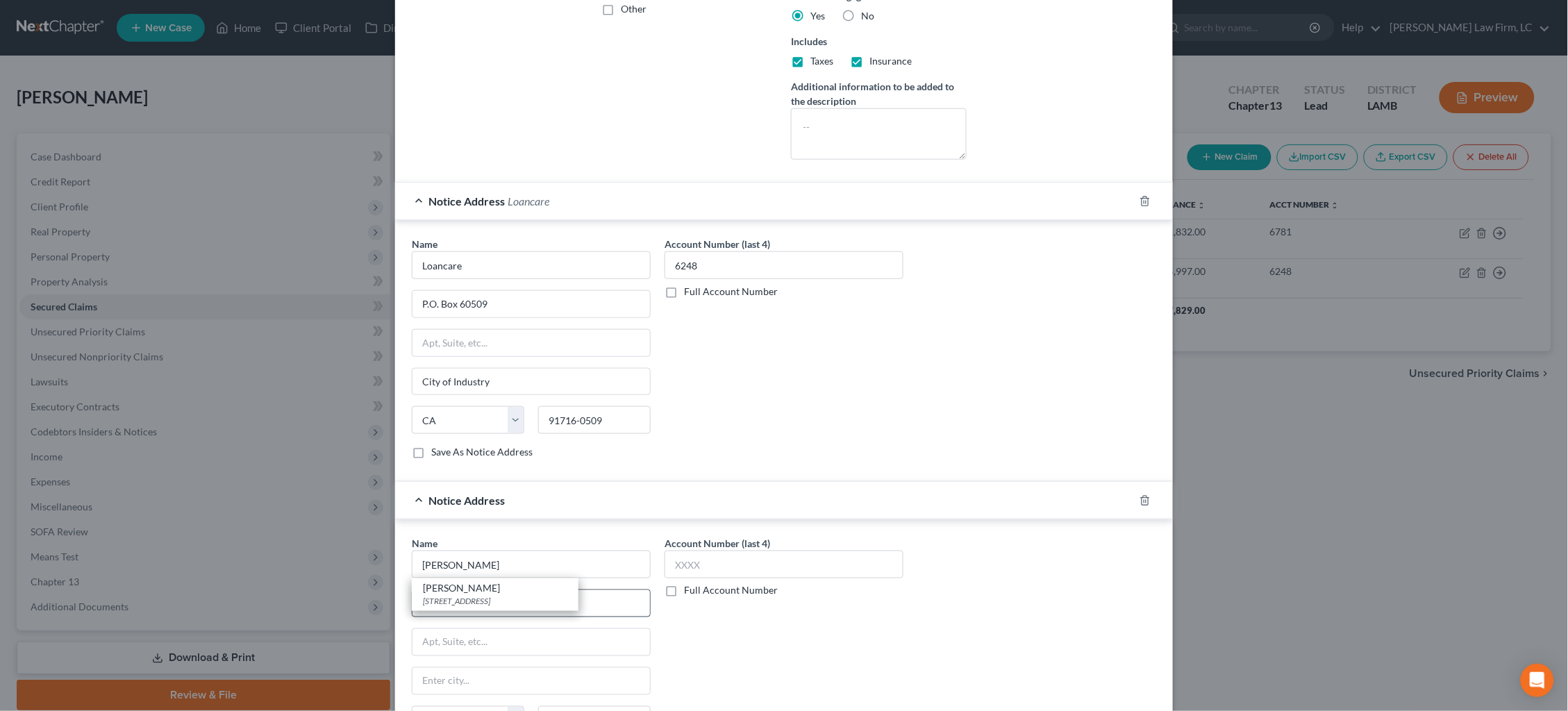
select select "19"
type input "71207"
type input "0174"
drag, startPoint x: 707, startPoint y: 562, endPoint x: 644, endPoint y: 563, distance: 63.0
click at [644, 563] on div "Name * Dean Morris 1505 N. 19th St. Monroe State AL AK AR AZ CA CO CT DE DC FL …" at bounding box center [784, 653] width 758 height 233
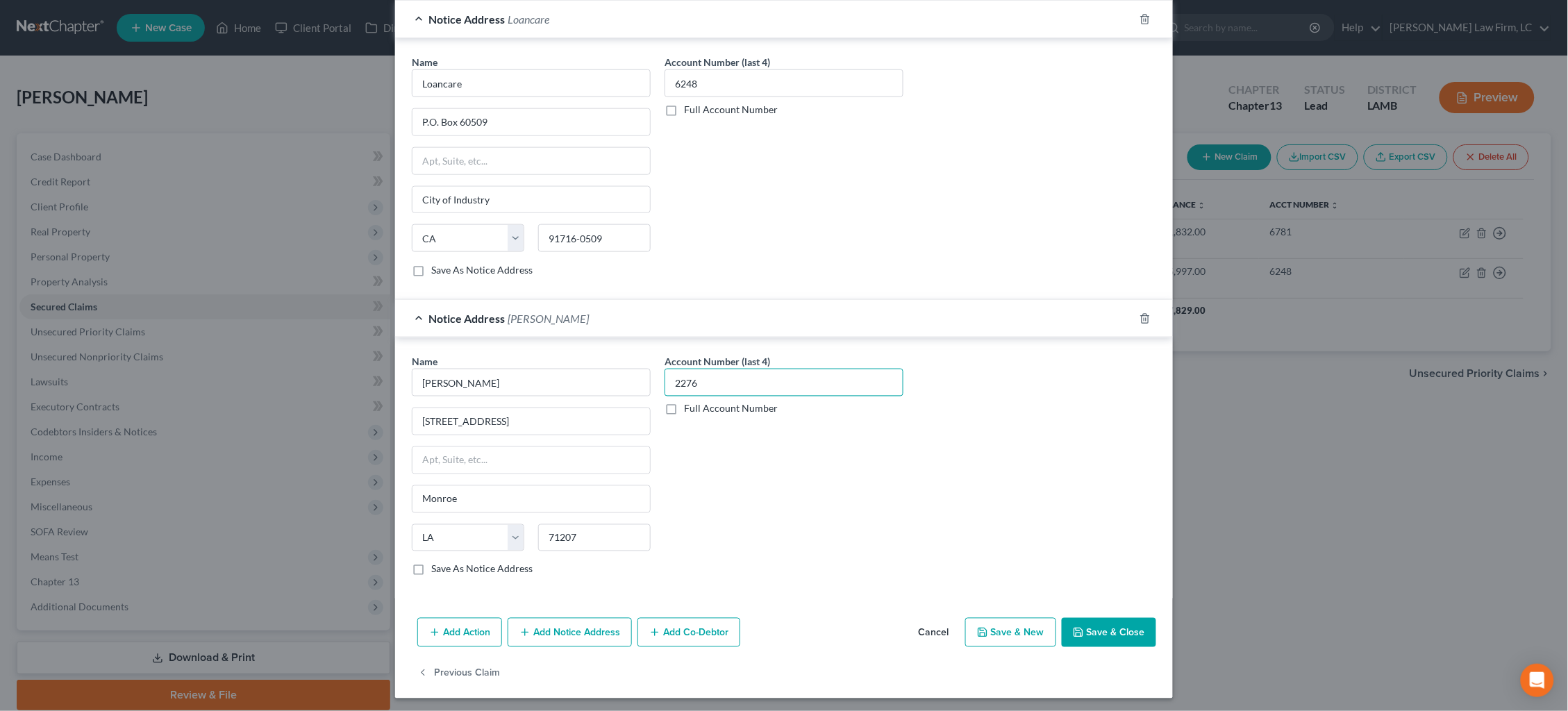
scroll to position [542, 0]
type input "2276"
click at [1121, 630] on button "Save & Close" at bounding box center [1109, 634] width 94 height 29
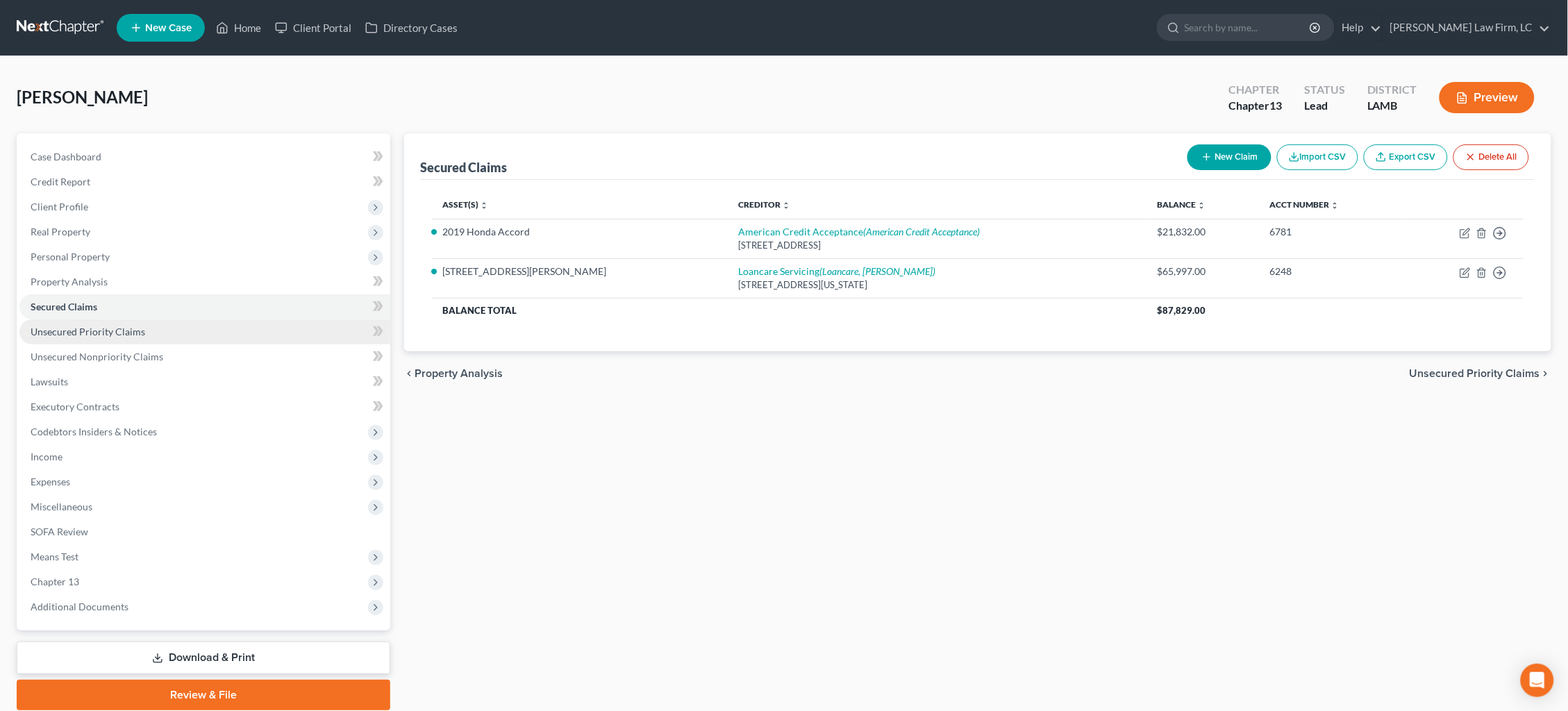
drag, startPoint x: 249, startPoint y: 327, endPoint x: 248, endPoint y: 334, distance: 7.1
click at [249, 327] on link "Unsecured Priority Claims" at bounding box center [205, 331] width 371 height 25
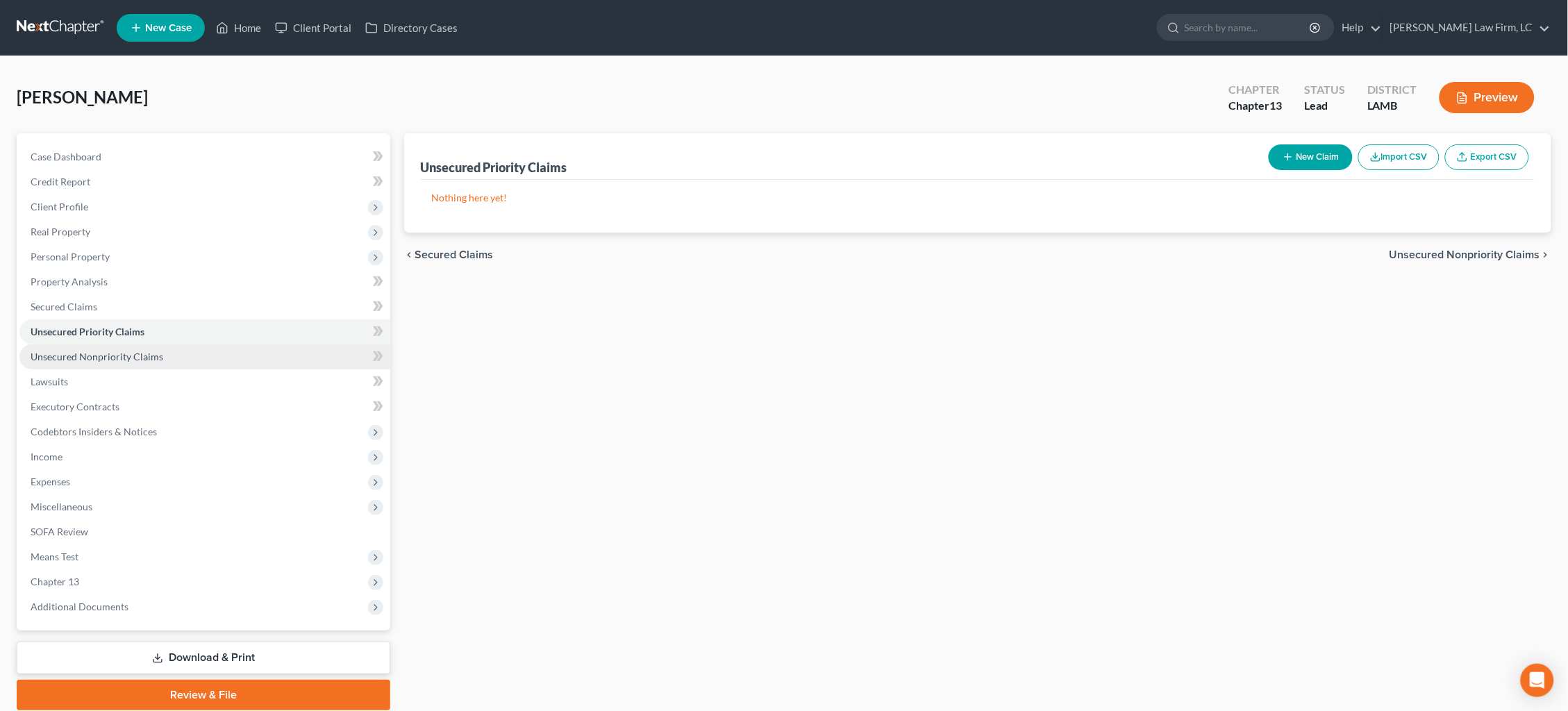
click at [242, 349] on link "Unsecured Nonpriority Claims" at bounding box center [205, 357] width 371 height 25
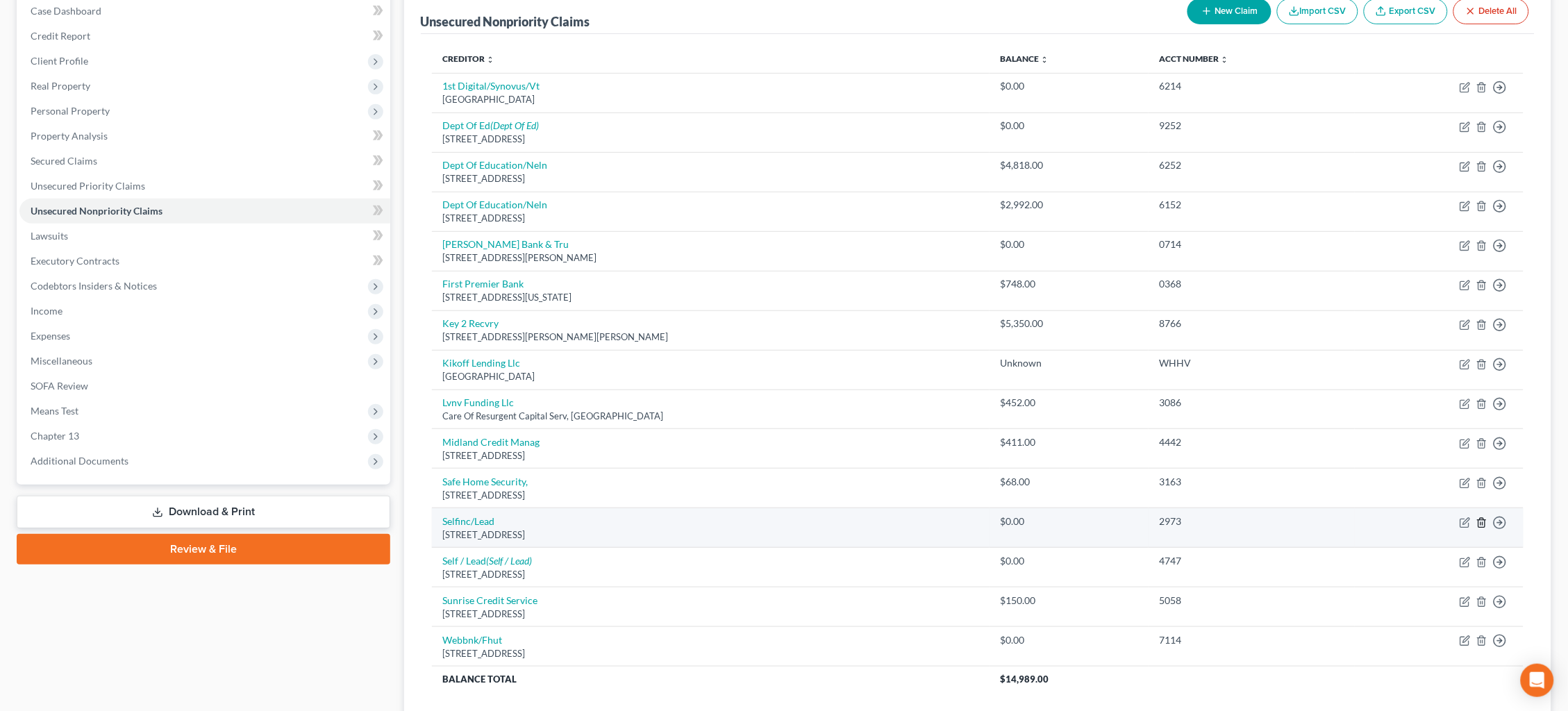
scroll to position [146, 0]
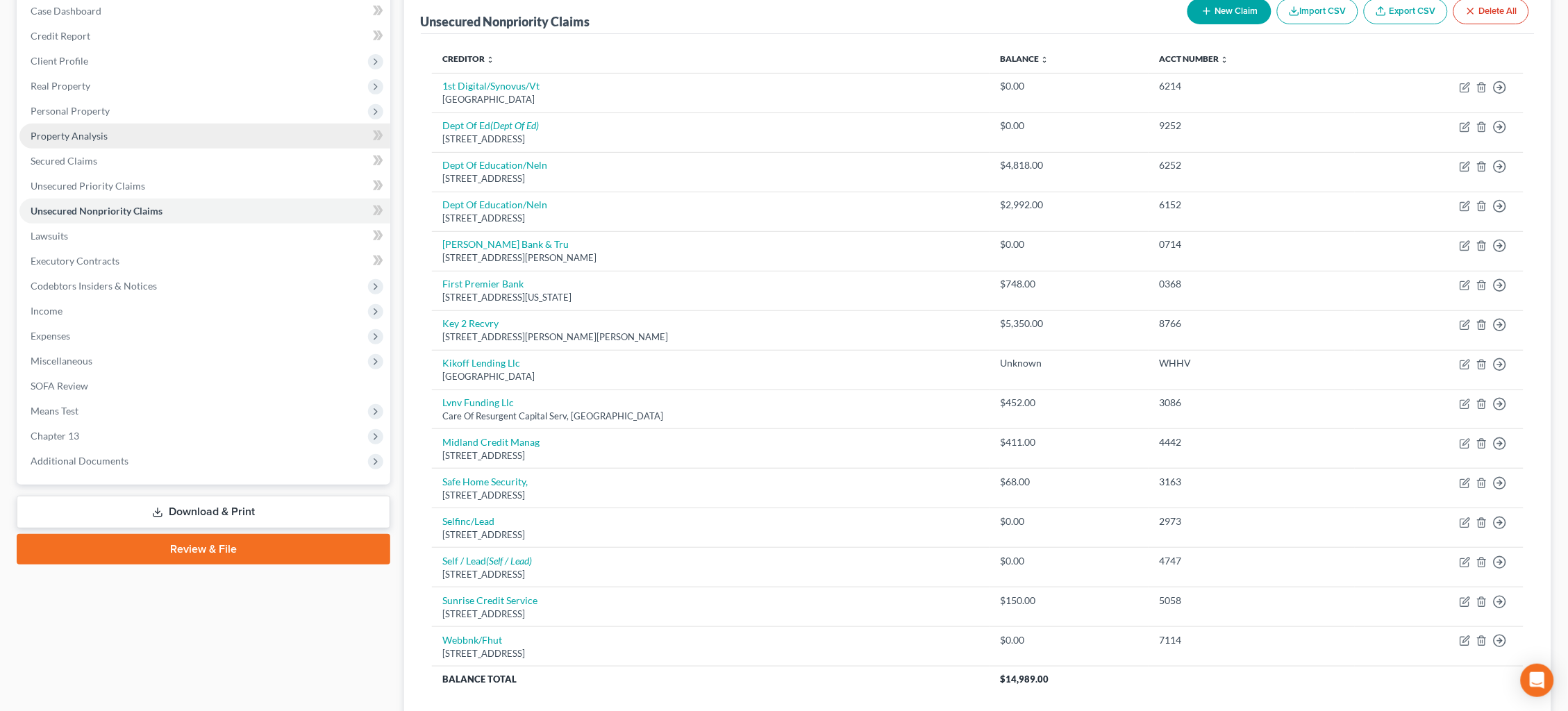
click at [150, 249] on link "Executory Contracts" at bounding box center [205, 261] width 371 height 25
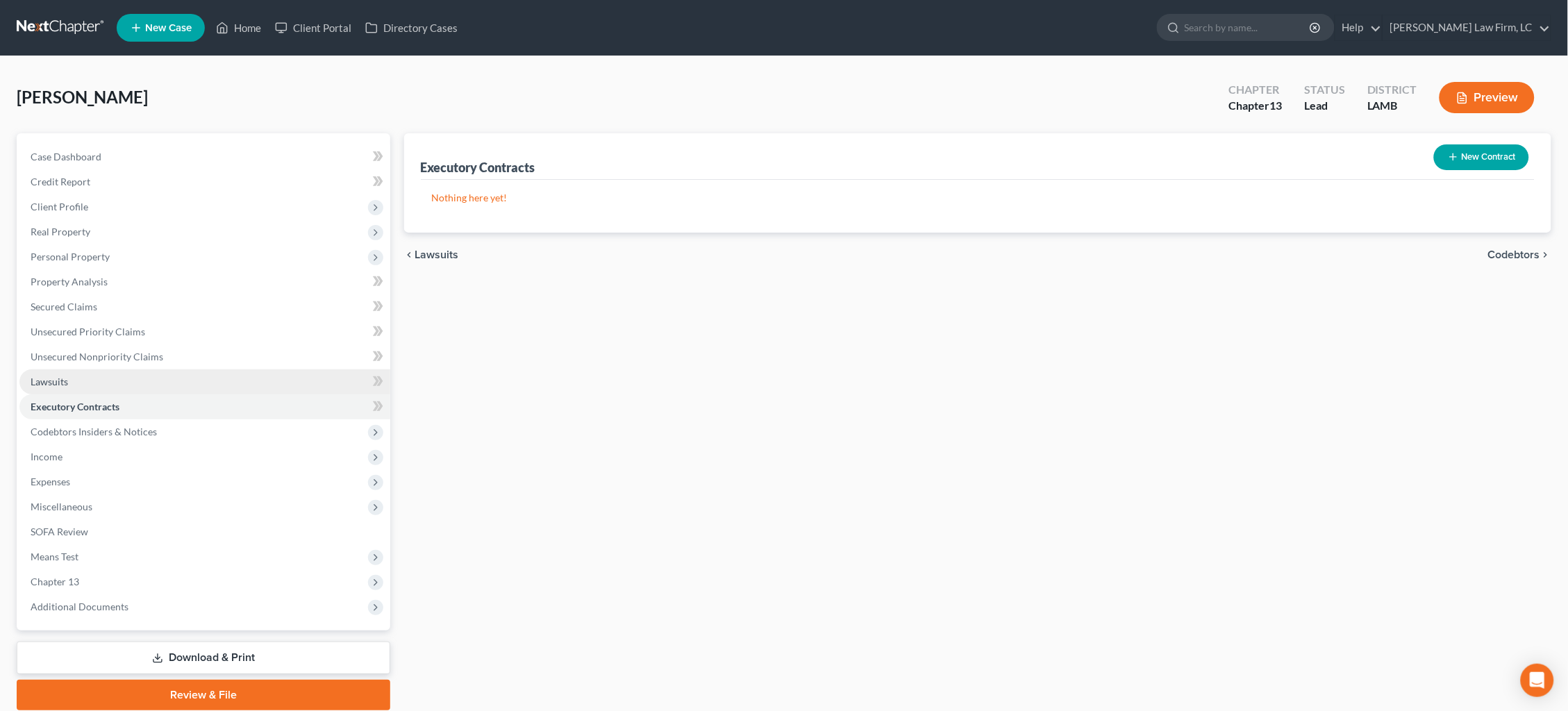
click at [156, 375] on link "Lawsuits" at bounding box center [205, 381] width 371 height 25
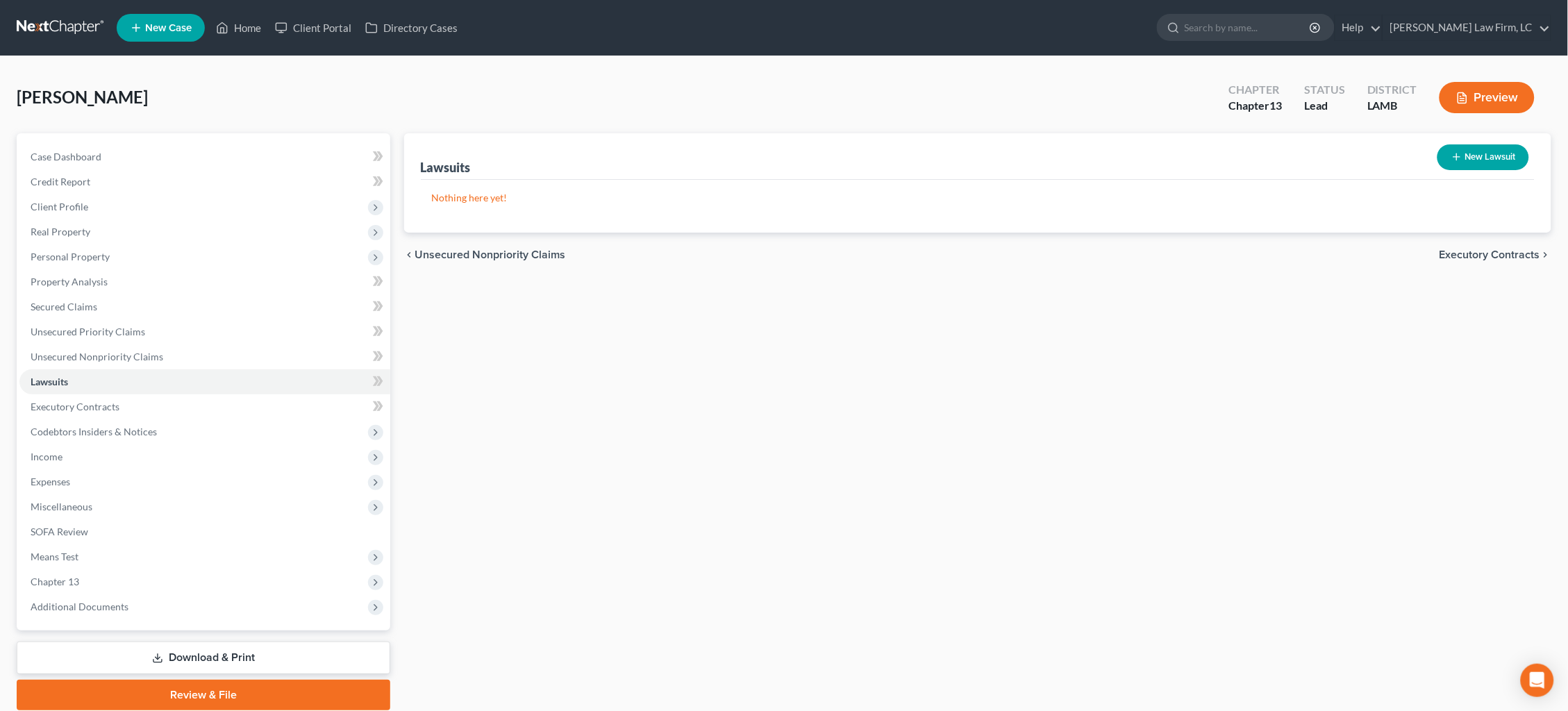
click at [1496, 160] on button "New Lawsuit" at bounding box center [1483, 157] width 91 height 25
select select "0"
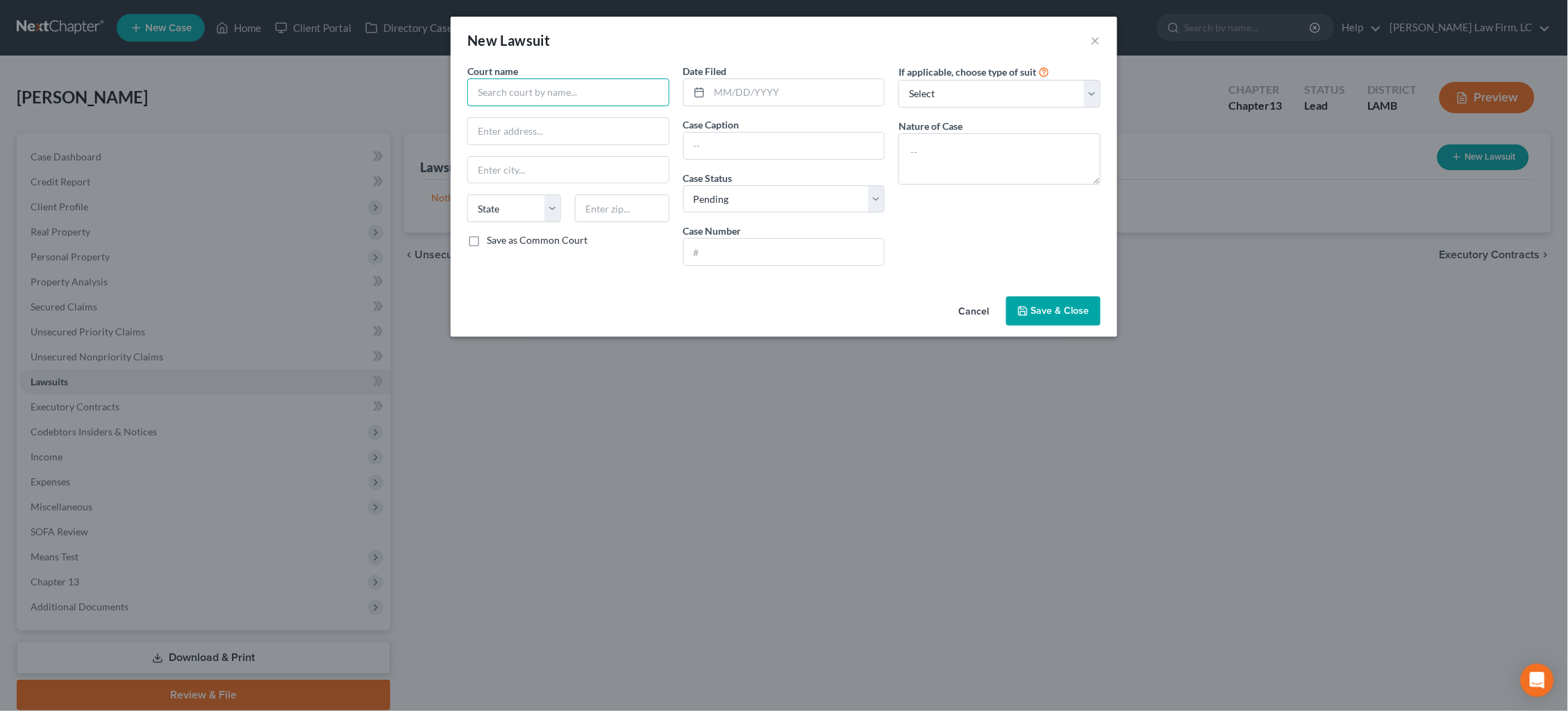
click at [578, 96] on input "text" at bounding box center [569, 92] width 202 height 28
click at [563, 116] on div "20th Judicial Court" at bounding box center [551, 116] width 145 height 14
type input "20th Judicial Court"
type input "4785 Prosperity St"
type input "Saint Francisville"
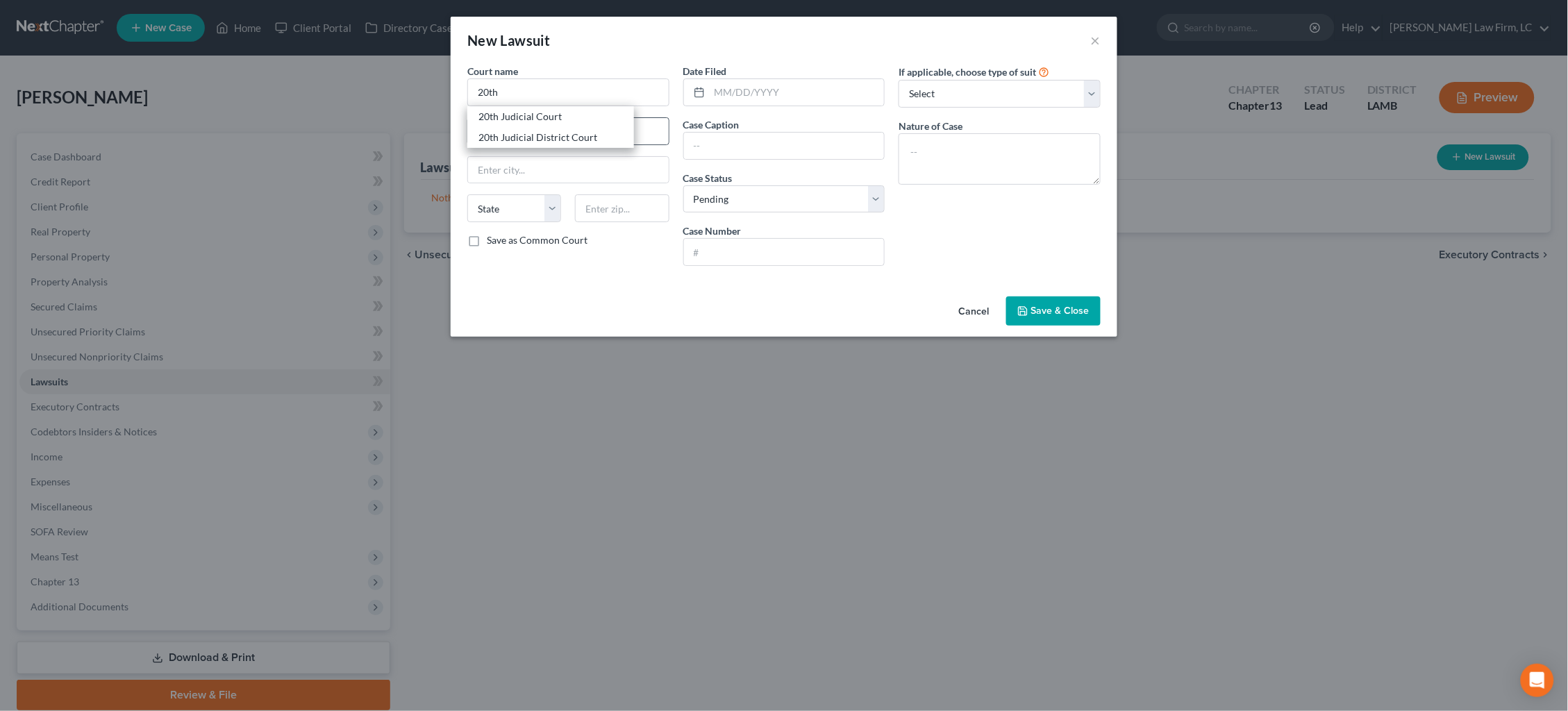
select select "19"
type input "70775"
click at [575, 94] on input "20th Judicial Court" at bounding box center [569, 92] width 202 height 28
drag, startPoint x: 566, startPoint y: 94, endPoint x: 365, endPoint y: 89, distance: 201.1
click at [365, 89] on div "New Lawsuit × Court name * 20th Judicial Court 4785 Prosperity St Saint Francis…" at bounding box center [784, 355] width 1568 height 711
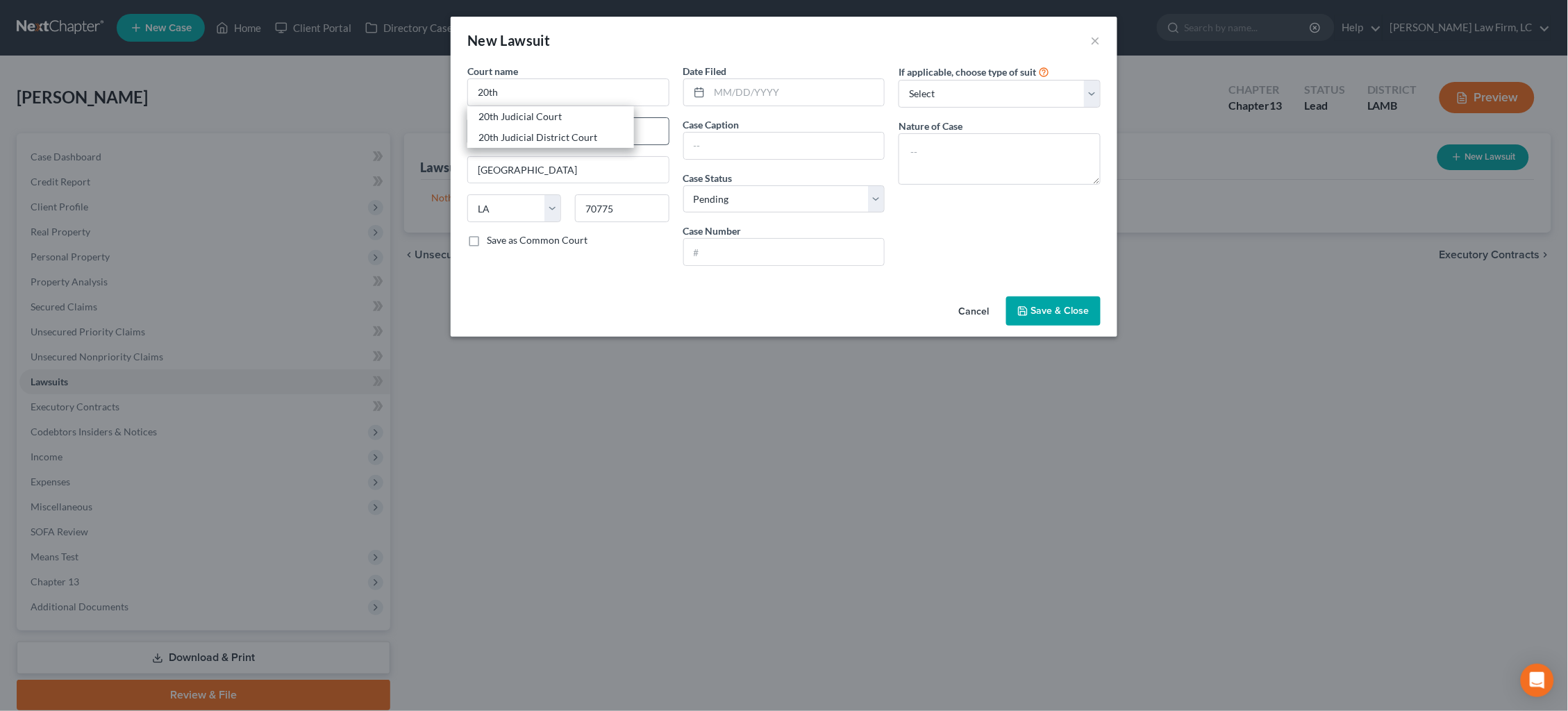
click at [555, 131] on div "20th Judicial District Court" at bounding box center [551, 137] width 145 height 14
type input "20th Judicial District Court"
type input "12305 St. Helena St."
type input "Clinton"
type input "70722"
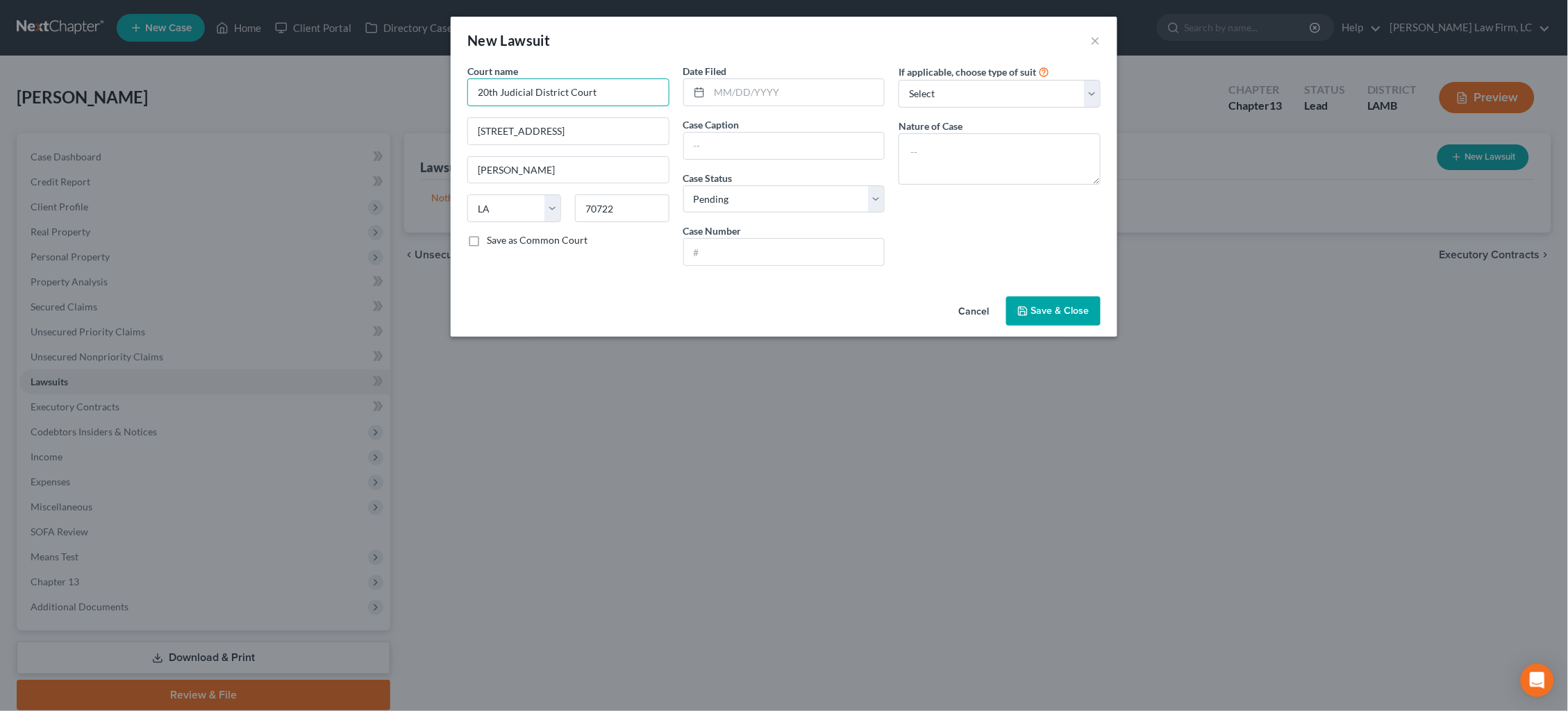
drag, startPoint x: 548, startPoint y: 88, endPoint x: 500, endPoint y: 88, distance: 48.0
click at [500, 88] on input "20th Judicial District Court" at bounding box center [569, 92] width 202 height 28
click at [537, 112] on div "20th Judicial Court" at bounding box center [551, 116] width 145 height 14
type input "20th Judicial Court"
type input "4785 Prosperity St"
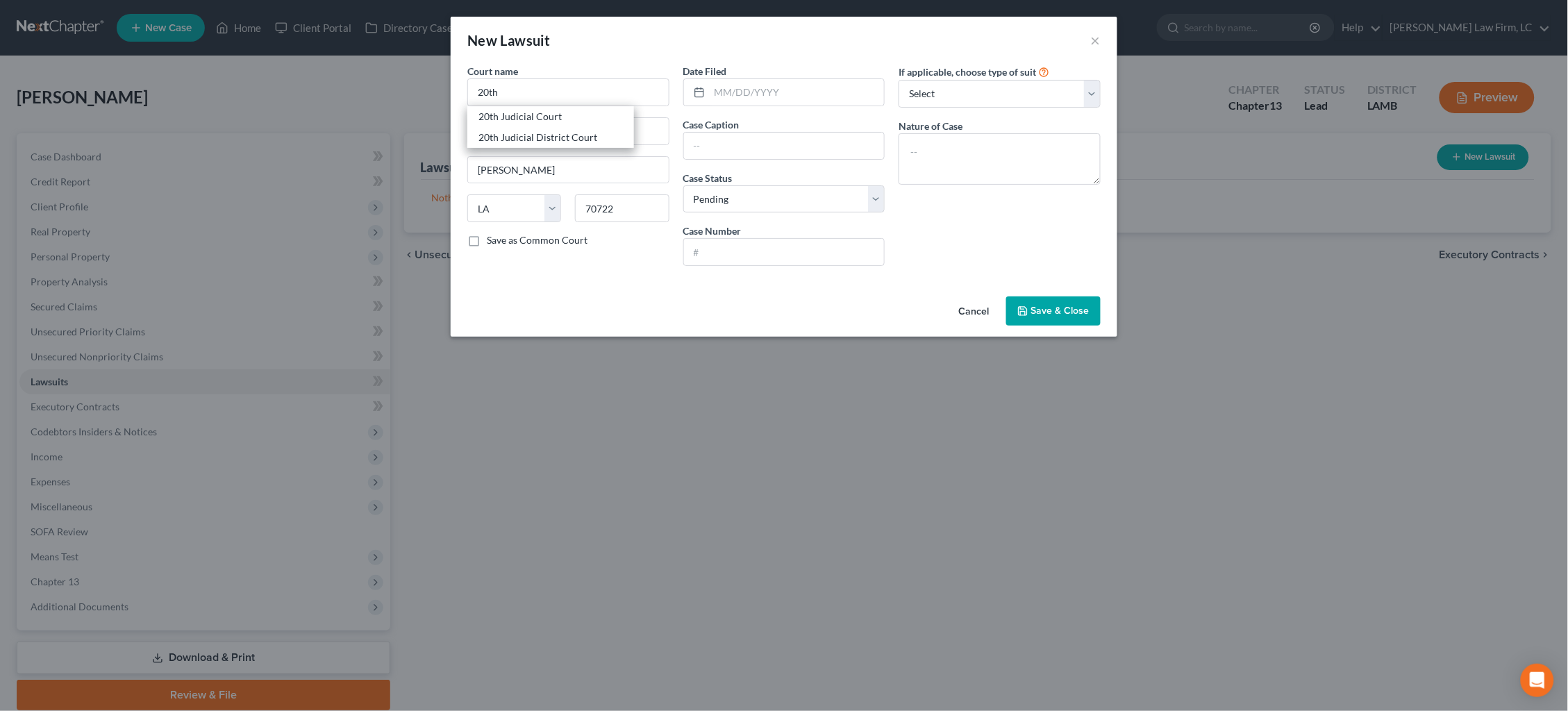
type input "Saint Francisville"
type input "70775"
click at [535, 90] on input "20th Judicial Court" at bounding box center [569, 92] width 202 height 28
type input "20th Judicial District Court"
click at [805, 90] on input "text" at bounding box center [797, 92] width 175 height 26
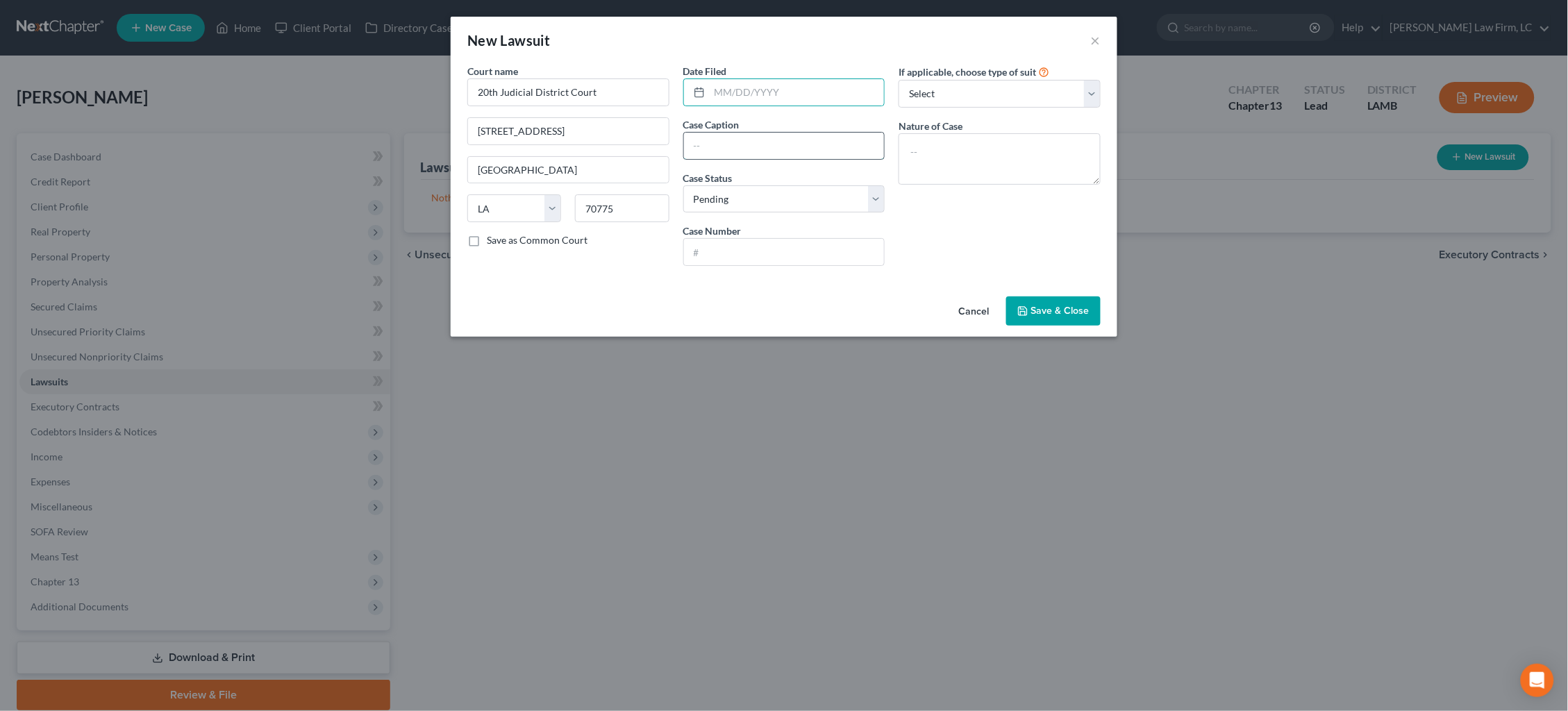
click at [808, 144] on input "text" at bounding box center [784, 145] width 201 height 26
type input "Lakeview Loan Servicing, LLC vs. Nadia Komenche White"
click at [791, 243] on input "text" at bounding box center [784, 252] width 201 height 26
type input "48785"
click at [1011, 150] on textarea at bounding box center [999, 159] width 202 height 52
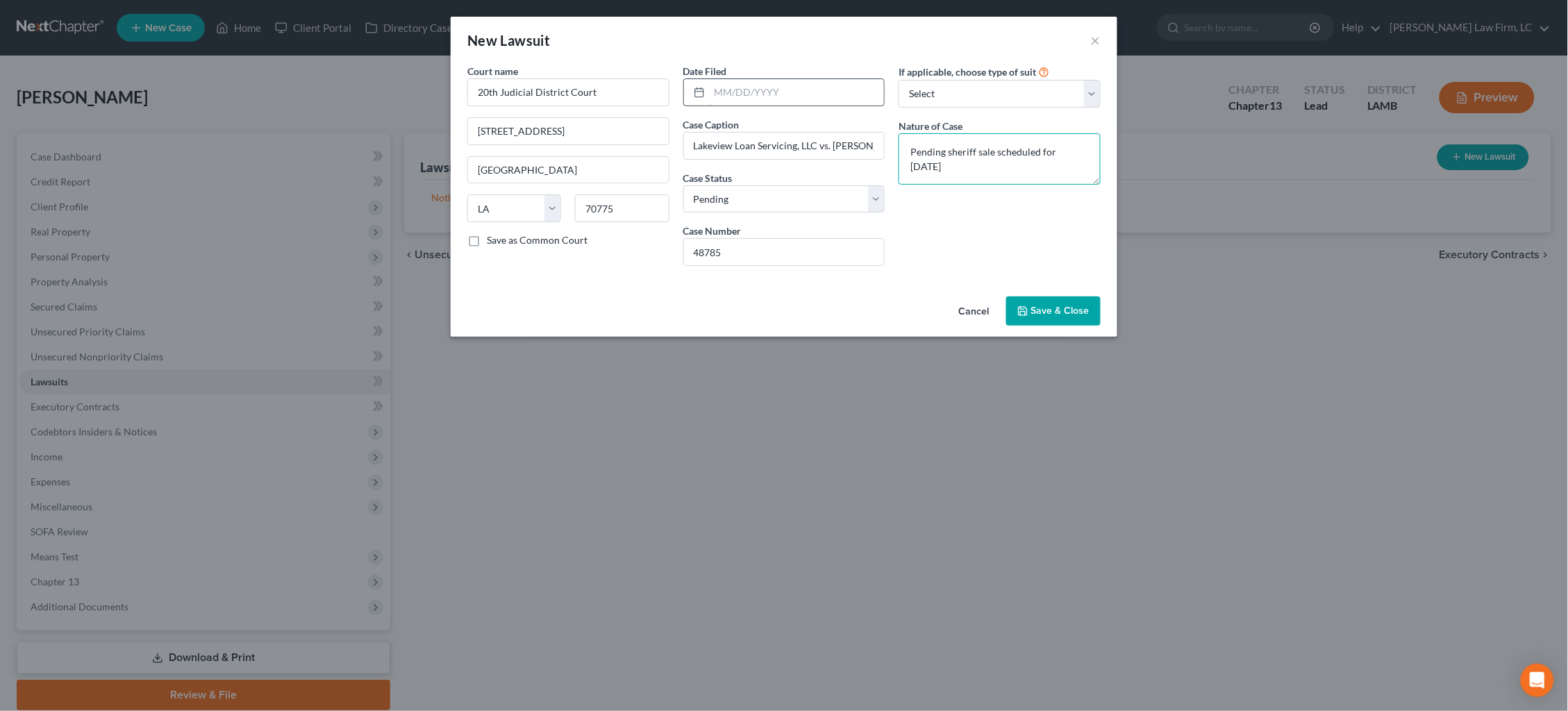
type textarea "Pending sheriff sale scheduled for 10/29/25"
click at [751, 90] on input "text" at bounding box center [797, 92] width 175 height 26
type input "07/22/2025"
drag, startPoint x: 1058, startPoint y: 312, endPoint x: 1112, endPoint y: 277, distance: 64.4
click at [1058, 312] on span "Save & Close" at bounding box center [1060, 311] width 58 height 12
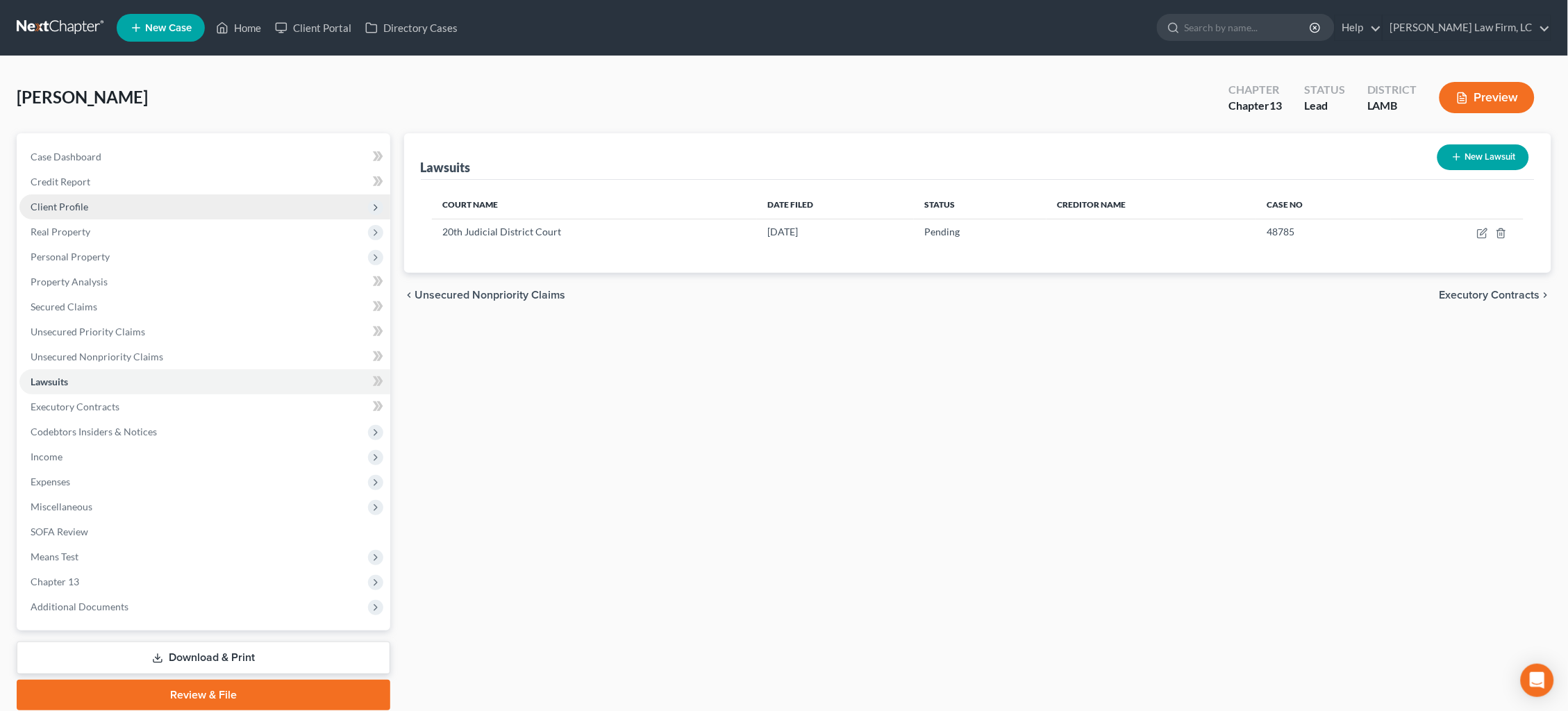
click at [179, 197] on span "Client Profile" at bounding box center [205, 207] width 371 height 25
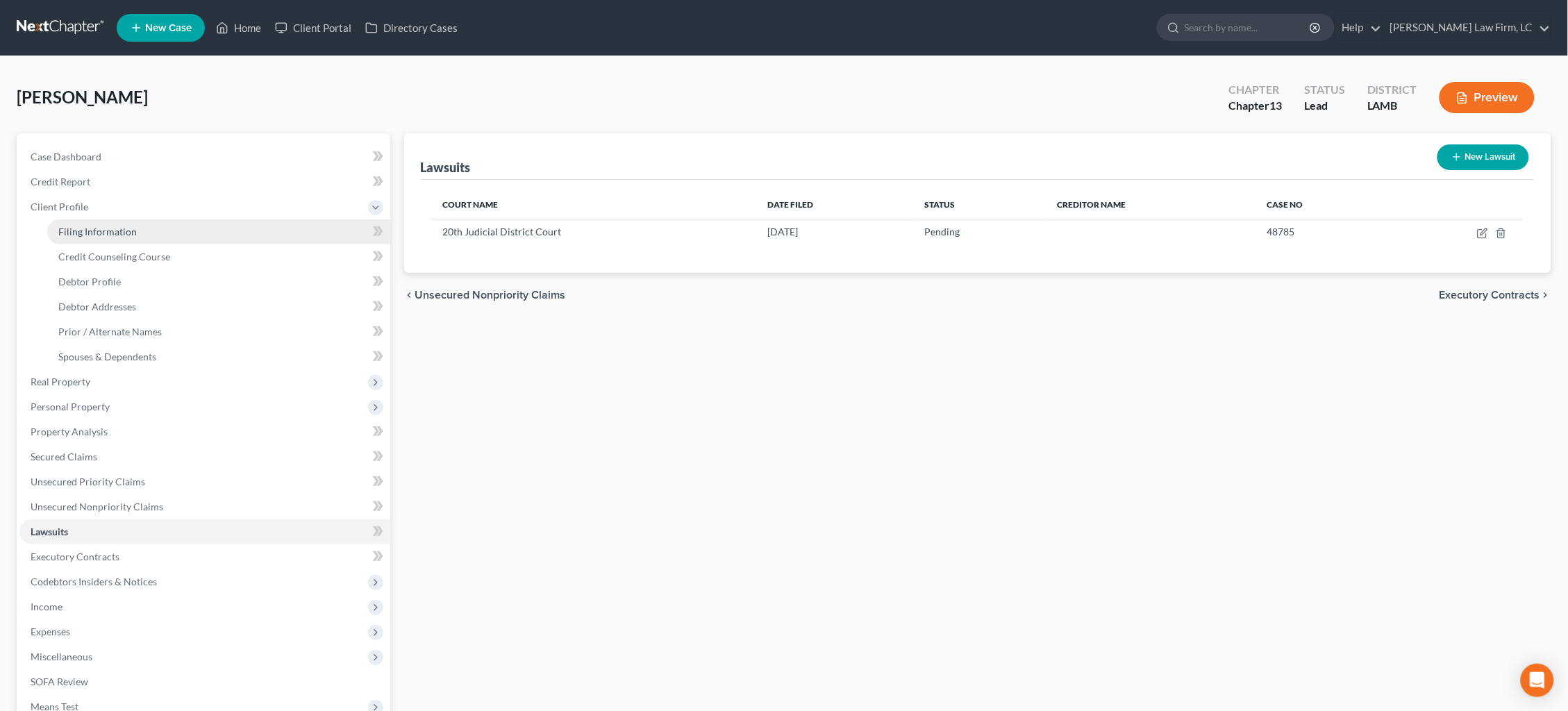
click at [160, 230] on link "Filing Information" at bounding box center [219, 232] width 343 height 25
select select "1"
select select "0"
select select "3"
select select "35"
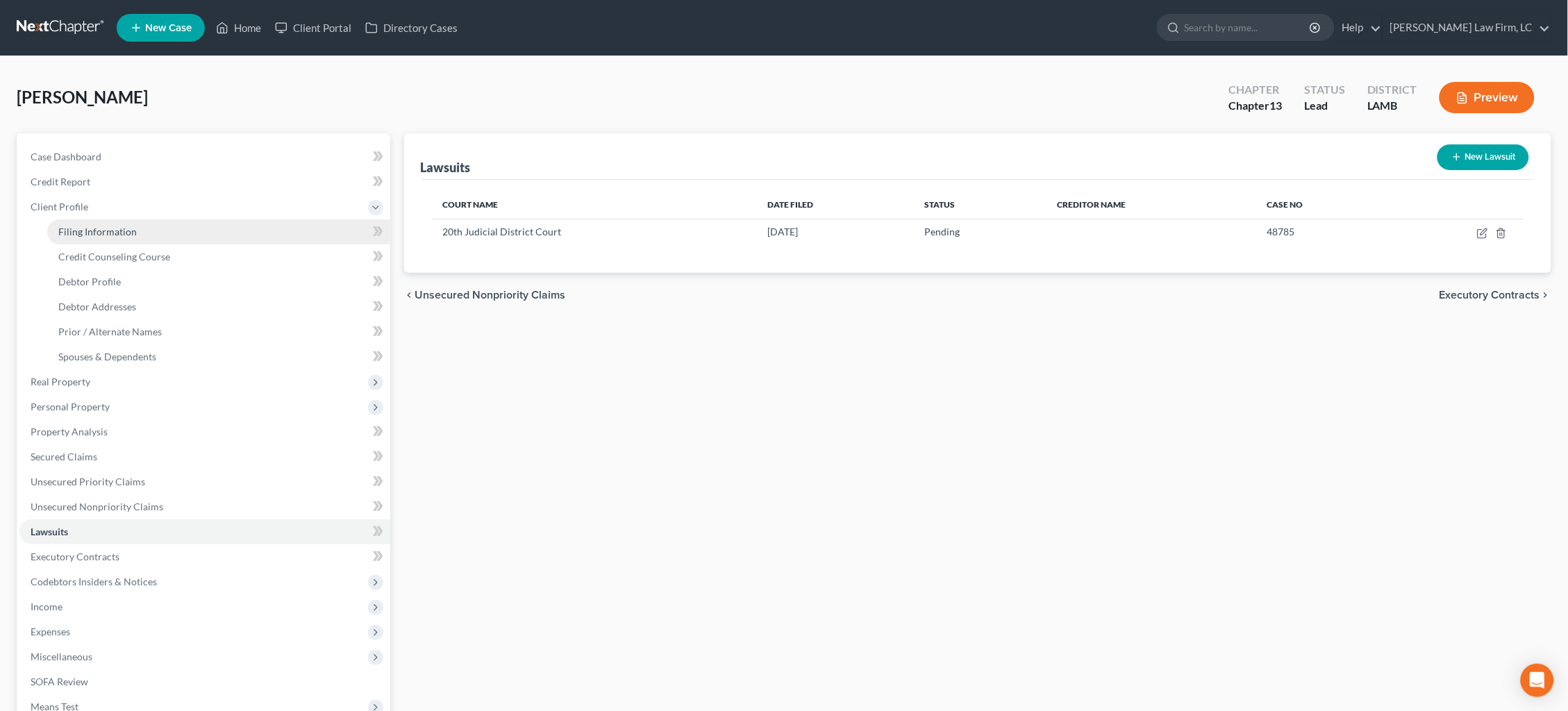
select select "19"
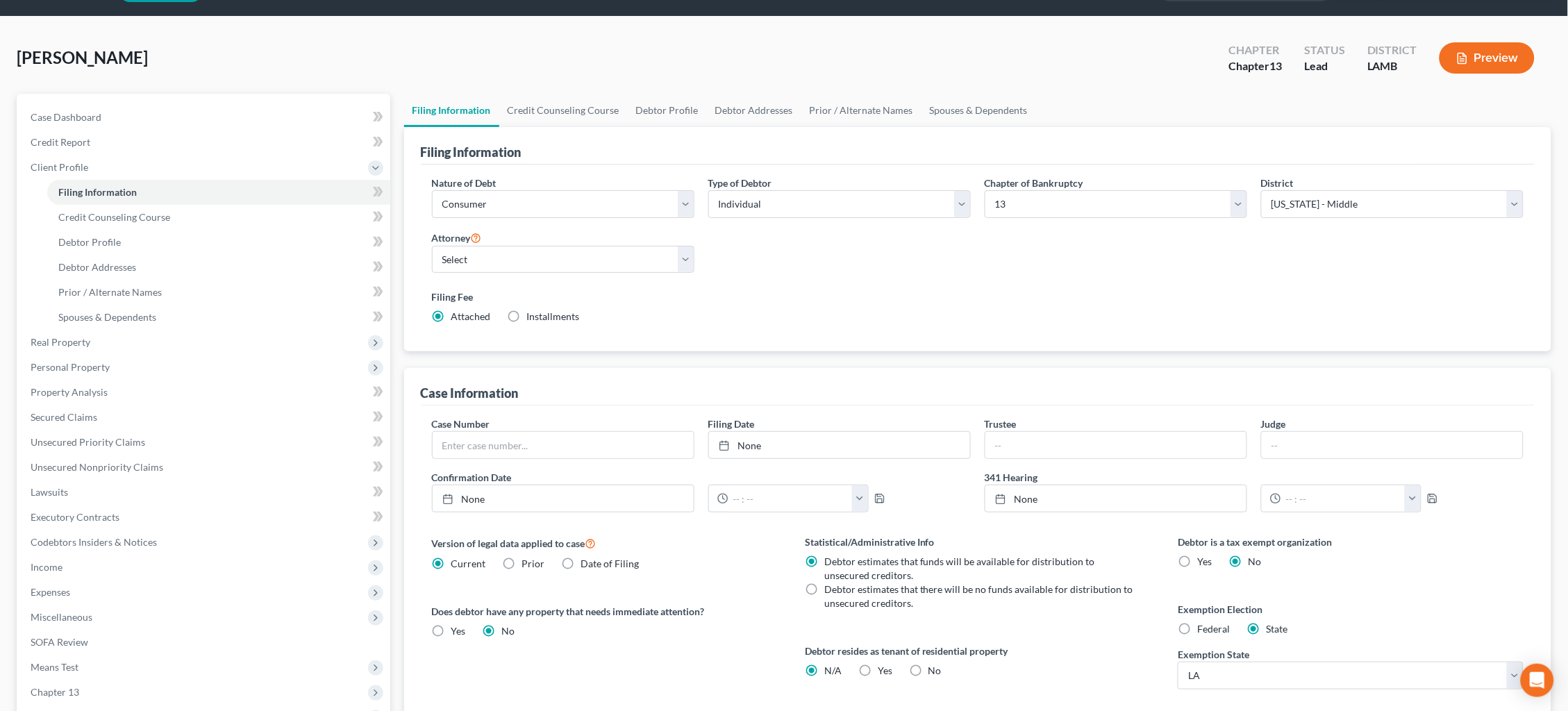
scroll to position [43, 0]
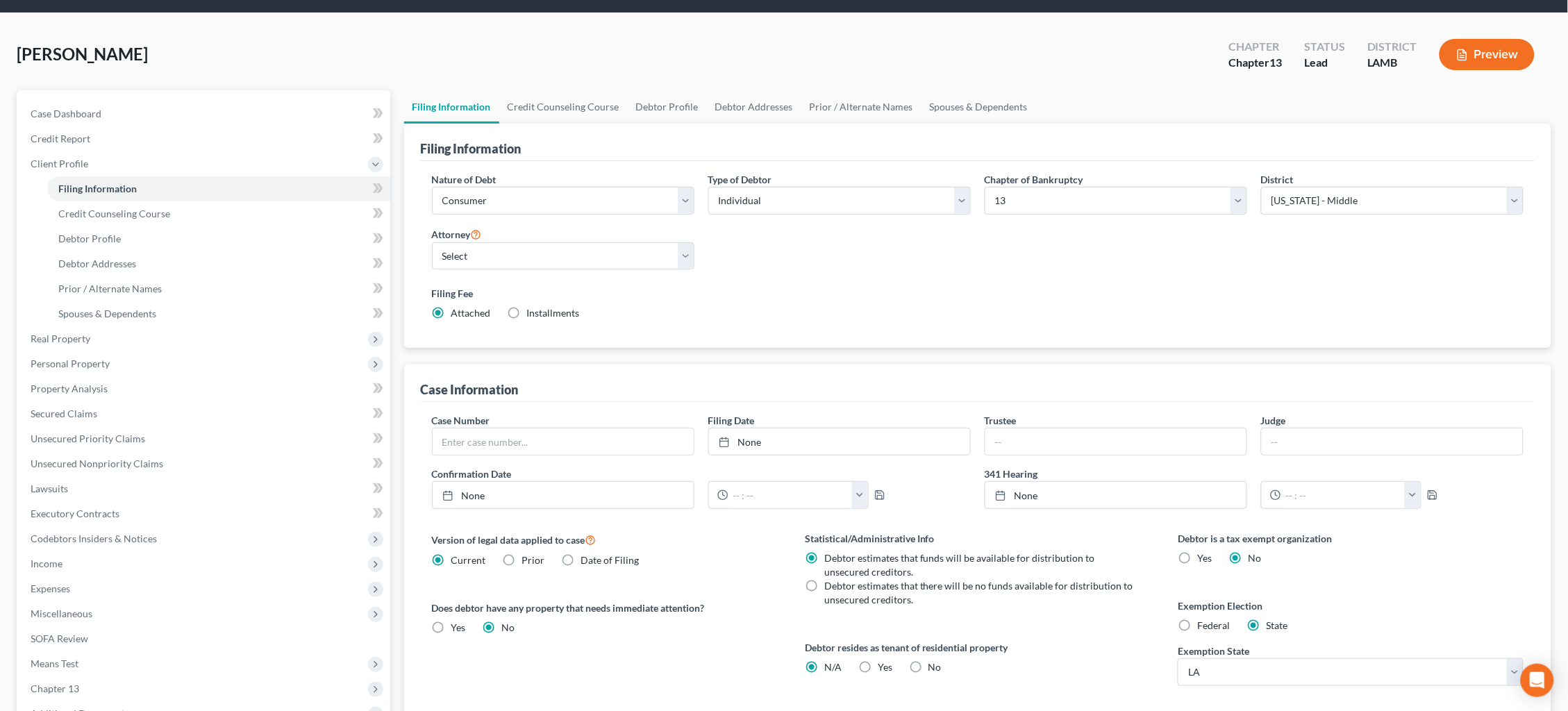
click at [569, 109] on link "Credit Counseling Course" at bounding box center [563, 106] width 128 height 33
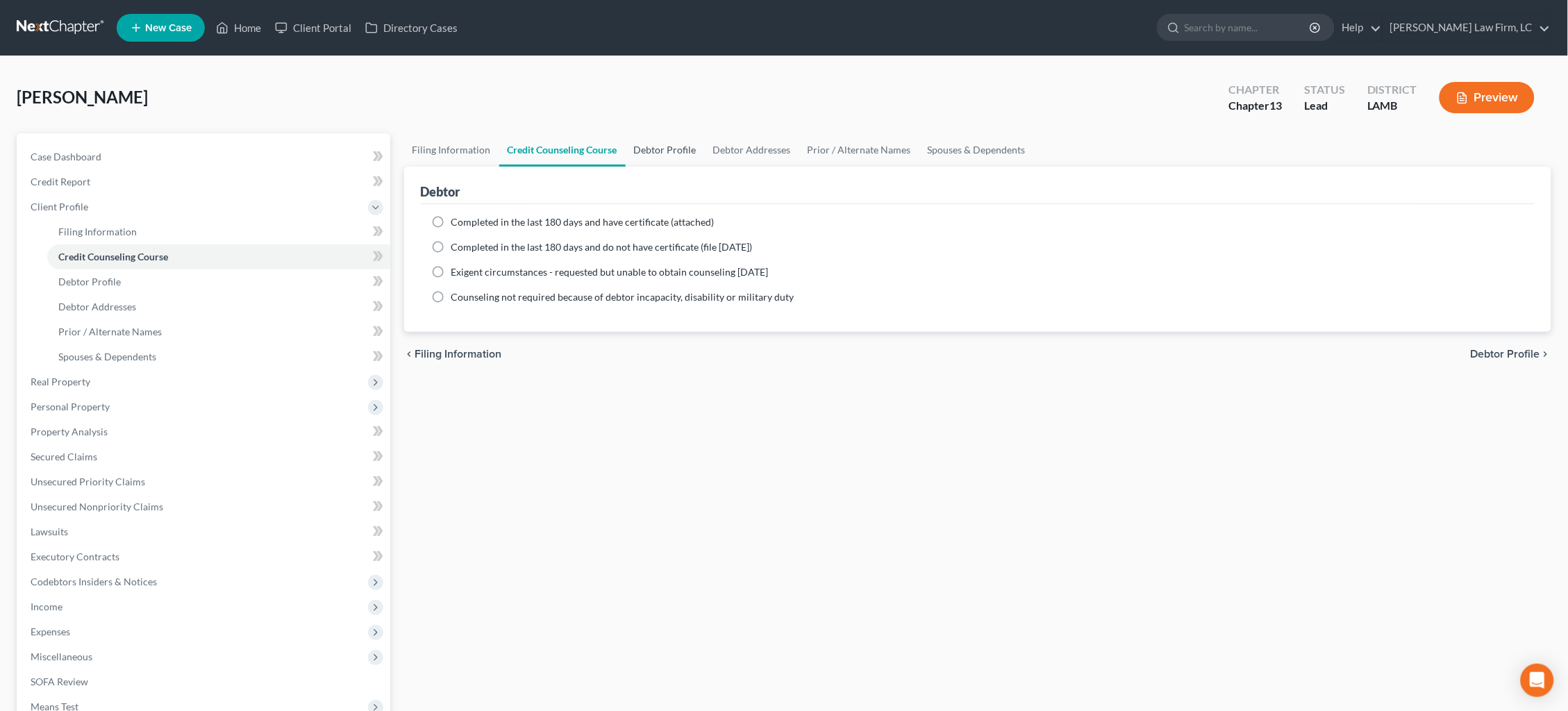
click at [678, 145] on link "Debtor Profile" at bounding box center [665, 150] width 79 height 33
select select "0"
select select "2"
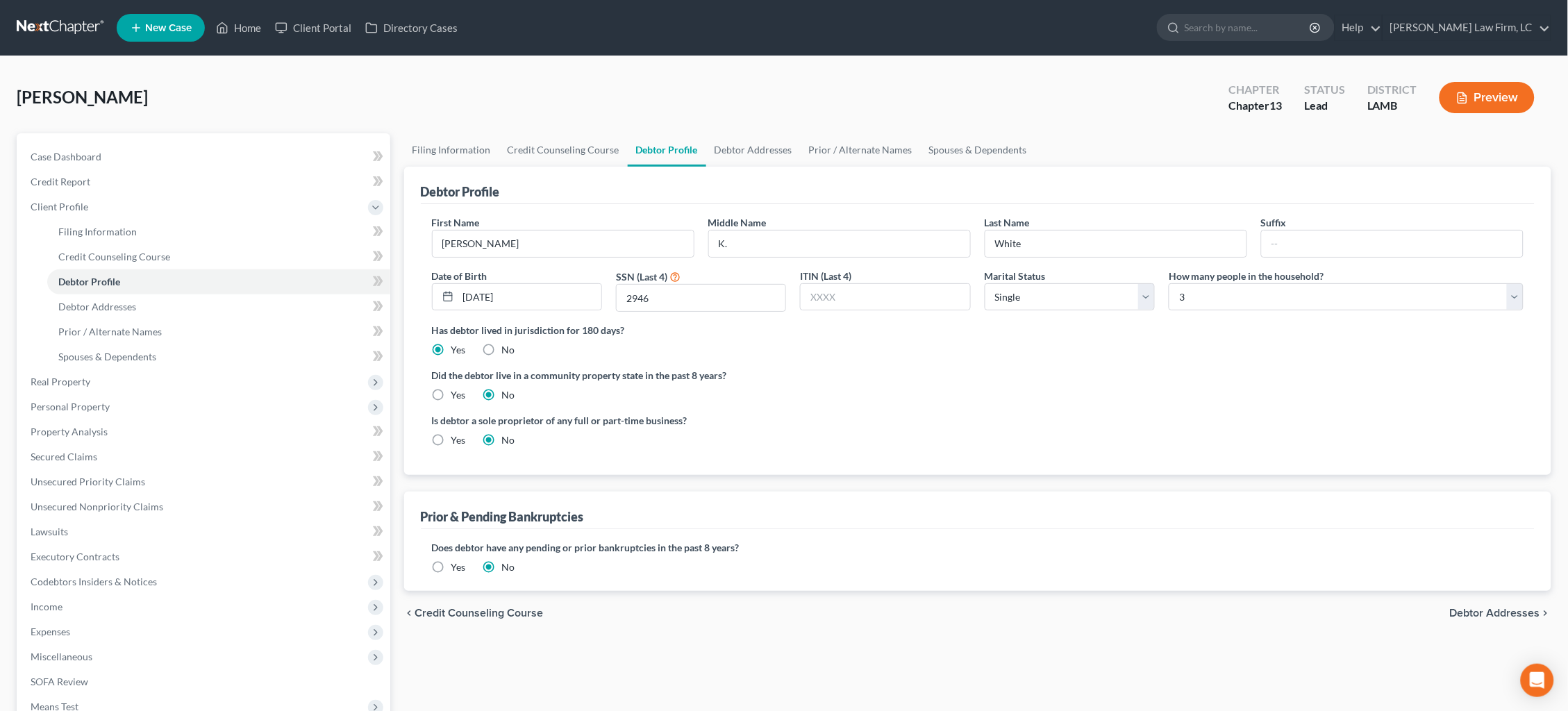
click at [451, 560] on label "Yes" at bounding box center [458, 567] width 14 height 14
click at [457, 560] on input "Yes" at bounding box center [461, 565] width 9 height 9
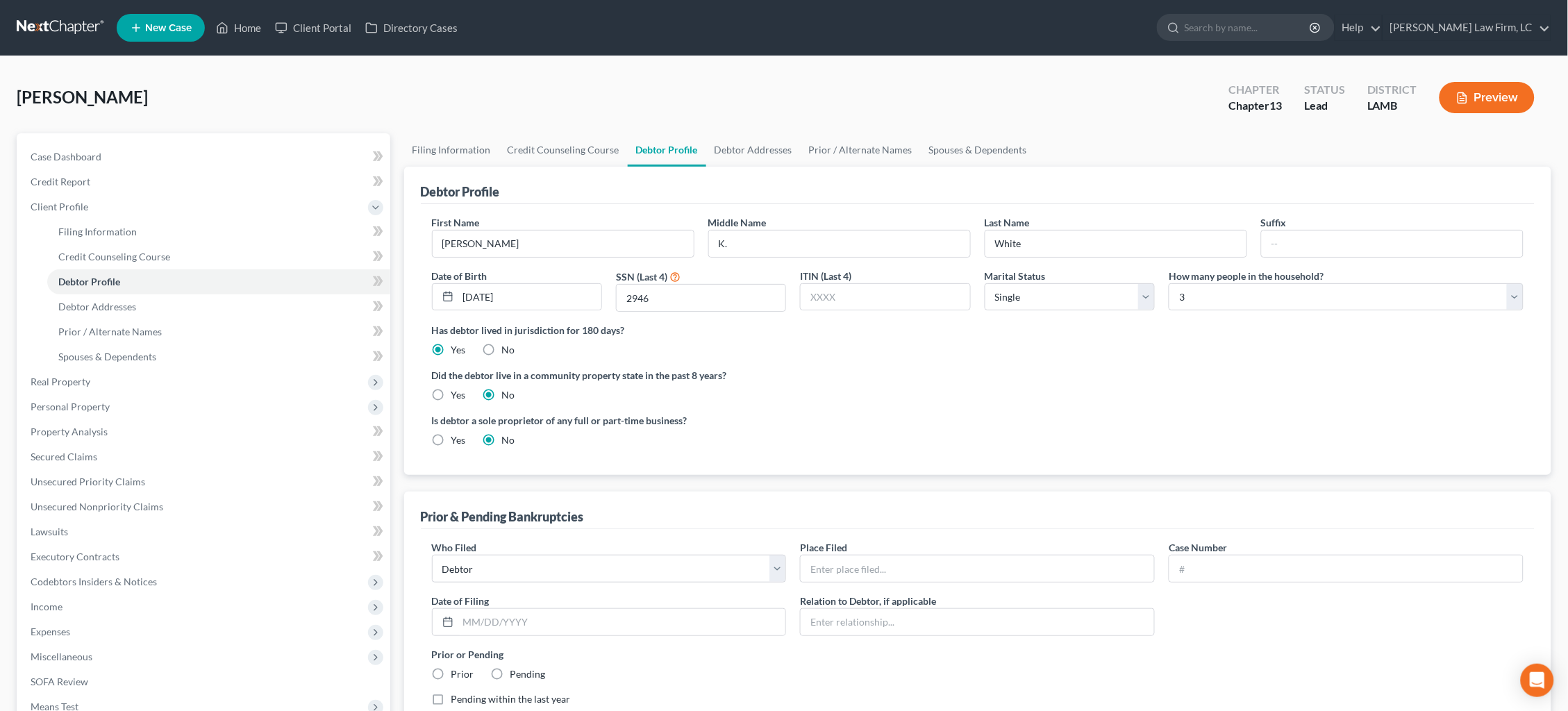
scroll to position [5, 0]
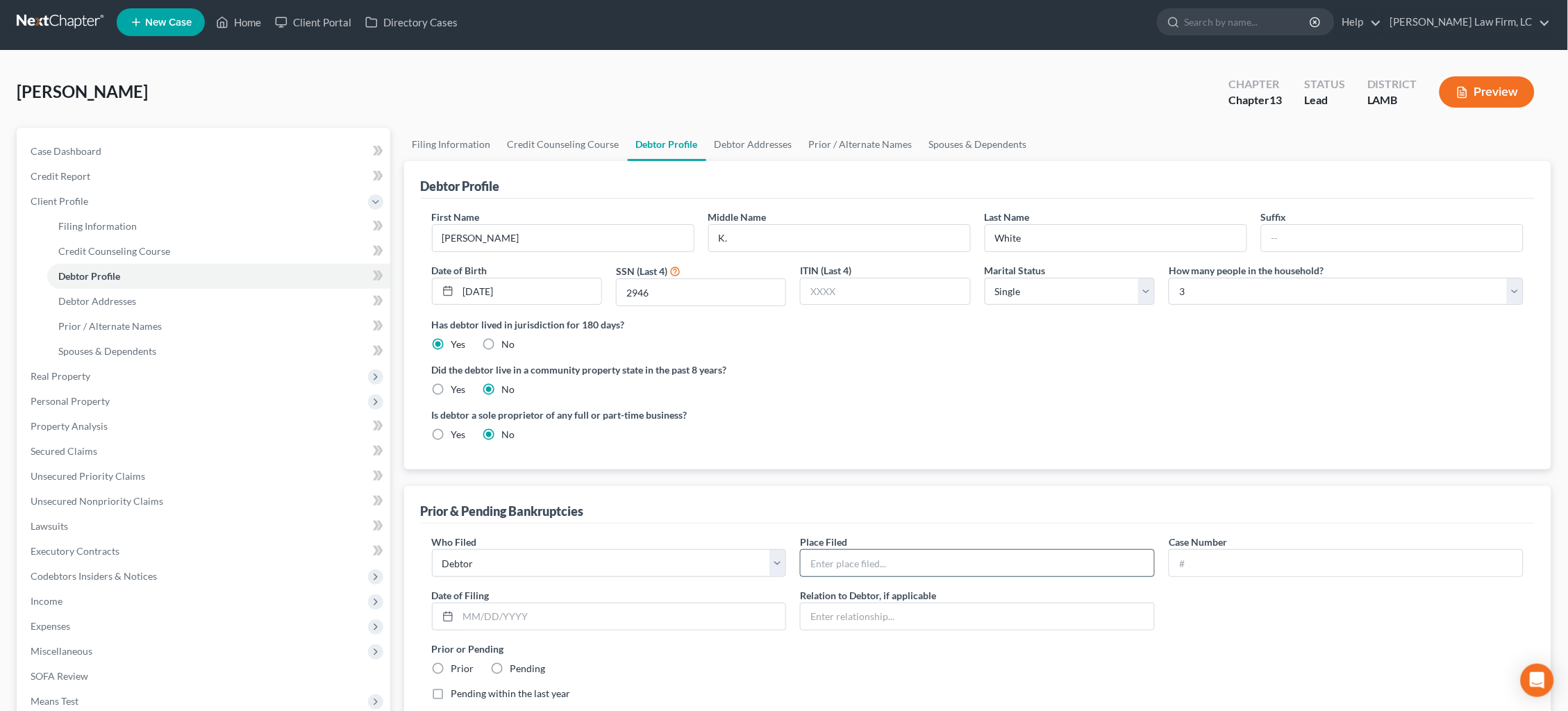
click at [868, 554] on input "text" at bounding box center [978, 563] width 354 height 26
type input "Middle District of Louisiana"
type input "19-10108"
click at [583, 608] on input "text" at bounding box center [622, 616] width 327 height 26
type input "01/29/2019"
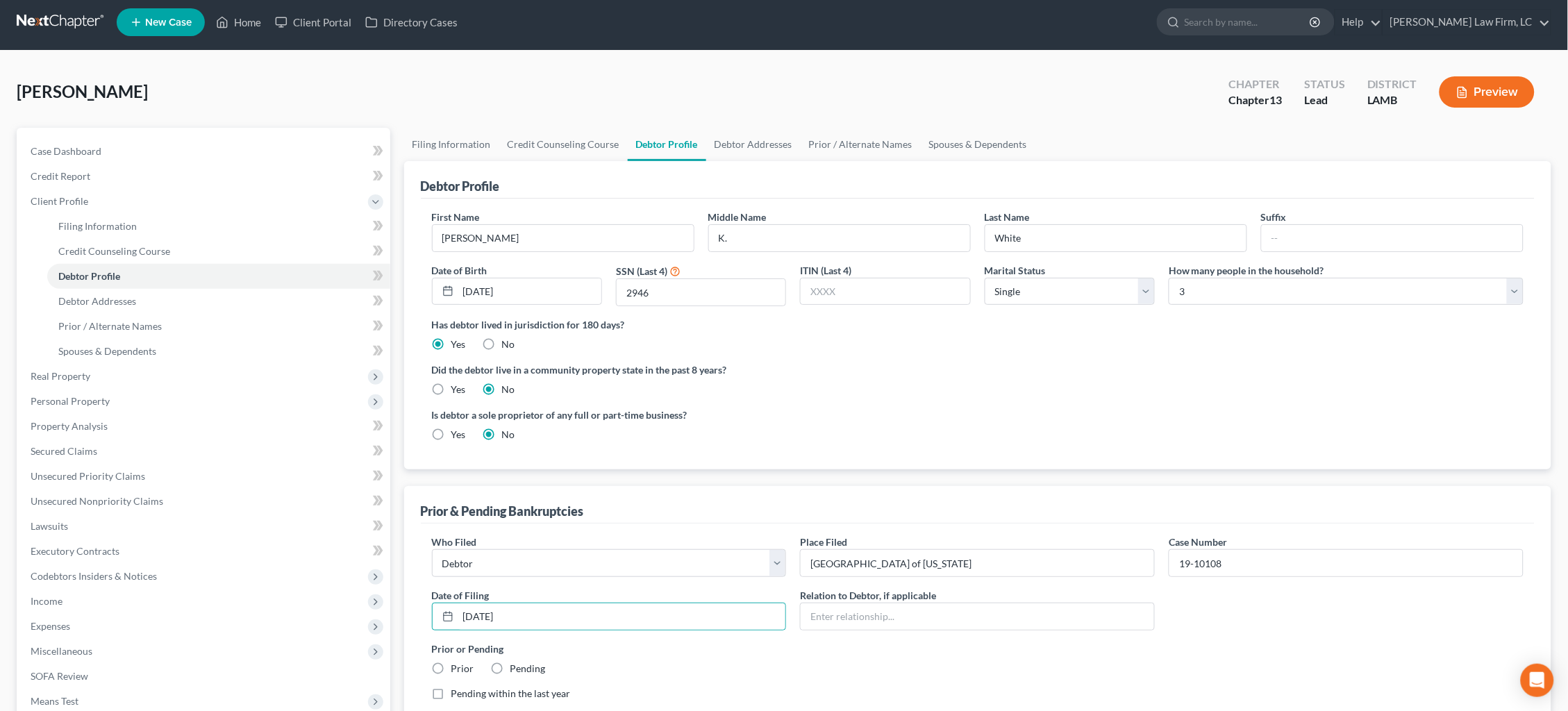
click at [456, 662] on label "Prior" at bounding box center [462, 668] width 23 height 14
click at [457, 662] on input "Prior" at bounding box center [461, 666] width 9 height 9
radio input "true"
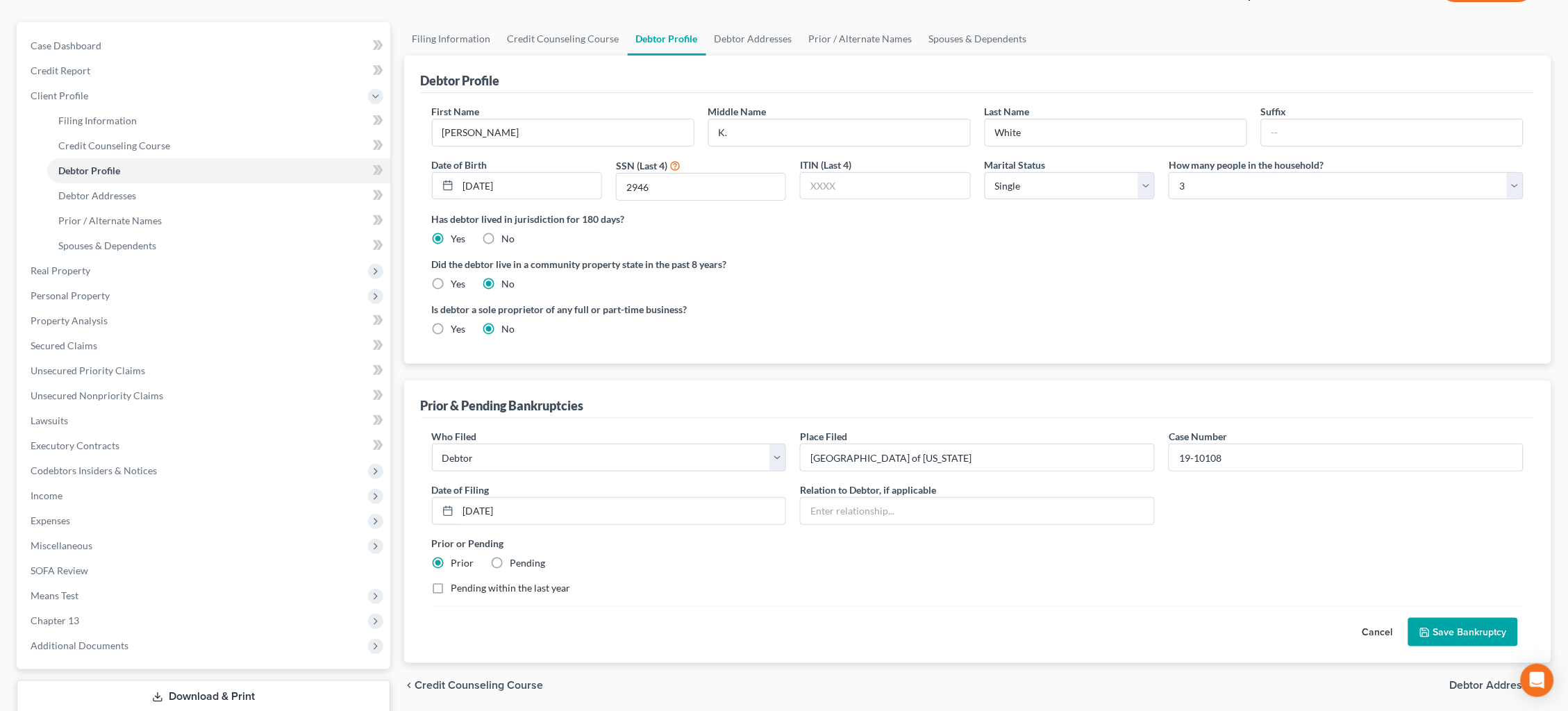
scroll to position [112, 0]
click at [1467, 626] on button "Save Bankruptcy" at bounding box center [1463, 631] width 109 height 29
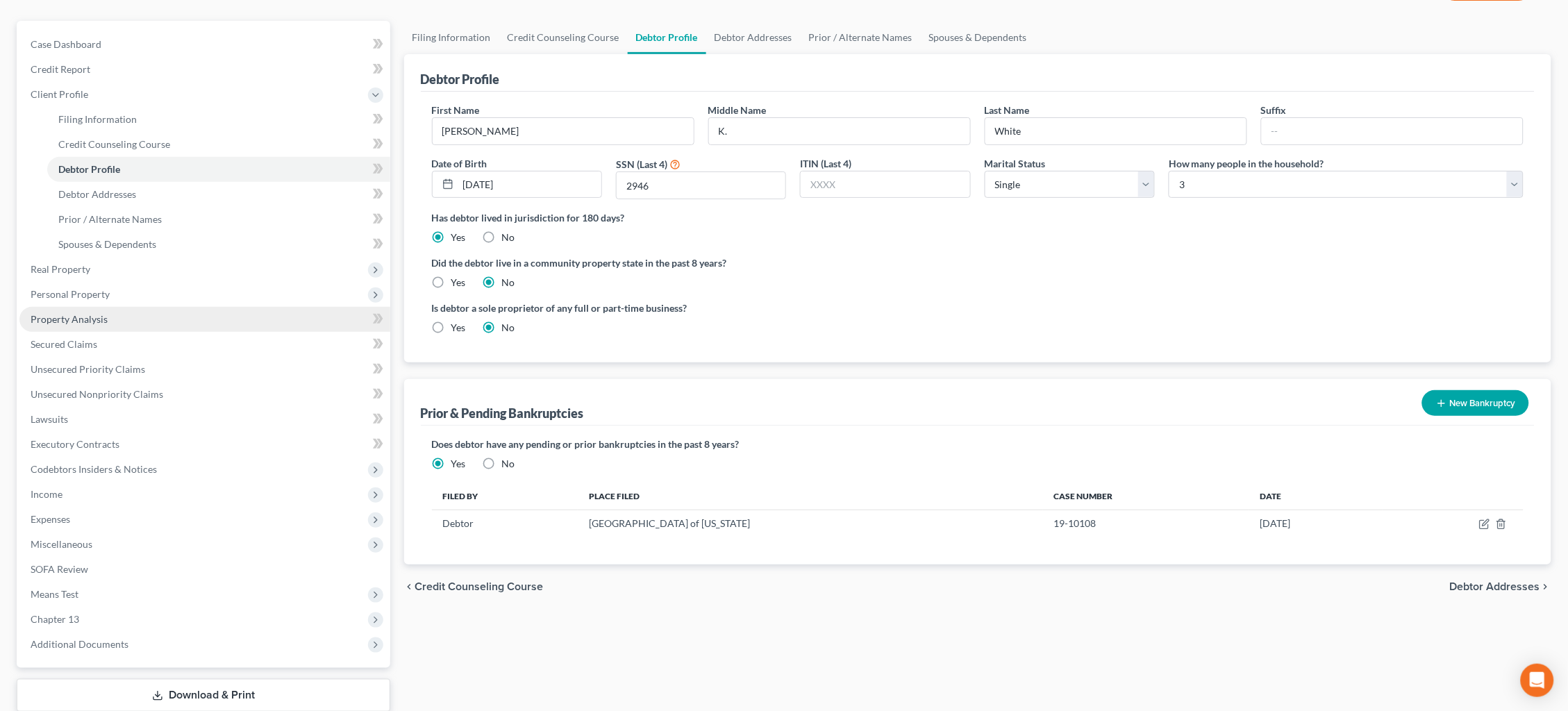
click at [133, 314] on link "Property Analysis" at bounding box center [205, 319] width 371 height 25
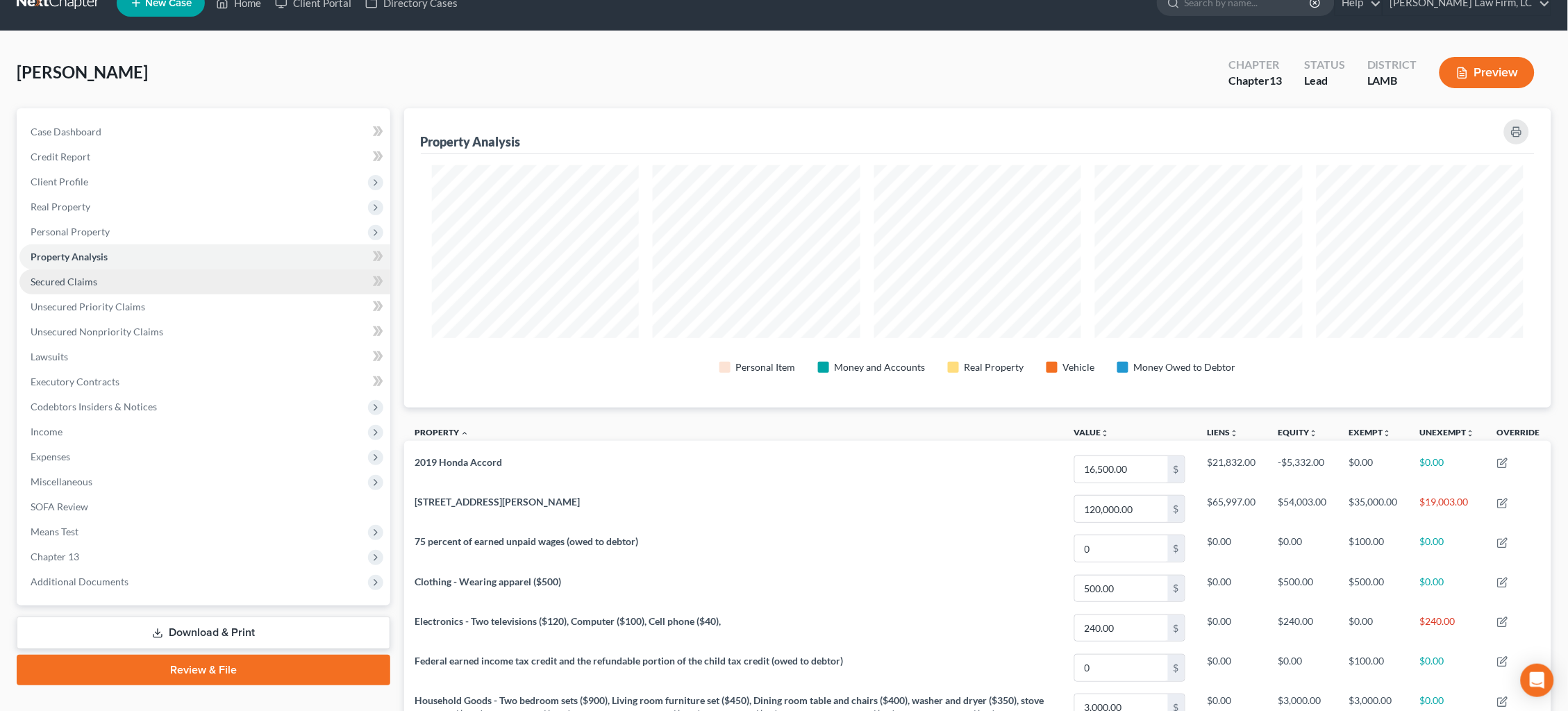
click at [149, 282] on link "Secured Claims" at bounding box center [205, 282] width 371 height 25
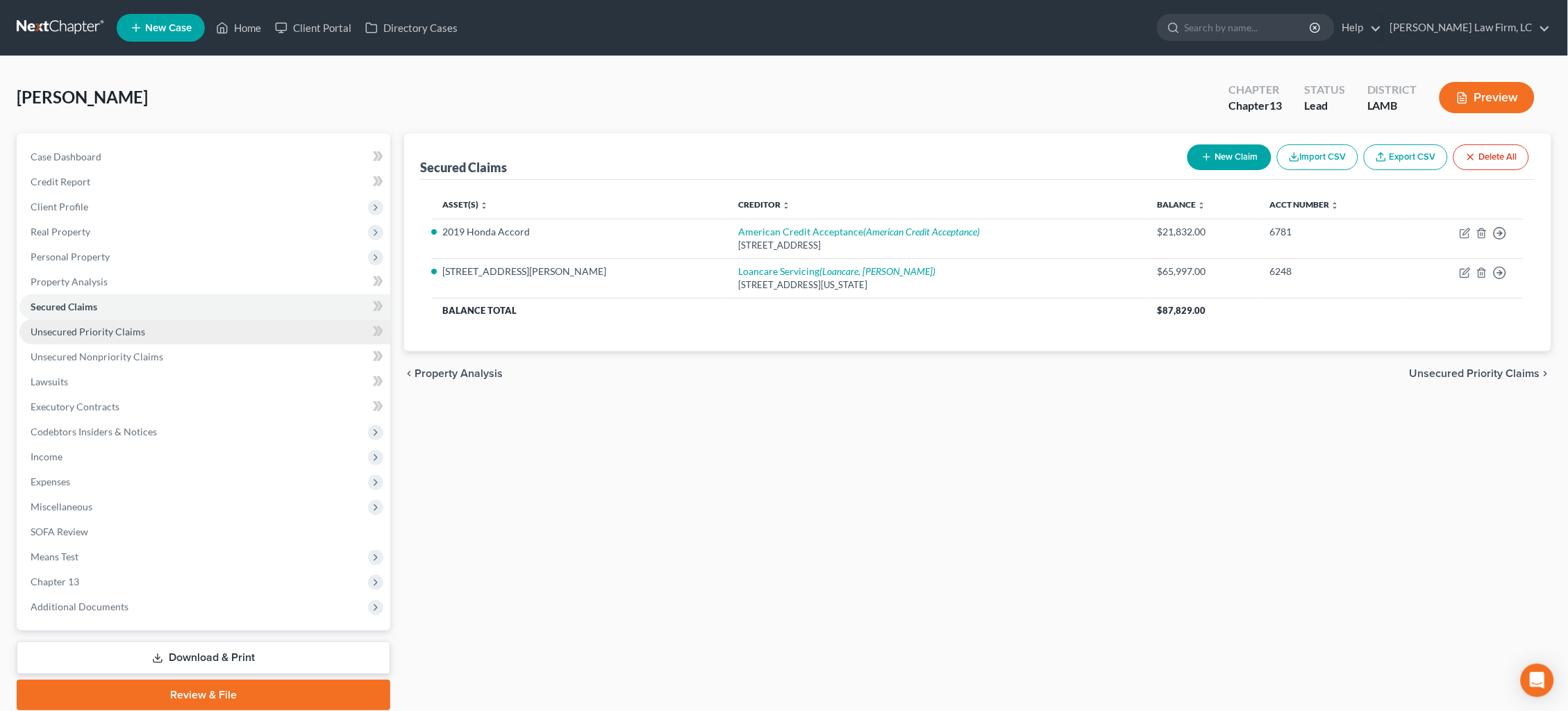
click at [172, 322] on link "Unsecured Priority Claims" at bounding box center [205, 331] width 371 height 25
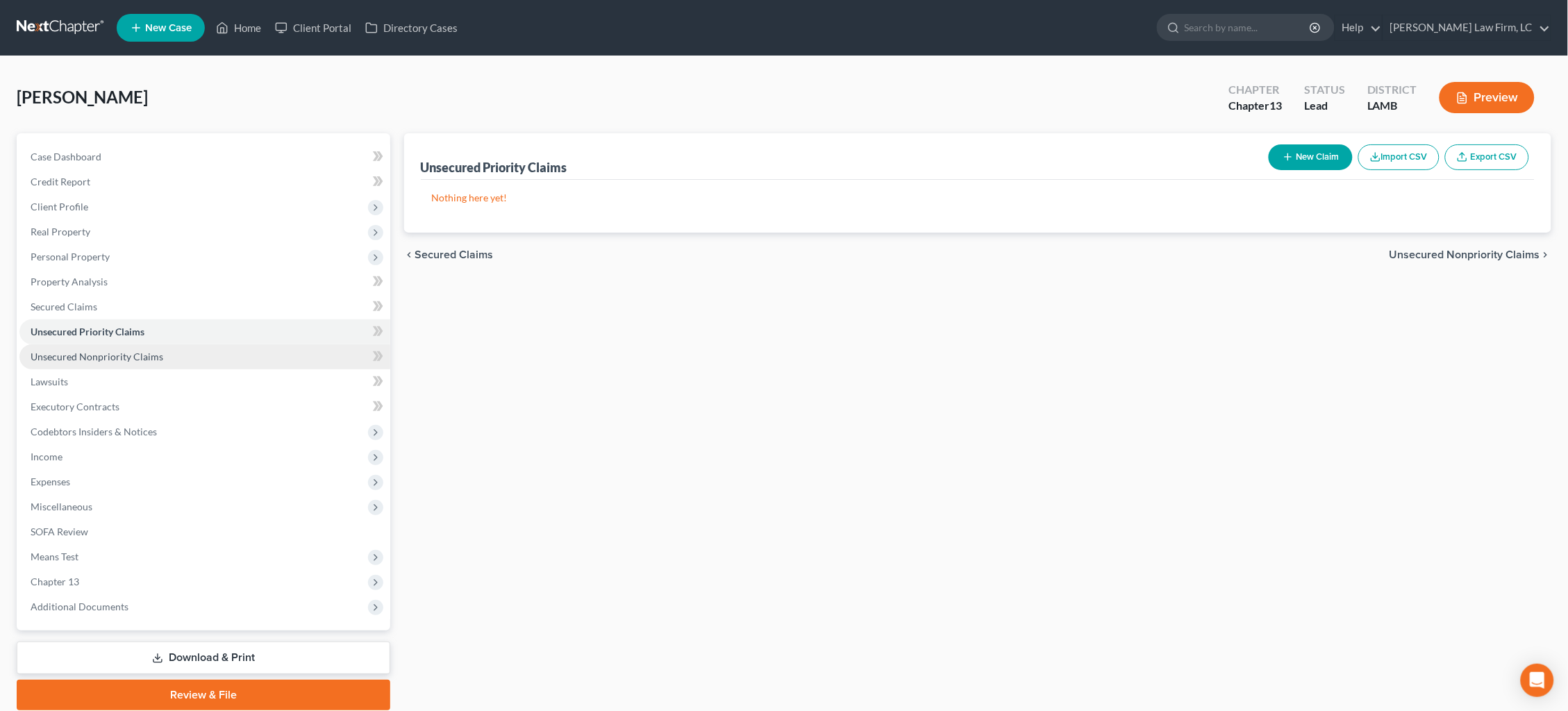
click at [175, 355] on link "Unsecured Nonpriority Claims" at bounding box center [205, 357] width 371 height 25
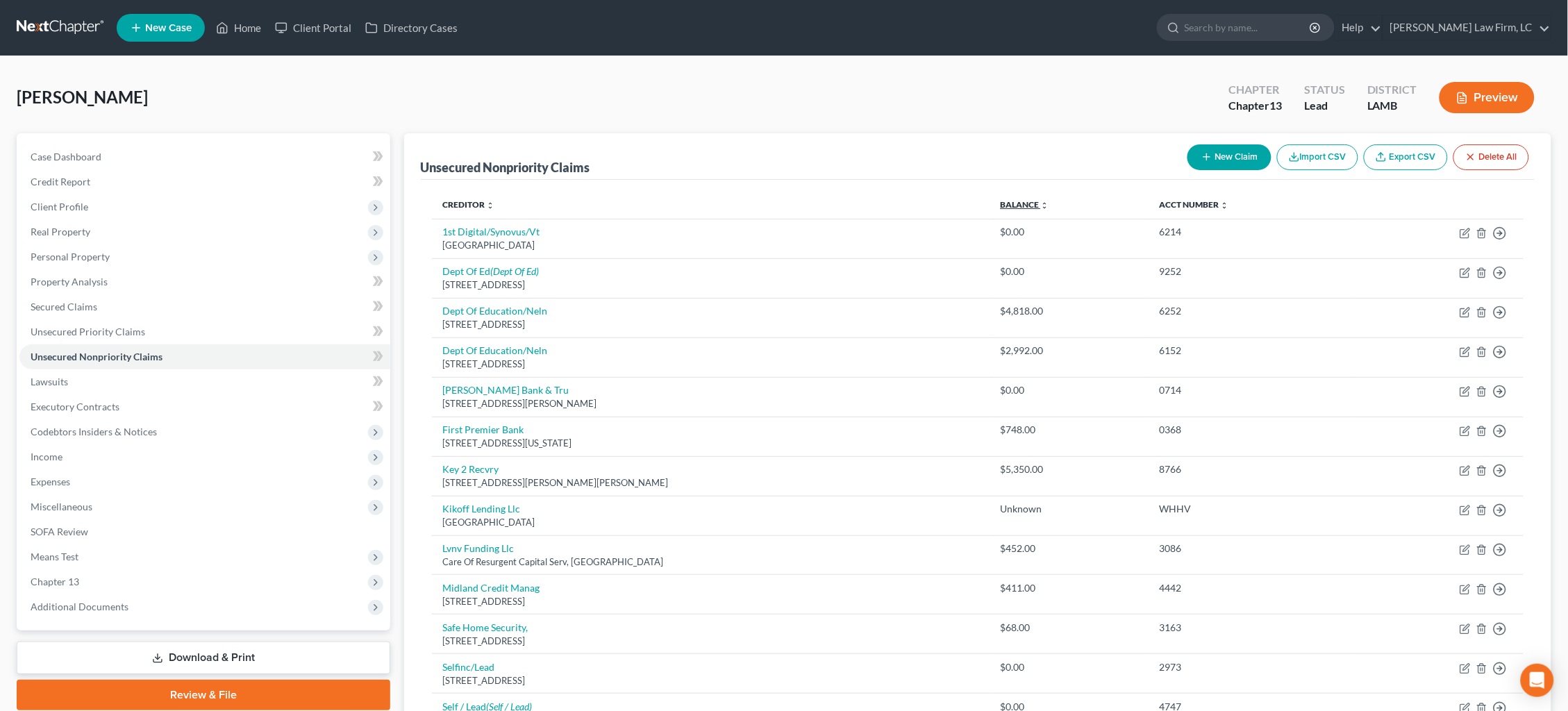
click at [1005, 204] on link "Balance expand_more expand_less unfold_more" at bounding box center [1025, 205] width 49 height 10
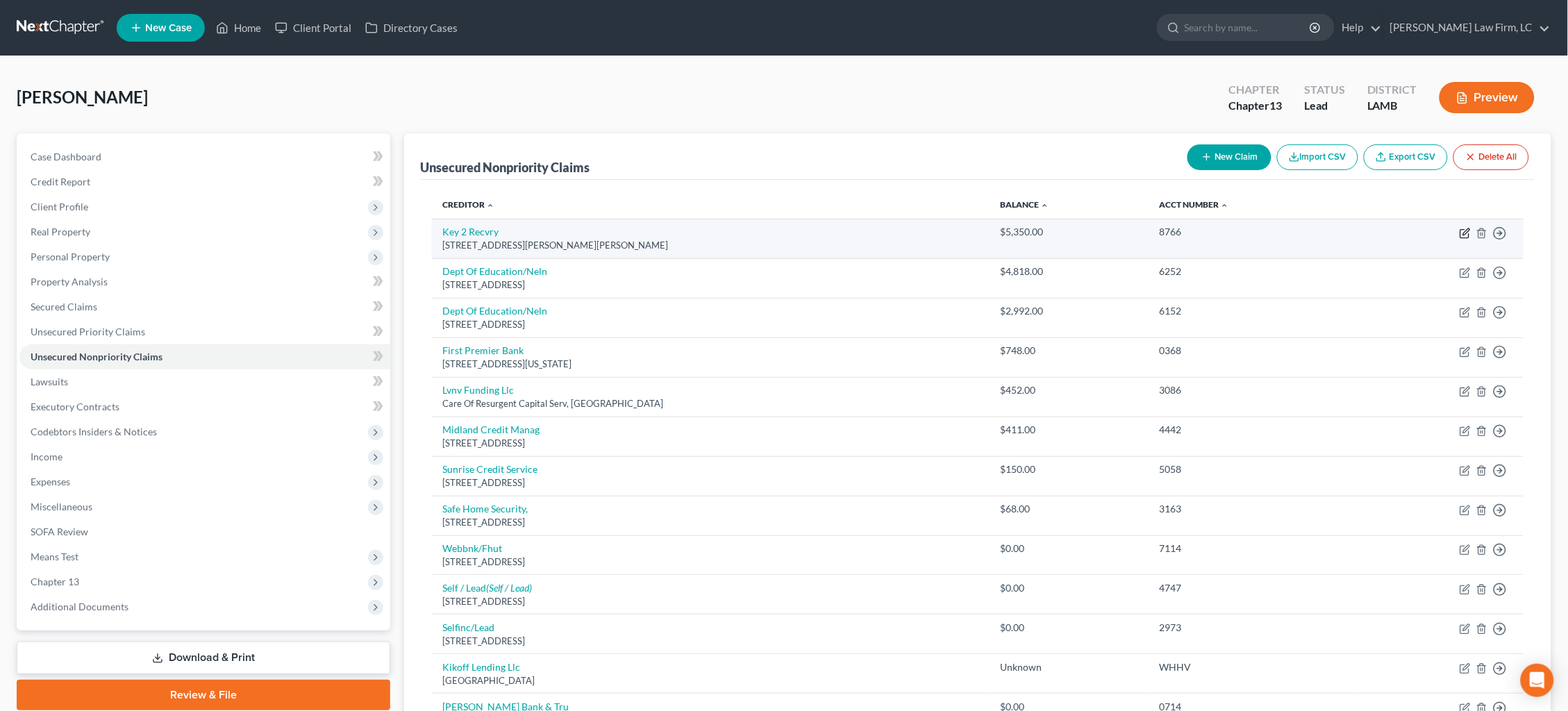
click at [1462, 233] on icon "button" at bounding box center [1465, 233] width 11 height 11
select select "36"
select select "0"
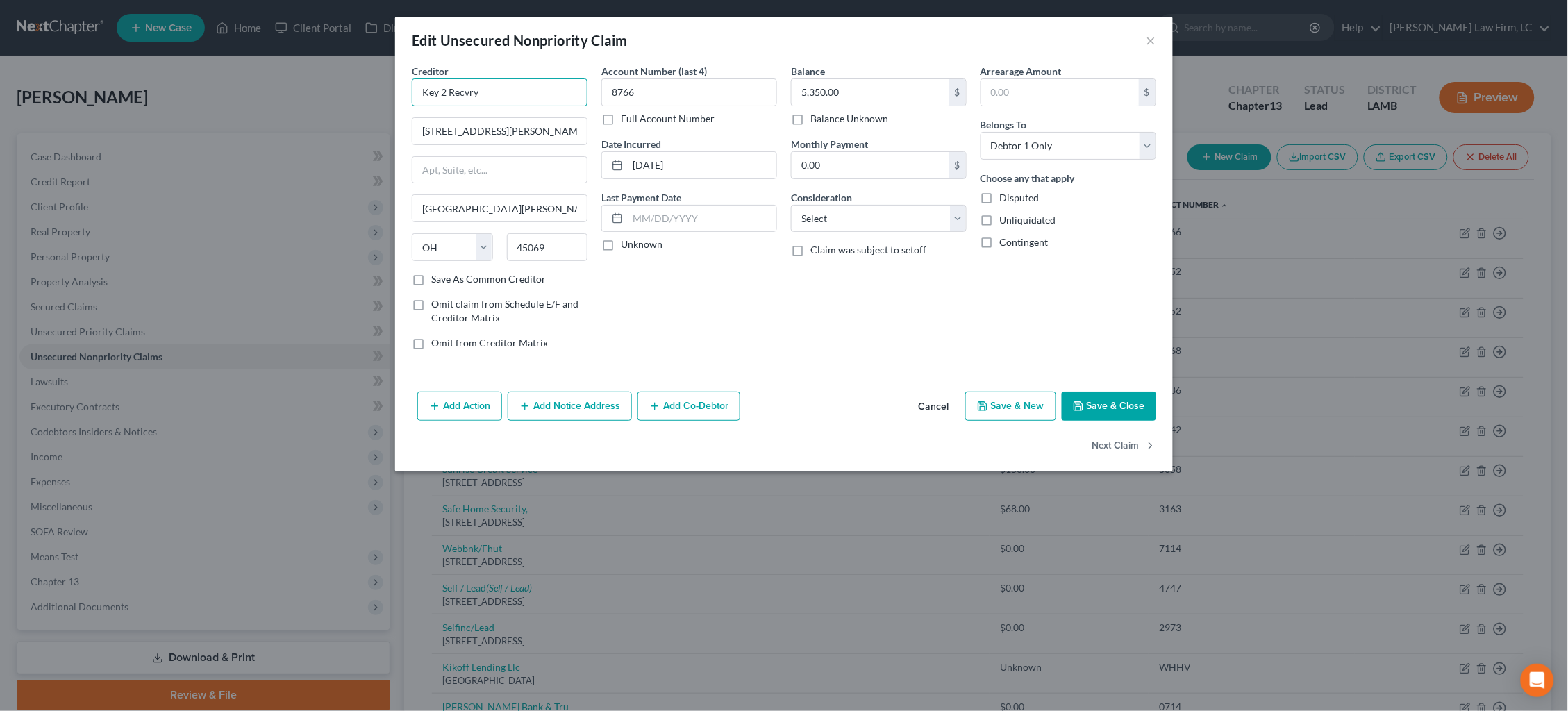
click at [506, 96] on input "Key 2 Recvry" at bounding box center [500, 92] width 175 height 28
drag, startPoint x: 491, startPoint y: 94, endPoint x: 441, endPoint y: 91, distance: 50.1
click at [441, 91] on input "Key 2 Recovery" at bounding box center [500, 92] width 175 height 28
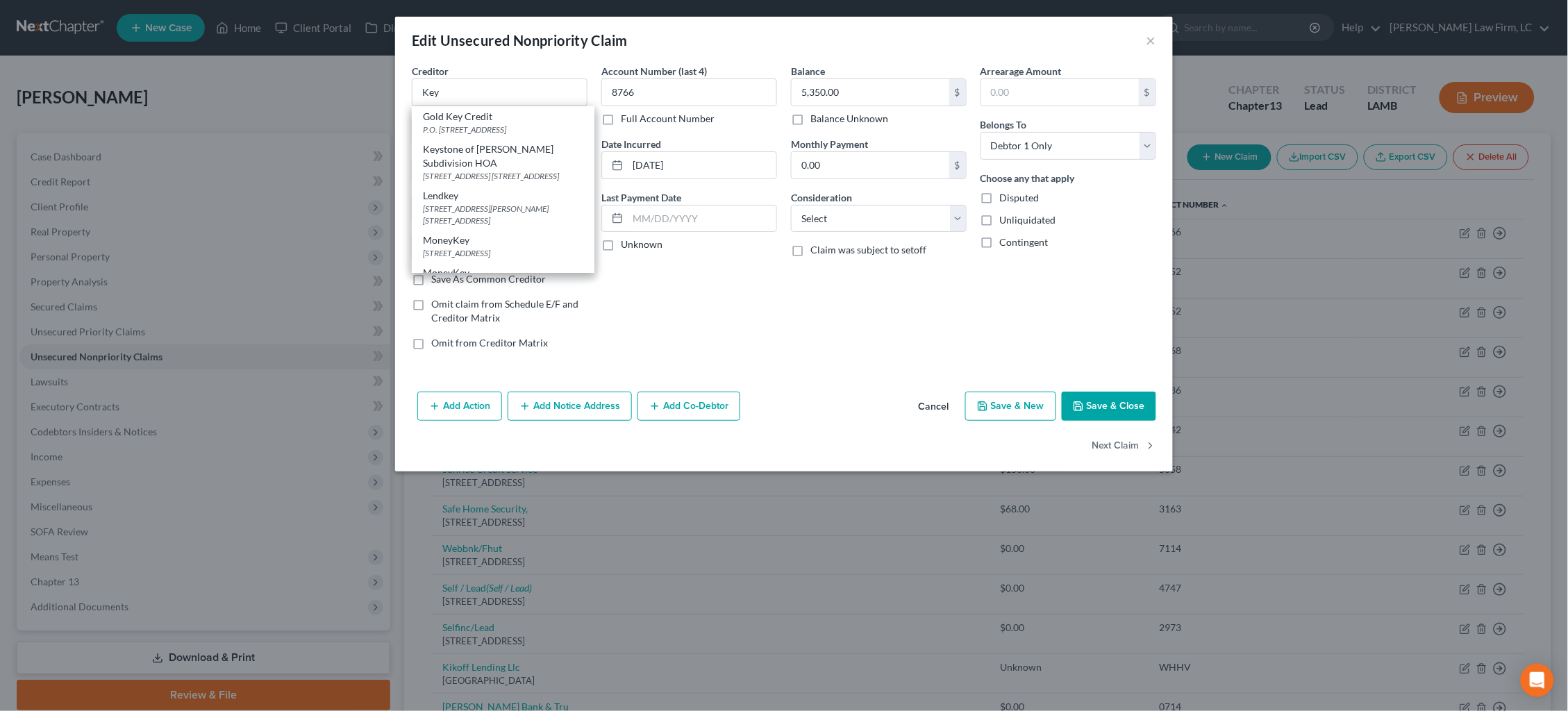
click at [746, 339] on div "Account Number (last 4) 8766 Full Account Number Date Incurred 03-27-2019 Last …" at bounding box center [688, 212] width 190 height 297
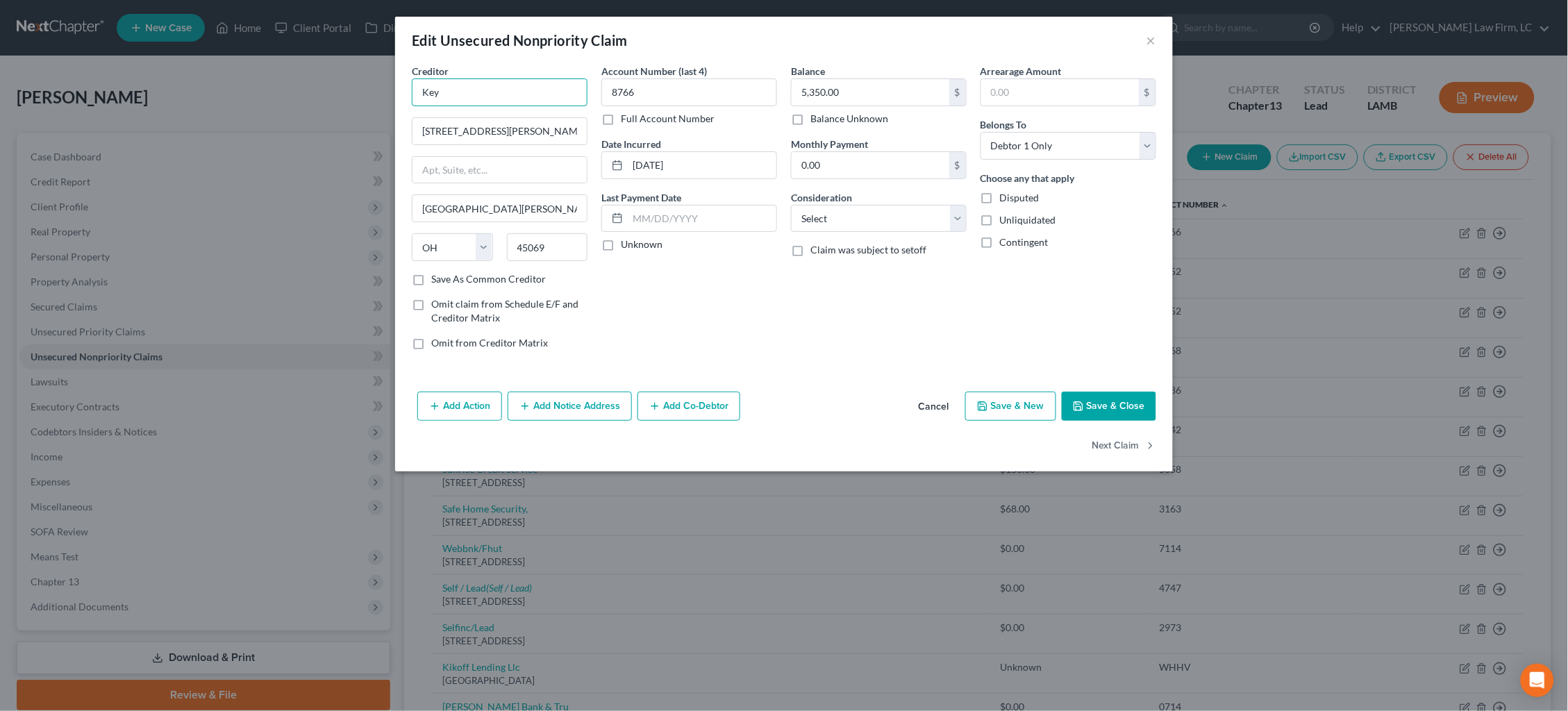
click at [543, 95] on input "Key" at bounding box center [500, 92] width 175 height 28
type input "Key 2 Recovery"
type input "8894 Beckett Rd."
drag, startPoint x: 442, startPoint y: 88, endPoint x: 384, endPoint y: 85, distance: 58.1
click at [384, 86] on div "Edit Unsecured Nonpriority Claim × Creditor * Key 2 Recovery 8894 Beckett Rd. W…" at bounding box center [784, 355] width 1568 height 711
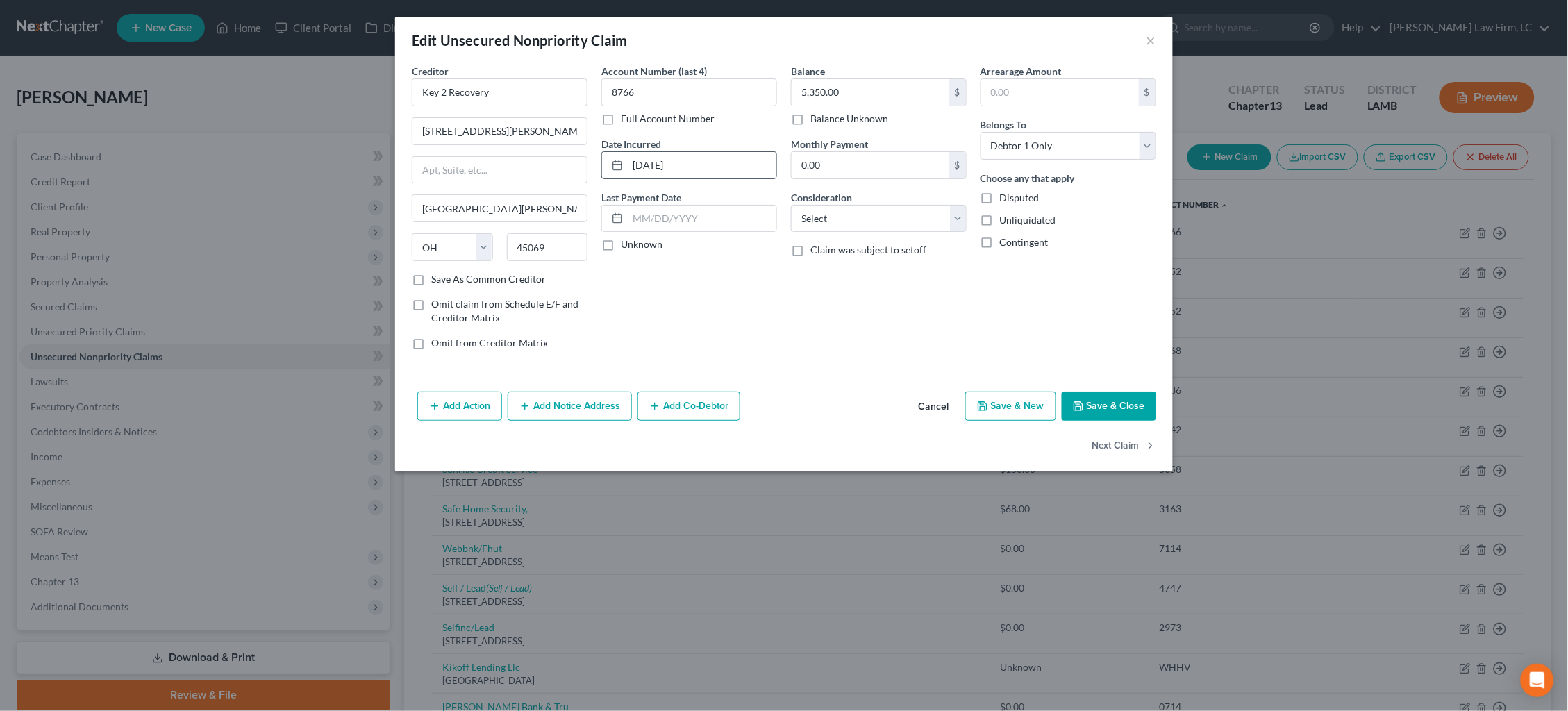
click at [661, 165] on input "03-27-2019" at bounding box center [702, 165] width 148 height 26
type input "03/2019"
select select "17"
click at [1131, 405] on button "Save & Close" at bounding box center [1109, 406] width 94 height 29
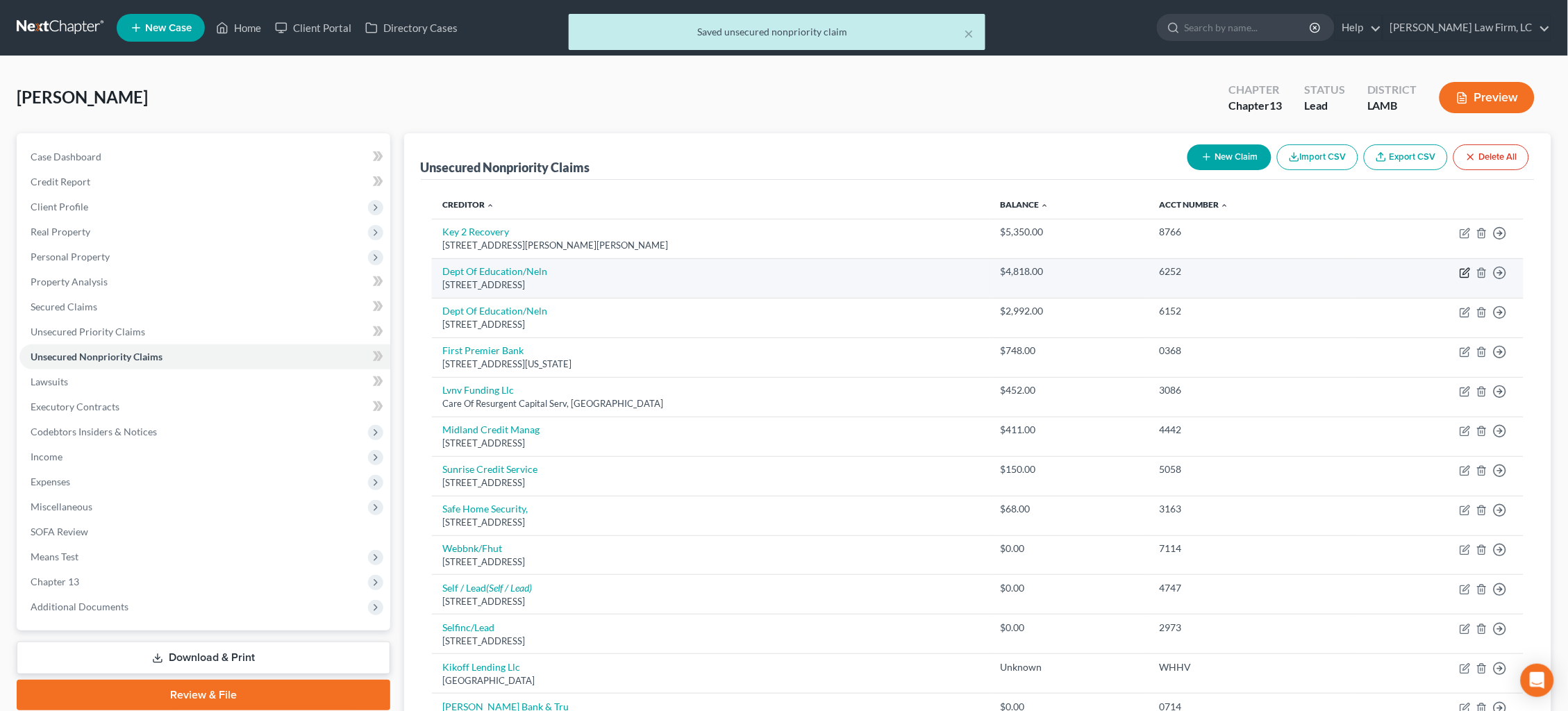
click at [1464, 269] on icon "button" at bounding box center [1465, 273] width 11 height 11
select select "30"
select select "17"
select select "0"
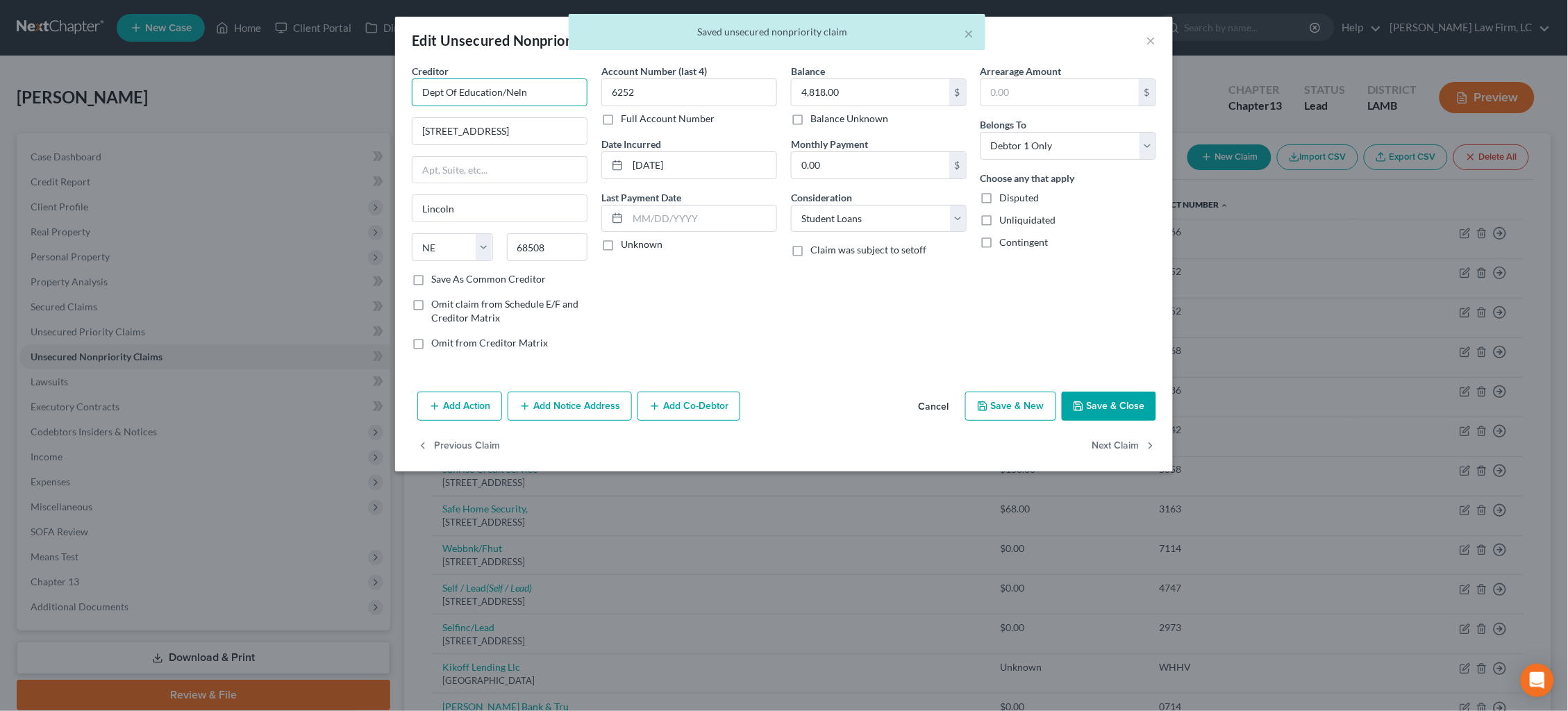
click at [385, 73] on div "Edit Unsecured Nonpriority Claim × Creditor * Dept Of Education/Neln 121 S 13th…" at bounding box center [784, 355] width 1568 height 711
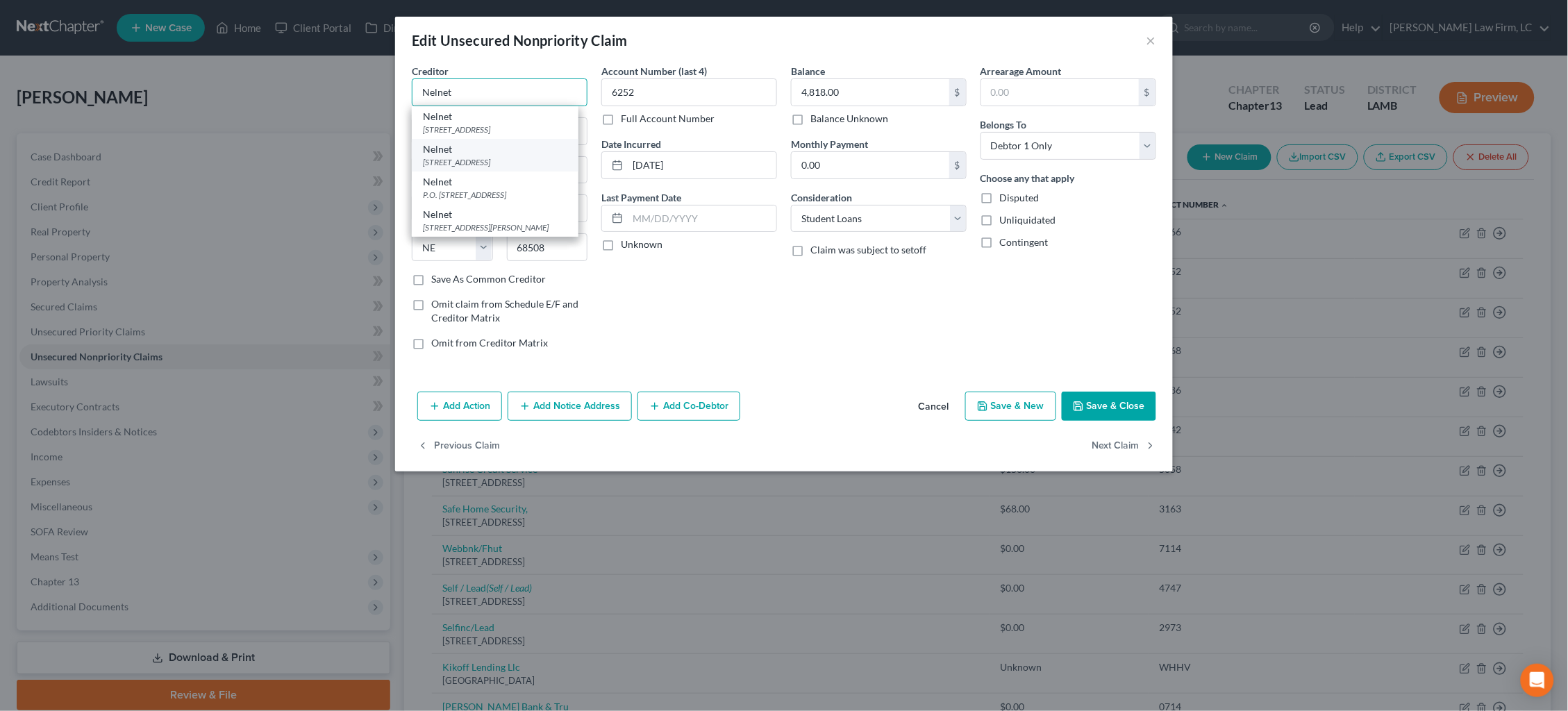
type input "Nelnet"
click at [506, 160] on div "121 S. 13th St., Lincoln, NE 68508" at bounding box center [494, 163] width 145 height 12
type input "121 S. 13th St."
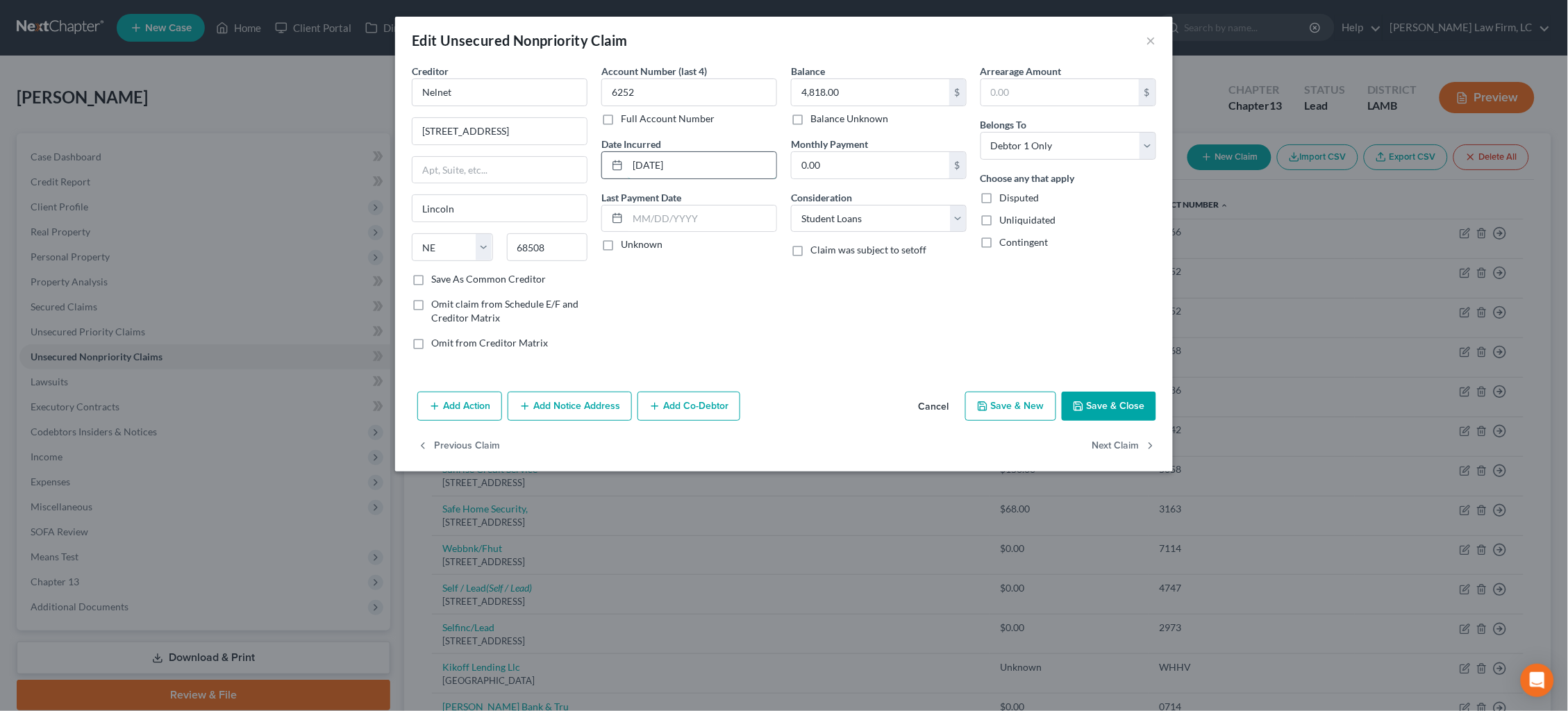
click at [662, 166] on input "12-26-2013" at bounding box center [702, 165] width 148 height 26
type input "12/2013"
click at [1121, 448] on button "Next Claim" at bounding box center [1124, 447] width 64 height 29
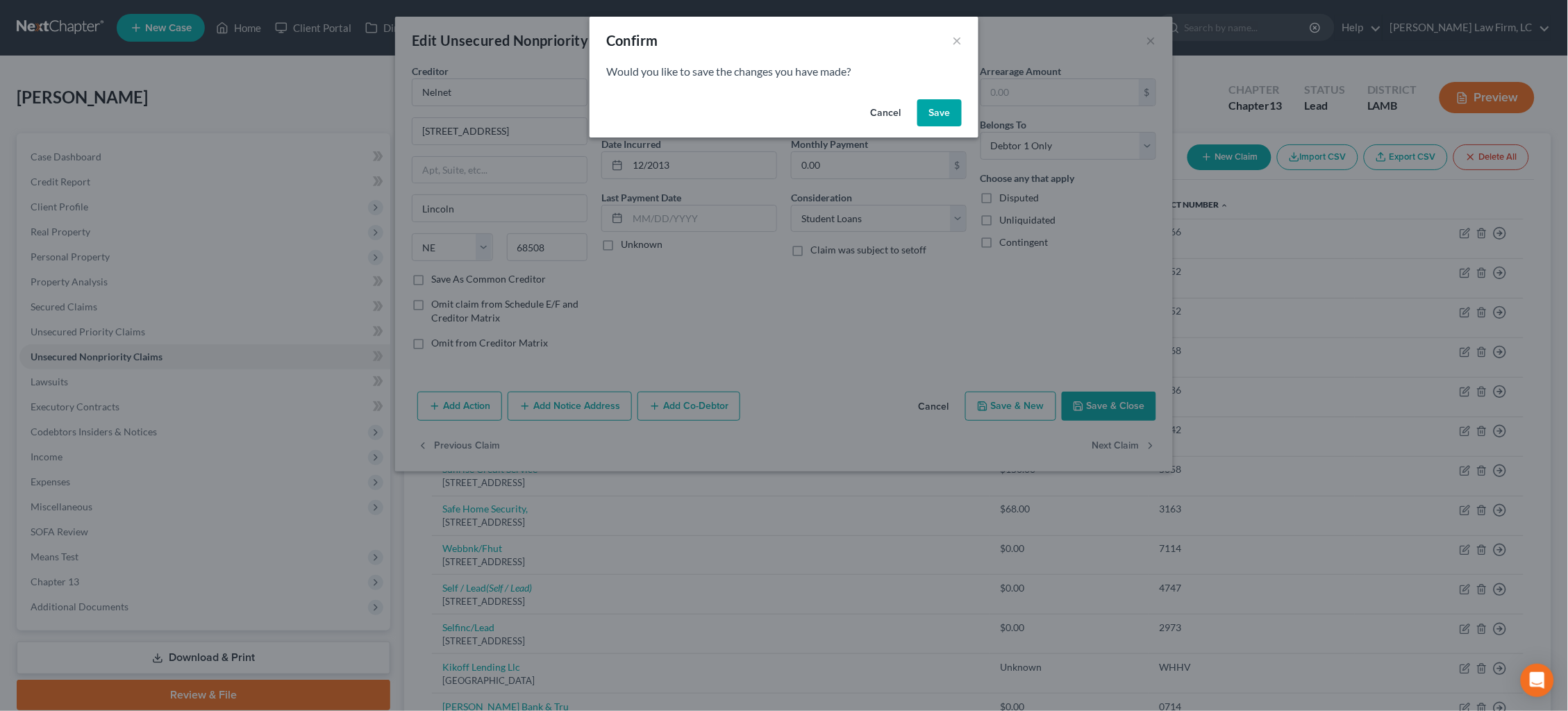
click at [943, 113] on button "Save" at bounding box center [939, 113] width 44 height 28
type input "0"
select select "30"
select select "17"
select select "0"
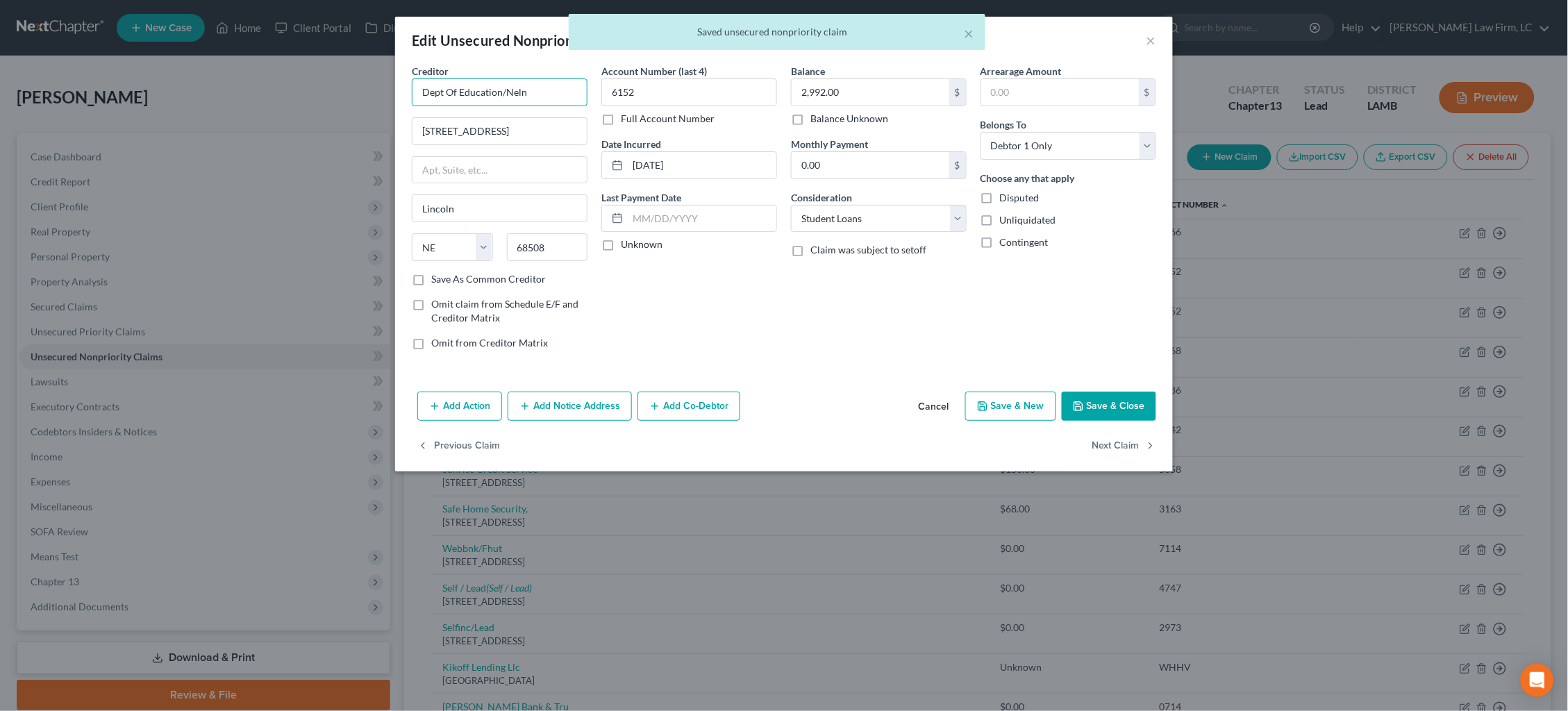
drag, startPoint x: 506, startPoint y: 82, endPoint x: 396, endPoint y: 66, distance: 111.2
click at [397, 66] on div "Creditor * Dept Of Education/Neln 121 S 13th St Lincoln State AL AK AR AZ CA CO…" at bounding box center [784, 225] width 778 height 322
type input "Nelnet"
click at [511, 157] on div "121 S. 13th St., Lincoln, NE 68508" at bounding box center [494, 163] width 145 height 12
type input "121 S. 13th St."
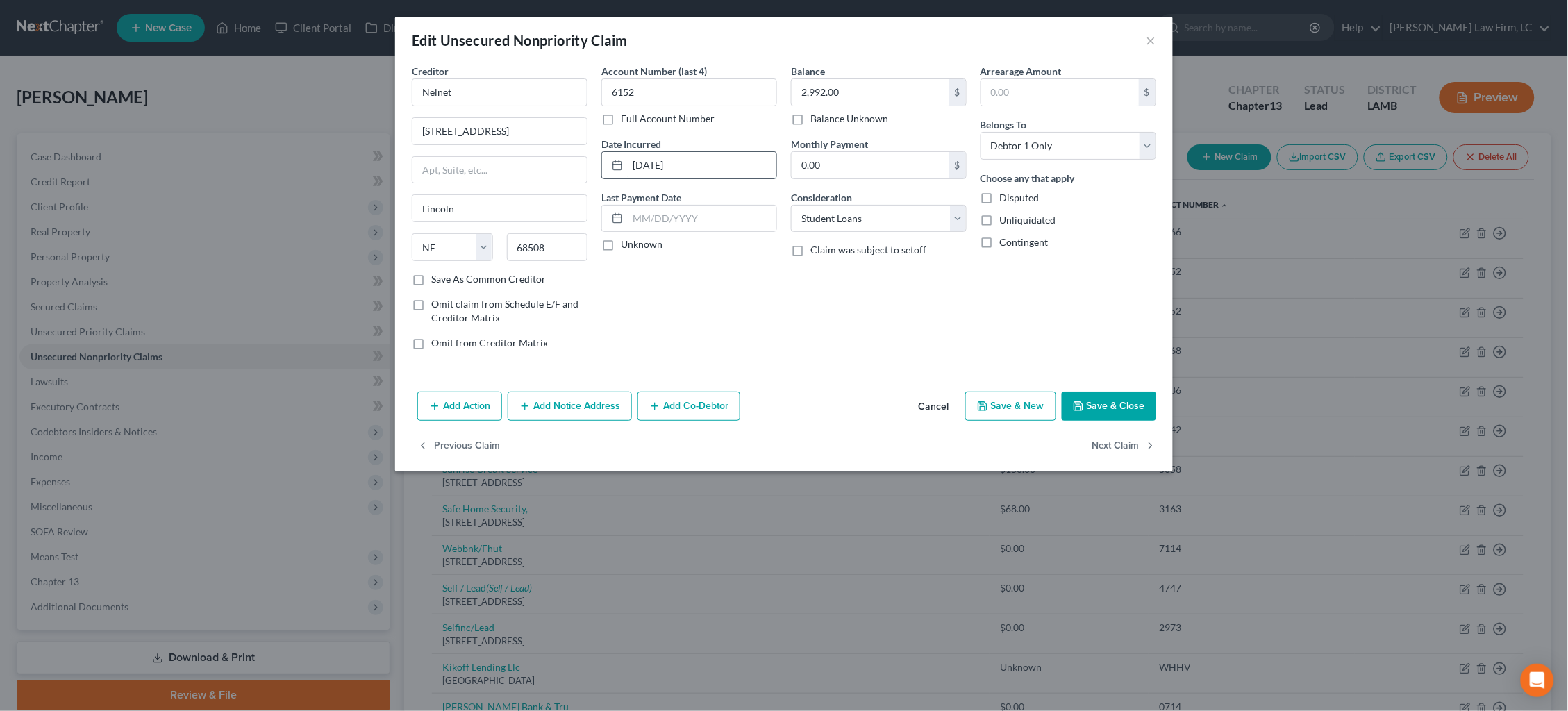
click at [663, 161] on input "12-26-2013" at bounding box center [702, 165] width 148 height 26
type input "12/2013"
click at [1113, 441] on button "Next Claim" at bounding box center [1124, 447] width 64 height 29
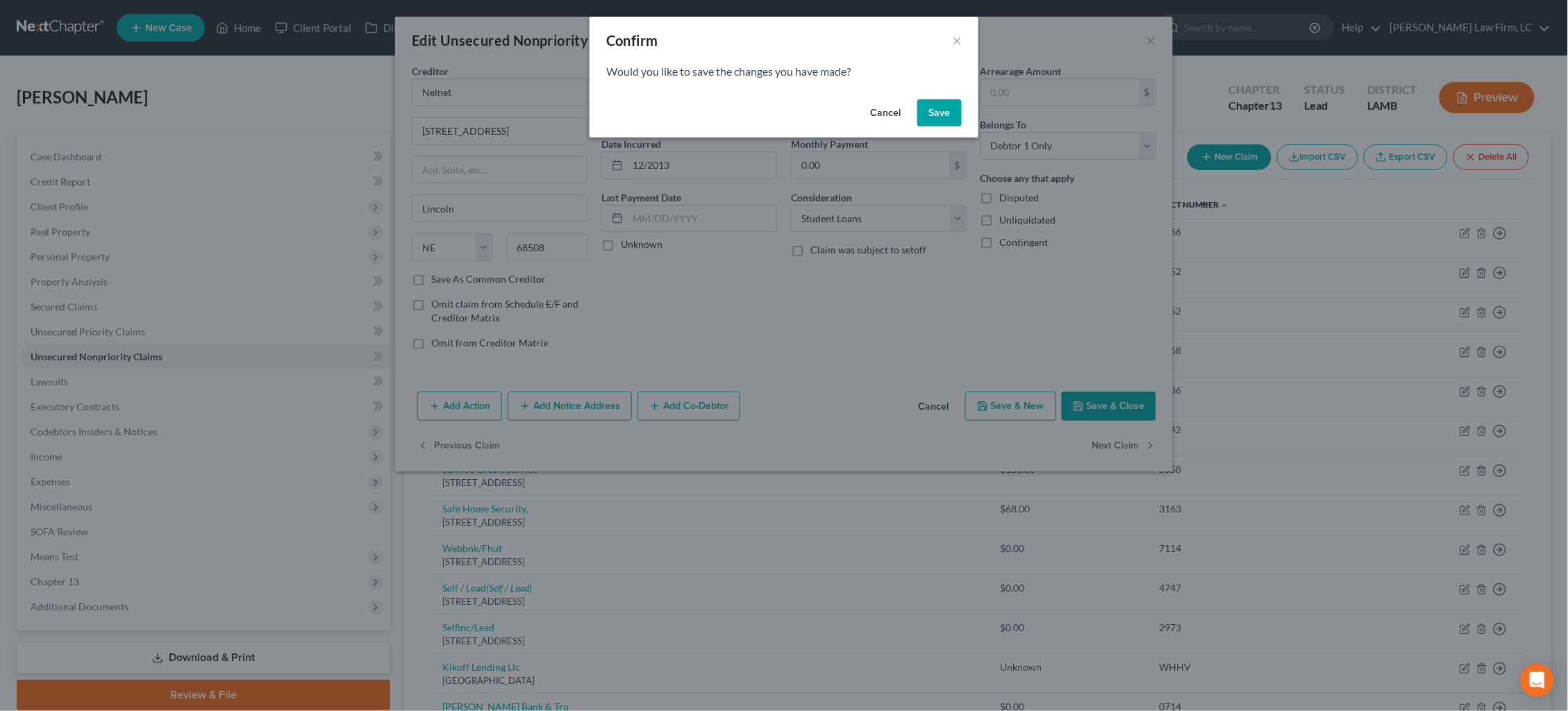
click at [936, 113] on button "Save" at bounding box center [939, 113] width 44 height 28
select select "43"
select select "2"
select select "0"
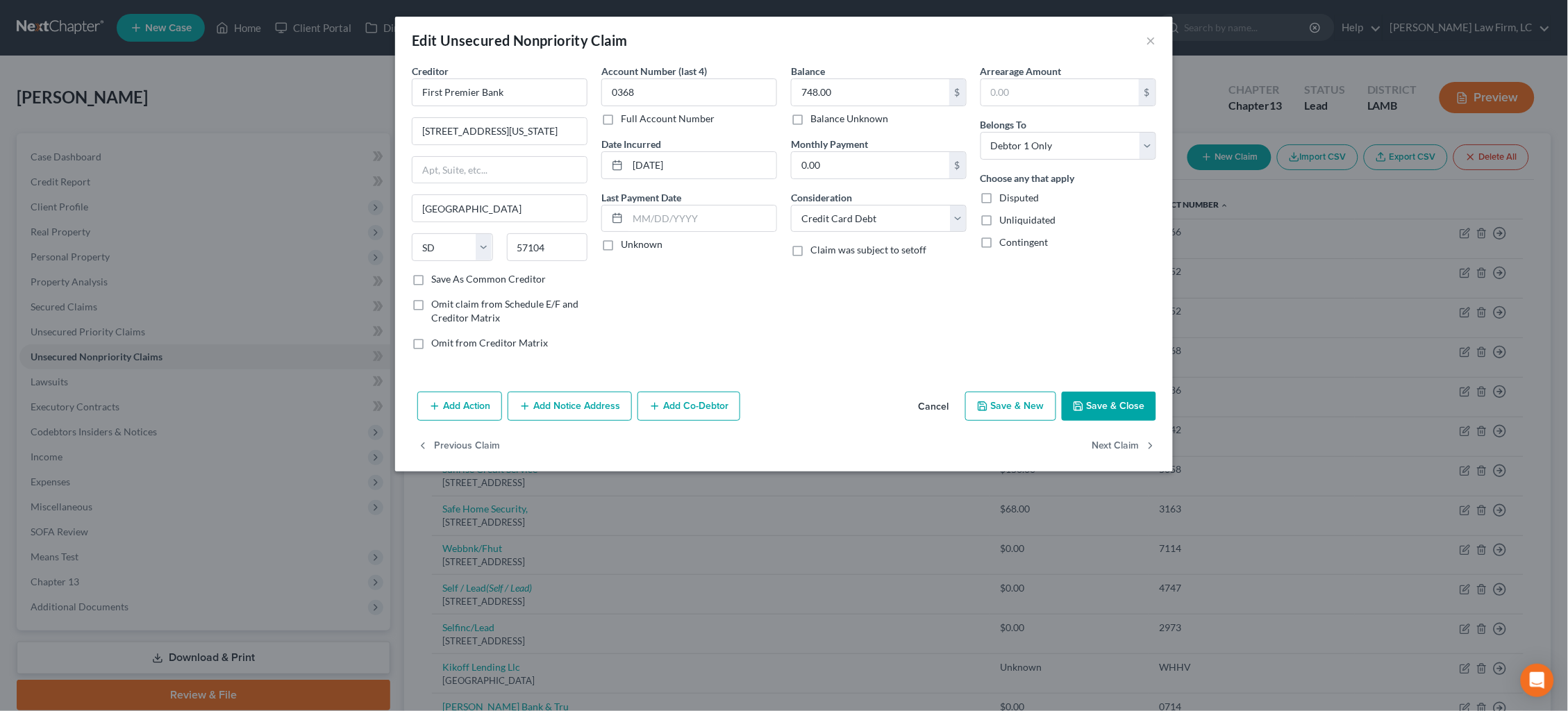
type input "0"
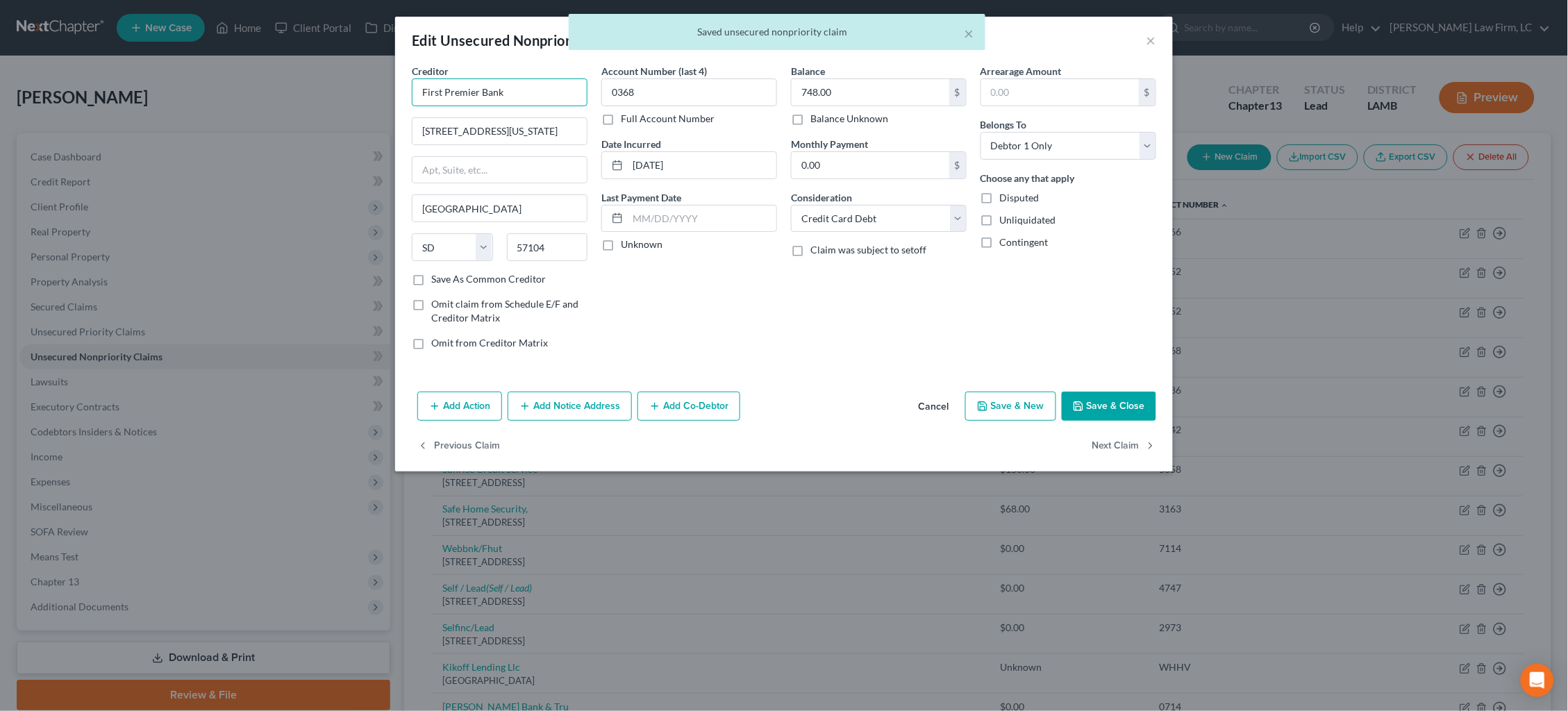
click at [549, 94] on input "First Premier Bank" at bounding box center [500, 92] width 175 height 28
type input "First Premier Bank"
click at [550, 124] on div "601 S. Minnesota Ave., Sioux Falls, SD 57104" at bounding box center [494, 130] width 145 height 12
type input "601 S. Minnesota Ave."
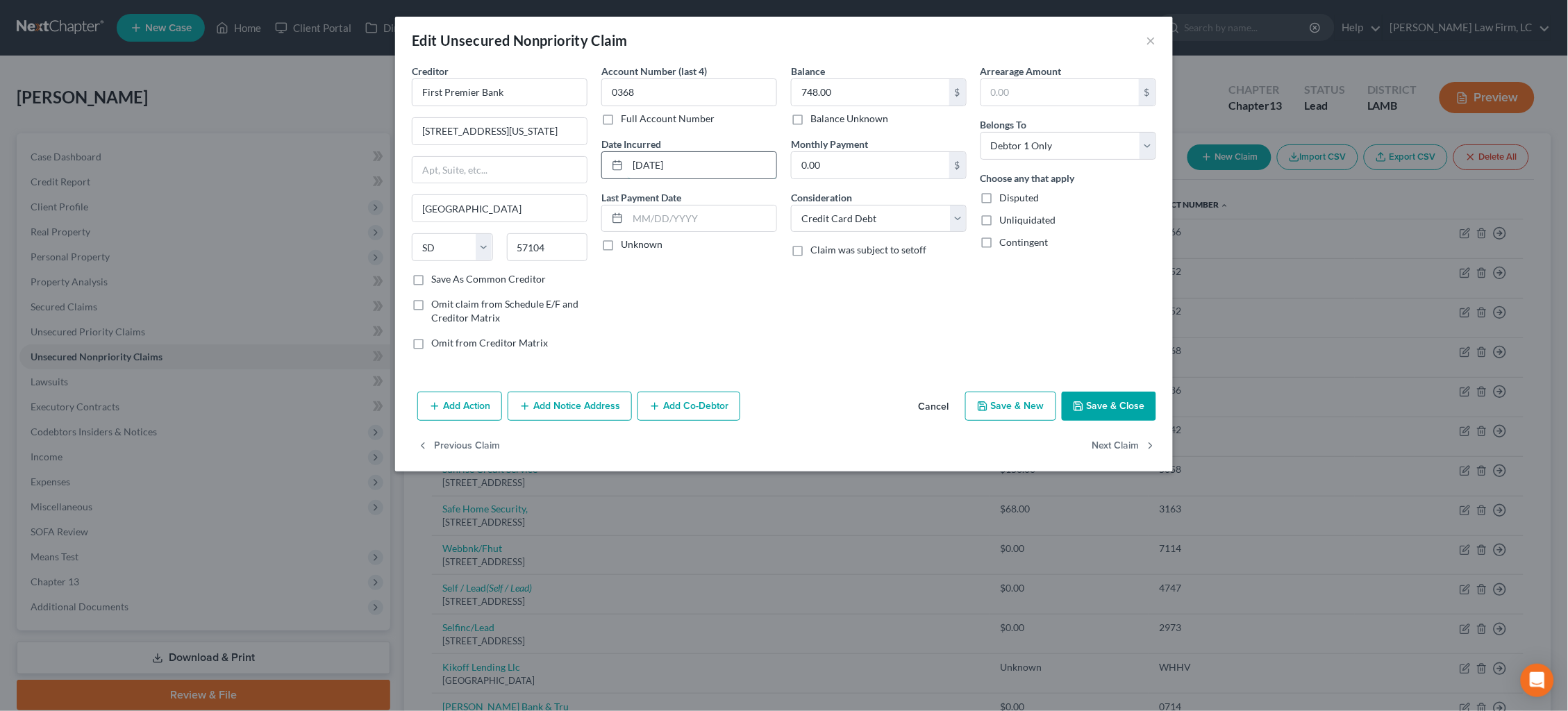
click at [663, 166] on input "09-13-2020" at bounding box center [702, 165] width 148 height 26
type input "09/2020"
click at [1104, 439] on button "Next Claim" at bounding box center [1124, 447] width 64 height 29
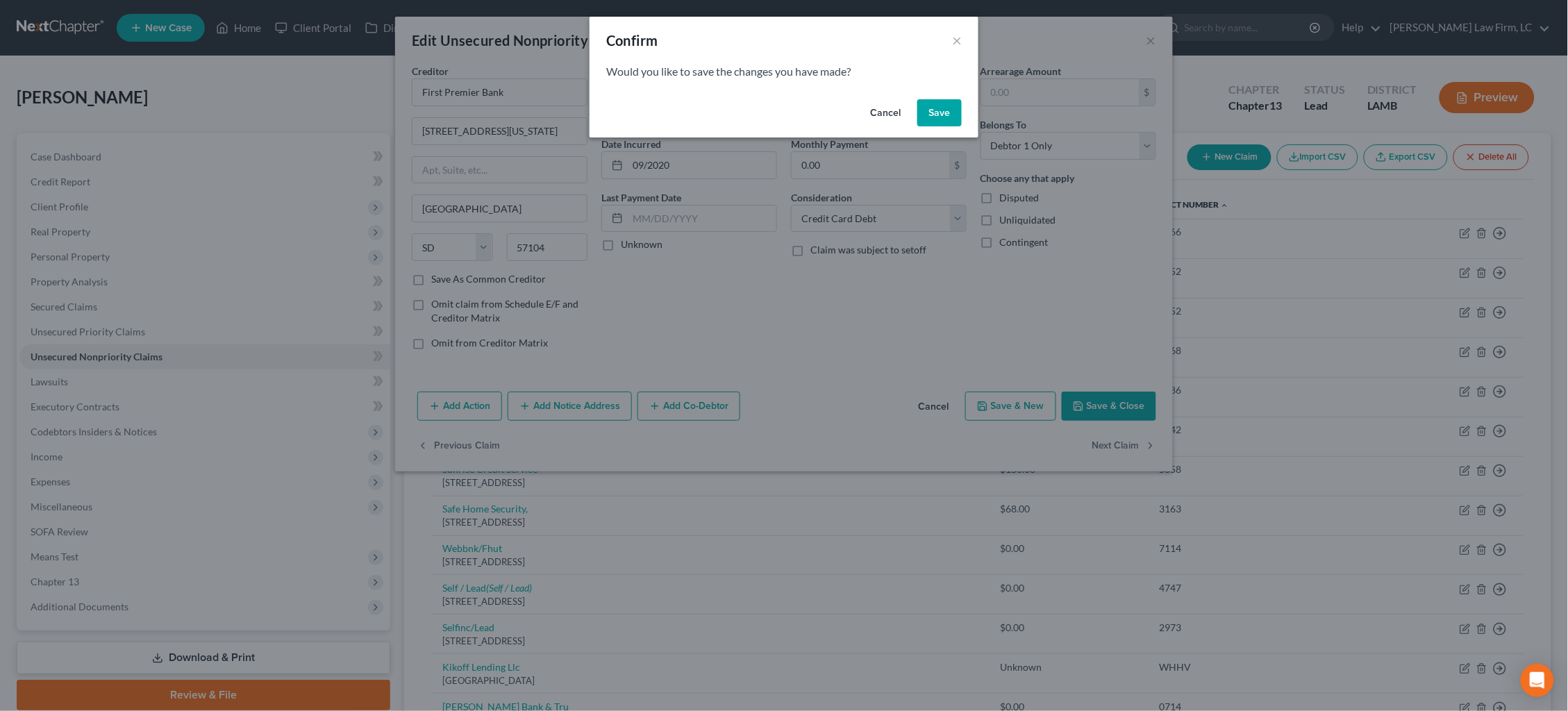
click at [945, 107] on button "Save" at bounding box center [939, 113] width 44 height 28
select select "42"
select select "1"
select select "0"
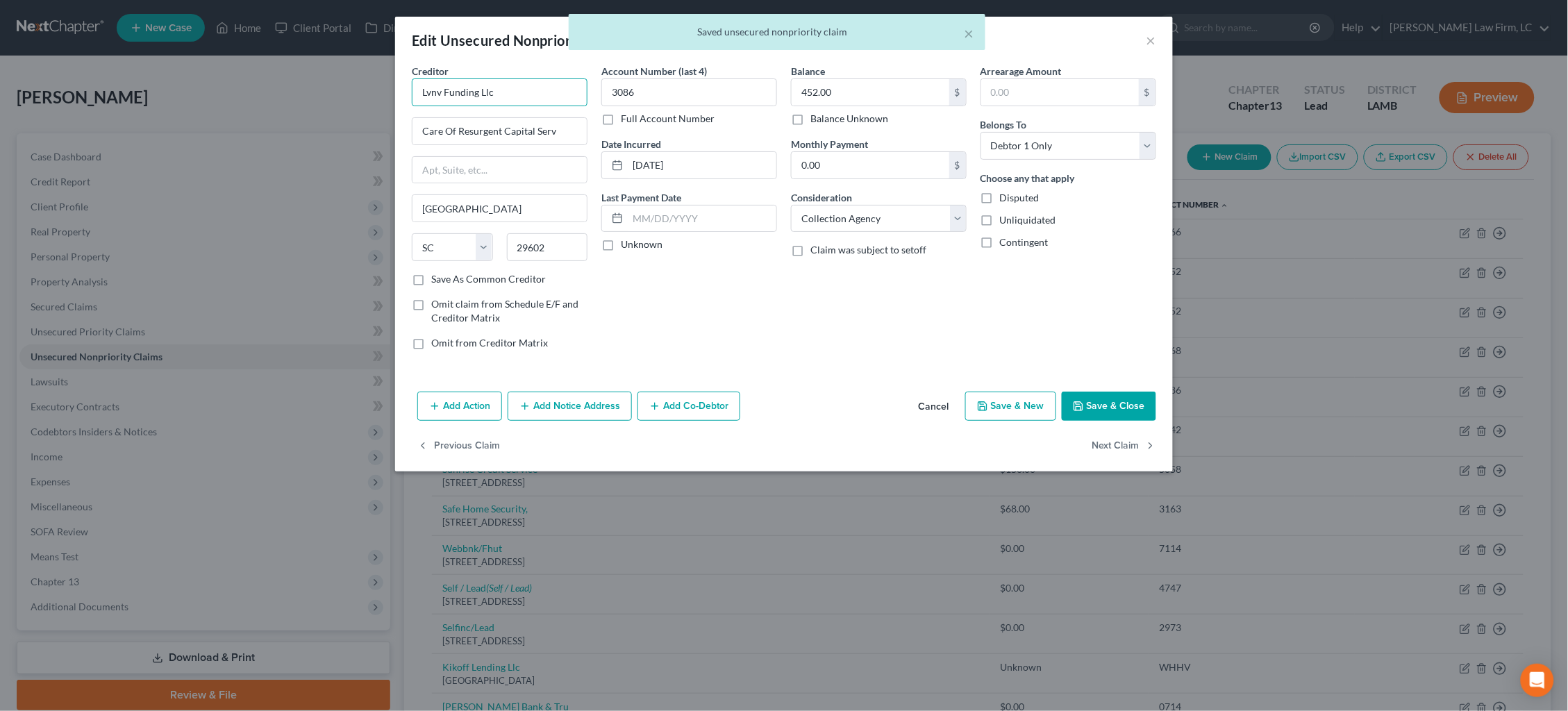
drag, startPoint x: 376, startPoint y: 79, endPoint x: 347, endPoint y: 71, distance: 30.1
click at [347, 71] on div "Edit Unsecured Nonpriority Claim × Creditor * Lvnv Funding Llc Care Of Resurgen…" at bounding box center [784, 355] width 1568 height 711
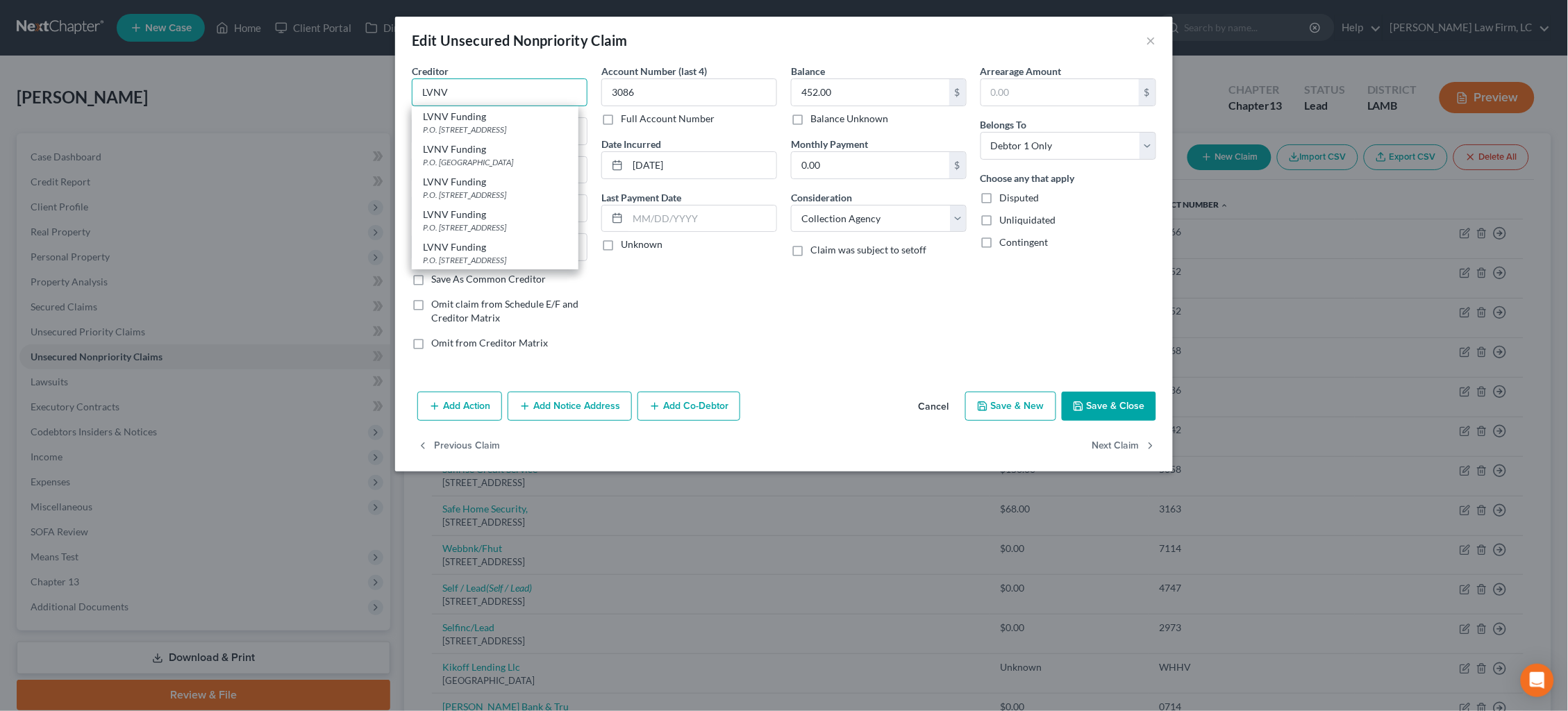
type input "LVNV"
click at [862, 352] on div "Balance 452.00 $ Balance Unknown Balance Undetermined 452.00 $ Balance Unknown …" at bounding box center [878, 212] width 190 height 297
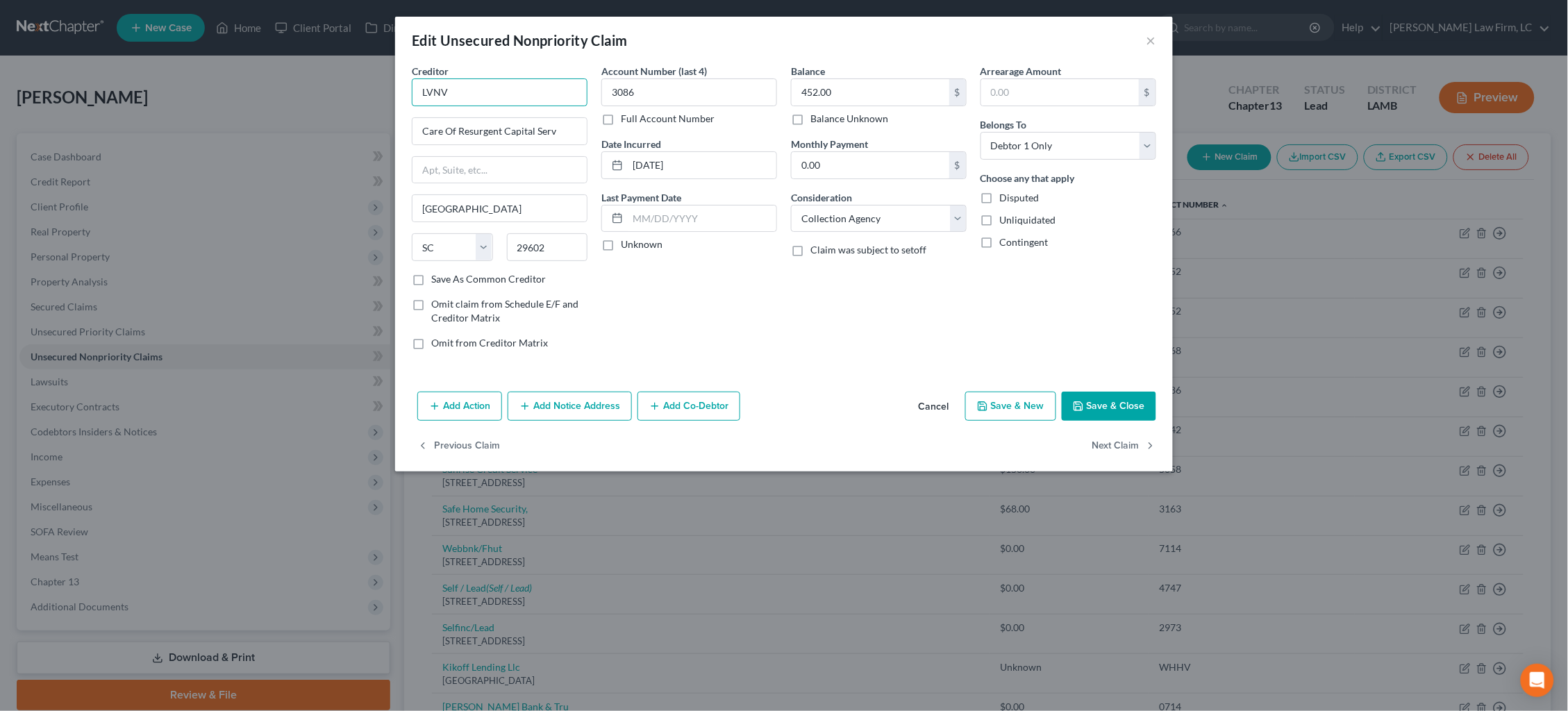
click at [534, 91] on input "LVNV" at bounding box center [500, 92] width 175 height 28
click at [1146, 40] on button "×" at bounding box center [1151, 40] width 10 height 16
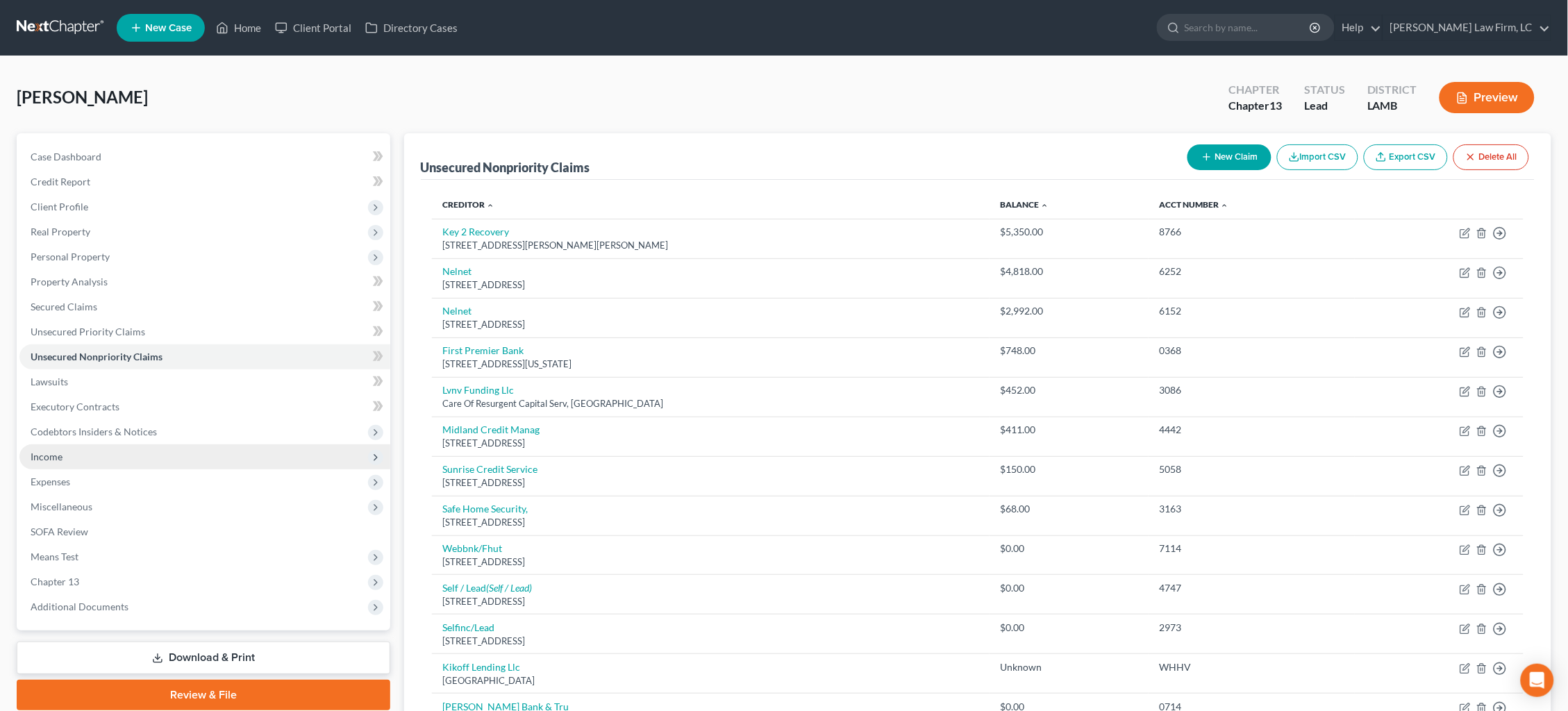
click at [78, 447] on span "Income" at bounding box center [205, 456] width 371 height 25
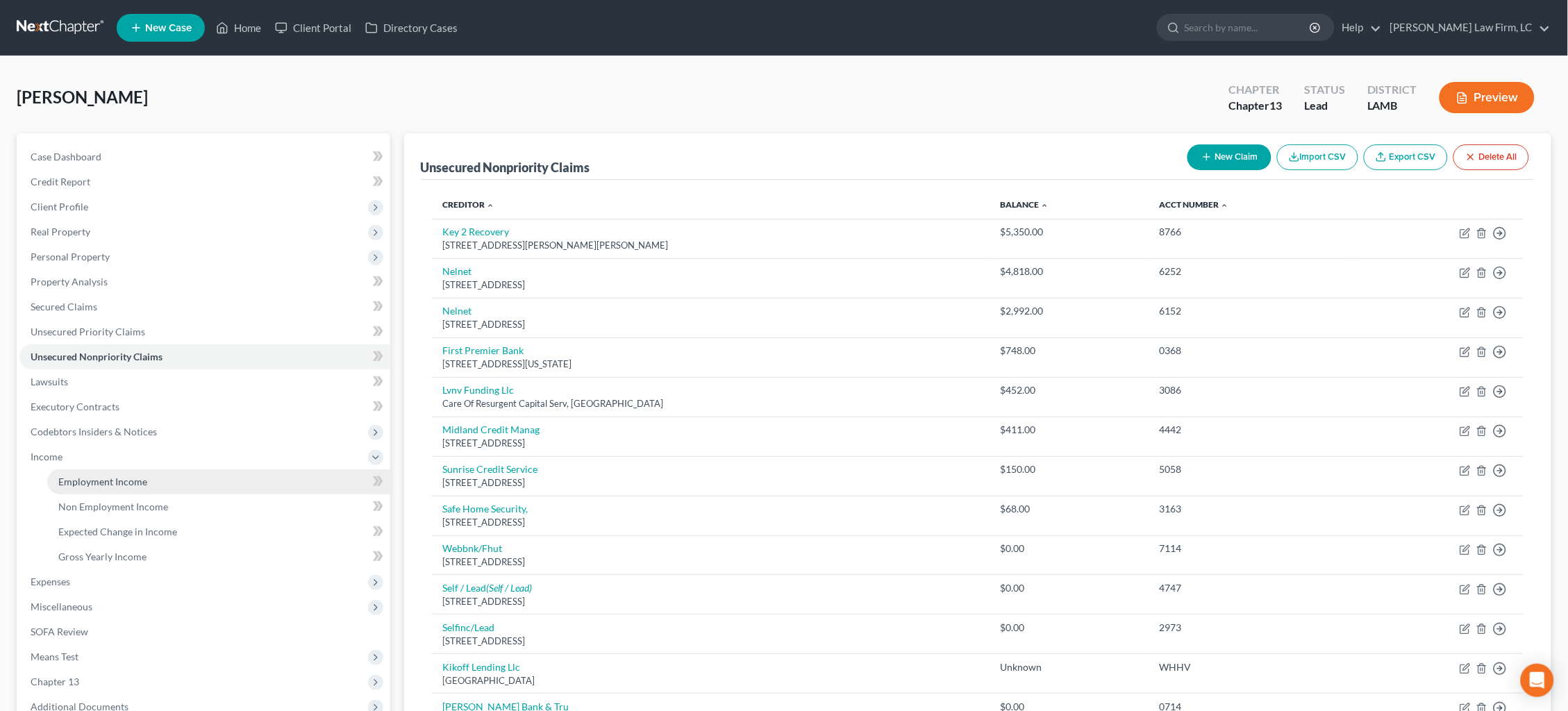
click at [145, 476] on span "Employment Income" at bounding box center [103, 482] width 89 height 12
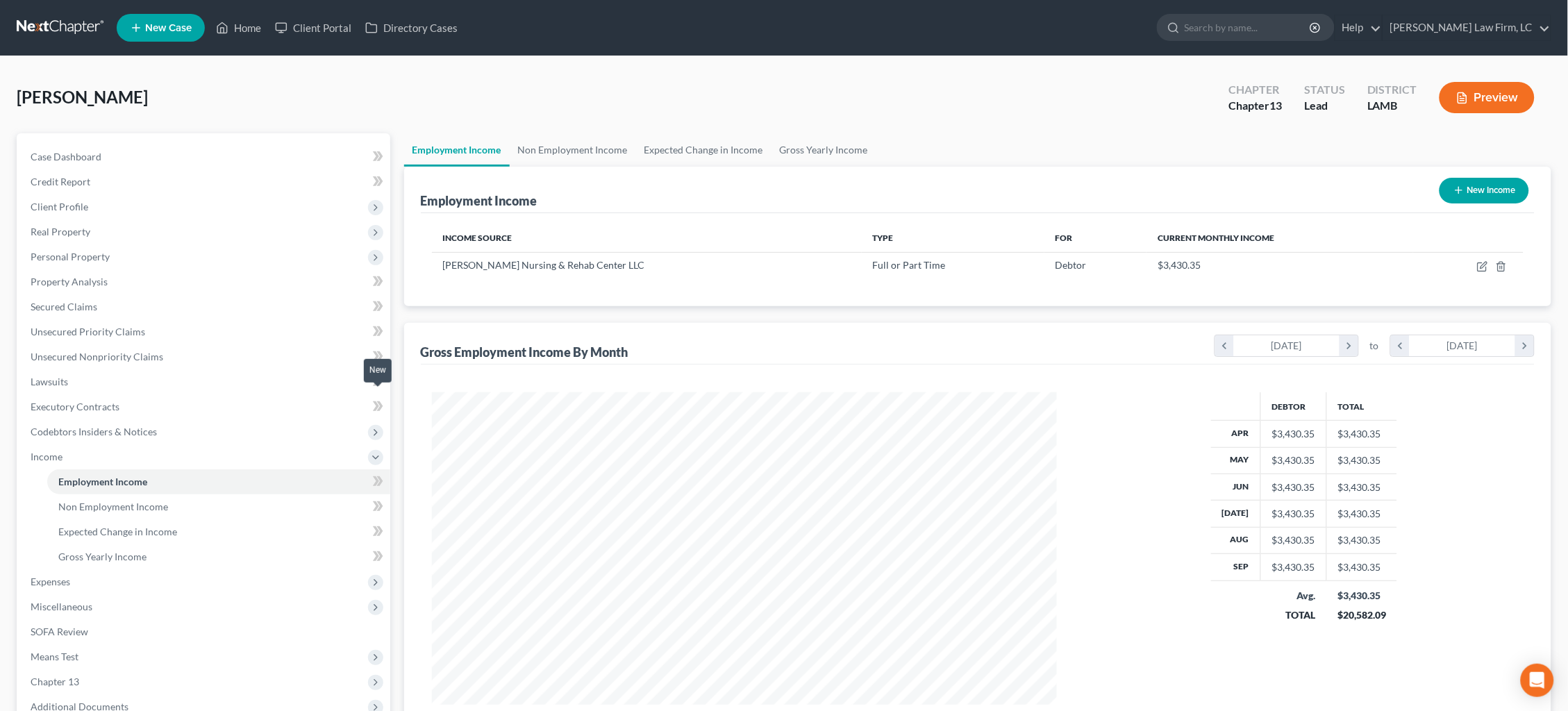
scroll to position [312, 653]
click at [590, 146] on link "Non Employment Income" at bounding box center [572, 150] width 127 height 33
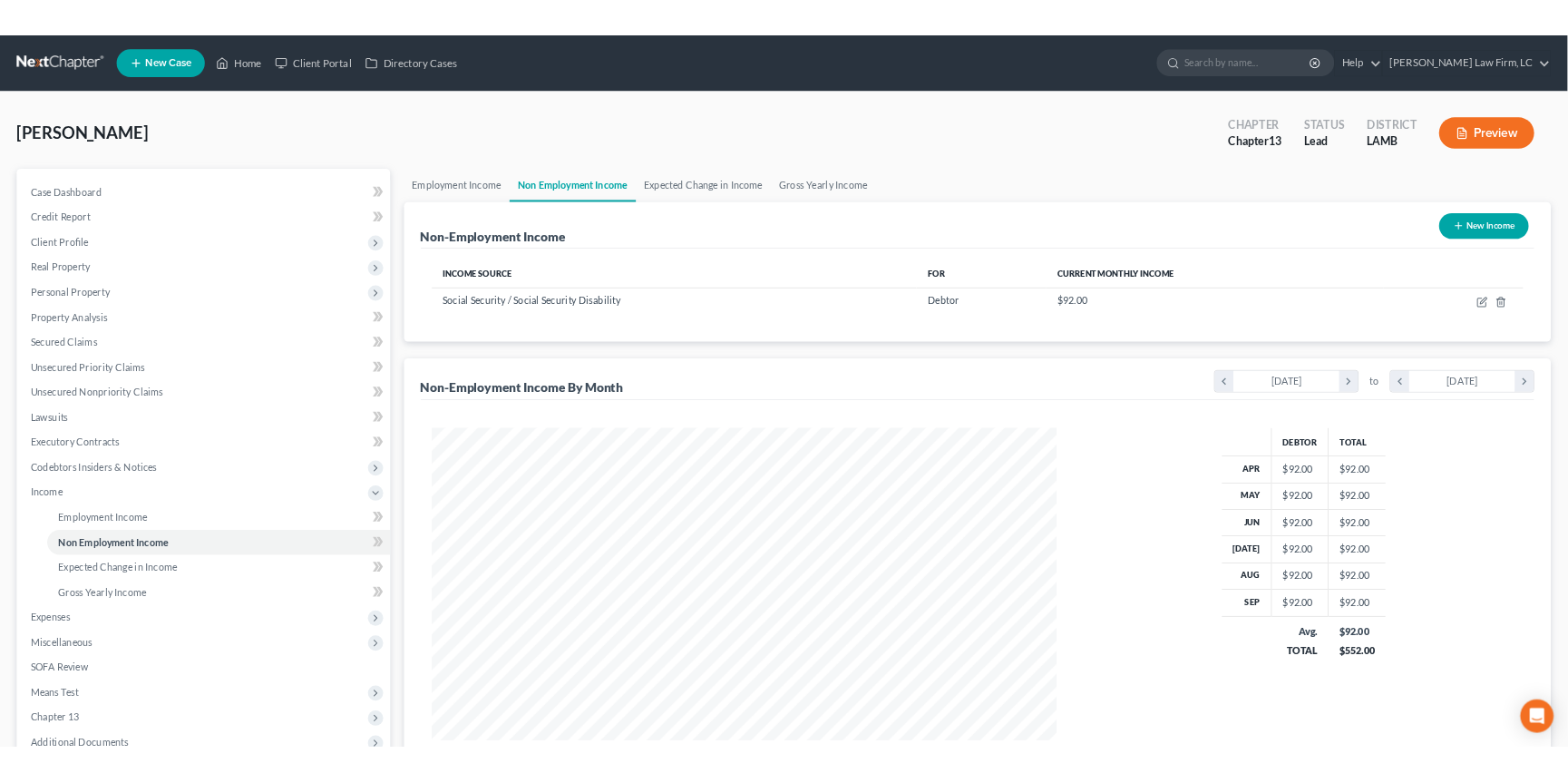
scroll to position [407, 853]
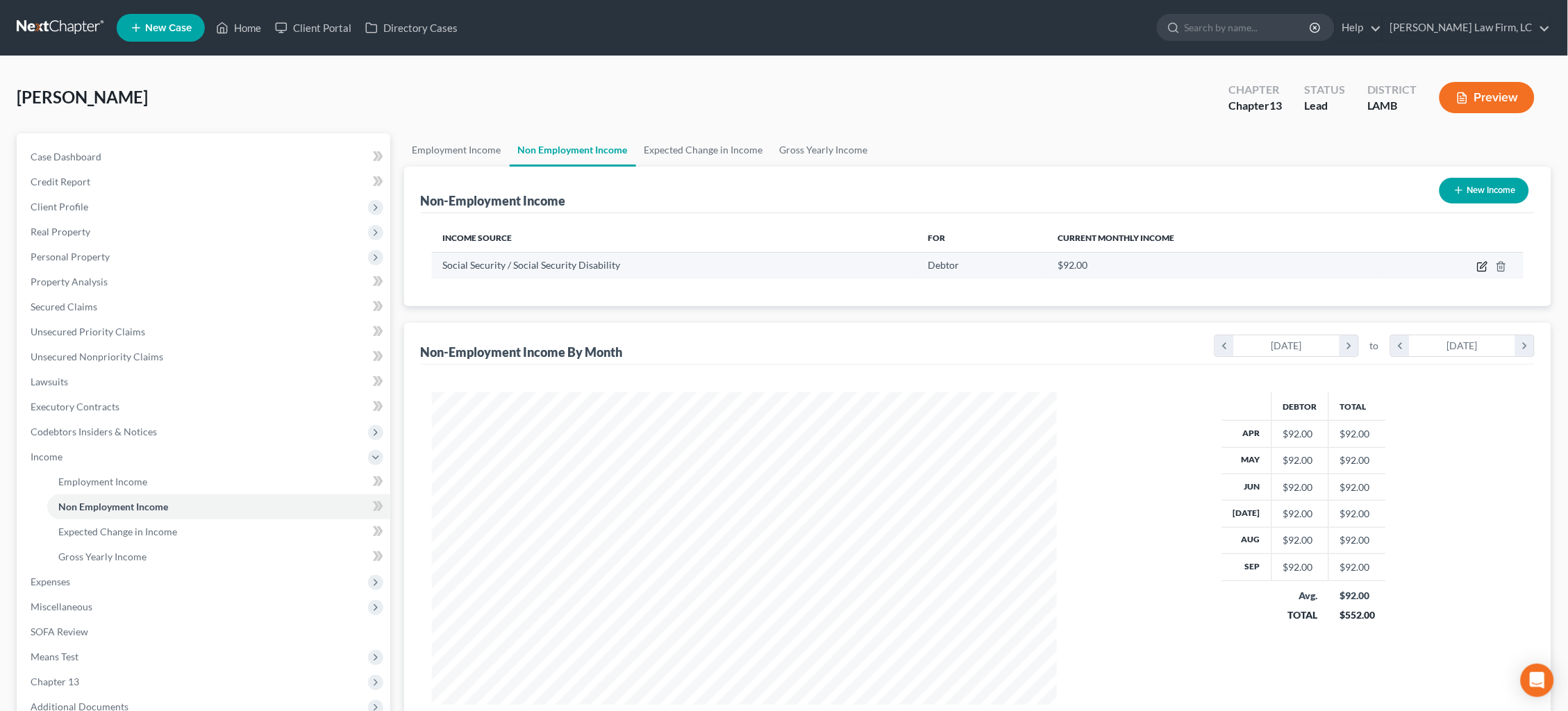
click at [1483, 266] on icon "button" at bounding box center [1482, 267] width 11 height 11
select select "4"
select select "0"
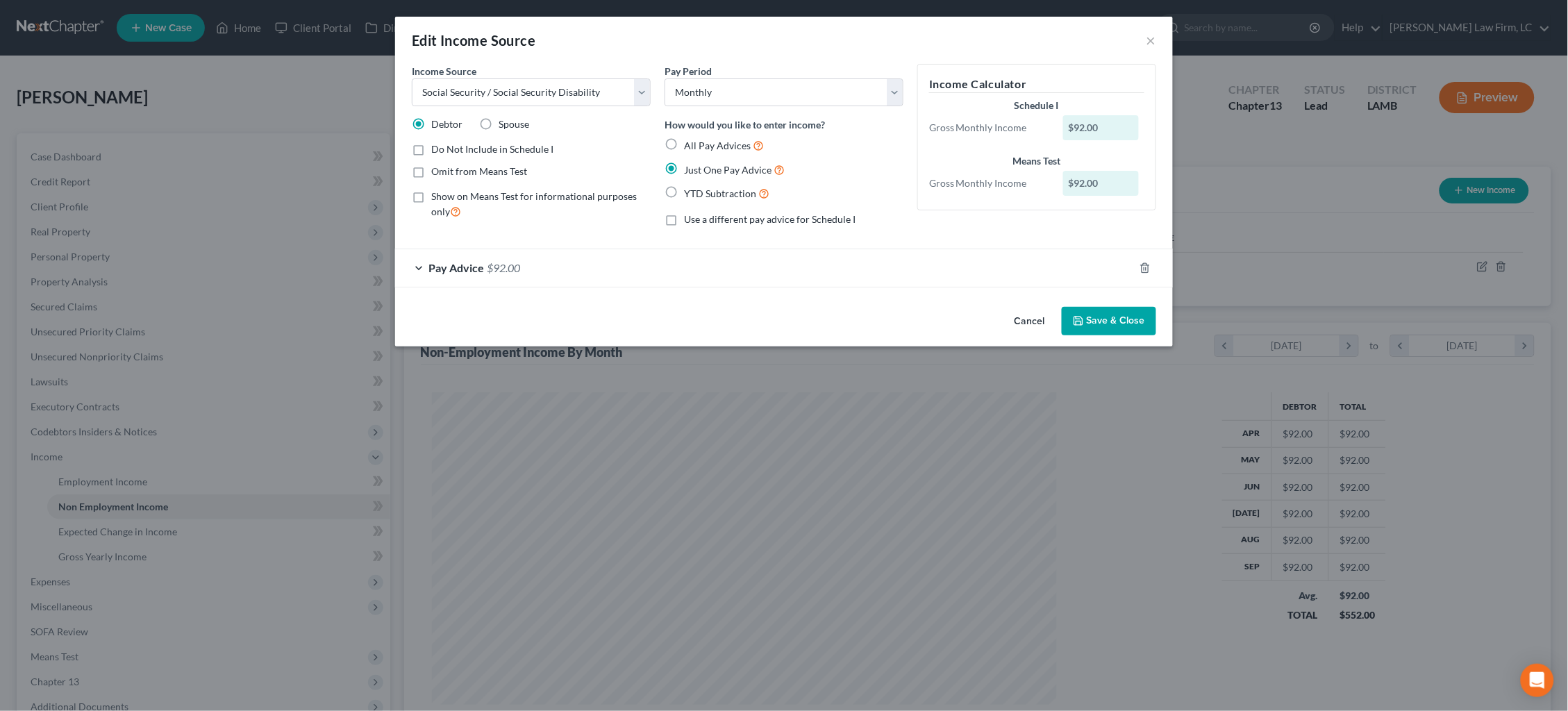
click at [584, 251] on div "Pay Advice $92.00" at bounding box center [764, 267] width 739 height 37
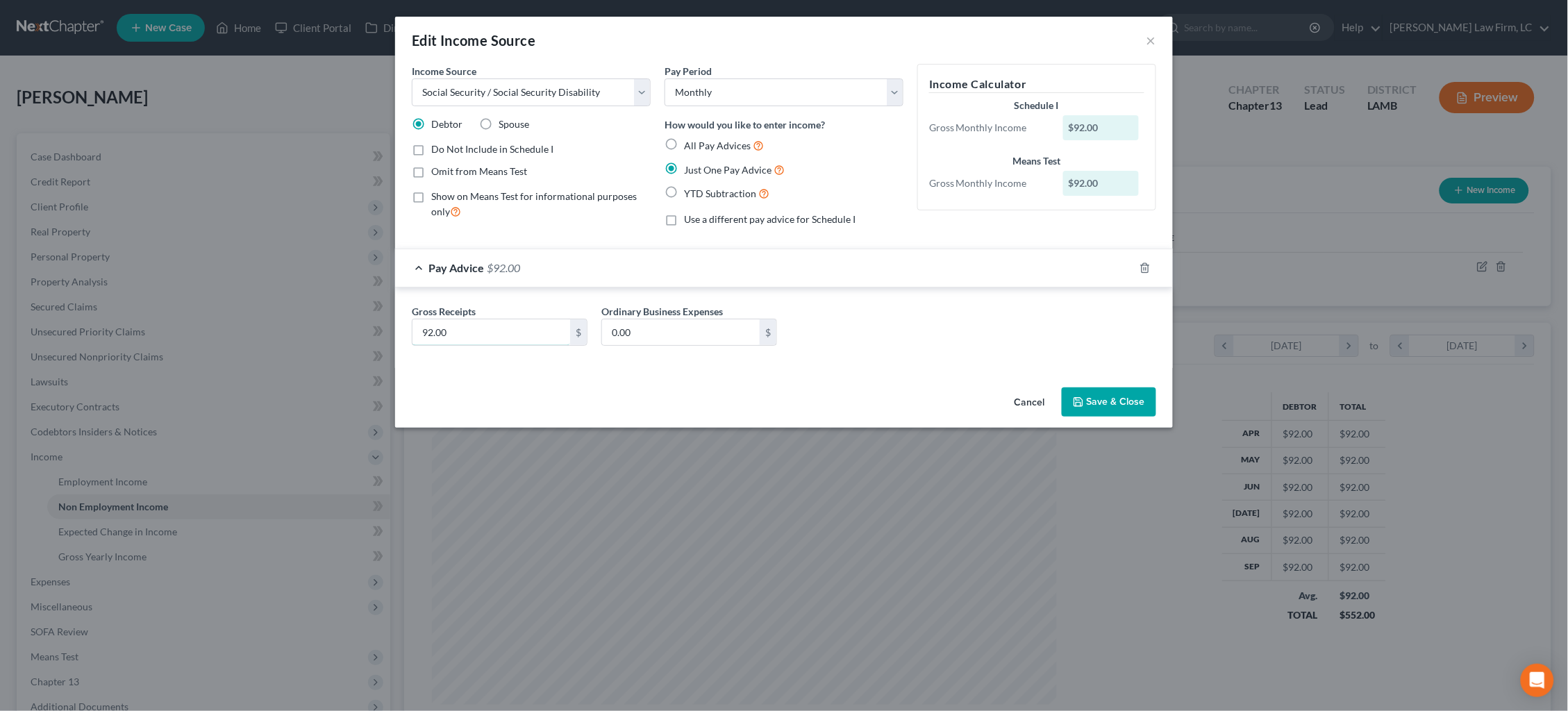
drag, startPoint x: 433, startPoint y: 330, endPoint x: 330, endPoint y: 327, distance: 103.0
click at [345, 333] on div "Edit Income Source × Income Source * Select Unemployment Disability (from emplo…" at bounding box center [784, 355] width 1568 height 711
type input "798.00"
click at [1101, 408] on button "Save & Close" at bounding box center [1109, 402] width 94 height 29
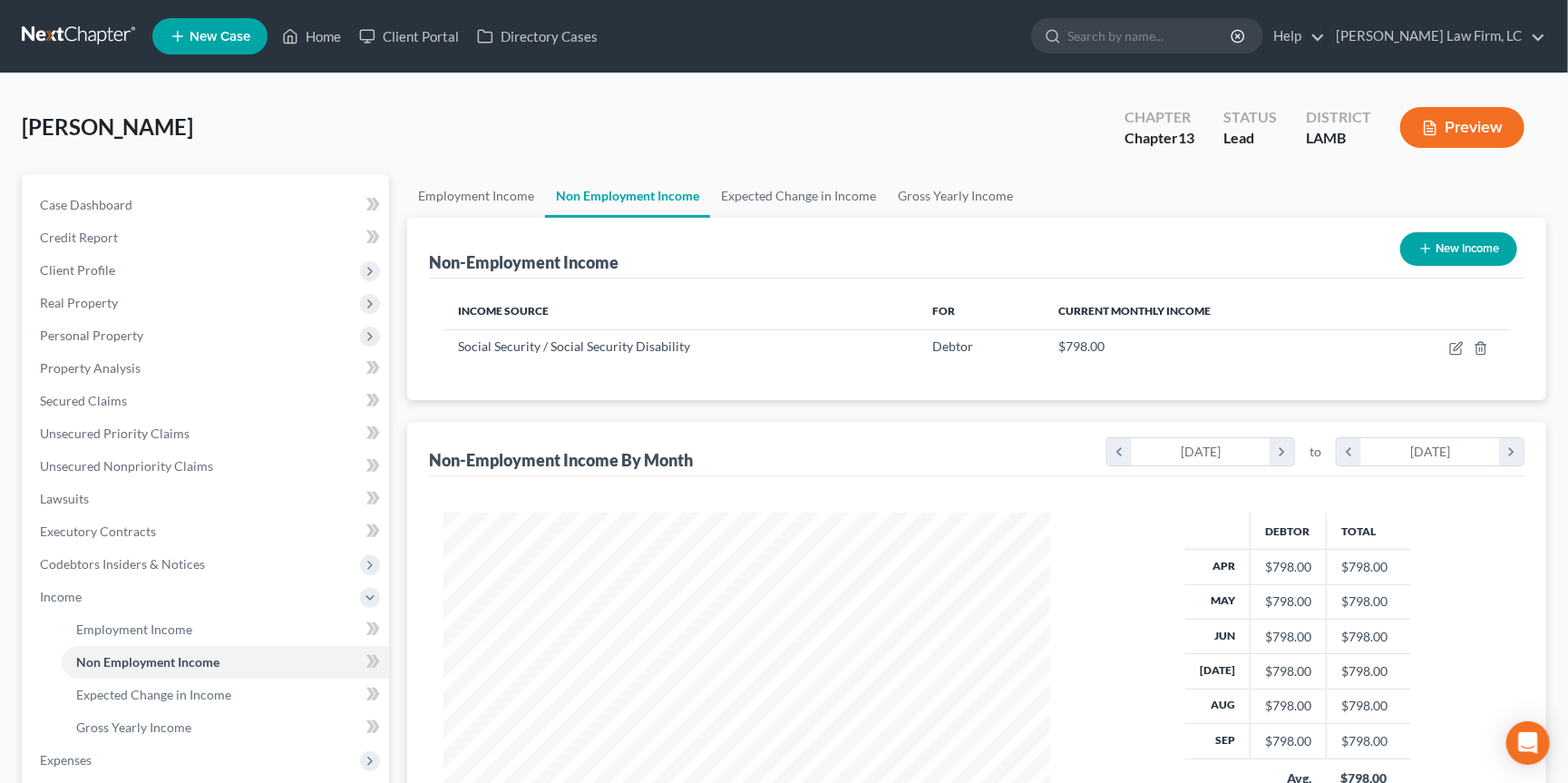
scroll to position [906855, 905988]
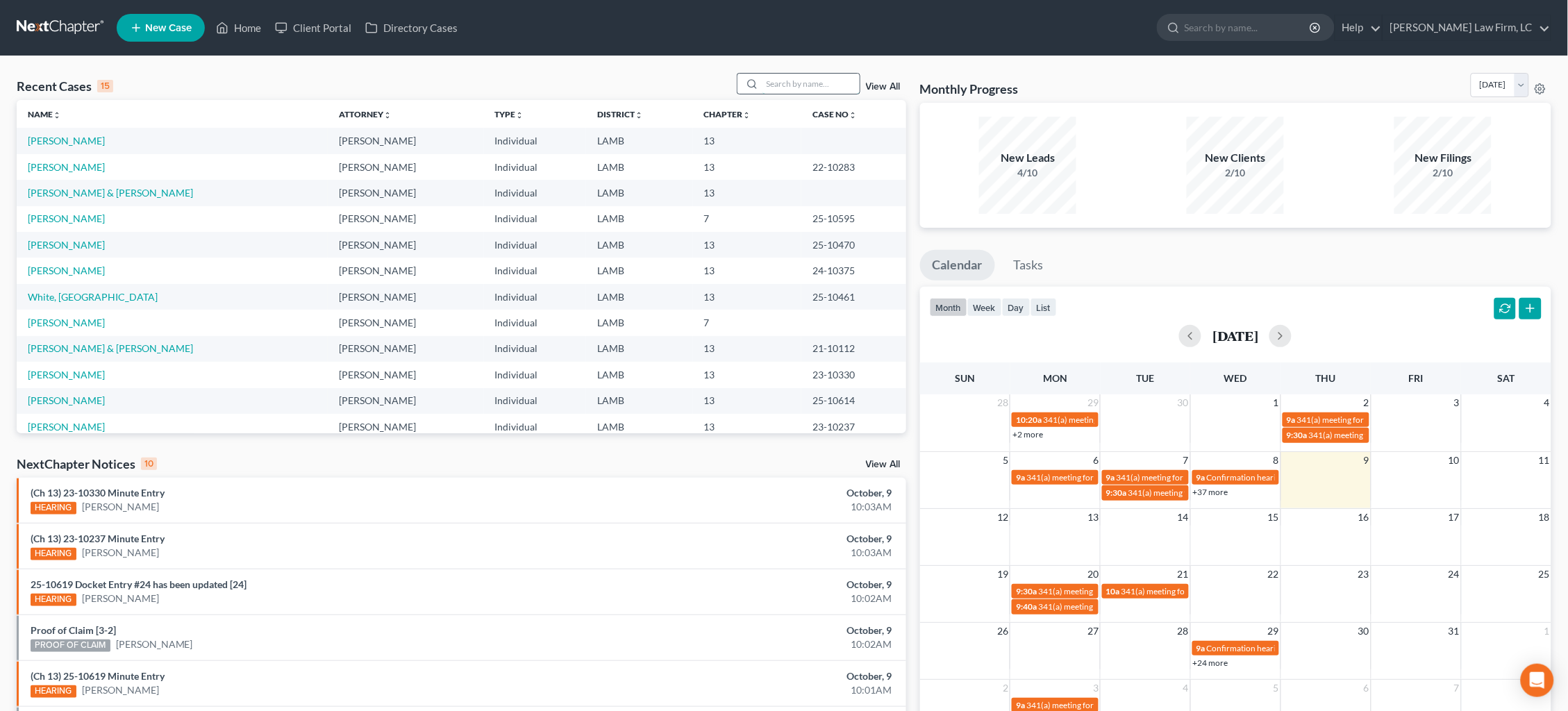
click at [775, 87] on input "search" at bounding box center [811, 83] width 97 height 20
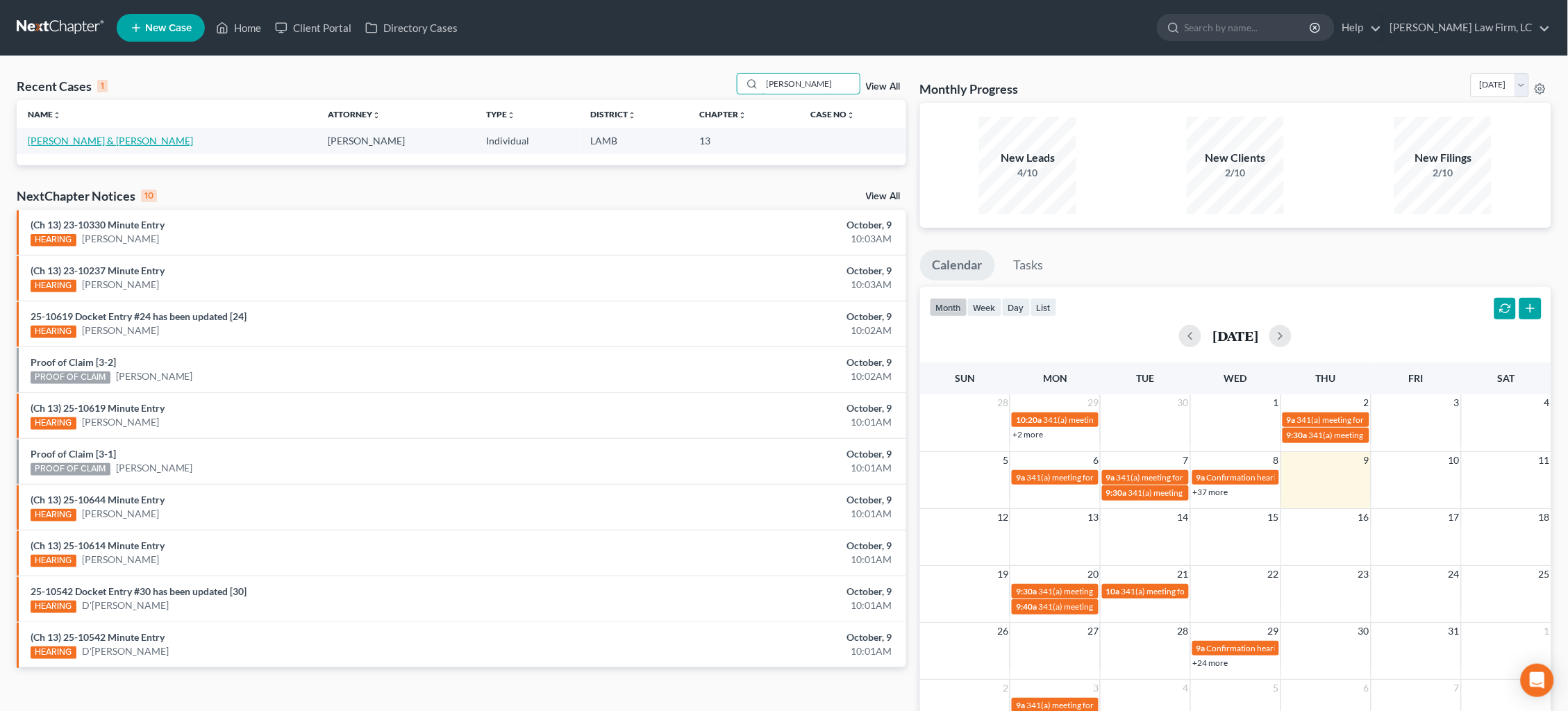
type input "[PERSON_NAME]"
click at [128, 137] on link "[PERSON_NAME] & [PERSON_NAME]" at bounding box center [110, 141] width 166 height 12
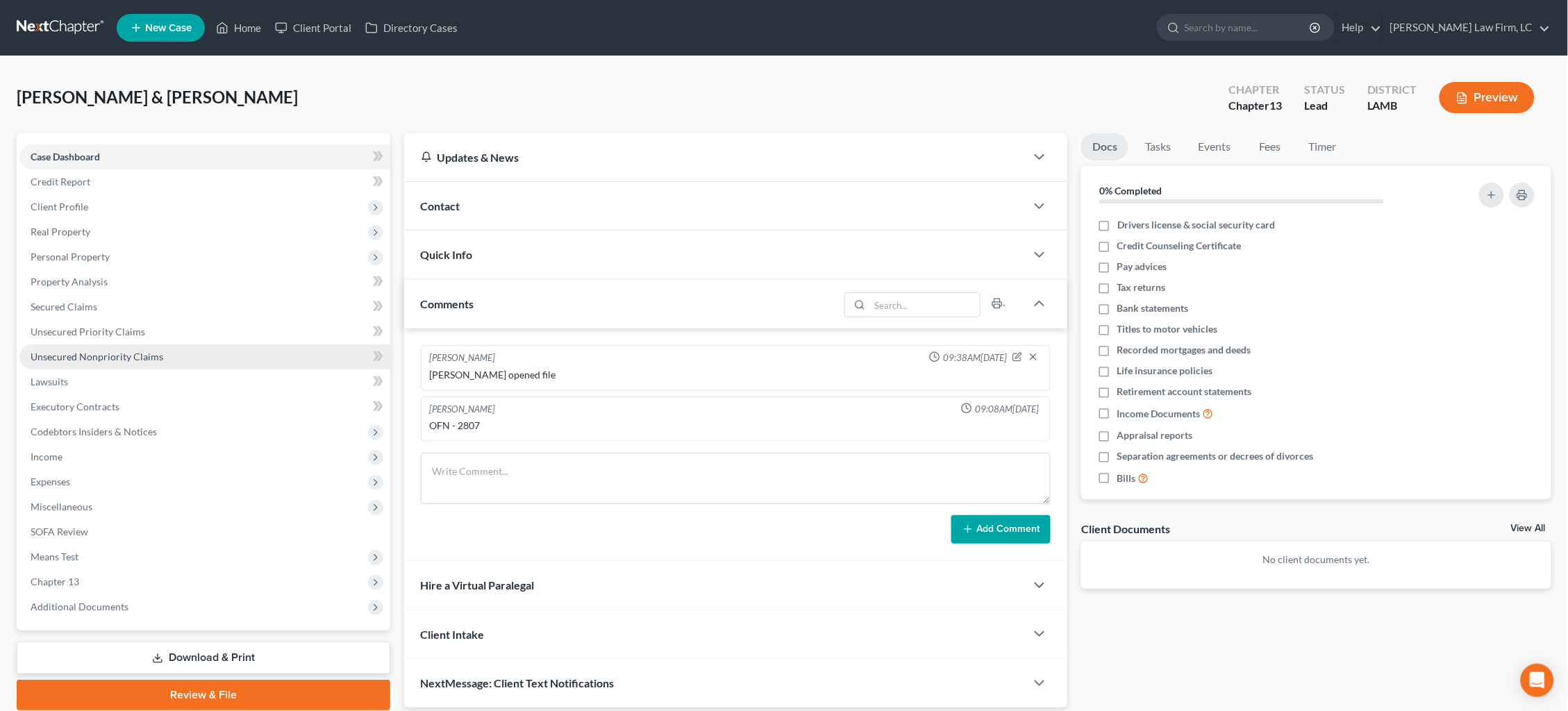
click at [104, 351] on span "Unsecured Nonpriority Claims" at bounding box center [97, 357] width 133 height 12
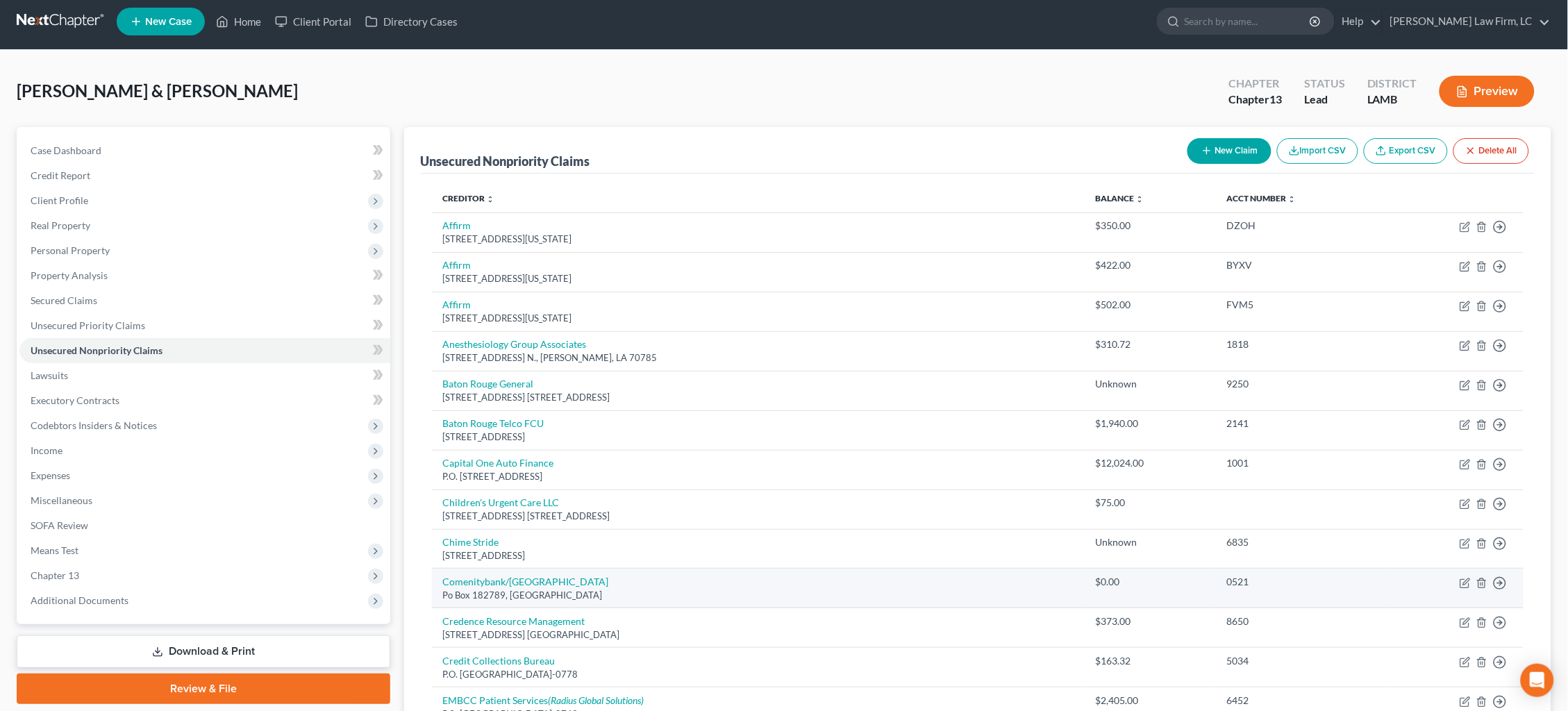
scroll to position [8, 0]
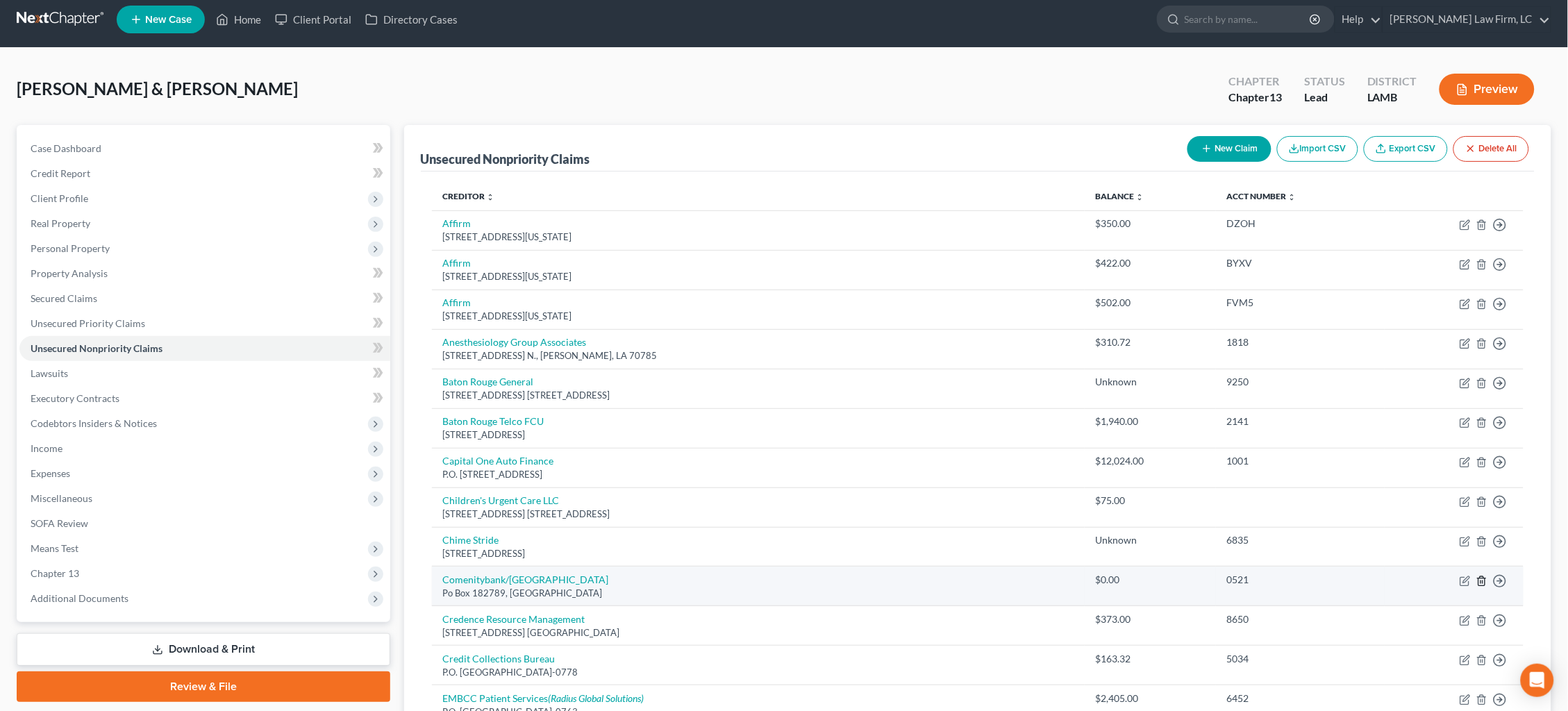
click at [1483, 581] on line "button" at bounding box center [1483, 582] width 0 height 3
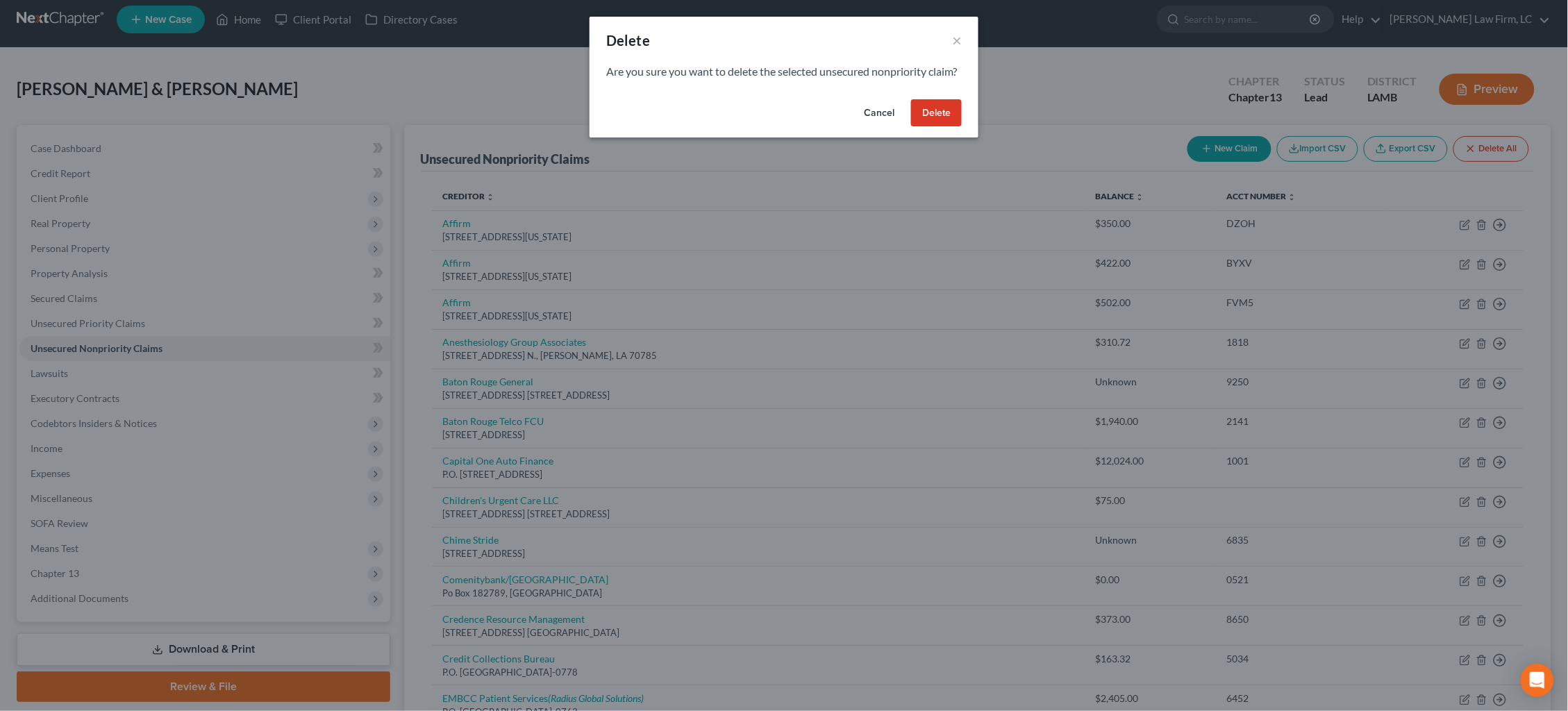
click at [940, 127] on button "Delete" at bounding box center [936, 113] width 51 height 28
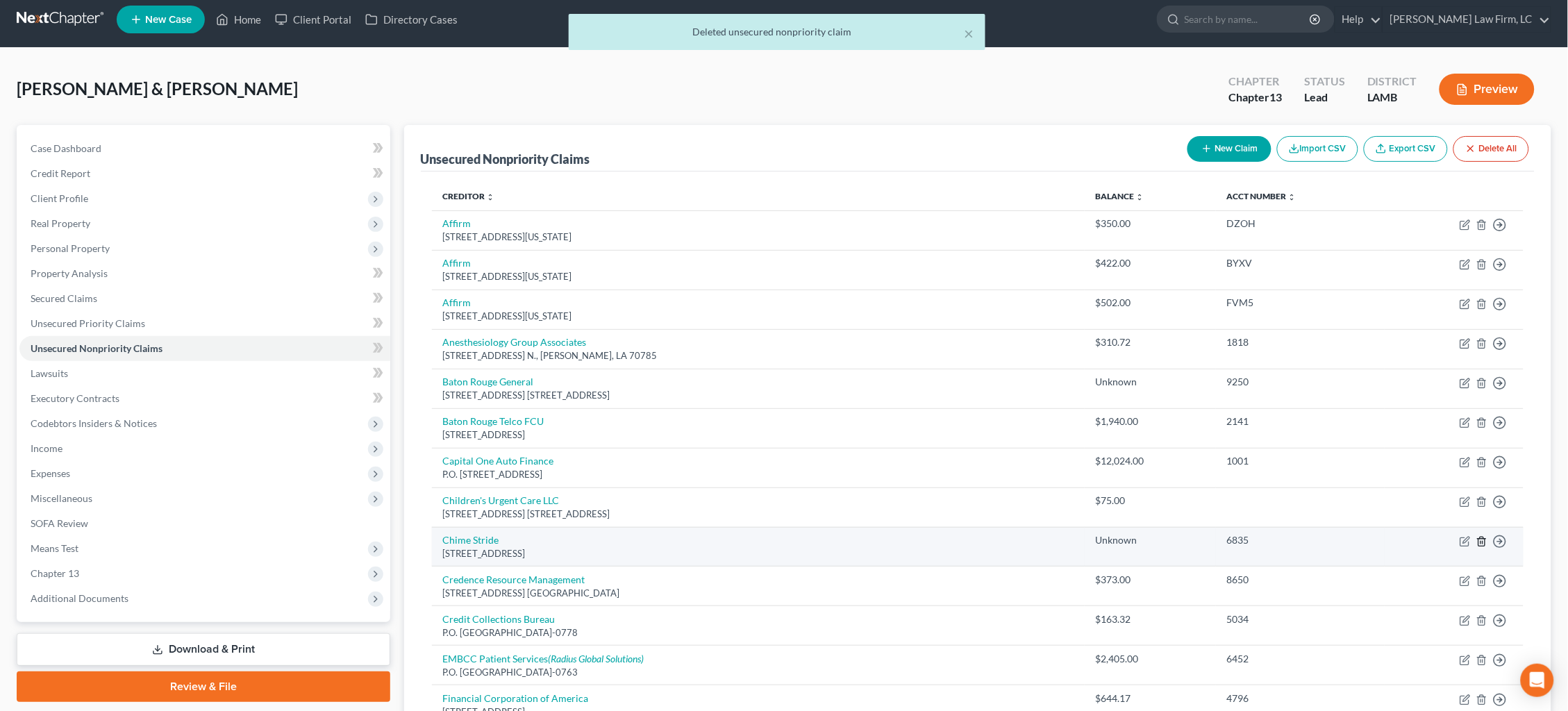
click at [1483, 536] on icon "button" at bounding box center [1482, 542] width 11 height 11
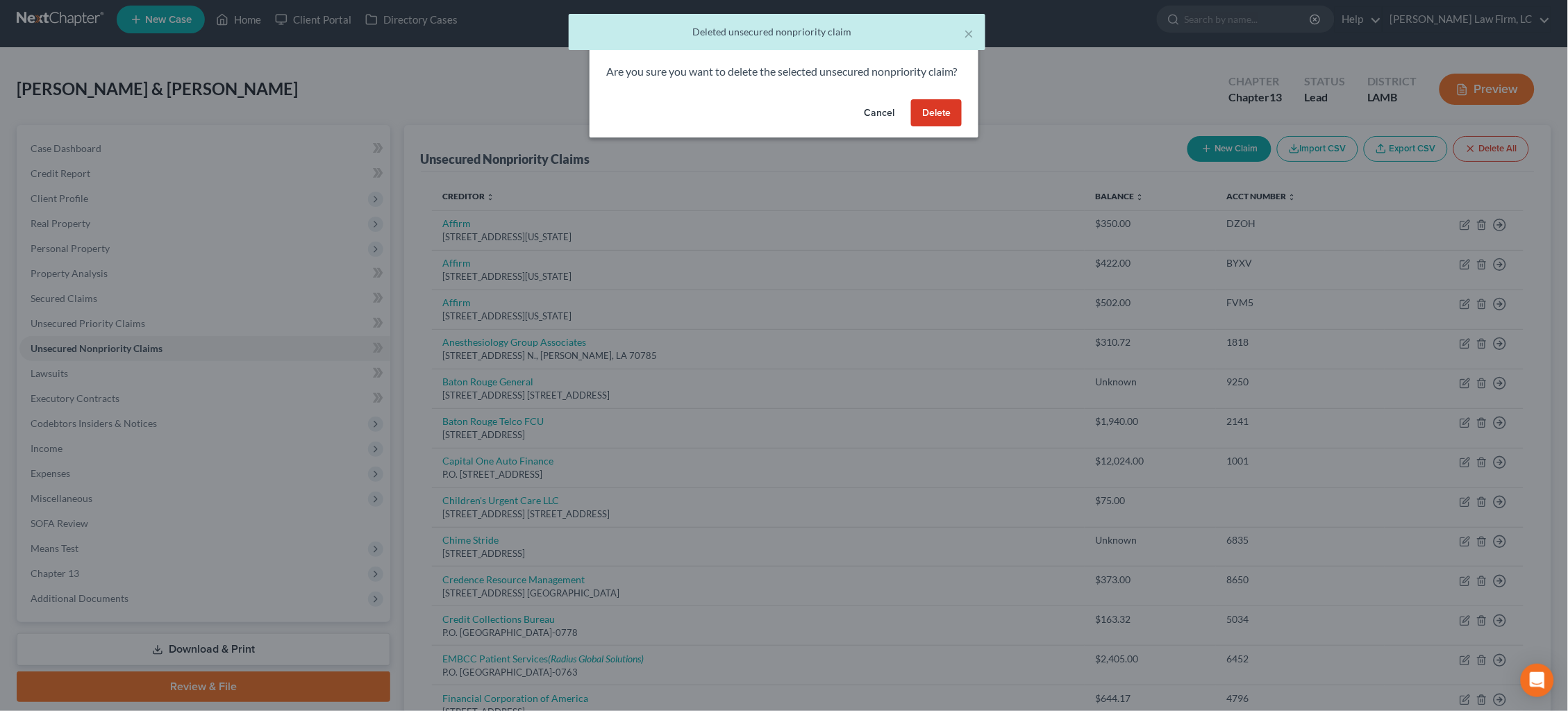
click at [946, 127] on button "Delete" at bounding box center [936, 113] width 51 height 28
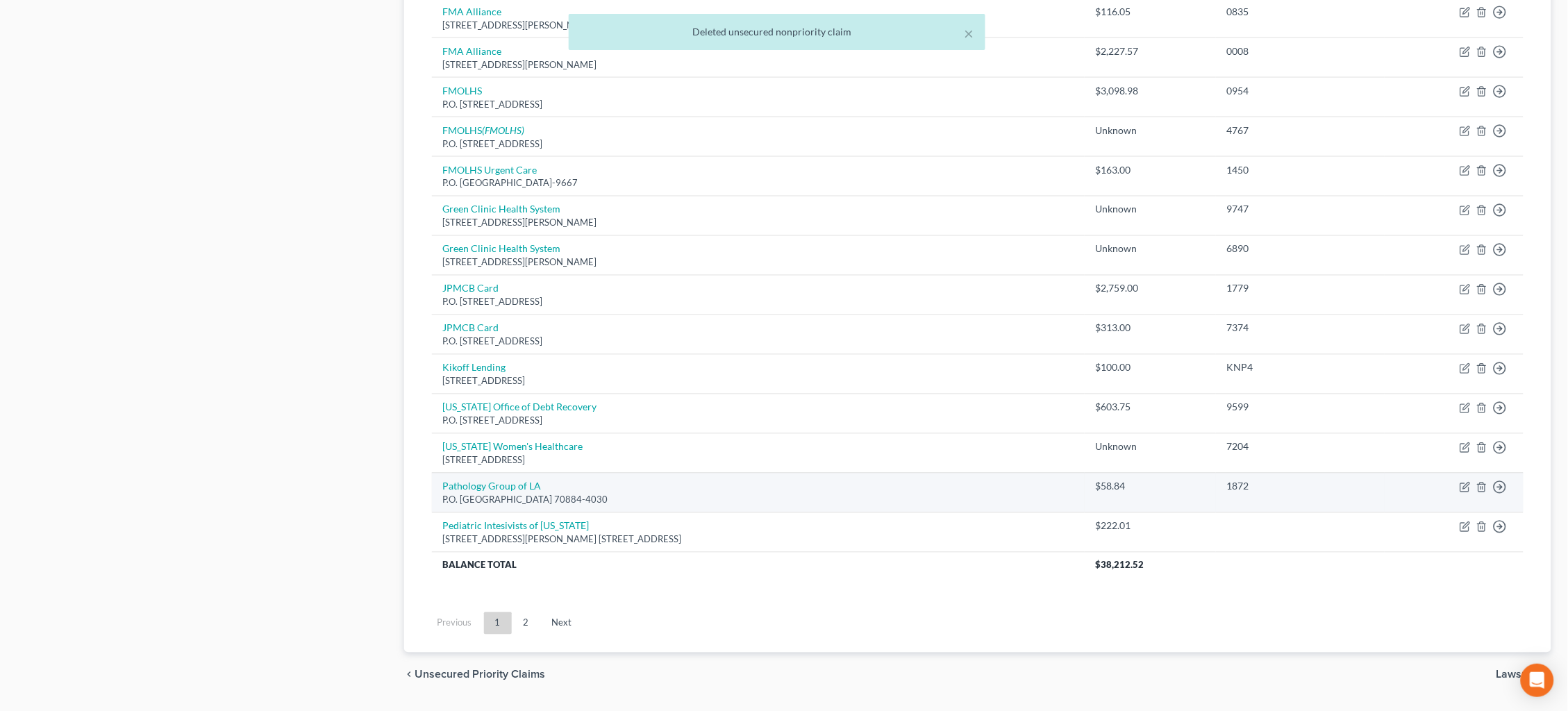
scroll to position [774, 0]
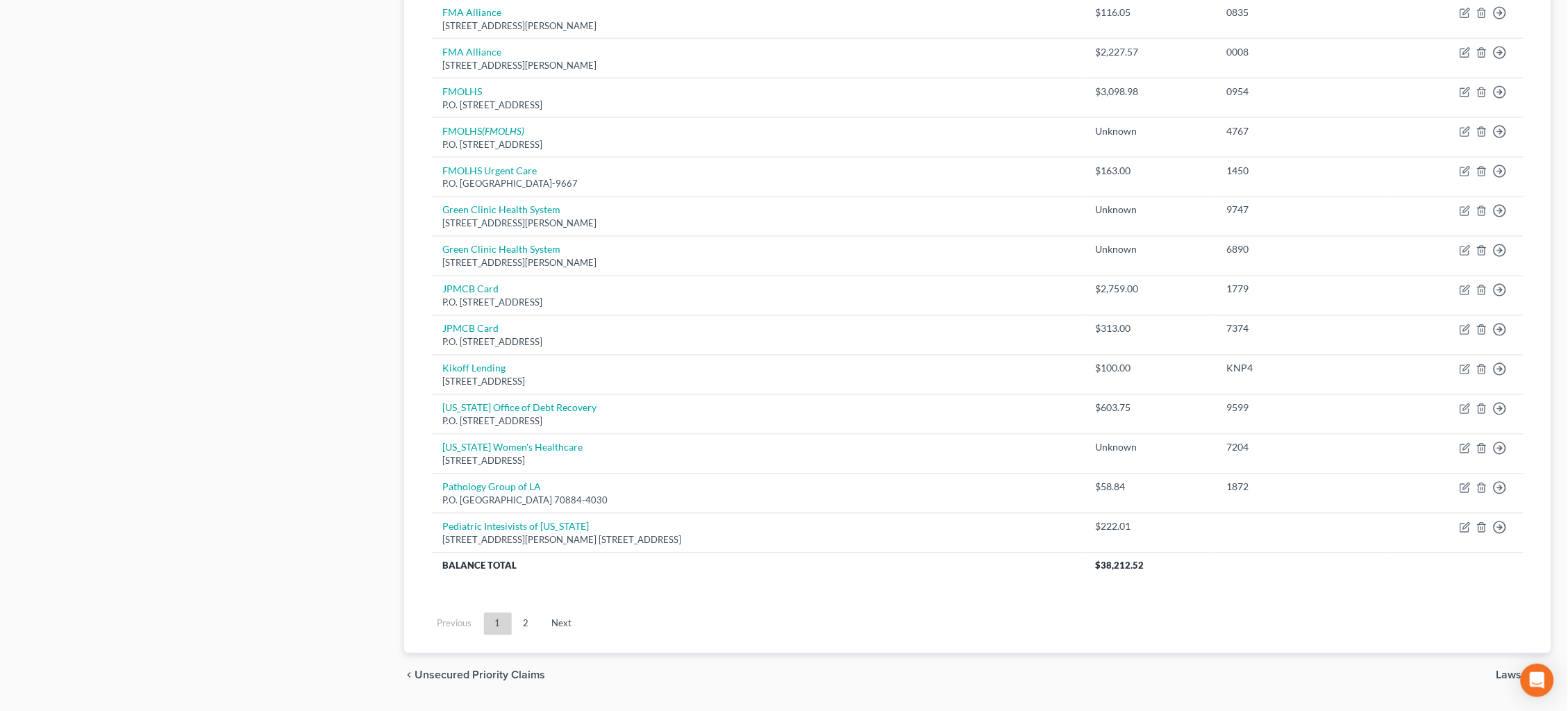
click at [533, 613] on link "2" at bounding box center [526, 624] width 28 height 22
